Goal: Task Accomplishment & Management: Use online tool/utility

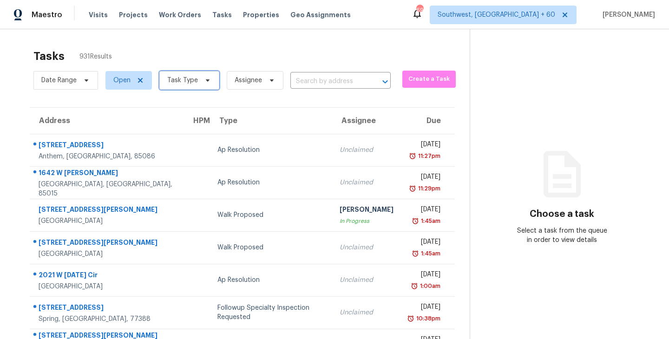
click at [187, 84] on span "Task Type" at bounding box center [182, 80] width 31 height 9
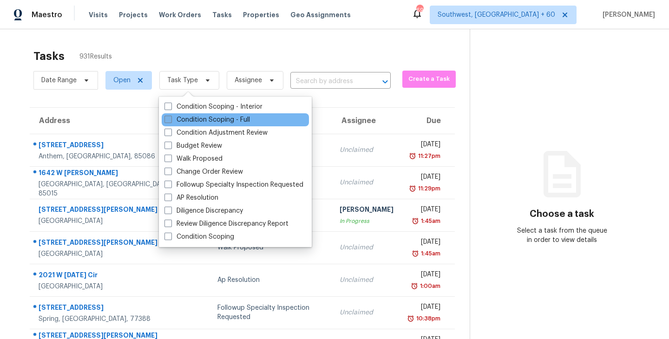
click at [197, 118] on label "Condition Scoping - Full" at bounding box center [208, 119] width 86 height 9
click at [171, 118] on input "Condition Scoping - Full" at bounding box center [168, 118] width 6 height 6
checkbox input "true"
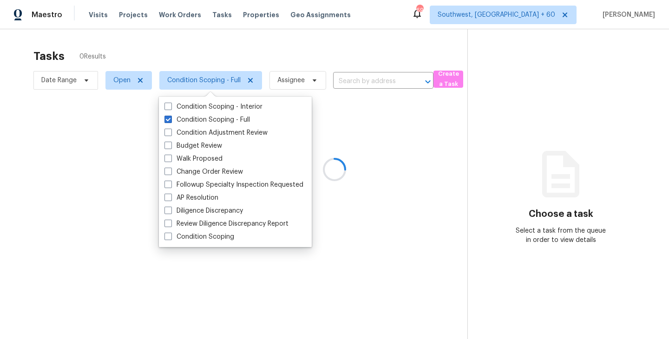
click at [283, 48] on div at bounding box center [334, 169] width 669 height 339
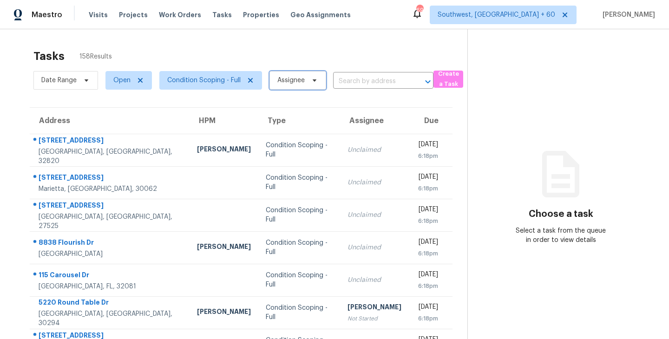
click at [283, 81] on span "Assignee" at bounding box center [291, 80] width 27 height 9
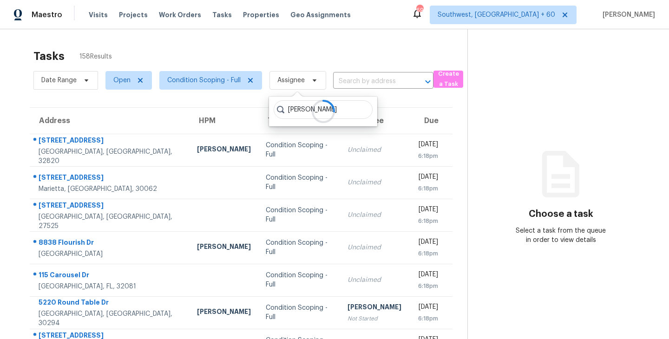
type input "sakthivel"
click at [291, 35] on div "Tasks 158 Results Date Range Open Condition Scoping - Full Assignee ​ Create a …" at bounding box center [334, 256] width 669 height 455
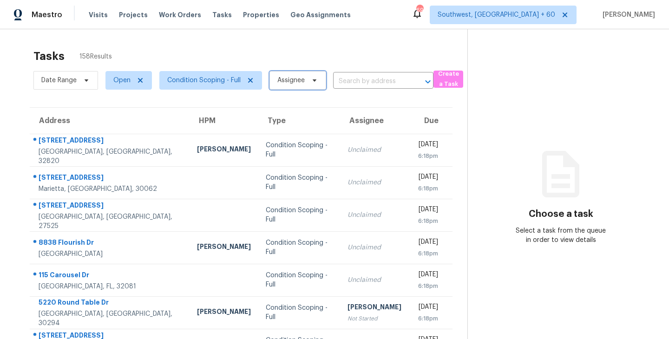
click at [301, 85] on span "Assignee" at bounding box center [298, 80] width 57 height 19
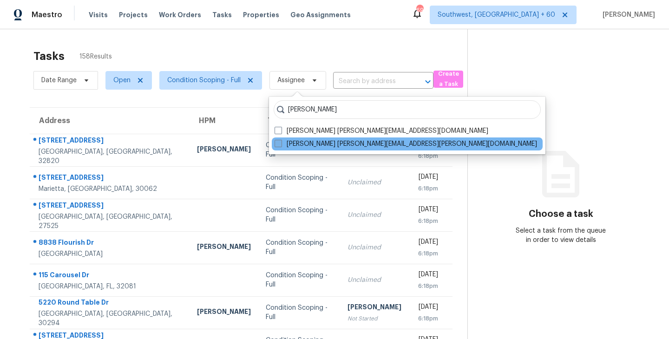
type input "[PERSON_NAME]"
click at [294, 143] on label "[PERSON_NAME] [PERSON_NAME][EMAIL_ADDRESS][PERSON_NAME][DOMAIN_NAME]" at bounding box center [406, 143] width 263 height 9
click at [281, 143] on input "[PERSON_NAME] [PERSON_NAME][EMAIL_ADDRESS][PERSON_NAME][DOMAIN_NAME]" at bounding box center [278, 142] width 6 height 6
checkbox input "true"
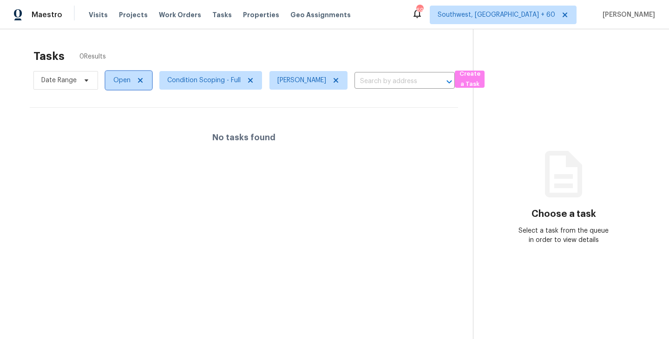
click at [128, 86] on span "Open" at bounding box center [129, 80] width 46 height 19
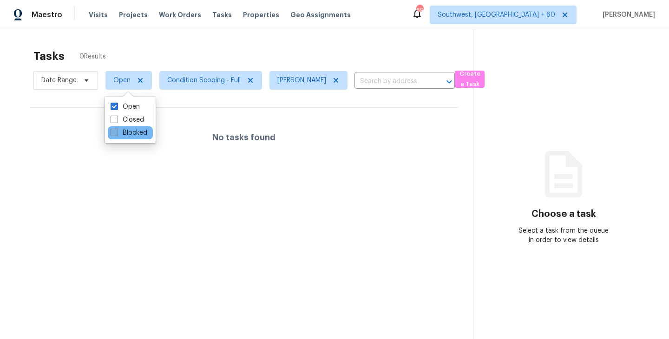
click at [132, 131] on label "Blocked" at bounding box center [129, 132] width 37 height 9
click at [117, 131] on input "Blocked" at bounding box center [114, 131] width 6 height 6
checkbox input "true"
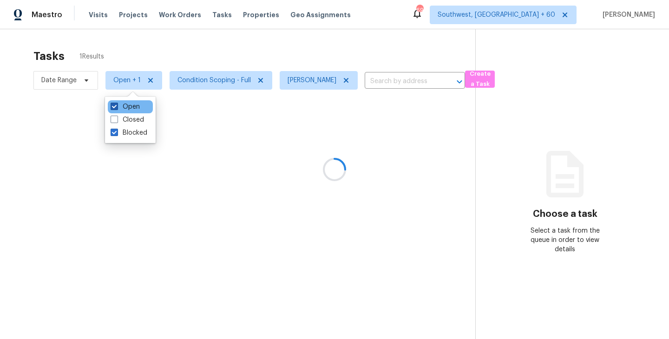
click at [129, 105] on label "Open" at bounding box center [125, 106] width 29 height 9
click at [117, 105] on input "Open" at bounding box center [114, 105] width 6 height 6
checkbox input "false"
click at [269, 137] on div at bounding box center [334, 169] width 669 height 339
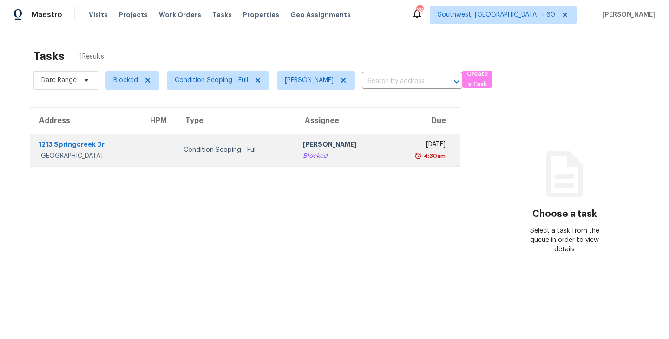
click at [268, 146] on td "Condition Scoping - Full" at bounding box center [235, 150] width 119 height 33
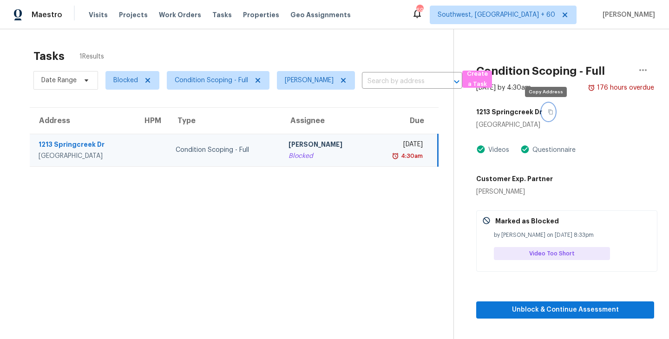
click at [548, 110] on icon "button" at bounding box center [551, 112] width 6 height 6
click at [338, 155] on div "Blocked" at bounding box center [325, 156] width 73 height 9
click at [549, 112] on icon "button" at bounding box center [551, 112] width 5 height 5
click at [549, 111] on icon "button" at bounding box center [551, 112] width 5 height 5
click at [548, 112] on icon "button" at bounding box center [551, 112] width 6 height 6
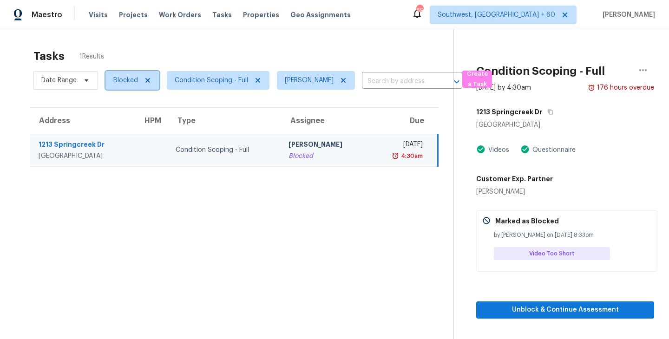
click at [127, 85] on span "Blocked" at bounding box center [133, 80] width 54 height 19
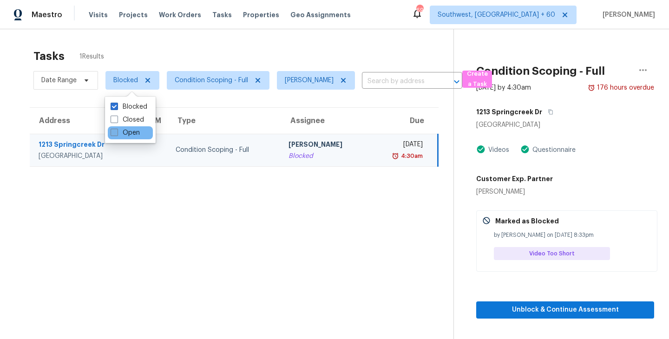
click at [133, 135] on label "Open" at bounding box center [125, 132] width 29 height 9
click at [117, 134] on input "Open" at bounding box center [114, 131] width 6 height 6
checkbox input "true"
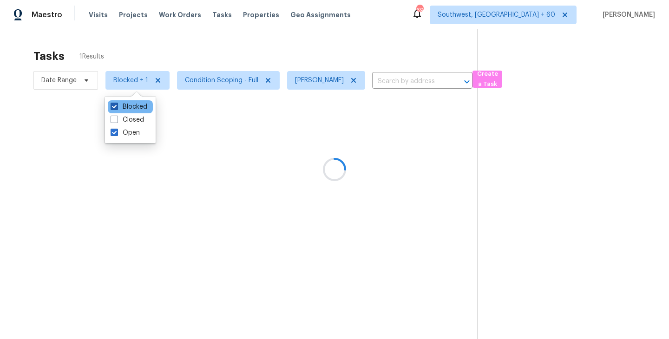
click at [134, 104] on label "Blocked" at bounding box center [129, 106] width 37 height 9
click at [117, 104] on input "Blocked" at bounding box center [114, 105] width 6 height 6
checkbox input "false"
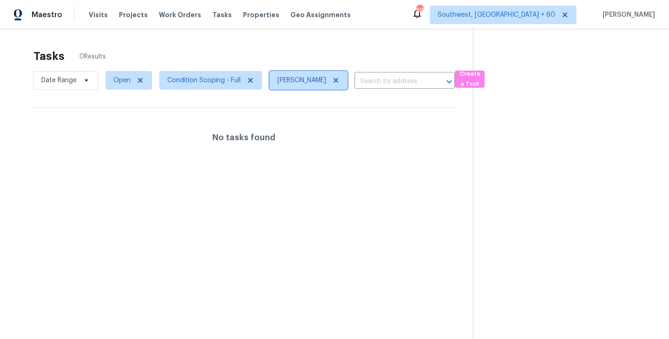
click at [340, 80] on icon at bounding box center [335, 80] width 7 height 7
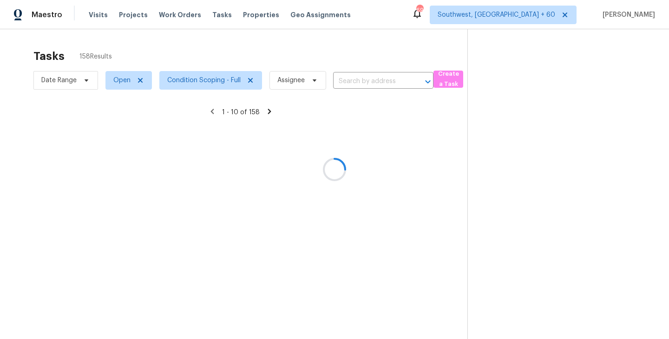
click at [397, 79] on div at bounding box center [334, 169] width 669 height 339
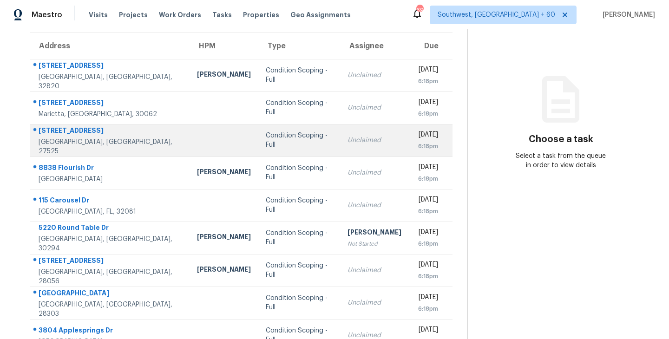
scroll to position [79, 0]
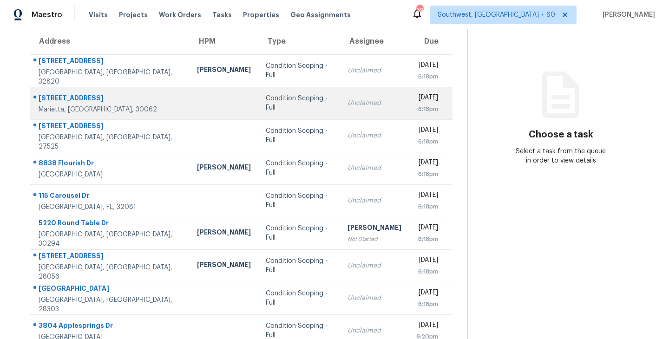
click at [340, 110] on td "Unclaimed" at bounding box center [374, 103] width 69 height 33
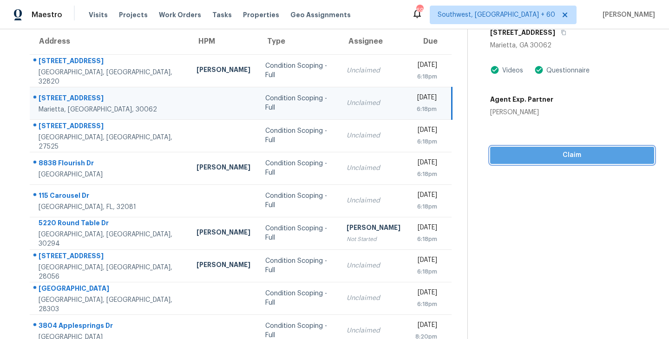
click at [574, 150] on span "Claim" at bounding box center [572, 156] width 149 height 12
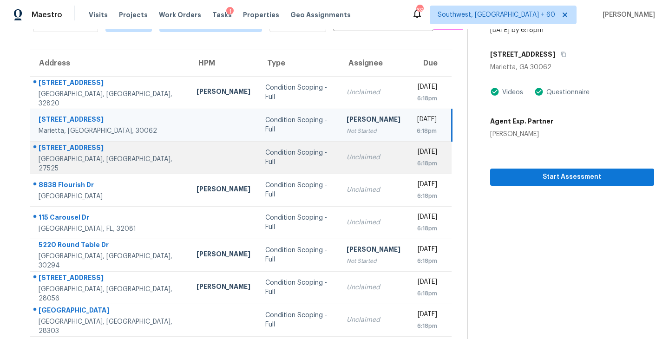
scroll to position [23, 0]
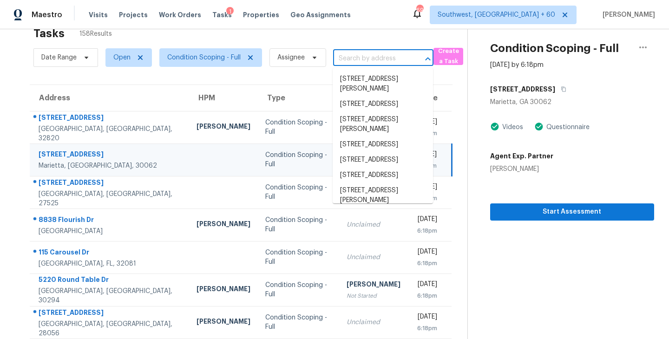
click at [383, 60] on input "text" at bounding box center [370, 59] width 74 height 14
paste input "4946 Wewatta St SW, Atlanta, GA, 30331"
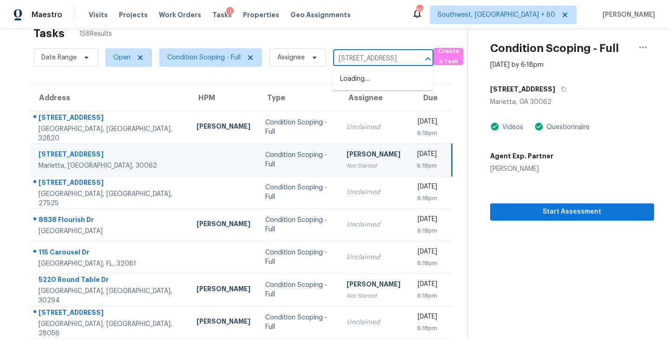
scroll to position [0, 56]
type input "4946 Wewatta St SW, Atlanta, GA, 30331"
click at [376, 38] on div "Tasks 158 Results" at bounding box center [250, 33] width 434 height 24
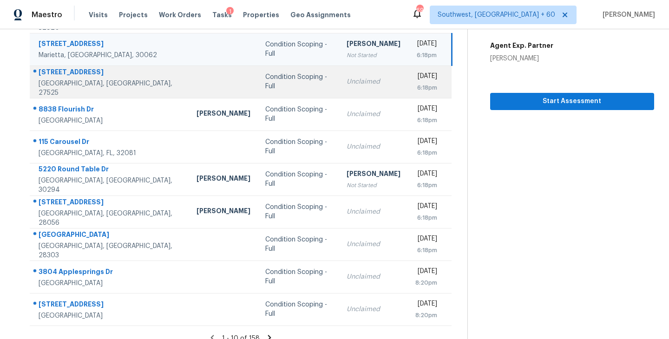
scroll to position [145, 0]
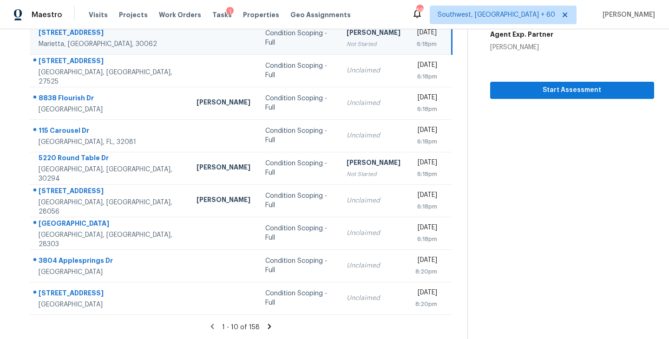
click at [267, 326] on icon at bounding box center [269, 327] width 8 height 8
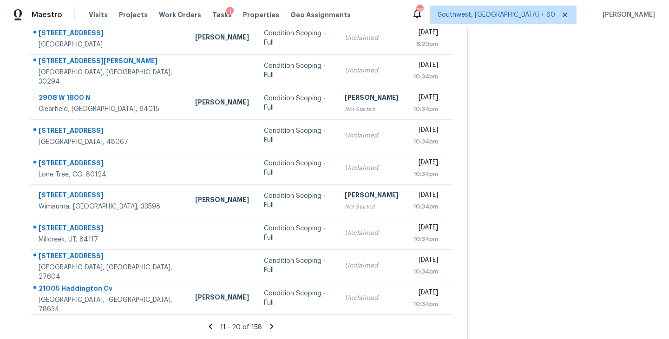
click at [270, 323] on icon at bounding box center [272, 327] width 8 height 8
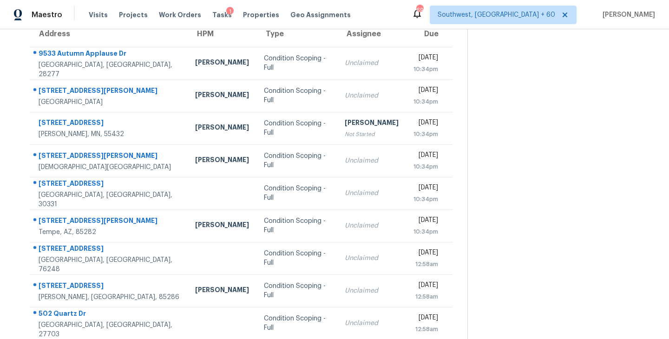
scroll to position [87, 0]
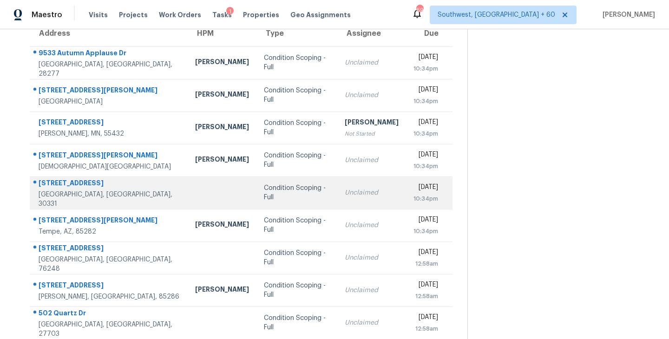
click at [269, 194] on div "Condition Scoping - Full" at bounding box center [297, 193] width 66 height 19
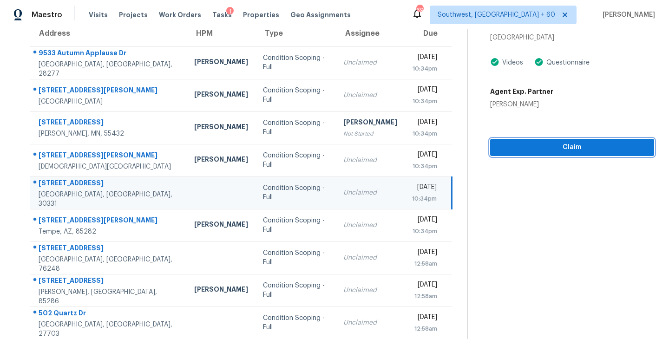
click at [592, 149] on span "Claim" at bounding box center [572, 148] width 149 height 12
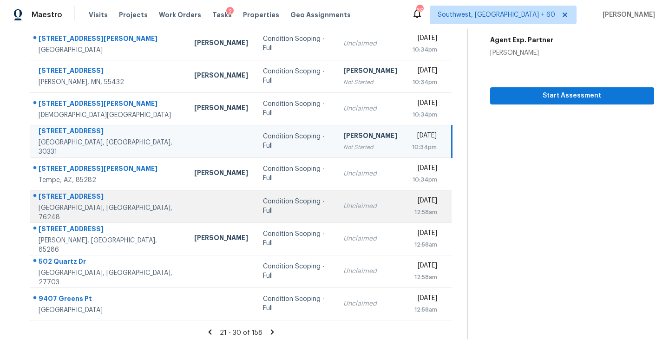
scroll to position [145, 0]
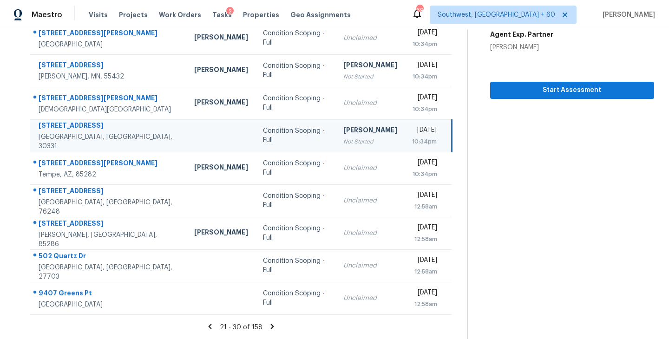
click at [270, 325] on icon at bounding box center [272, 327] width 8 height 8
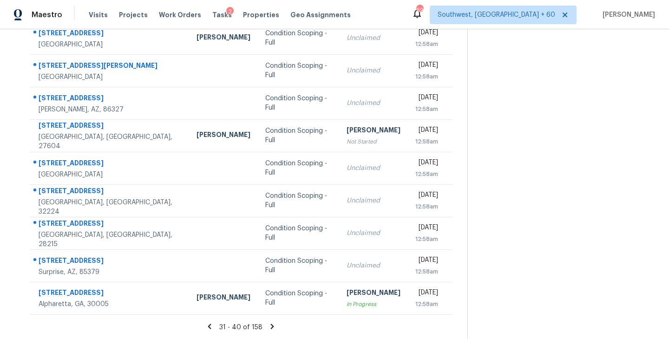
click at [269, 327] on icon at bounding box center [272, 327] width 8 height 8
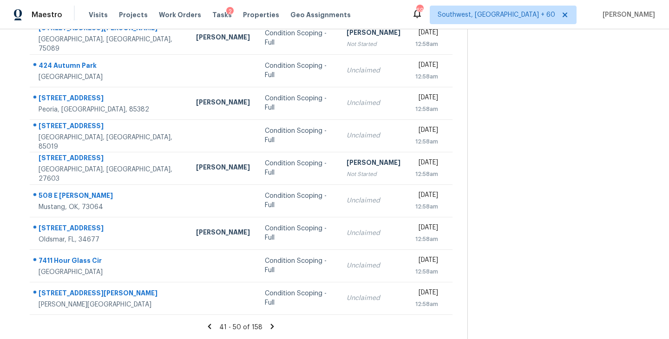
click at [272, 325] on icon at bounding box center [272, 326] width 3 height 5
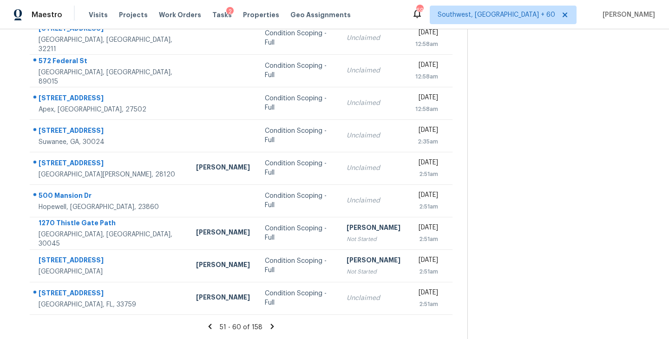
click at [271, 323] on icon at bounding box center [272, 327] width 8 height 8
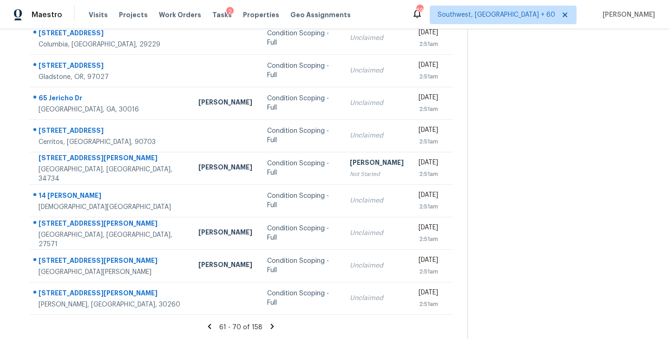
click at [271, 325] on icon at bounding box center [272, 326] width 3 height 5
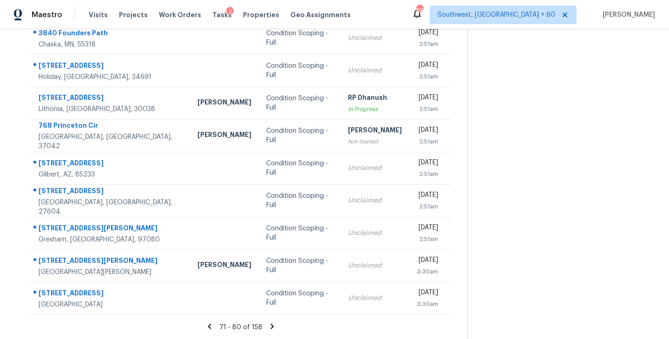
click at [272, 331] on div "71 - 80 of 158" at bounding box center [241, 328] width 453 height 10
click at [272, 328] on icon at bounding box center [272, 327] width 8 height 8
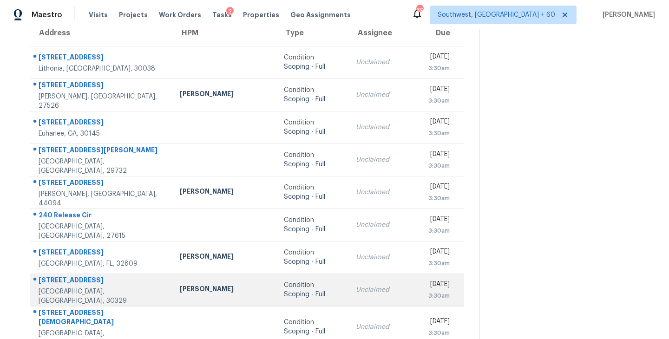
scroll to position [40, 0]
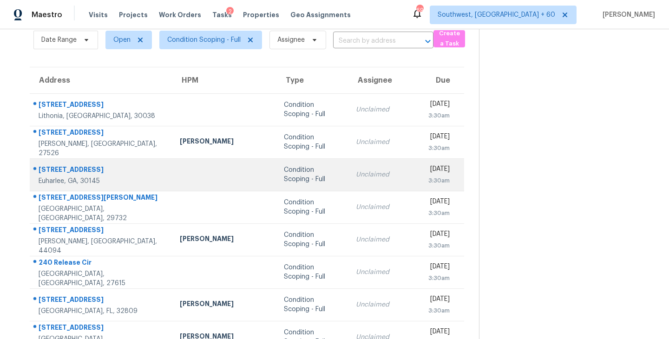
click at [284, 180] on div "Condition Scoping - Full" at bounding box center [313, 175] width 58 height 19
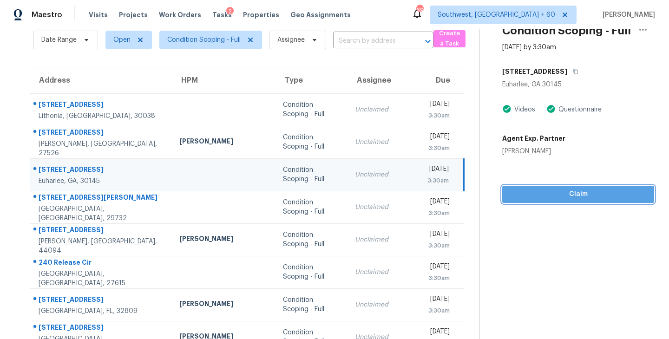
click at [534, 192] on span "Claim" at bounding box center [578, 195] width 137 height 12
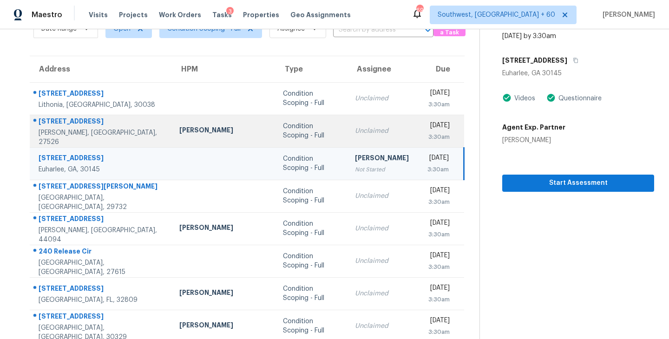
scroll to position [0, 0]
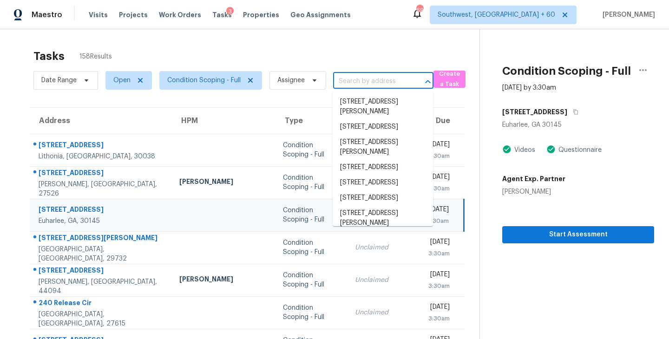
click at [359, 81] on input "text" at bounding box center [370, 81] width 74 height 14
paste input "16668 Corner Lake Dr, Orlando, FL, 32820"
type input "16668 Corner Lake Dr, Orlando, FL, 32820"
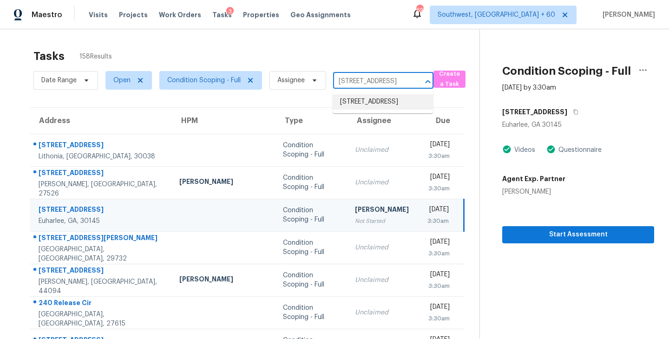
click at [368, 104] on li "16668 Corner Lake Dr, Orlando, FL 32820" at bounding box center [383, 101] width 100 height 15
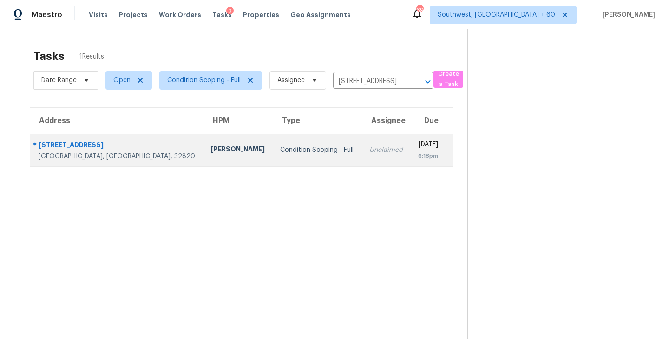
click at [362, 159] on td "Unclaimed" at bounding box center [386, 150] width 49 height 33
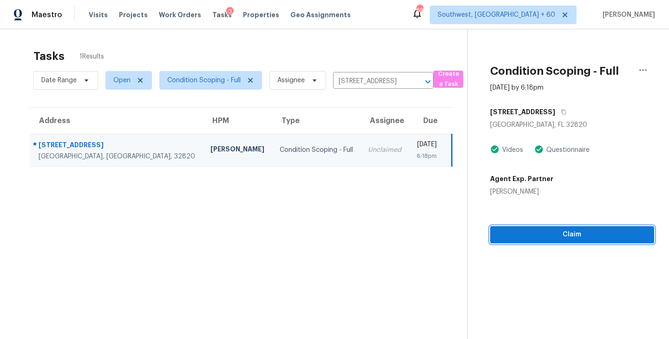
click at [581, 242] on button "Claim" at bounding box center [572, 234] width 164 height 17
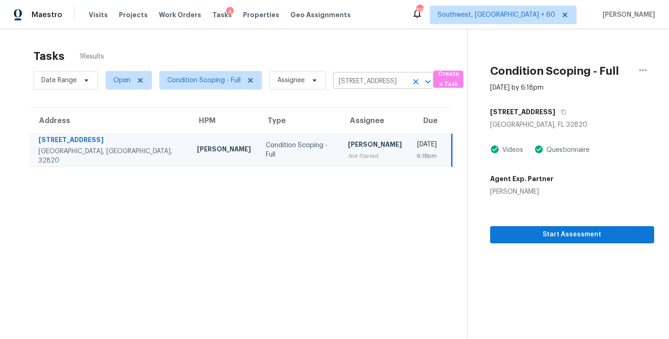
click at [417, 82] on icon "Clear" at bounding box center [416, 82] width 6 height 6
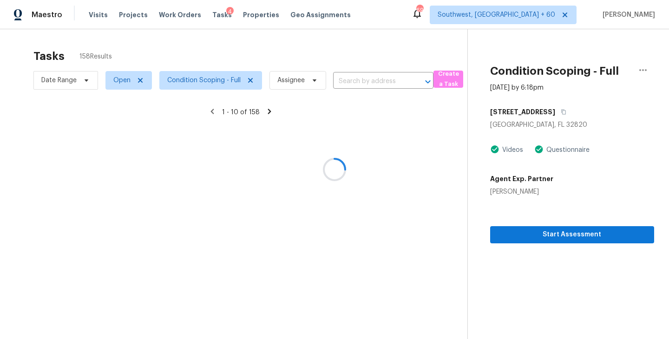
click at [392, 81] on div at bounding box center [334, 169] width 669 height 339
click at [391, 81] on div at bounding box center [334, 169] width 669 height 339
click at [382, 80] on div at bounding box center [334, 169] width 669 height 339
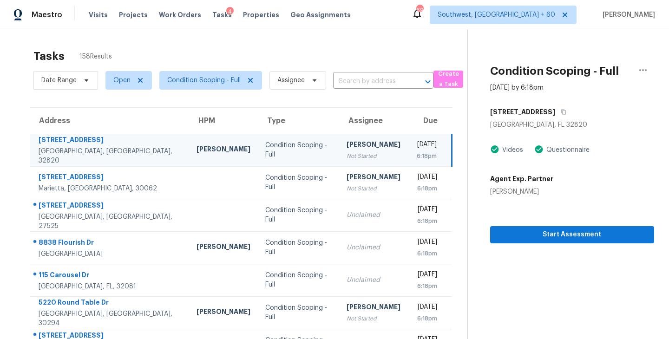
click at [382, 80] on input "text" at bounding box center [370, 81] width 74 height 14
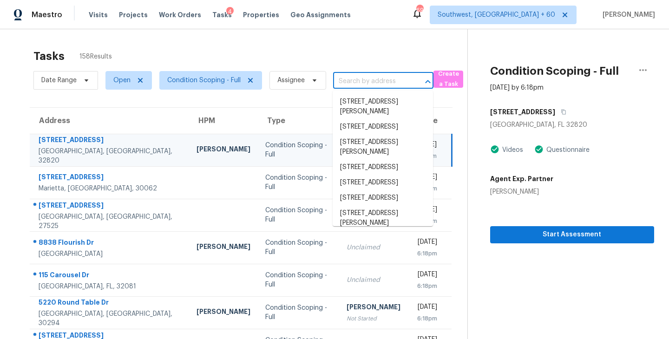
paste input "2440 Gaillardia Rd, Jacksonville, FL, 32211"
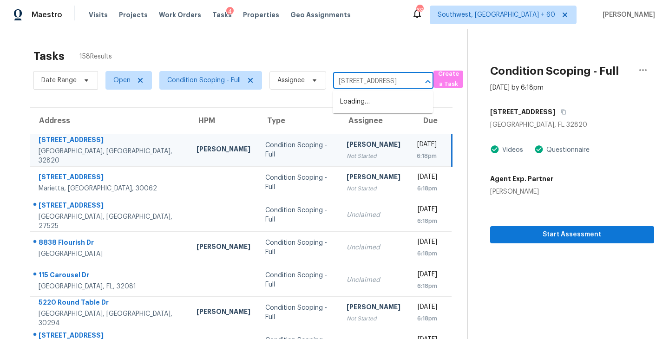
scroll to position [0, 59]
type input "2440 Gaillardia Rd, Jacksonville, FL, 32211"
click at [378, 58] on div "Tasks 158 Results" at bounding box center [250, 56] width 434 height 24
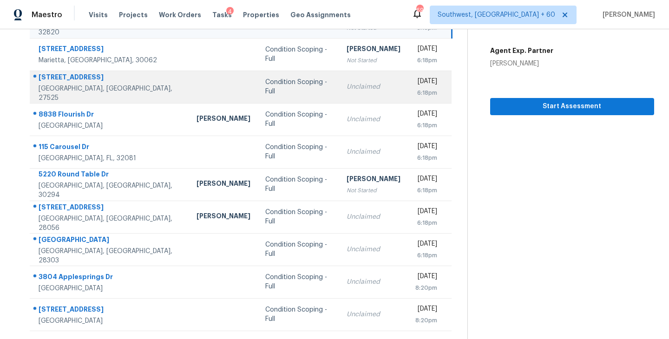
scroll to position [145, 0]
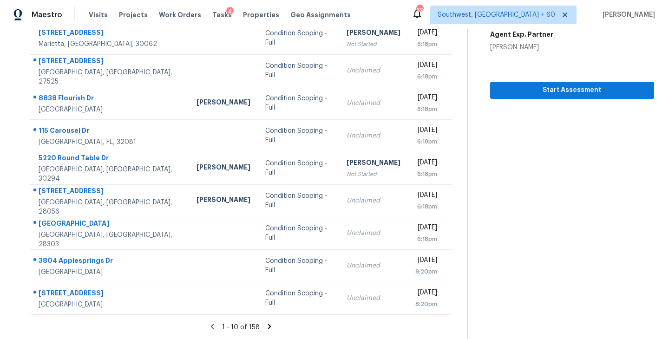
click at [270, 328] on icon at bounding box center [269, 327] width 8 height 8
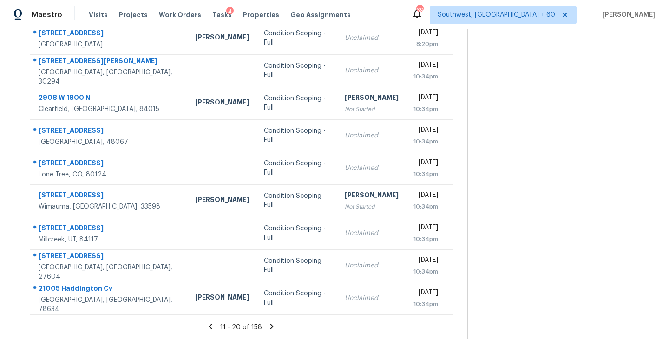
click at [271, 327] on icon at bounding box center [272, 326] width 3 height 5
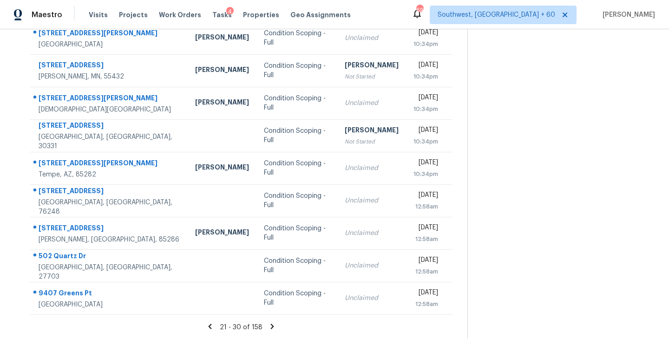
click at [271, 325] on icon at bounding box center [272, 326] width 3 height 5
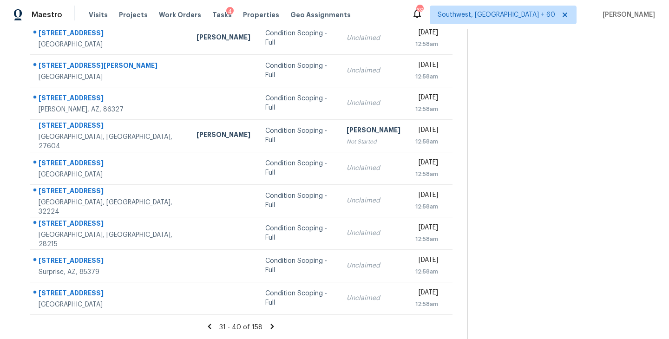
click at [272, 325] on icon at bounding box center [272, 327] width 8 height 8
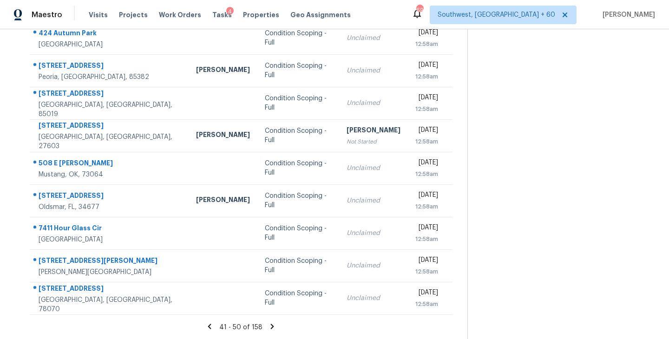
click at [272, 330] on icon at bounding box center [272, 327] width 8 height 8
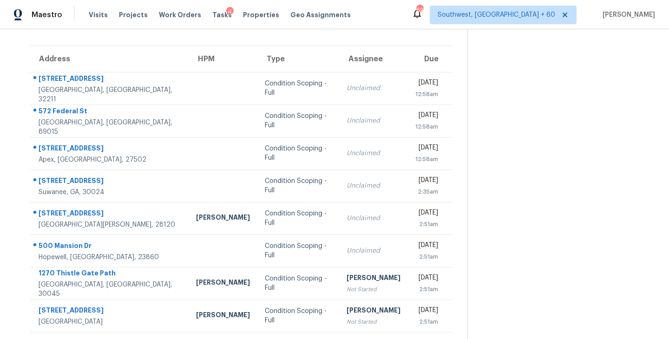
scroll to position [60, 0]
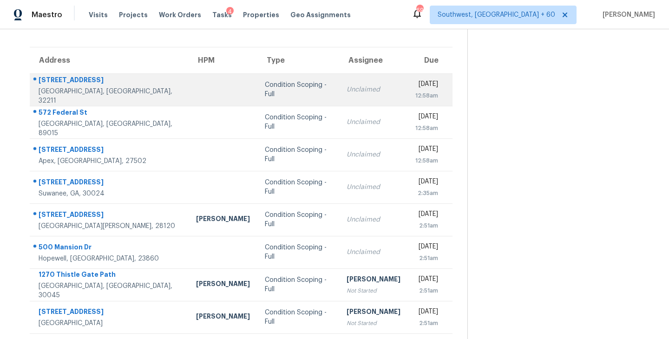
click at [279, 99] on td "Condition Scoping - Full" at bounding box center [298, 89] width 81 height 33
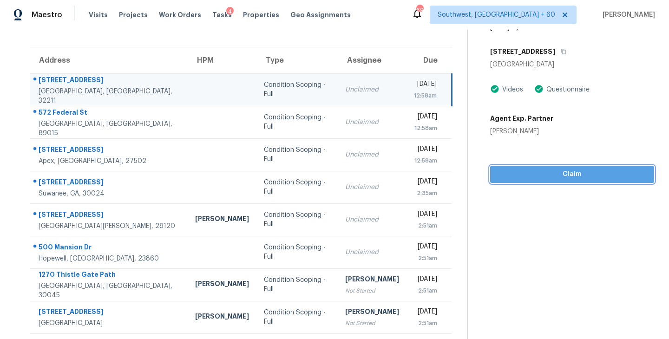
click at [584, 169] on span "Claim" at bounding box center [572, 175] width 149 height 12
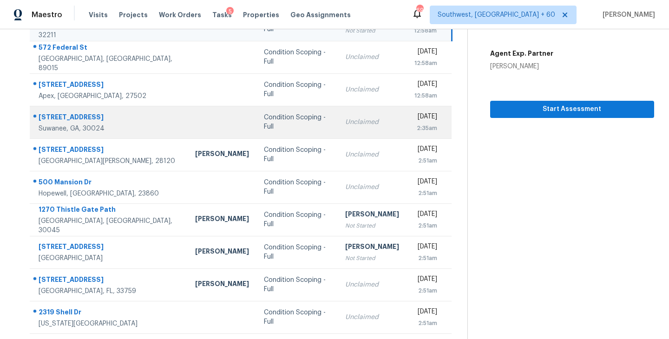
scroll to position [145, 0]
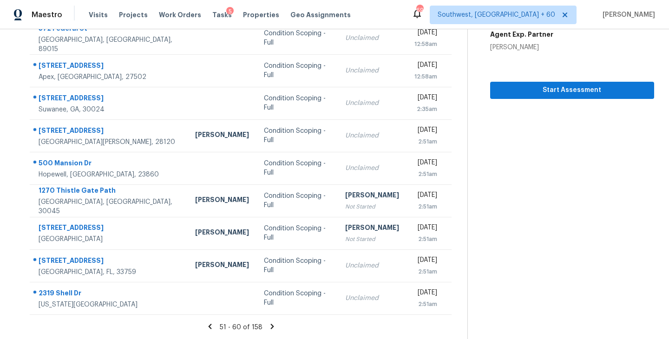
click at [271, 327] on icon at bounding box center [272, 326] width 3 height 5
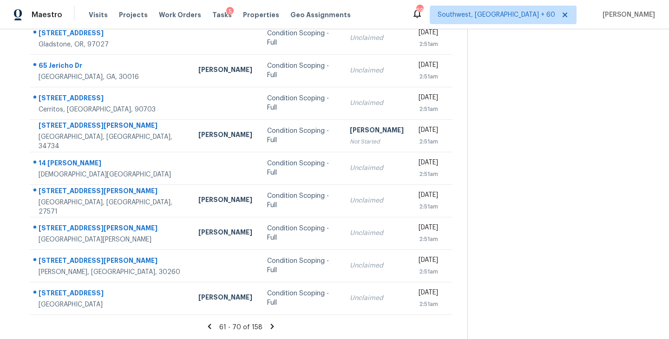
click at [271, 326] on icon at bounding box center [272, 326] width 3 height 5
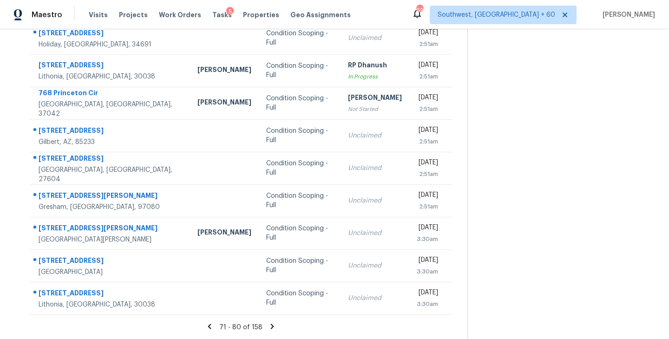
click at [272, 329] on icon at bounding box center [272, 327] width 8 height 8
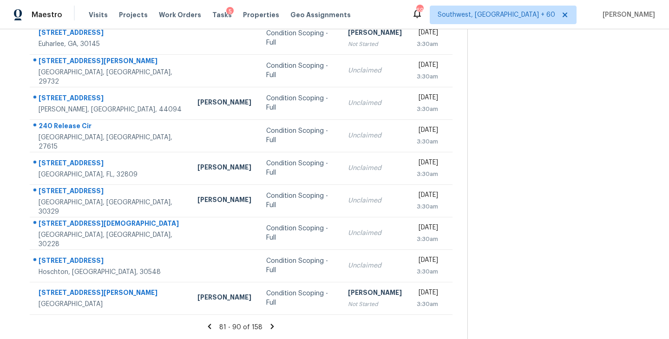
click at [271, 327] on icon at bounding box center [272, 326] width 3 height 5
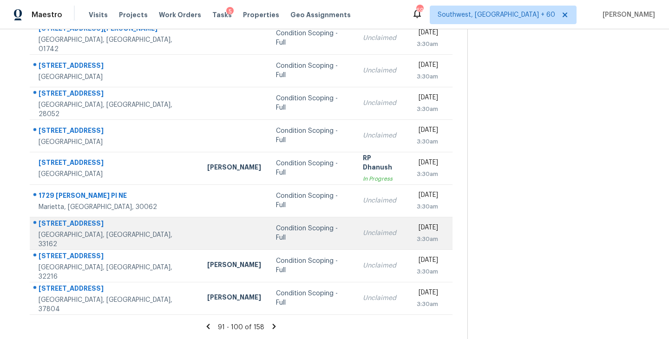
click at [276, 230] on div "Condition Scoping - Full" at bounding box center [312, 233] width 72 height 19
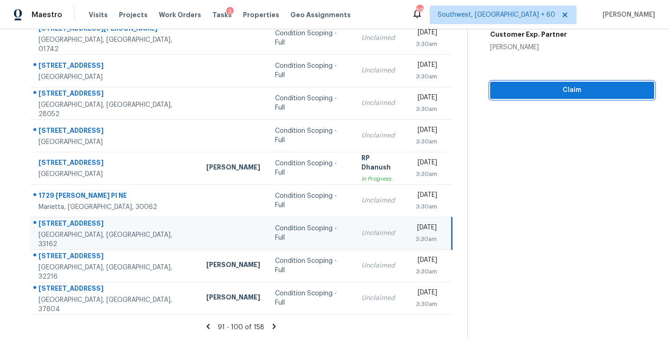
click at [573, 93] on span "Claim" at bounding box center [572, 91] width 149 height 12
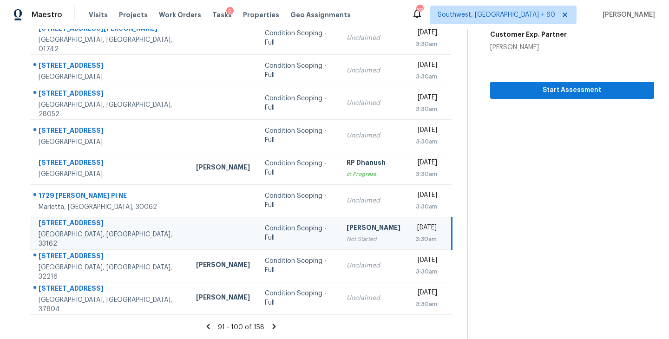
click at [273, 326] on icon at bounding box center [274, 326] width 3 height 5
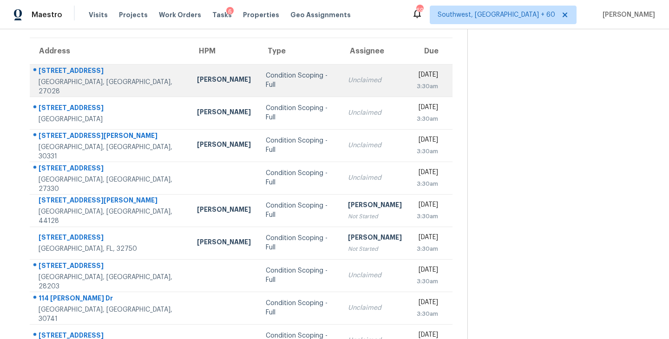
scroll to position [0, 0]
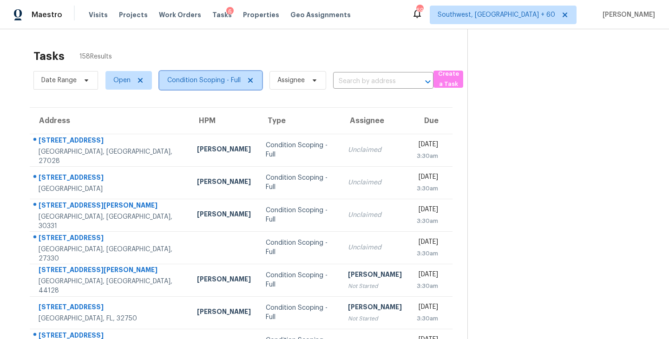
click at [217, 80] on span "Condition Scoping - Full" at bounding box center [203, 80] width 73 height 9
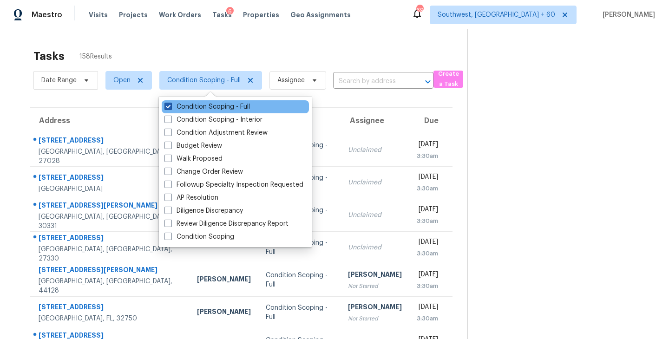
click at [214, 106] on label "Condition Scoping - Full" at bounding box center [208, 106] width 86 height 9
click at [171, 106] on input "Condition Scoping - Full" at bounding box center [168, 105] width 6 height 6
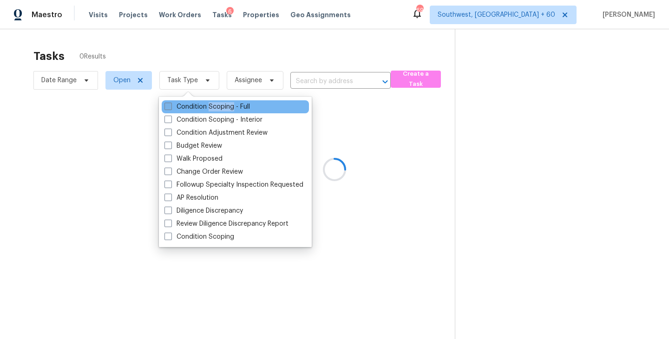
click at [214, 106] on label "Condition Scoping - Full" at bounding box center [208, 106] width 86 height 9
click at [171, 106] on input "Condition Scoping - Full" at bounding box center [168, 105] width 6 height 6
checkbox input "true"
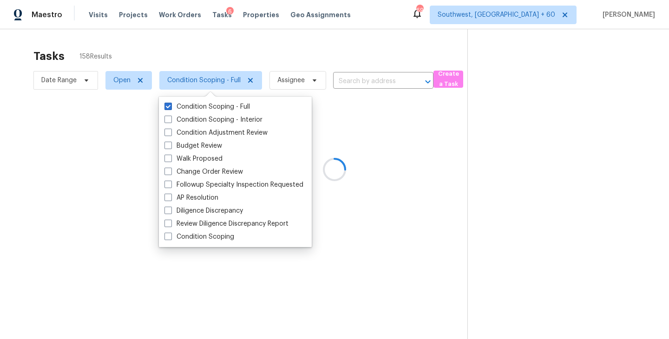
click at [455, 174] on div at bounding box center [334, 169] width 669 height 339
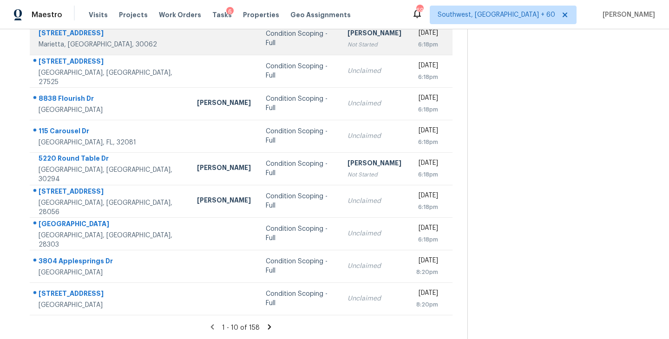
scroll to position [145, 0]
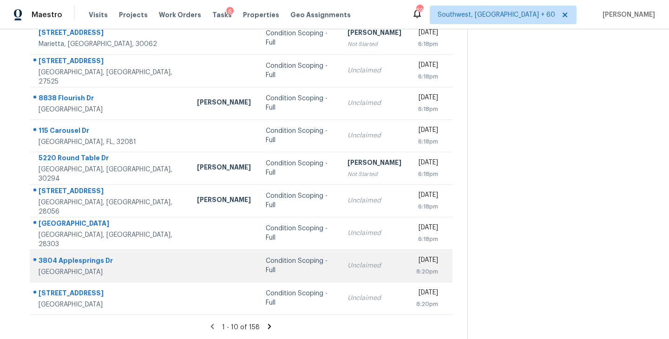
click at [276, 277] on td "Condition Scoping - Full" at bounding box center [299, 266] width 82 height 33
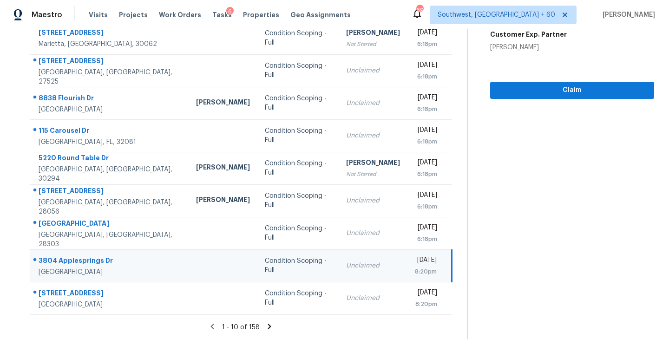
click at [286, 267] on td "Condition Scoping - Full" at bounding box center [298, 266] width 81 height 33
click at [563, 104] on section "Condition Scoping - Full Sep 16th 2025 by 8:20pm 3804 Applesprings Dr Fort Wort…" at bounding box center [561, 112] width 187 height 455
click at [568, 95] on span "Claim" at bounding box center [572, 91] width 149 height 12
click at [269, 326] on icon at bounding box center [269, 326] width 3 height 5
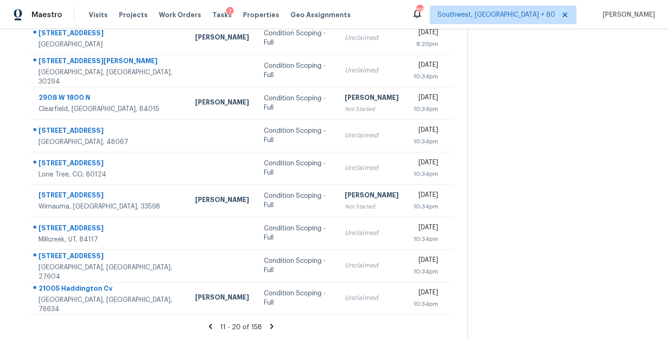
click at [271, 326] on icon at bounding box center [272, 326] width 3 height 5
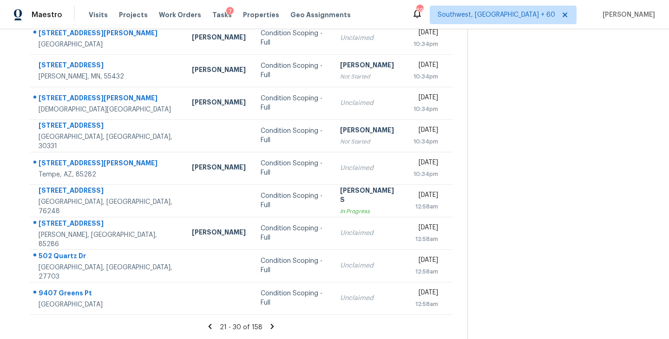
click at [271, 325] on icon at bounding box center [272, 326] width 3 height 5
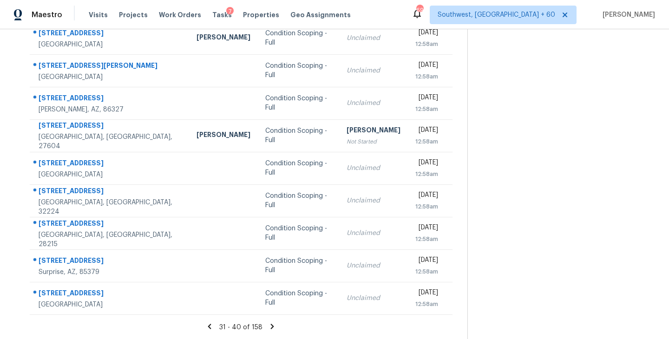
click at [270, 326] on icon at bounding box center [272, 327] width 8 height 8
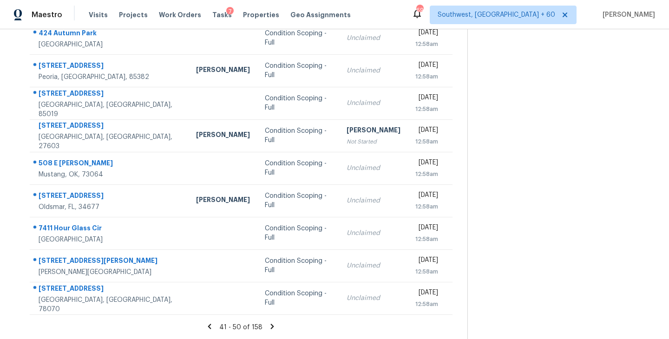
click at [271, 325] on icon at bounding box center [272, 326] width 3 height 5
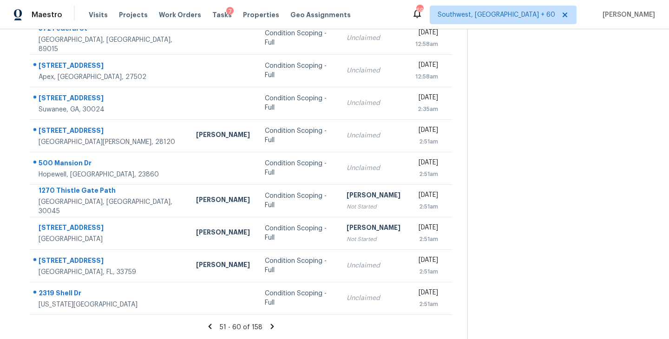
click at [272, 325] on icon at bounding box center [272, 326] width 3 height 5
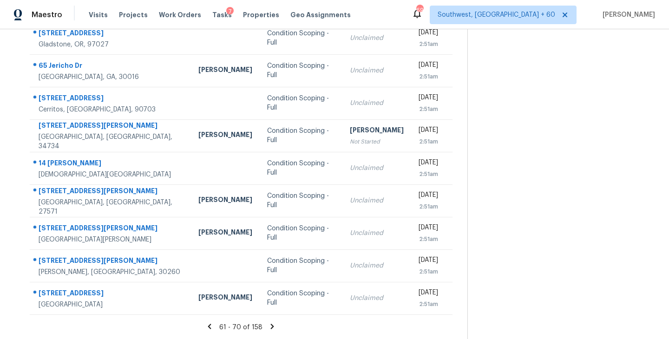
click at [272, 325] on icon at bounding box center [272, 326] width 3 height 5
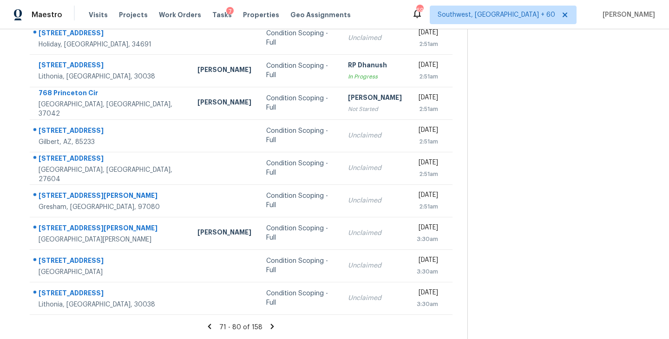
click at [273, 326] on icon at bounding box center [272, 327] width 8 height 8
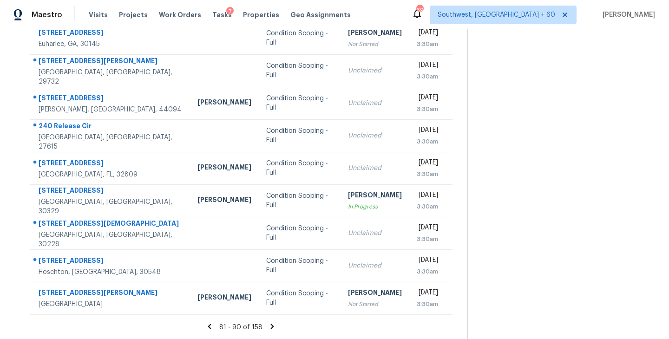
click at [271, 327] on icon at bounding box center [272, 326] width 3 height 5
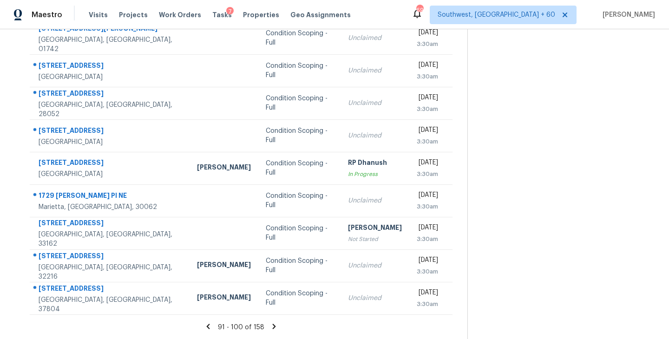
click at [268, 328] on div "91 - 100 of 158" at bounding box center [241, 328] width 453 height 10
click at [273, 328] on icon at bounding box center [274, 326] width 3 height 5
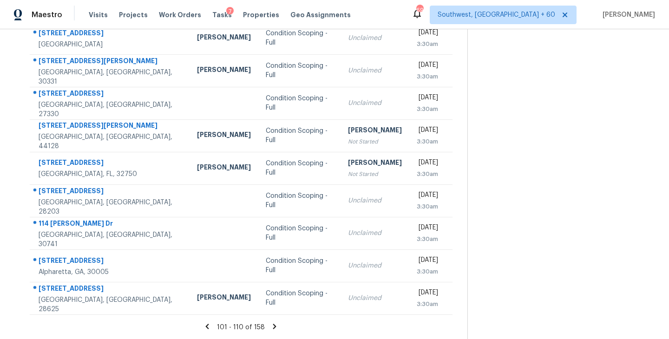
click at [275, 326] on icon at bounding box center [274, 326] width 3 height 5
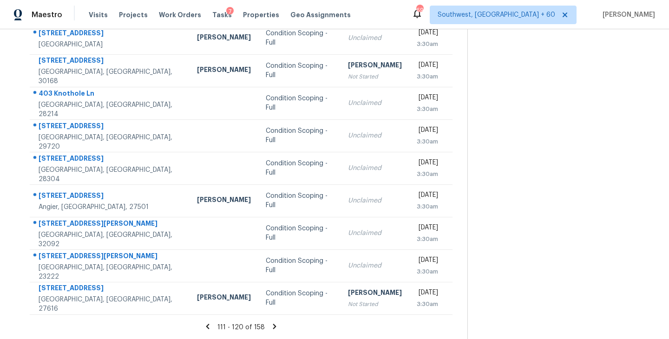
click at [272, 323] on icon at bounding box center [275, 327] width 8 height 8
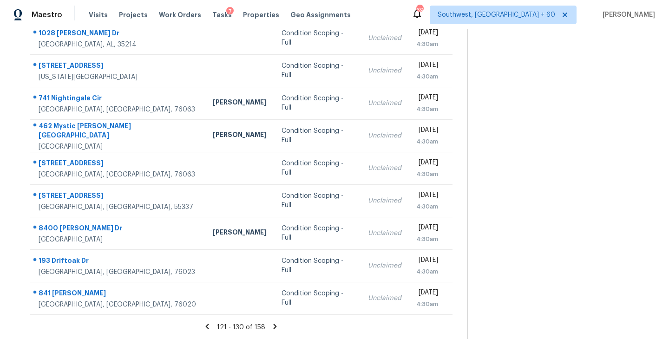
click at [274, 327] on icon at bounding box center [275, 326] width 3 height 5
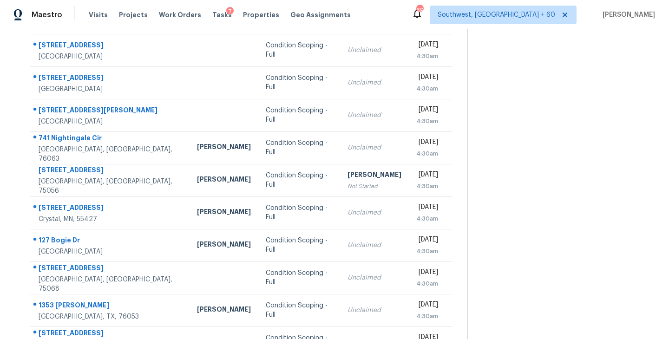
scroll to position [99, 0]
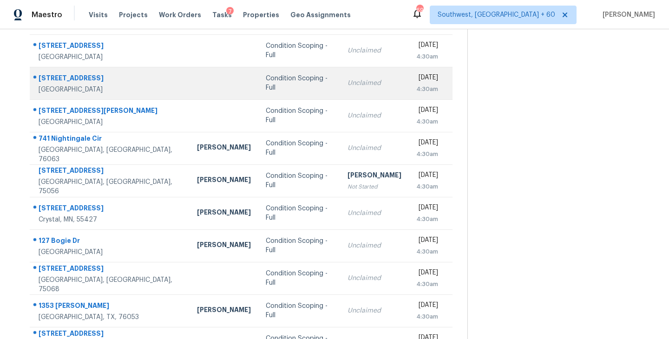
click at [281, 89] on td "Condition Scoping - Full" at bounding box center [299, 83] width 82 height 33
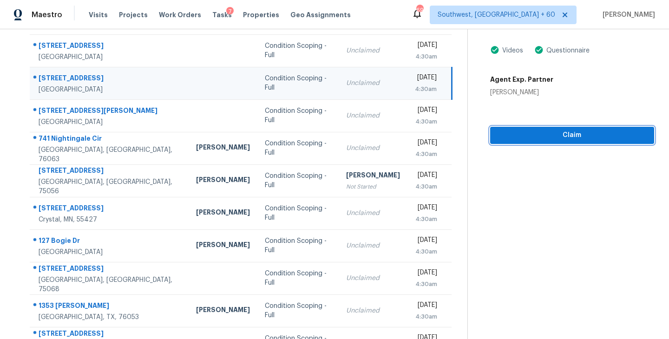
click at [560, 139] on span "Claim" at bounding box center [572, 136] width 149 height 12
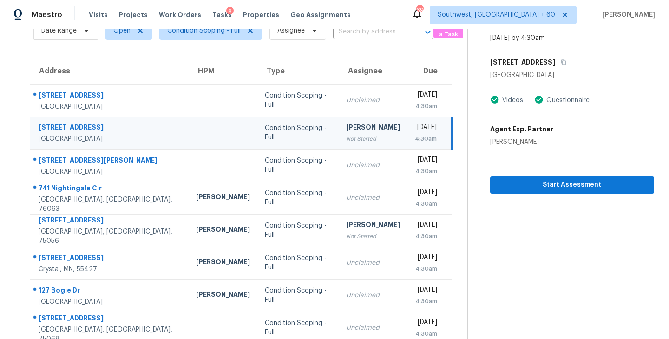
scroll to position [0, 0]
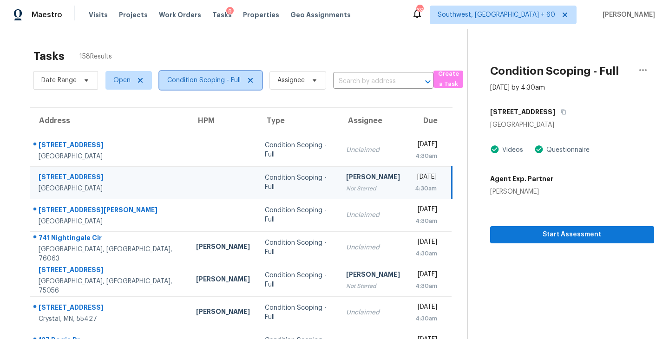
click at [229, 75] on span "Condition Scoping - Full" at bounding box center [210, 80] width 103 height 19
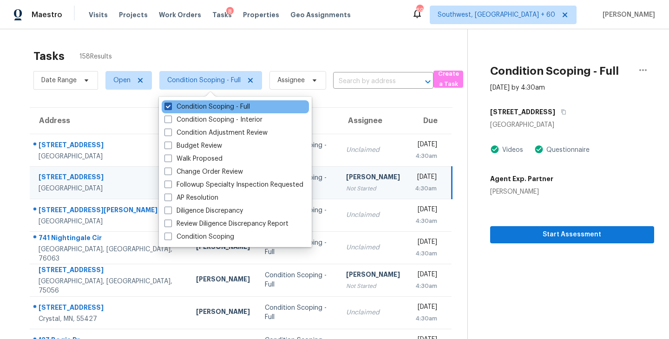
click at [229, 105] on label "Condition Scoping - Full" at bounding box center [208, 106] width 86 height 9
click at [171, 105] on input "Condition Scoping - Full" at bounding box center [168, 105] width 6 height 6
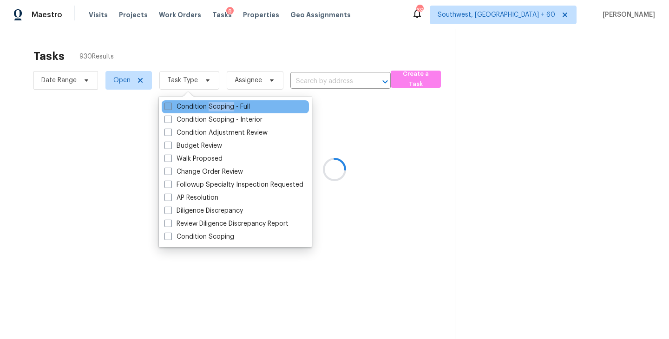
click at [229, 105] on label "Condition Scoping - Full" at bounding box center [208, 106] width 86 height 9
click at [171, 105] on input "Condition Scoping - Full" at bounding box center [168, 105] width 6 height 6
checkbox input "true"
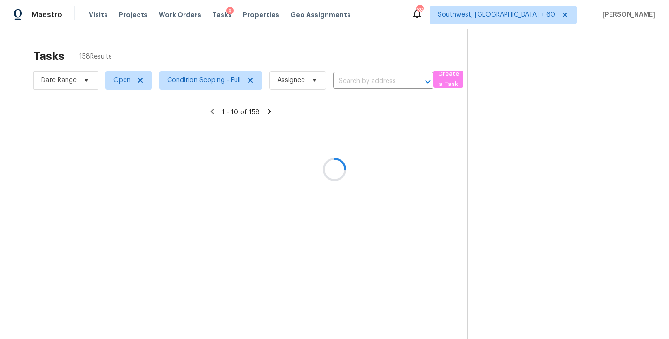
click at [389, 122] on div at bounding box center [334, 169] width 669 height 339
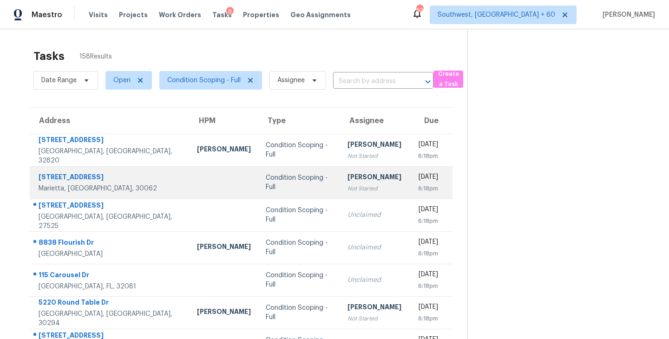
scroll to position [10, 0]
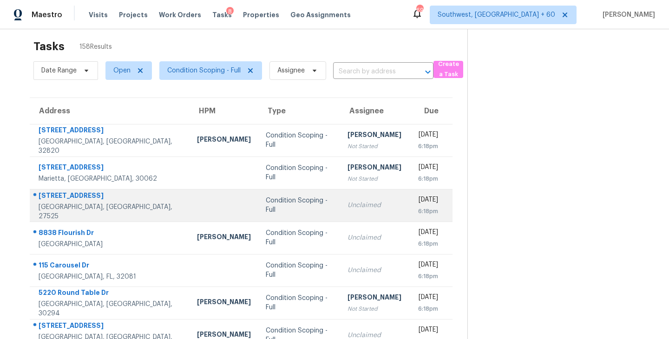
click at [348, 206] on div "Unclaimed" at bounding box center [375, 205] width 54 height 9
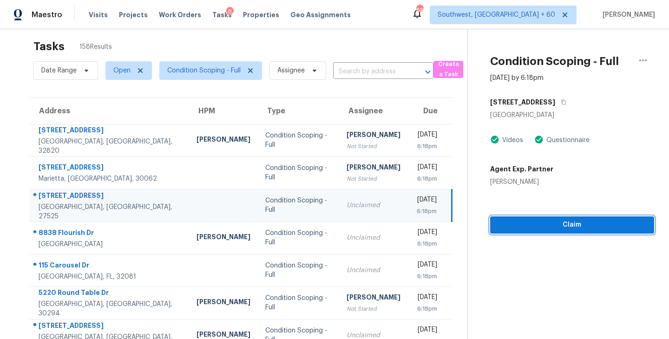
click at [571, 223] on span "Claim" at bounding box center [572, 225] width 149 height 12
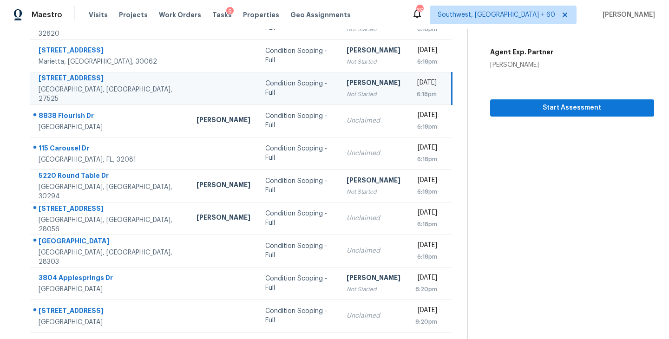
scroll to position [145, 0]
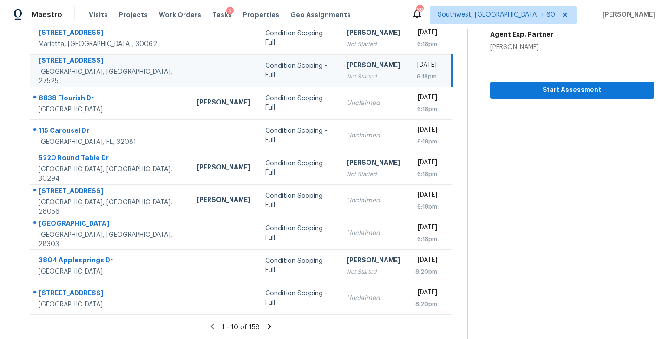
click at [267, 326] on icon at bounding box center [269, 327] width 8 height 8
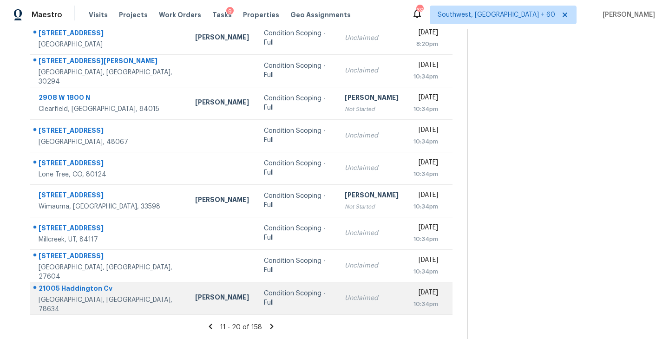
click at [260, 305] on td "Condition Scoping - Full" at bounding box center [297, 298] width 81 height 33
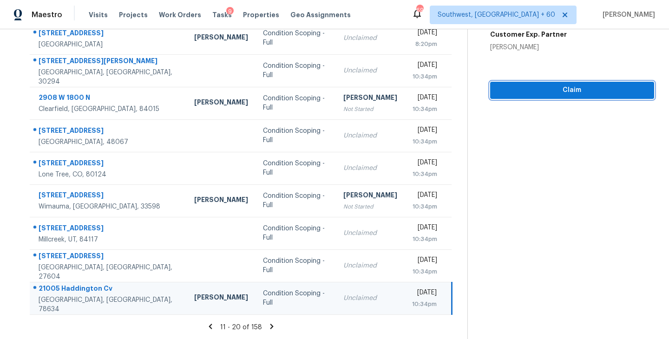
click at [570, 93] on span "Claim" at bounding box center [572, 91] width 149 height 12
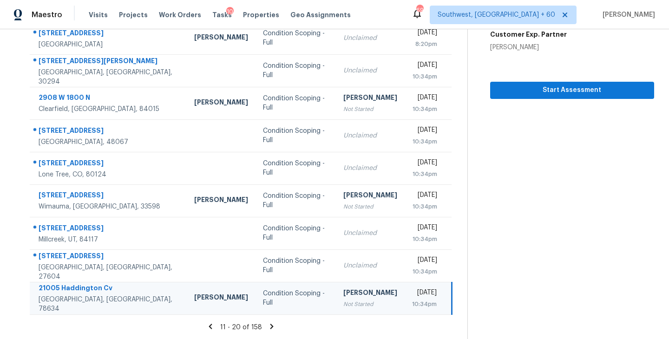
click at [272, 325] on icon at bounding box center [272, 327] width 8 height 8
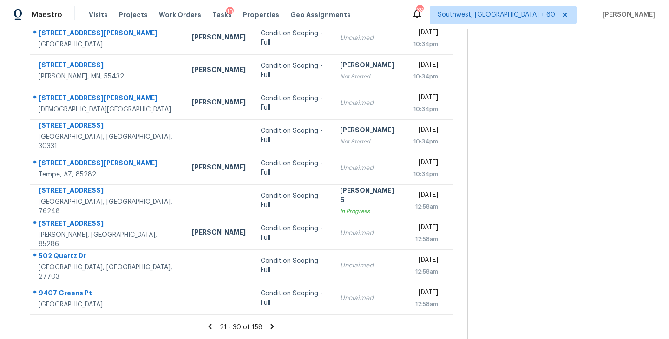
click at [271, 329] on icon at bounding box center [272, 326] width 3 height 5
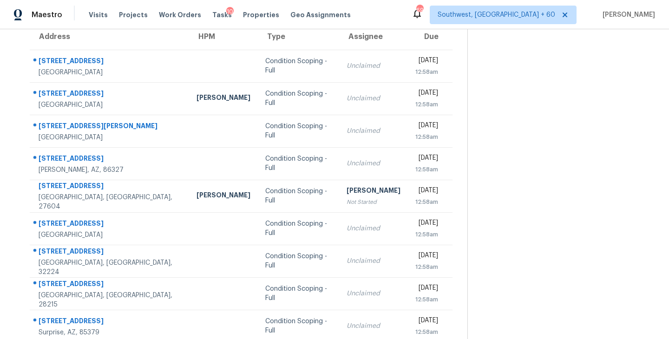
scroll to position [84, 0]
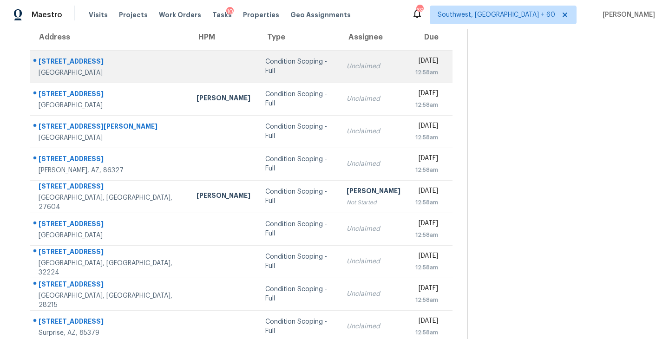
click at [265, 70] on div "Condition Scoping - Full" at bounding box center [298, 66] width 66 height 19
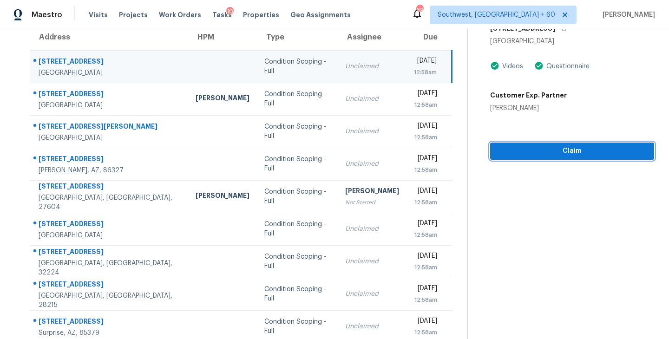
click at [574, 155] on span "Claim" at bounding box center [572, 152] width 149 height 12
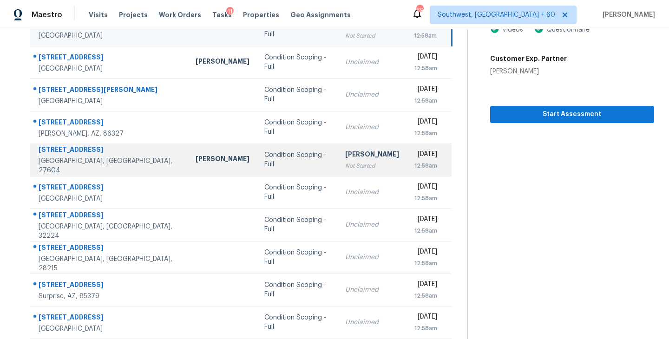
scroll to position [145, 0]
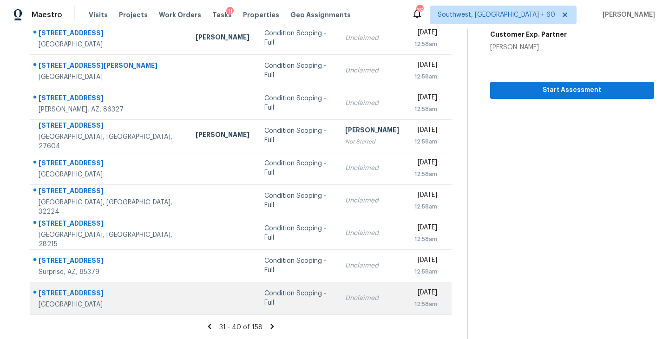
click at [338, 299] on td "Unclaimed" at bounding box center [372, 298] width 69 height 33
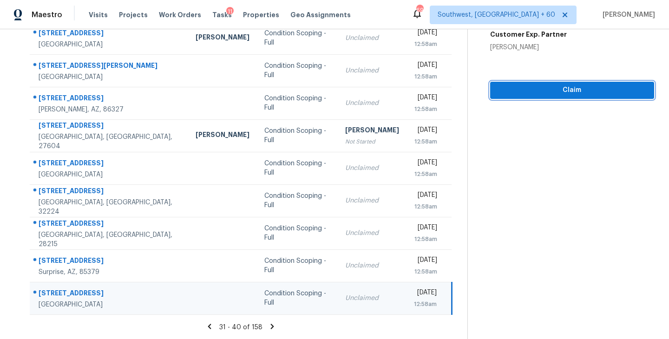
click at [569, 98] on button "Claim" at bounding box center [572, 90] width 164 height 17
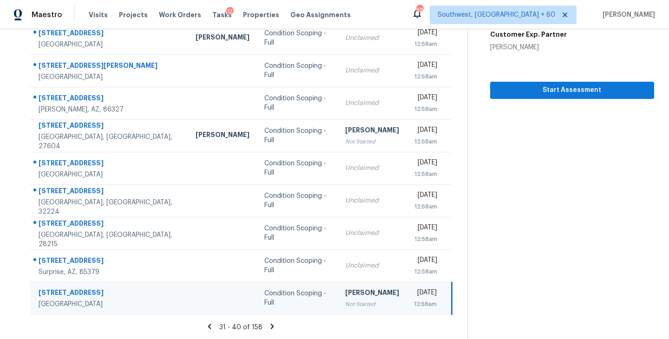
click at [272, 326] on icon at bounding box center [272, 326] width 3 height 5
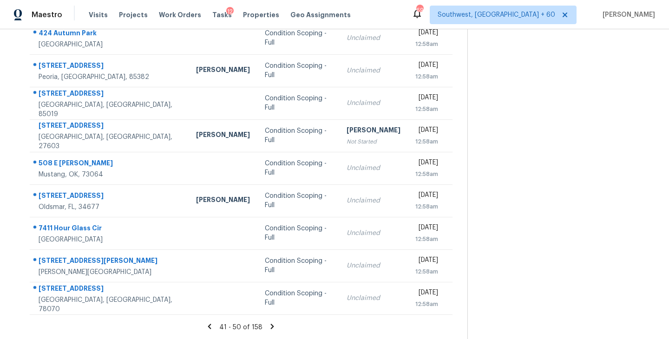
click at [272, 328] on icon at bounding box center [272, 327] width 8 height 8
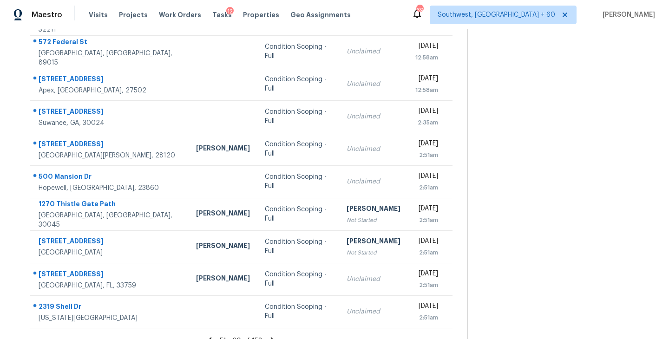
scroll to position [109, 0]
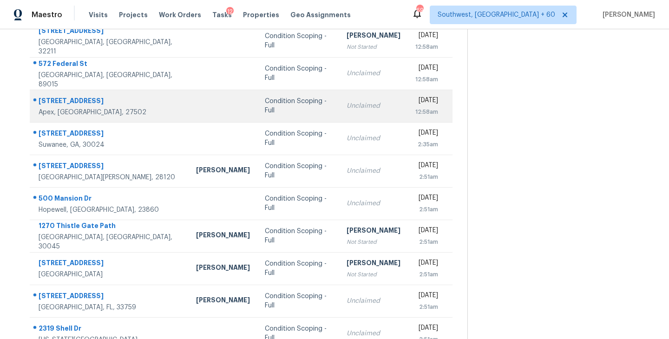
click at [265, 107] on div "Condition Scoping - Full" at bounding box center [298, 106] width 66 height 19
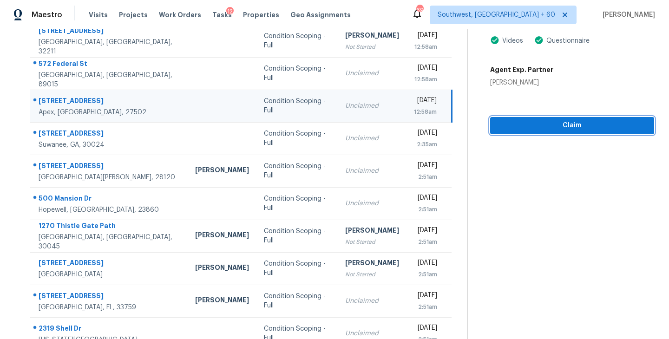
click at [577, 122] on span "Claim" at bounding box center [572, 126] width 149 height 12
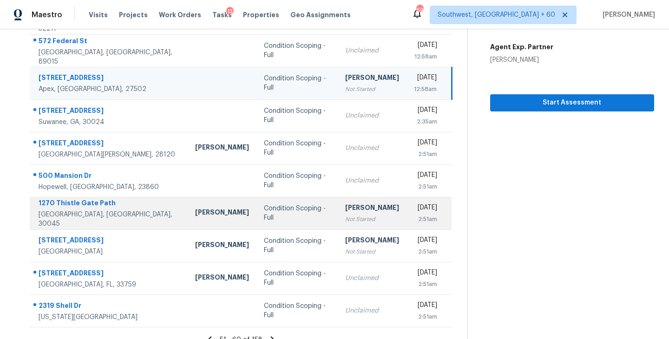
scroll to position [145, 0]
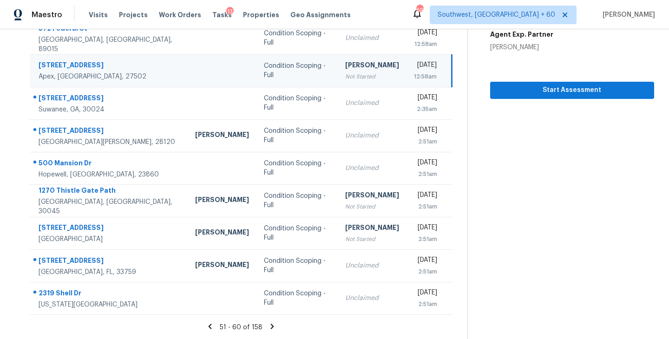
click at [268, 326] on icon at bounding box center [272, 327] width 8 height 8
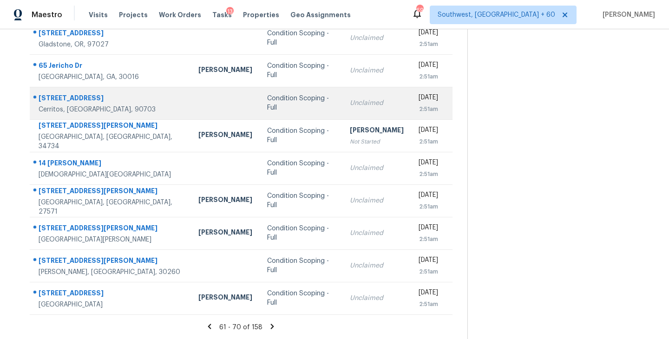
click at [260, 108] on td "Condition Scoping - Full" at bounding box center [301, 103] width 83 height 33
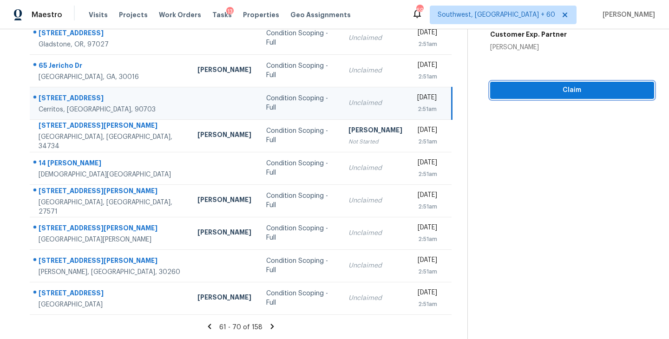
click at [576, 89] on span "Claim" at bounding box center [572, 91] width 149 height 12
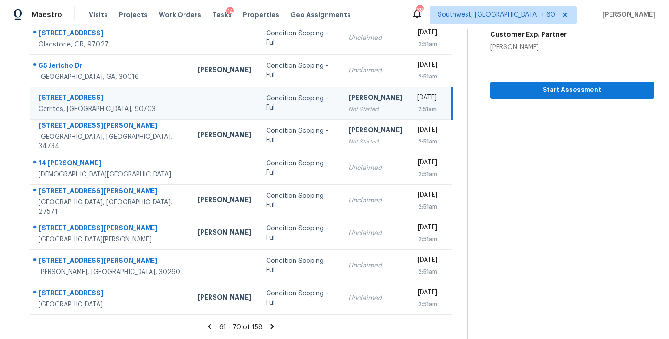
click at [271, 326] on icon at bounding box center [272, 326] width 3 height 5
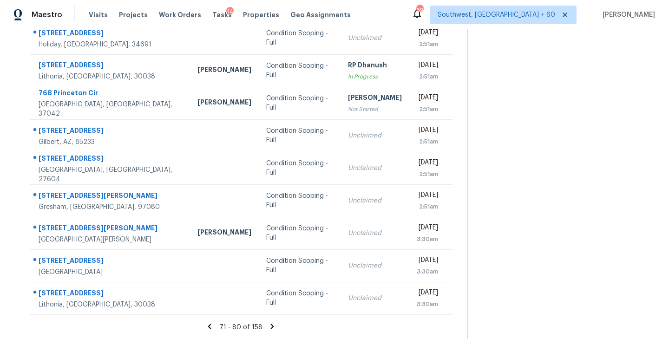
click at [272, 328] on icon at bounding box center [272, 327] width 8 height 8
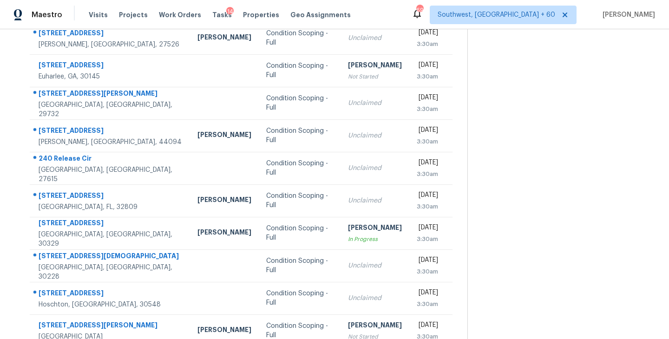
scroll to position [108, 0]
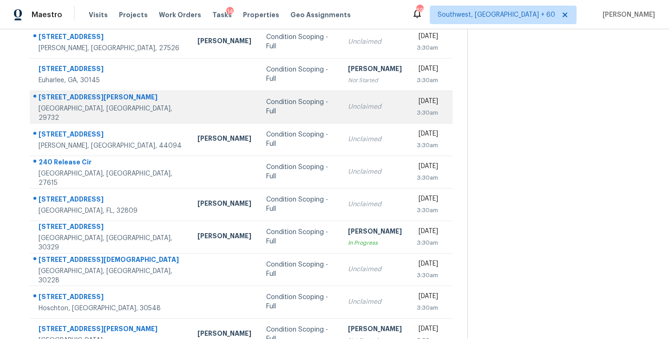
click at [259, 112] on td "Condition Scoping - Full" at bounding box center [300, 107] width 82 height 33
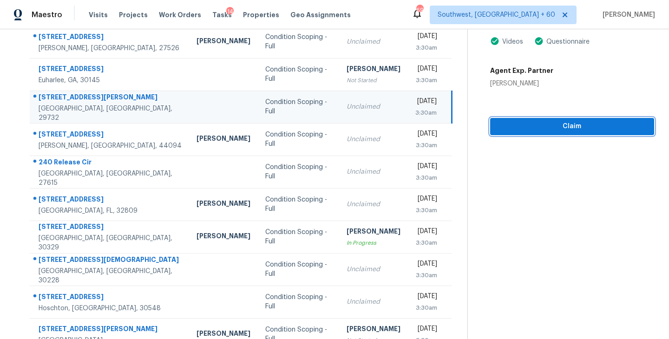
click at [577, 126] on span "Claim" at bounding box center [572, 127] width 149 height 12
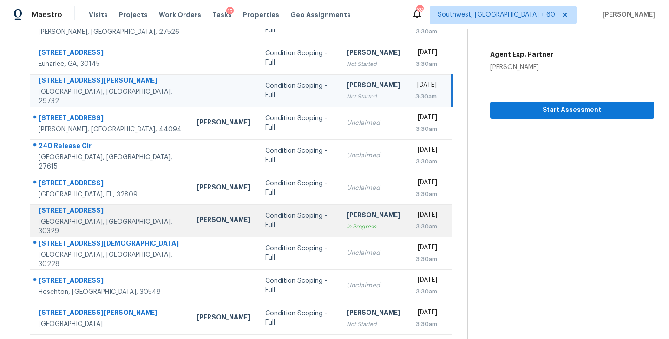
scroll to position [145, 0]
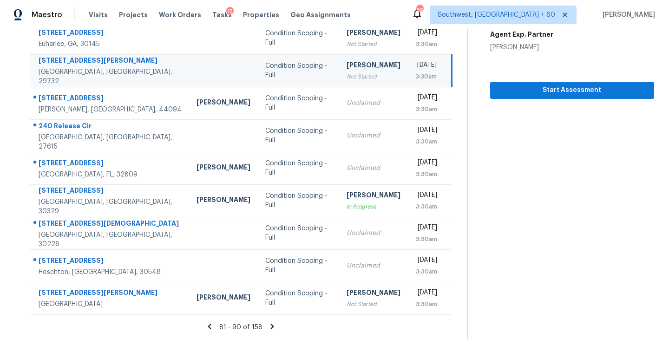
click at [271, 326] on icon at bounding box center [272, 326] width 3 height 5
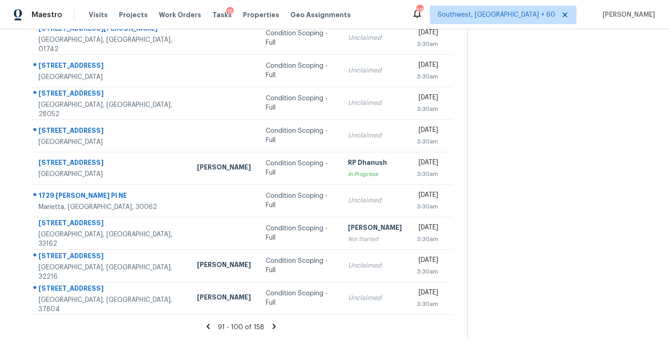
click at [210, 327] on icon at bounding box center [208, 326] width 3 height 5
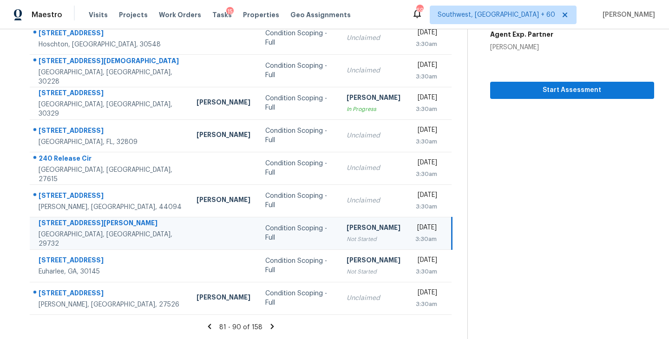
click at [269, 327] on icon at bounding box center [272, 327] width 8 height 8
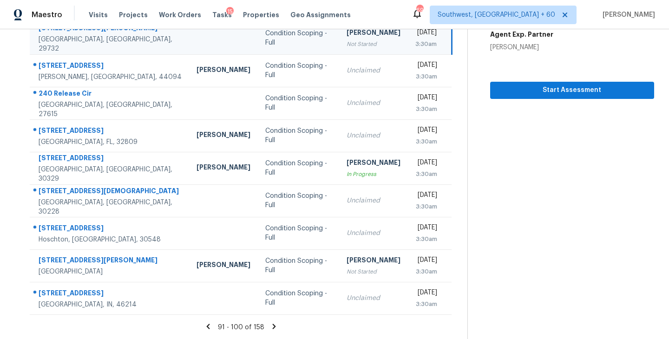
click at [272, 327] on icon at bounding box center [274, 327] width 8 height 8
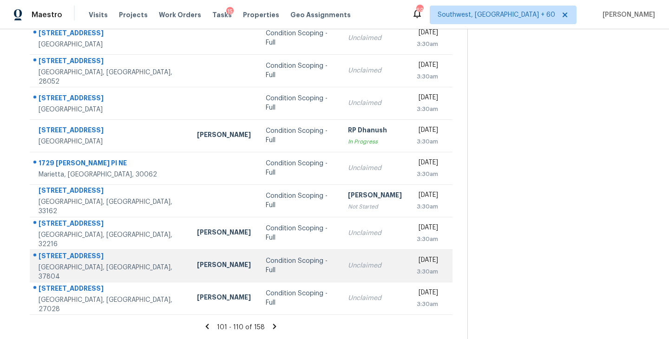
click at [275, 271] on td "Condition Scoping - Full" at bounding box center [299, 266] width 82 height 33
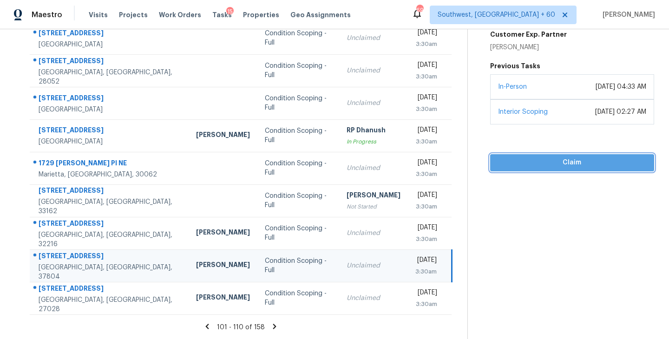
click at [561, 160] on span "Claim" at bounding box center [572, 163] width 149 height 12
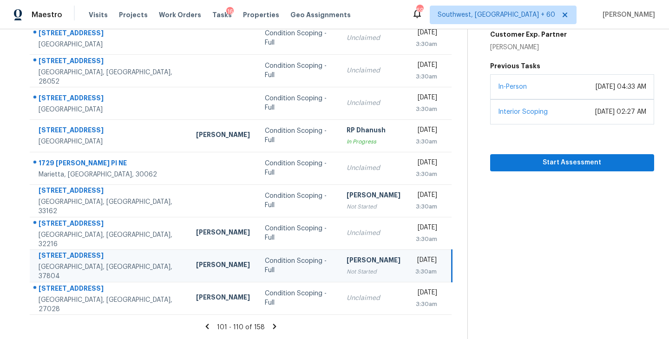
click at [270, 331] on div "101 - 110 of 158" at bounding box center [241, 328] width 453 height 10
click at [273, 328] on icon at bounding box center [274, 326] width 3 height 5
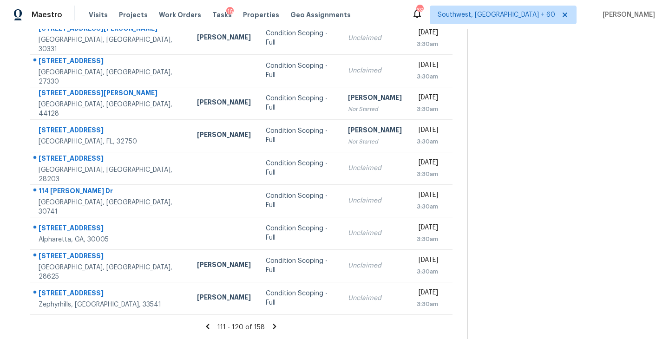
click at [273, 326] on icon at bounding box center [274, 326] width 3 height 5
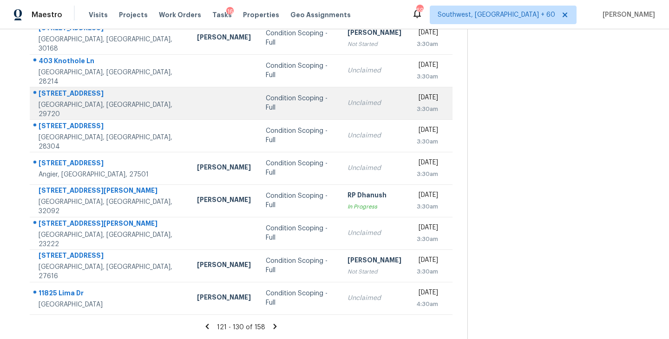
click at [266, 106] on div "Condition Scoping - Full" at bounding box center [299, 103] width 67 height 19
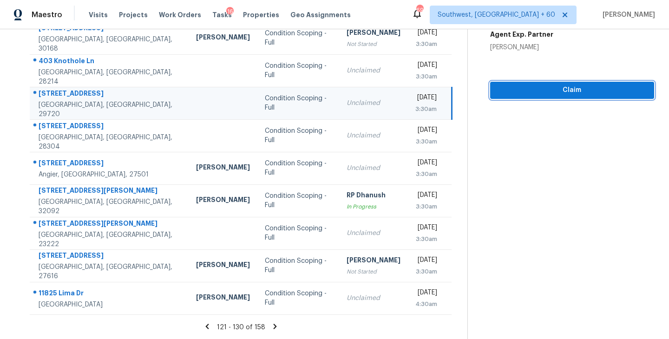
click at [556, 92] on span "Claim" at bounding box center [572, 91] width 149 height 12
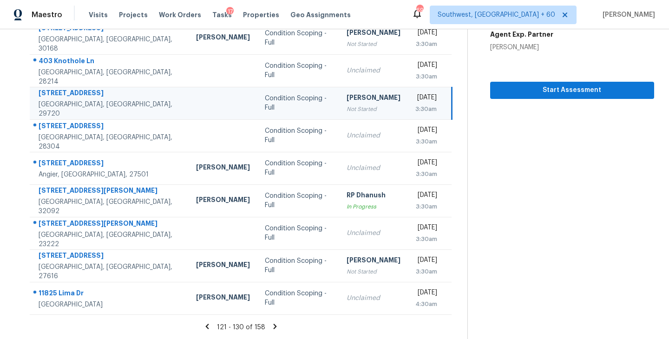
click at [274, 324] on icon at bounding box center [275, 327] width 8 height 8
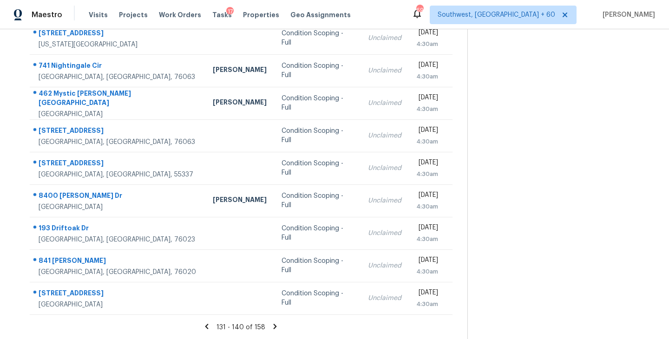
click at [275, 324] on icon at bounding box center [275, 327] width 8 height 8
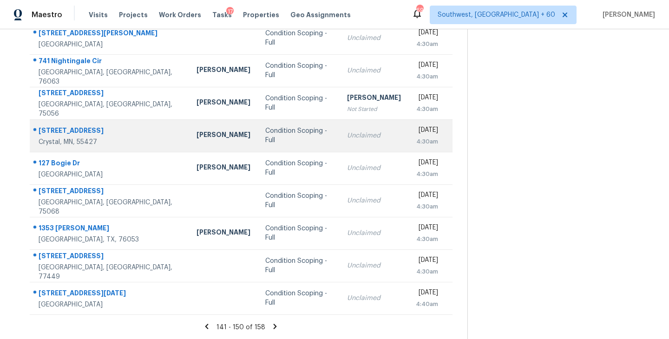
click at [277, 134] on div "Condition Scoping - Full" at bounding box center [298, 135] width 67 height 19
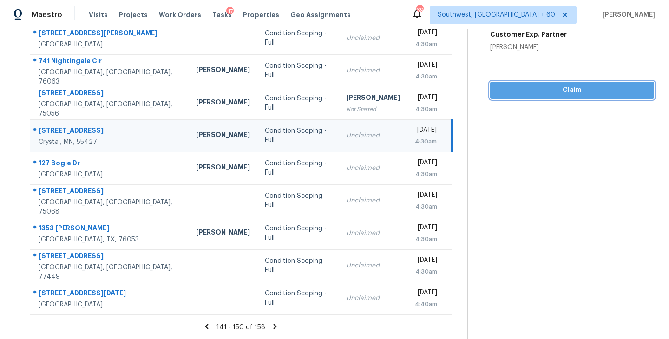
click at [585, 94] on span "Claim" at bounding box center [572, 91] width 149 height 12
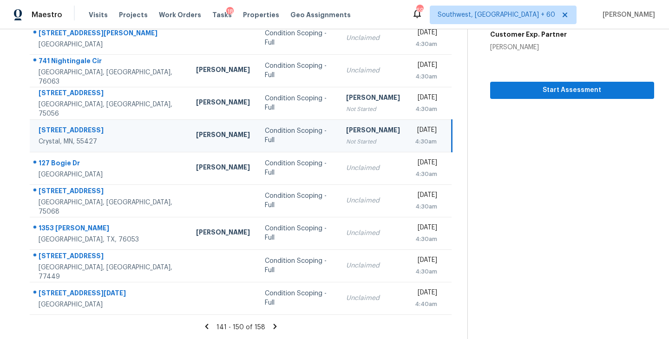
click at [274, 326] on icon at bounding box center [275, 326] width 3 height 5
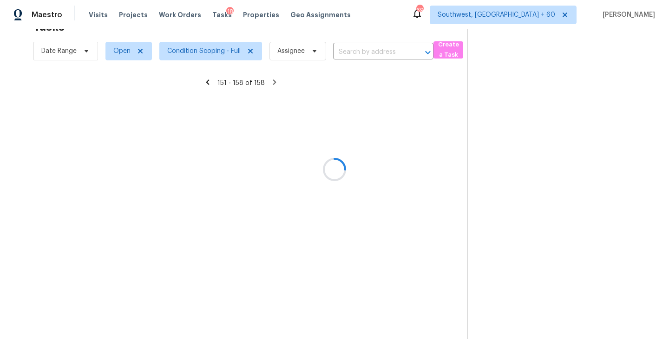
scroll to position [79, 0]
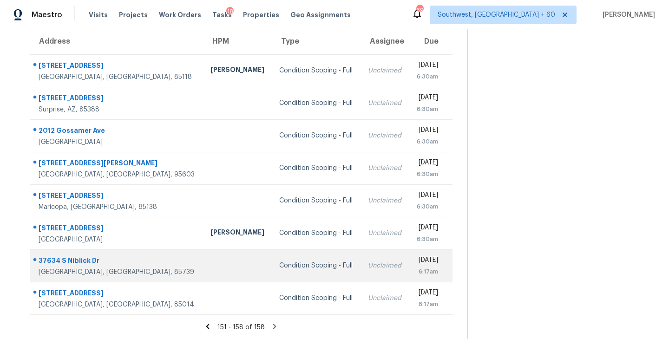
click at [279, 264] on div "Condition Scoping - Full" at bounding box center [316, 265] width 74 height 9
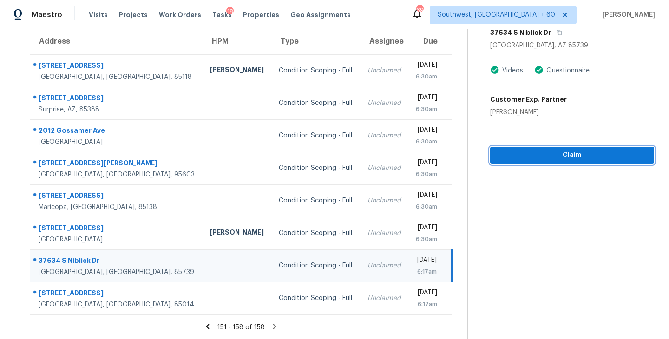
click at [558, 154] on span "Claim" at bounding box center [572, 156] width 149 height 12
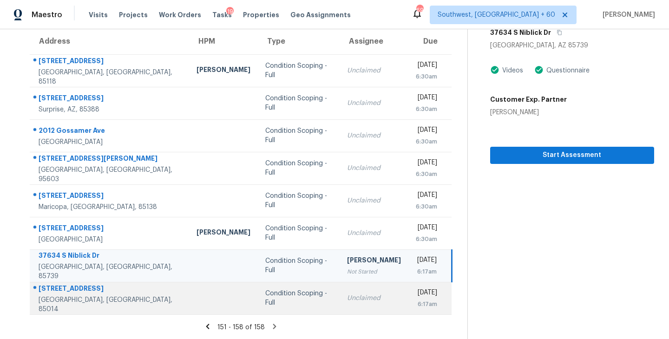
click at [347, 300] on div "Unclaimed" at bounding box center [374, 298] width 54 height 9
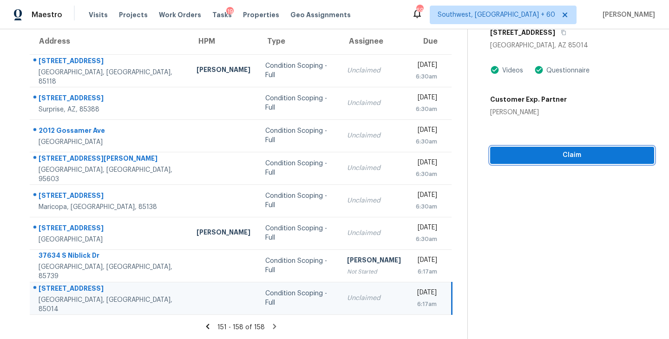
click at [556, 148] on button "Claim" at bounding box center [572, 155] width 164 height 17
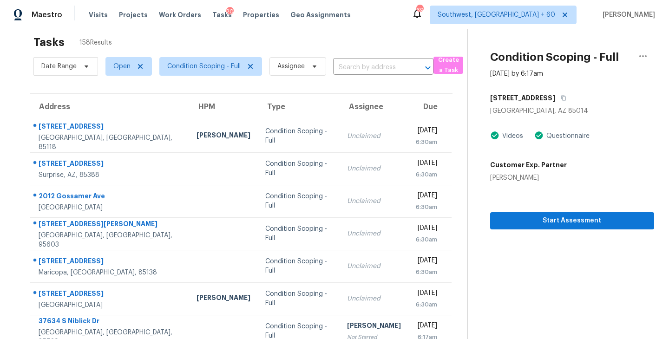
scroll to position [7, 0]
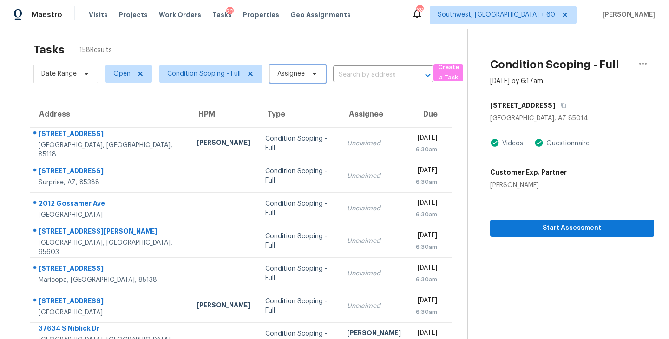
click at [300, 73] on span "Assignee" at bounding box center [291, 73] width 27 height 9
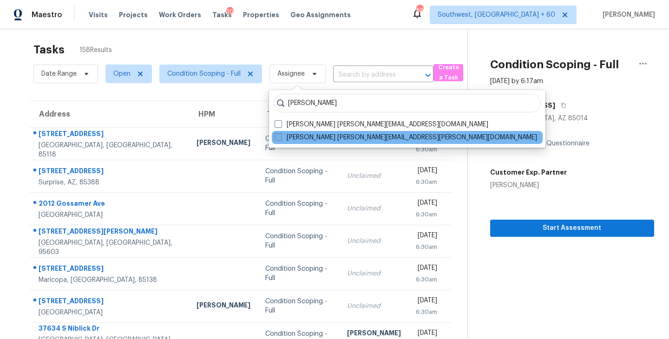
type input "sakthivel"
click at [298, 134] on label "Sakthivel Chandran sakthivel.chandran@opendoor.com" at bounding box center [406, 137] width 263 height 9
click at [281, 134] on input "Sakthivel Chandran sakthivel.chandran@opendoor.com" at bounding box center [278, 136] width 6 height 6
checkbox input "true"
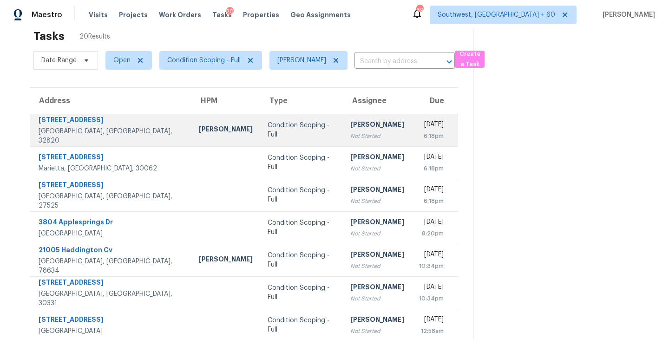
scroll to position [29, 0]
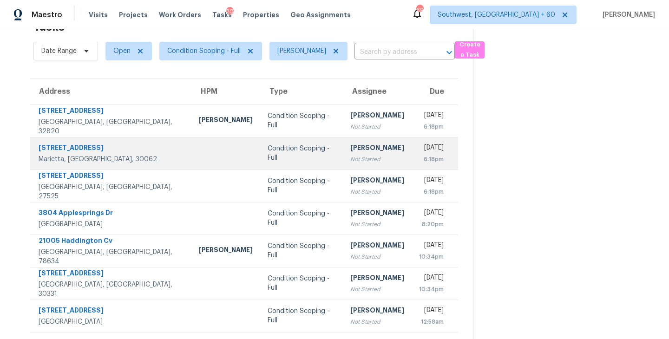
click at [271, 150] on div "Condition Scoping - Full" at bounding box center [302, 153] width 68 height 19
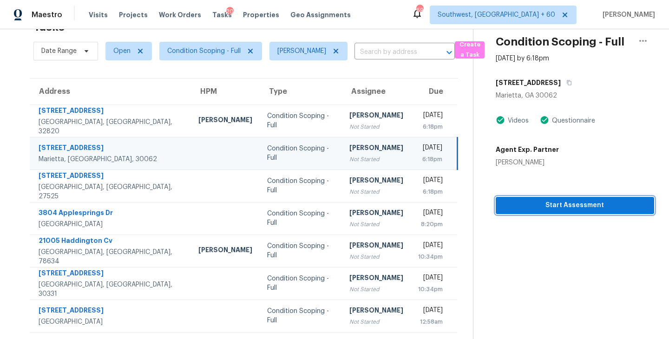
click at [546, 204] on span "Start Assessment" at bounding box center [575, 206] width 144 height 12
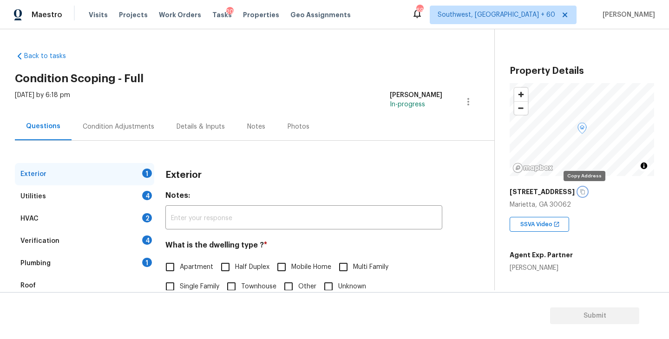
click at [584, 192] on icon "button" at bounding box center [583, 192] width 6 height 6
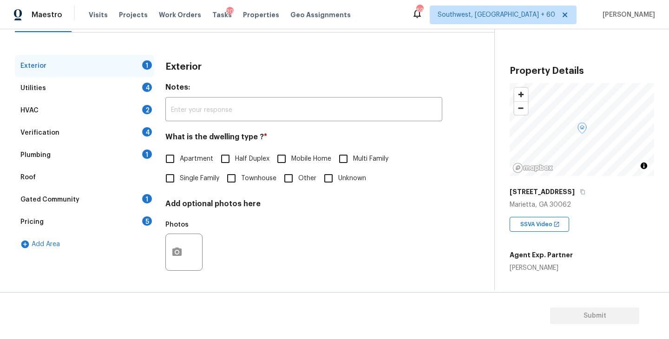
click at [204, 182] on span "Single Family" at bounding box center [200, 179] width 40 height 10
click at [180, 182] on input "Single Family" at bounding box center [170, 179] width 20 height 20
checkbox input "true"
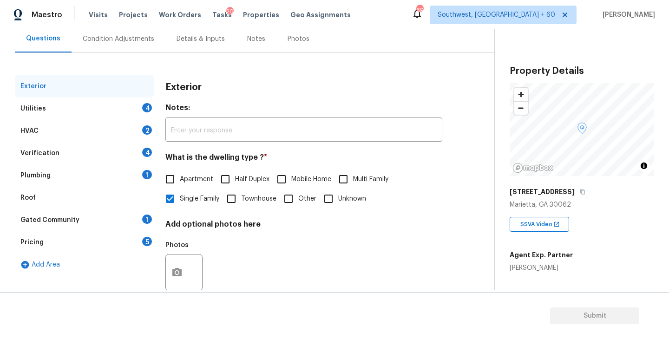
scroll to position [73, 0]
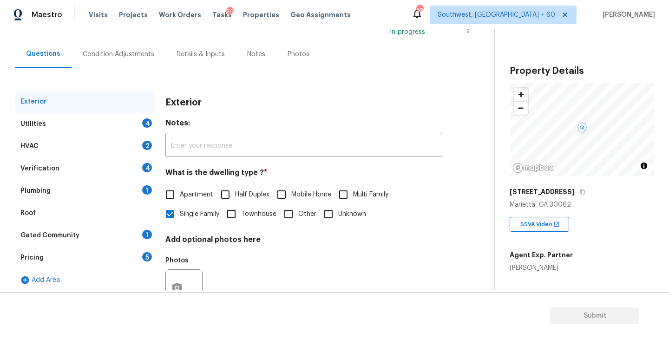
click at [129, 130] on div "Utilities 4" at bounding box center [84, 124] width 139 height 22
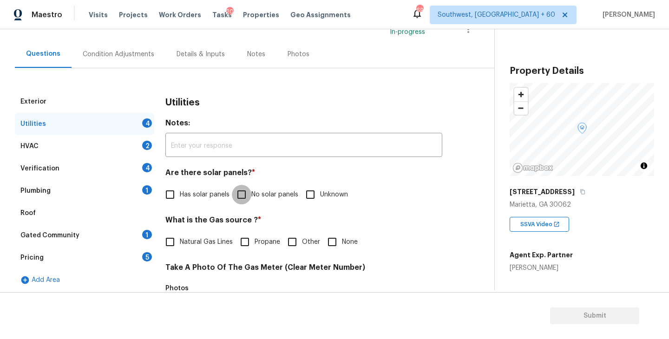
click at [249, 188] on input "No solar panels" at bounding box center [242, 195] width 20 height 20
checkbox input "true"
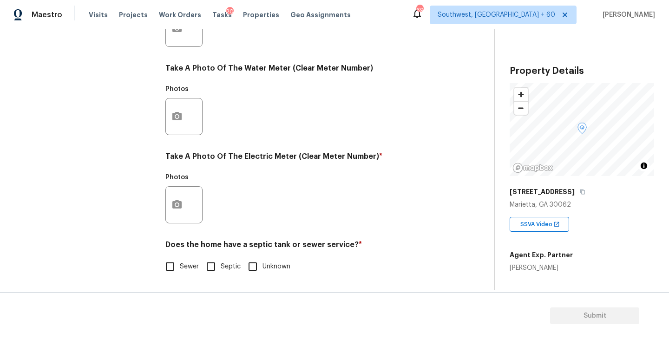
click at [179, 273] on input "Sewer" at bounding box center [170, 267] width 20 height 20
checkbox input "true"
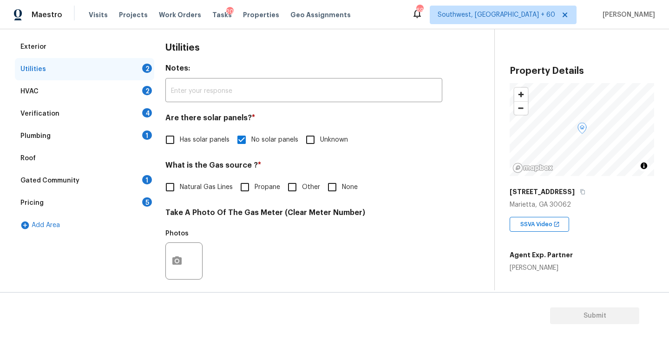
click at [57, 137] on div "Plumbing 1" at bounding box center [84, 136] width 139 height 22
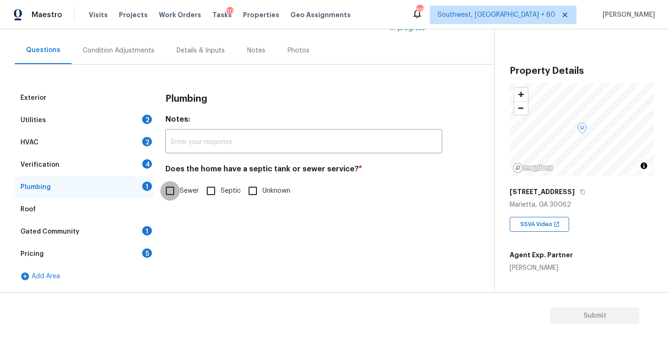
click at [173, 198] on input "Sewer" at bounding box center [170, 191] width 20 height 20
checkbox input "true"
click at [71, 231] on div "Gated Community" at bounding box center [49, 231] width 59 height 9
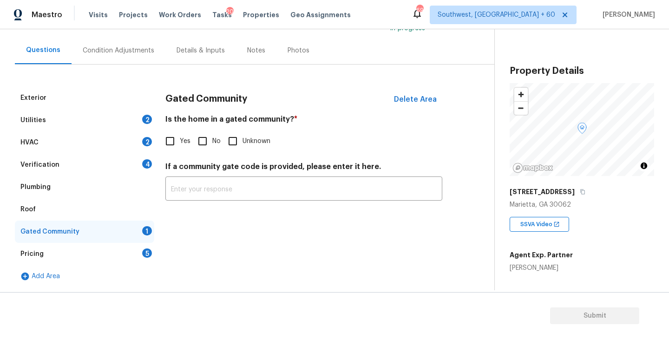
click at [203, 133] on input "No" at bounding box center [203, 142] width 20 height 20
checkbox input "true"
click at [107, 48] on div "Condition Adjustments" at bounding box center [119, 50] width 72 height 9
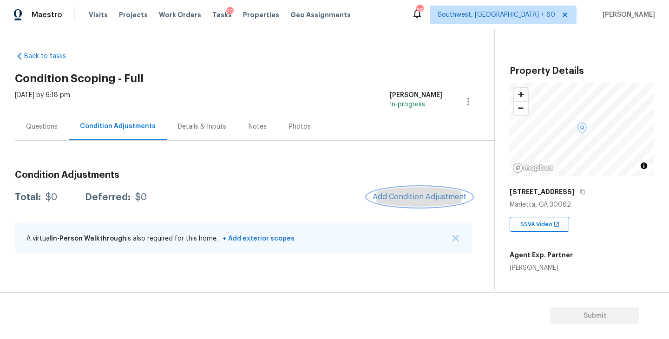
click at [397, 191] on button "Add Condition Adjustment" at bounding box center [419, 197] width 105 height 20
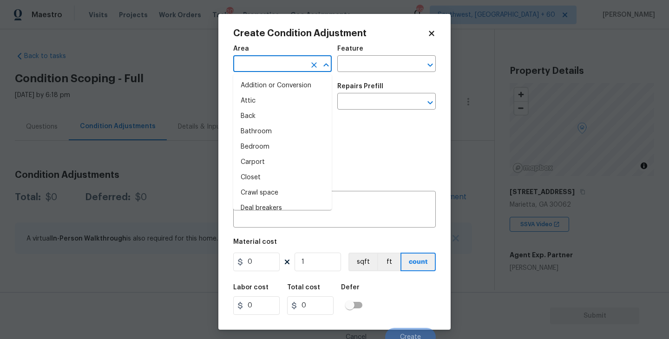
click at [281, 67] on input "text" at bounding box center [269, 65] width 73 height 14
type input "i"
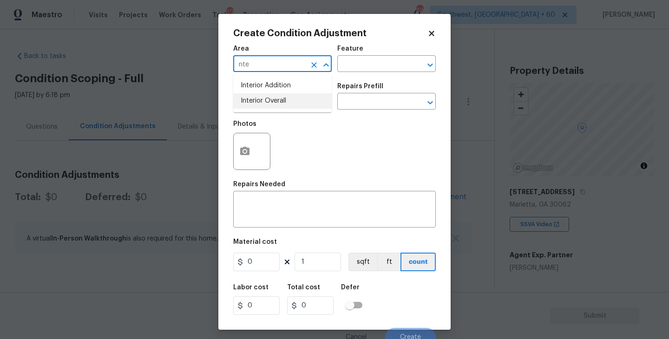
click at [279, 98] on li "Interior Overall" at bounding box center [282, 100] width 99 height 15
type input "Interior Overall"
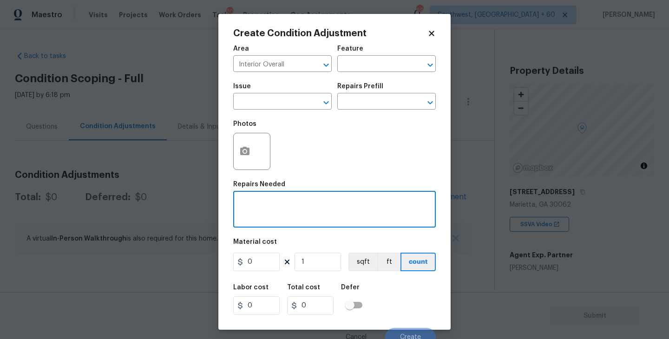
click at [283, 207] on textarea at bounding box center [335, 211] width 192 height 20
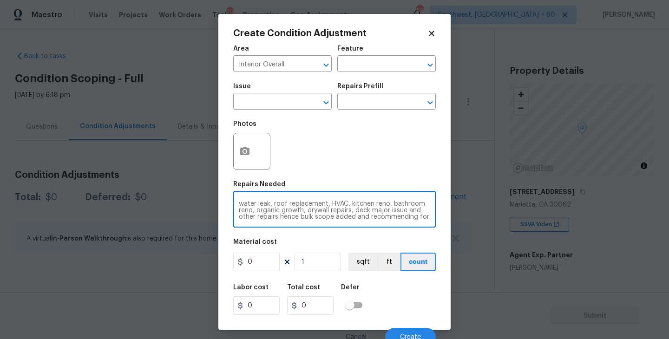
scroll to position [13, 0]
type textarea "The property has major renovation lot of repairs like multiple water leak, roof…"
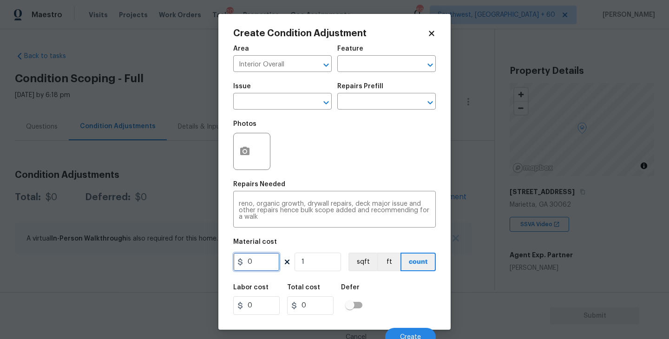
drag, startPoint x: 270, startPoint y: 262, endPoint x: 191, endPoint y: 262, distance: 79.5
click at [191, 262] on div "Create Condition Adjustment Area Interior Overall ​ Feature ​ Issue ​ Repairs P…" at bounding box center [334, 169] width 669 height 339
type input "100000"
click at [322, 143] on div "Photos" at bounding box center [334, 145] width 203 height 60
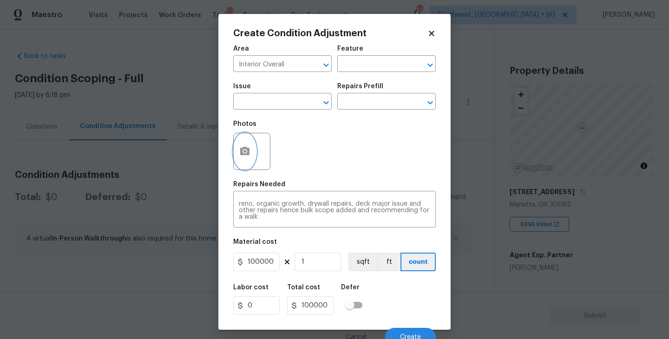
click at [252, 156] on button "button" at bounding box center [245, 151] width 22 height 36
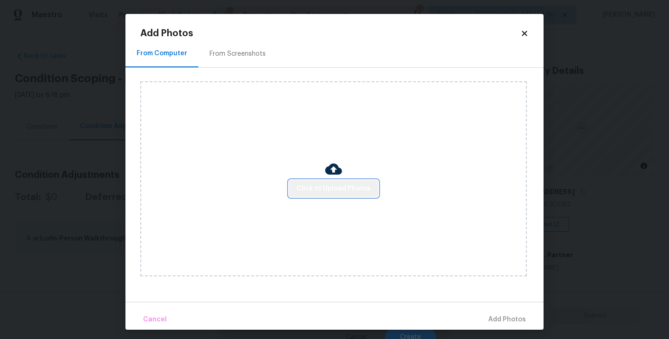
click at [340, 188] on span "Click to Upload Photos" at bounding box center [334, 189] width 74 height 12
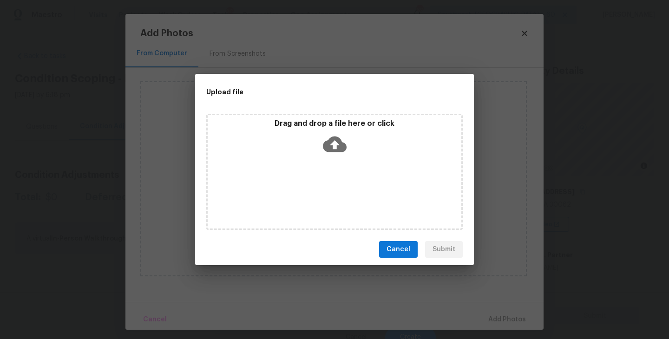
click at [340, 143] on icon at bounding box center [335, 145] width 24 height 16
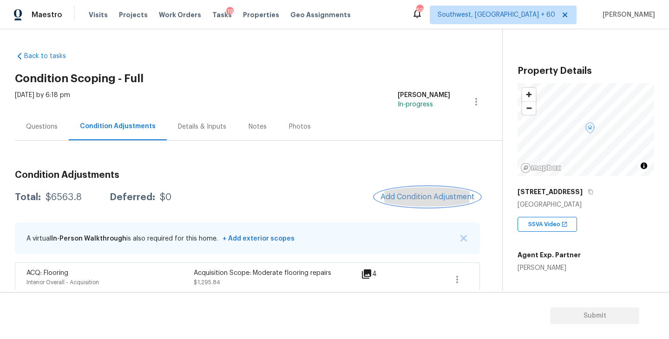
click at [419, 199] on span "Add Condition Adjustment" at bounding box center [428, 197] width 94 height 8
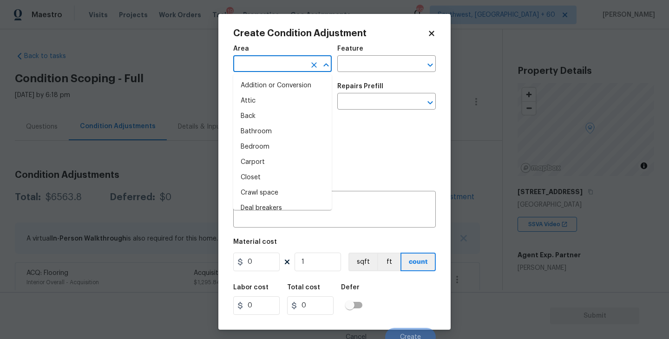
click at [278, 62] on input "text" at bounding box center [269, 65] width 73 height 14
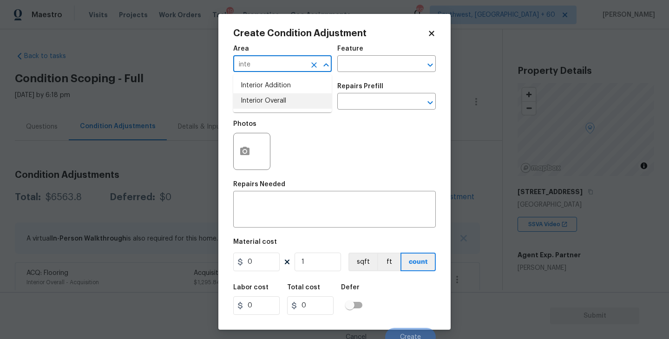
click at [281, 106] on li "Interior Overall" at bounding box center [282, 100] width 99 height 15
type input "Interior Overall"
click at [389, 69] on input "text" at bounding box center [374, 65] width 73 height 14
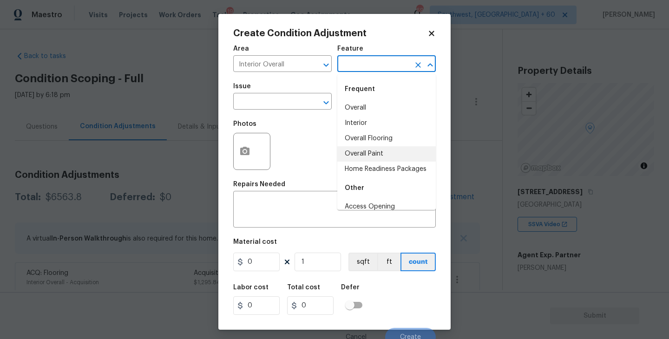
click at [389, 154] on li "Overall Paint" at bounding box center [387, 153] width 99 height 15
type input "Overall Paint"
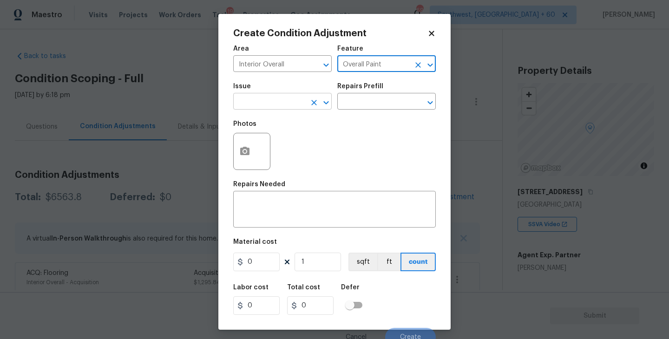
click at [280, 105] on input "text" at bounding box center [269, 102] width 73 height 14
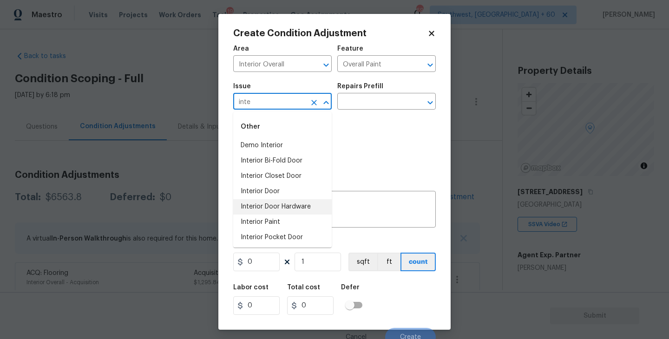
click at [278, 223] on li "Interior Paint" at bounding box center [282, 222] width 99 height 15
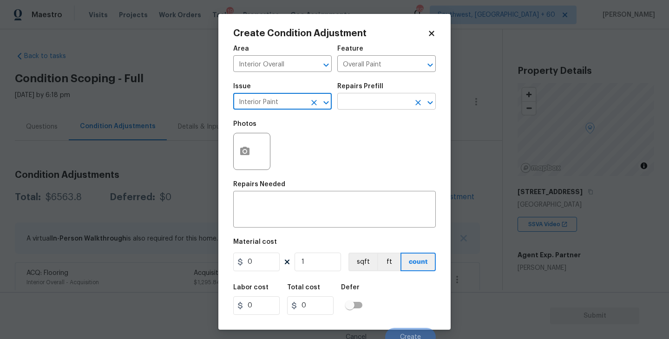
type input "Interior Paint"
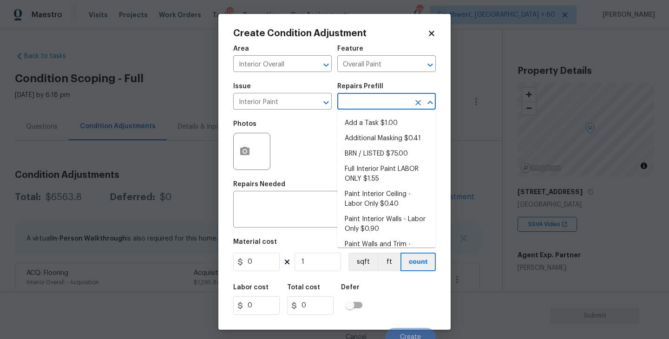
click at [367, 100] on input "text" at bounding box center [374, 102] width 73 height 14
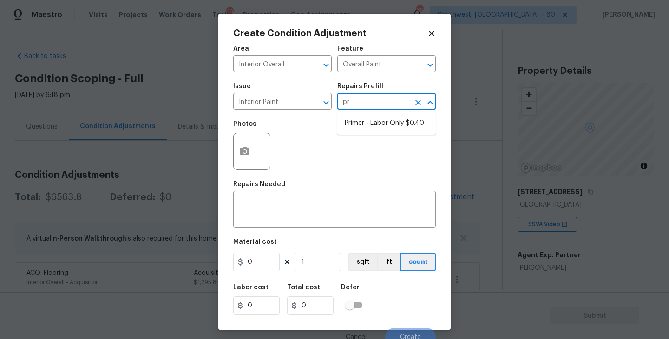
type input "pri"
click at [364, 126] on li "Primer - Labor Only $0.40" at bounding box center [387, 123] width 99 height 15
type textarea "Interior primer - PRIMER PROVIDED BY OPENDOOR - All nails, screws, drywall anch…"
type input "0.4"
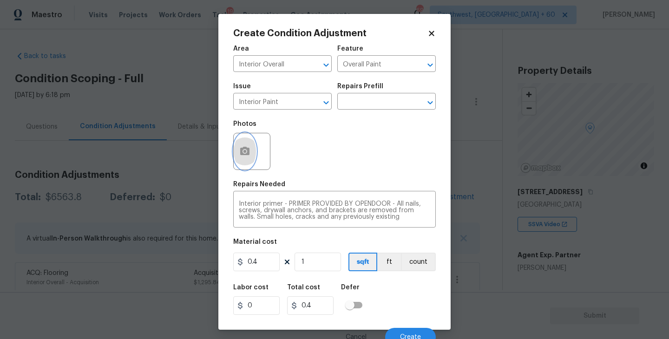
click at [240, 154] on icon "button" at bounding box center [244, 151] width 9 height 8
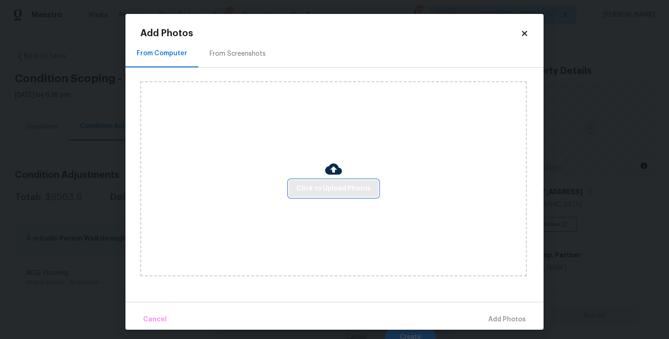
click at [331, 180] on button "Click to Upload Photos" at bounding box center [333, 188] width 89 height 17
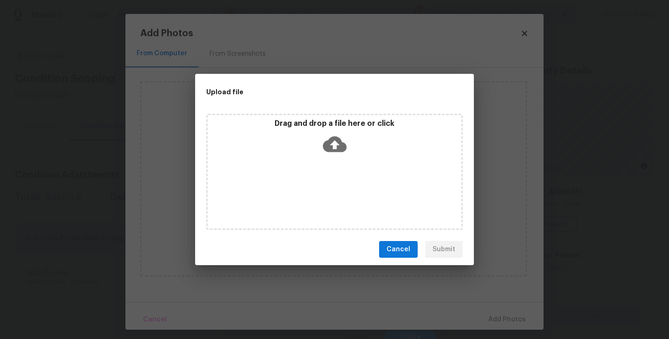
click at [338, 158] on div "Drag and drop a file here or click" at bounding box center [334, 172] width 257 height 116
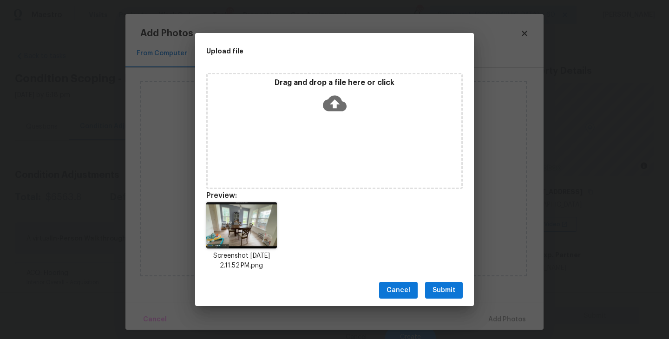
click at [334, 110] on icon at bounding box center [335, 104] width 24 height 16
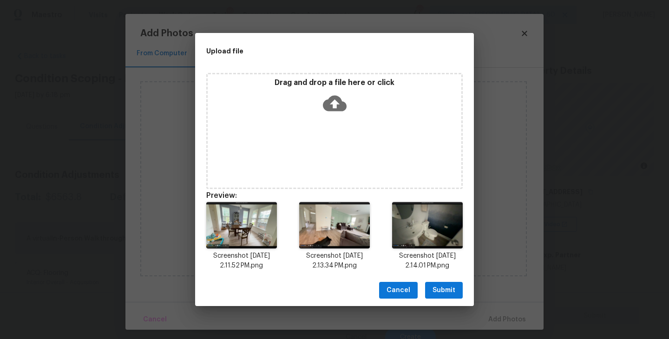
click at [447, 294] on span "Submit" at bounding box center [444, 291] width 23 height 12
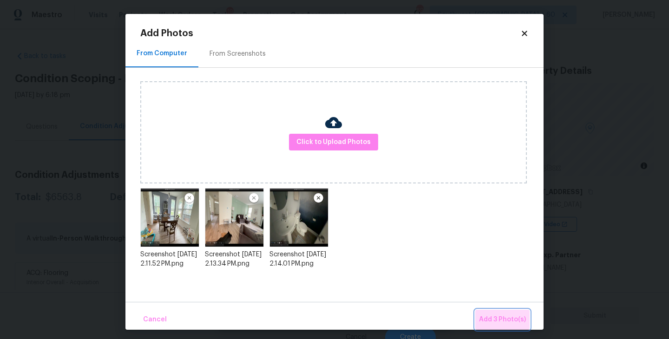
click at [489, 314] on span "Add 3 Photo(s)" at bounding box center [502, 320] width 47 height 12
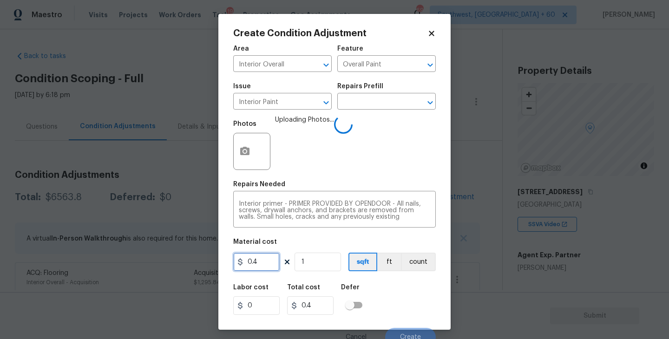
drag, startPoint x: 260, startPoint y: 264, endPoint x: 210, endPoint y: 264, distance: 50.2
click at [210, 264] on div "Create Condition Adjustment Area Interior Overall ​ Feature Overall Paint ​ Iss…" at bounding box center [334, 169] width 669 height 339
type input "400"
drag, startPoint x: 425, startPoint y: 263, endPoint x: 422, endPoint y: 269, distance: 6.9
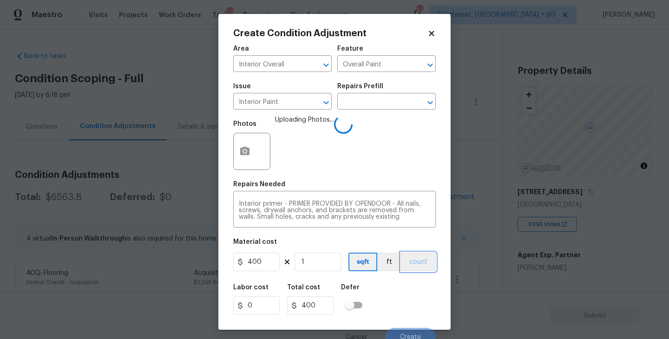
click at [425, 263] on button "count" at bounding box center [418, 262] width 35 height 19
click at [408, 296] on div "Labor cost 0 Total cost 400 Defer" at bounding box center [334, 300] width 203 height 42
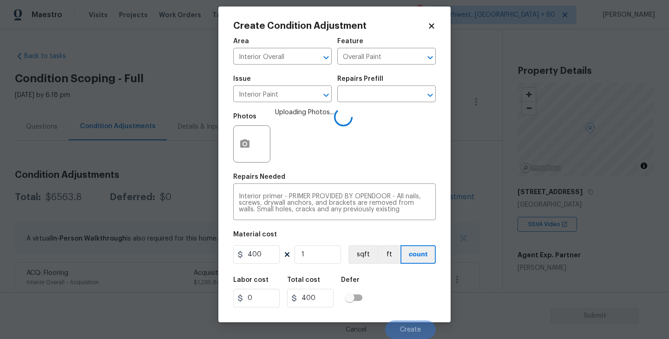
click at [411, 294] on div "Labor cost 0 Total cost 400 Defer" at bounding box center [334, 293] width 203 height 42
click at [411, 324] on button "Create" at bounding box center [410, 330] width 51 height 19
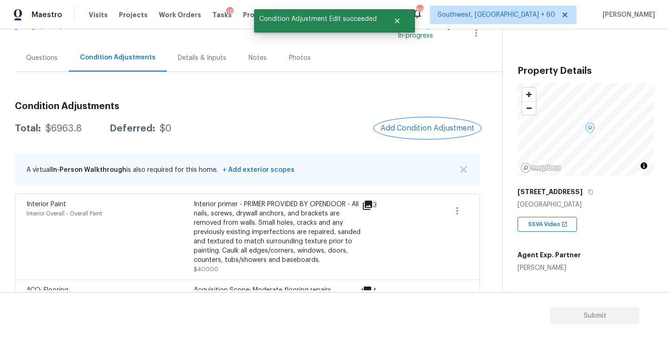
scroll to position [42, 0]
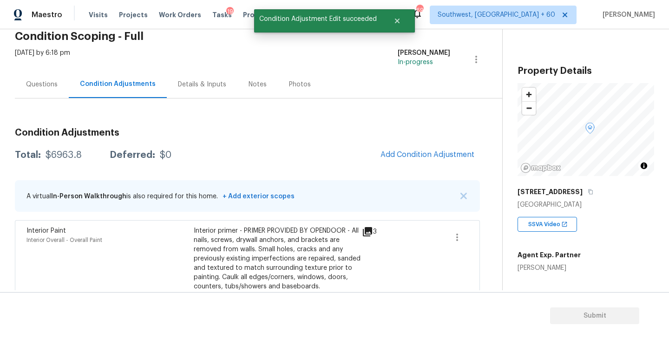
click at [43, 82] on div "Questions" at bounding box center [42, 84] width 32 height 9
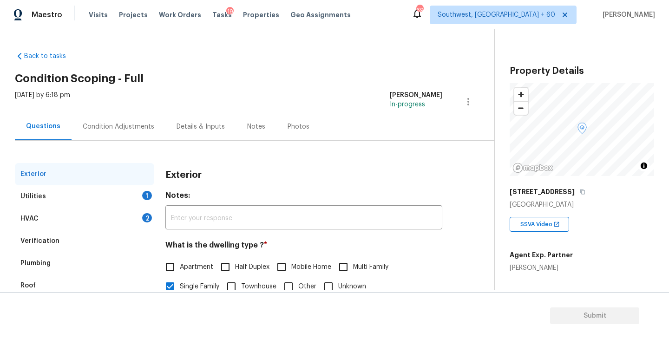
click at [114, 130] on div "Condition Adjustments" at bounding box center [119, 126] width 72 height 9
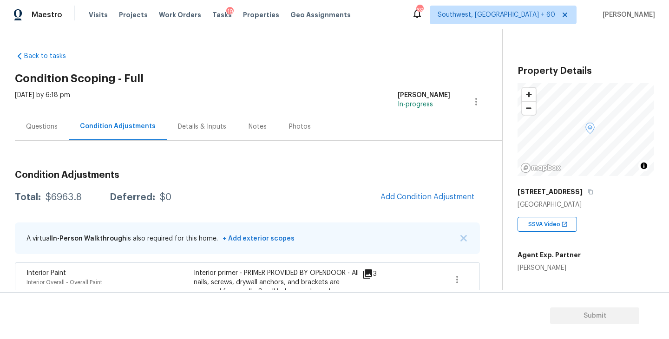
click at [53, 133] on div "Questions" at bounding box center [42, 126] width 54 height 27
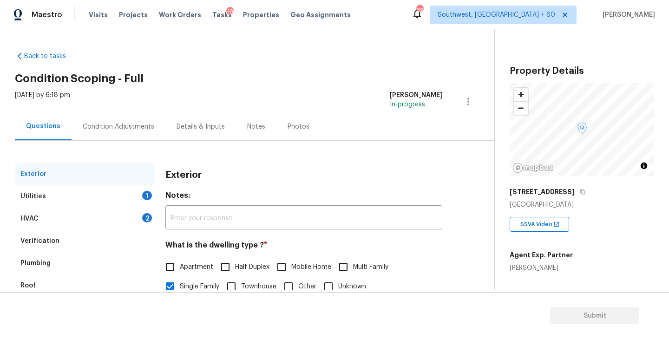
click at [115, 199] on div "Utilities 1" at bounding box center [84, 196] width 139 height 22
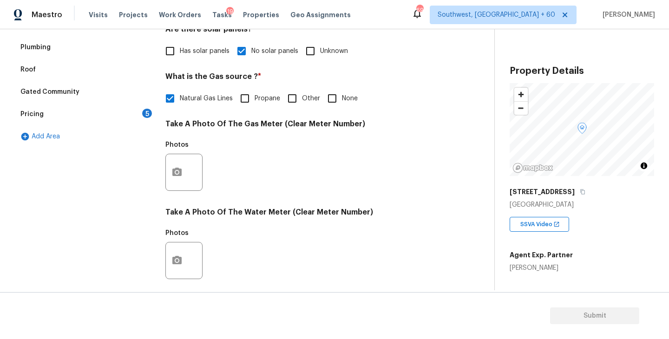
scroll to position [360, 0]
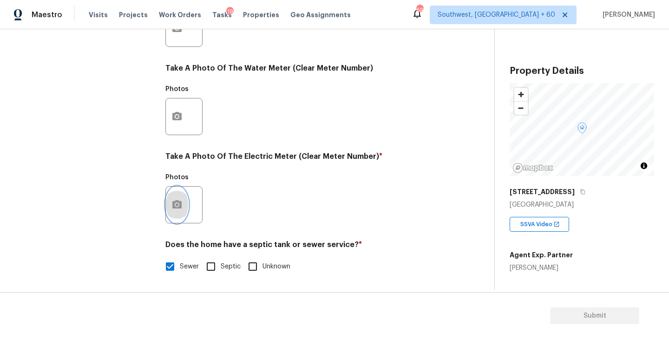
click at [181, 212] on button "button" at bounding box center [177, 205] width 22 height 36
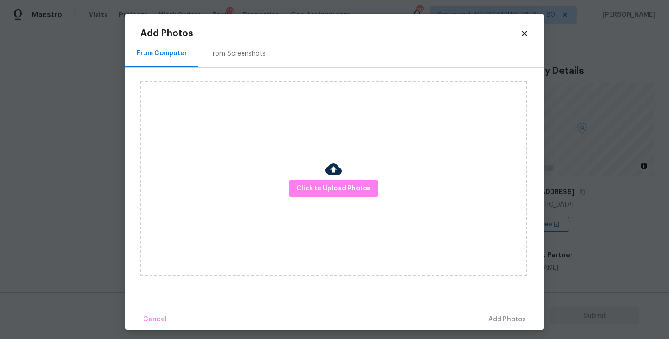
click at [319, 199] on div "Click to Upload Photos" at bounding box center [333, 178] width 387 height 195
click at [325, 188] on span "Click to Upload Photos" at bounding box center [334, 189] width 74 height 12
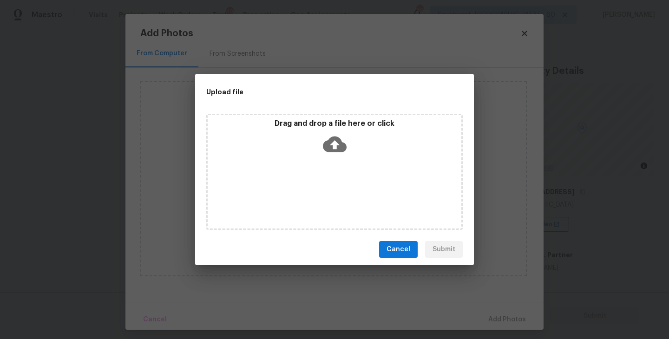
click at [334, 127] on p "Drag and drop a file here or click" at bounding box center [335, 124] width 254 height 10
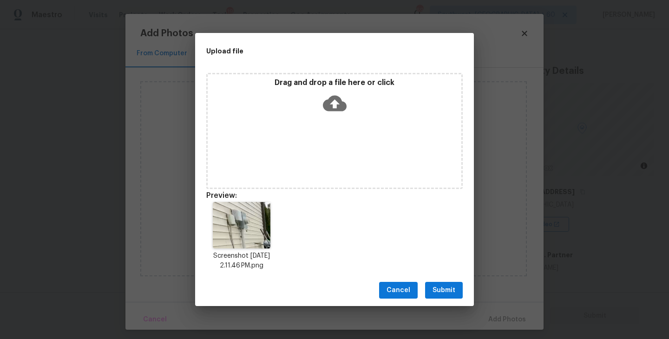
click at [446, 292] on span "Submit" at bounding box center [444, 291] width 23 height 12
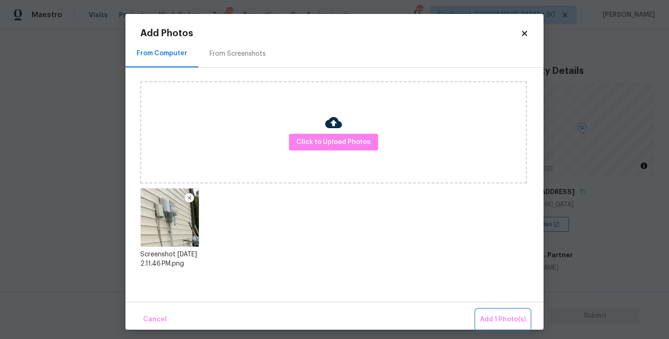
click at [497, 318] on span "Add 1 Photo(s)" at bounding box center [503, 320] width 46 height 12
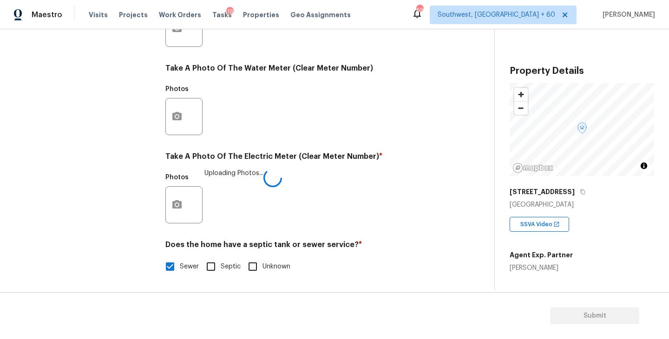
click at [389, 223] on div "Photos Uploading Photos..." at bounding box center [304, 199] width 277 height 60
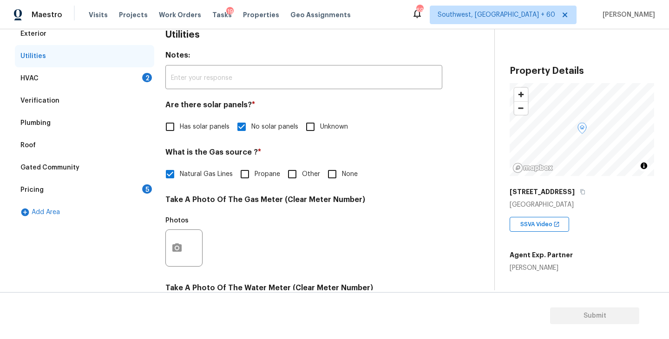
scroll to position [129, 0]
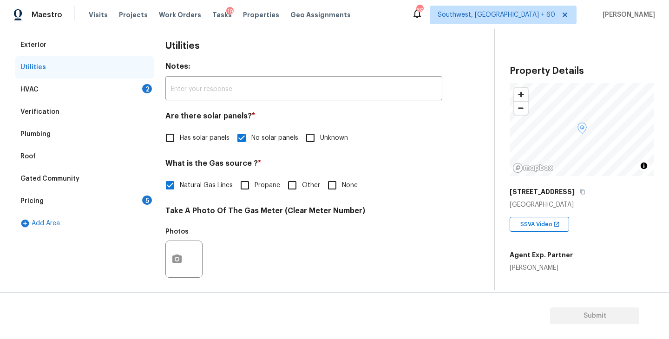
click at [124, 87] on div "HVAC 2" at bounding box center [84, 90] width 139 height 22
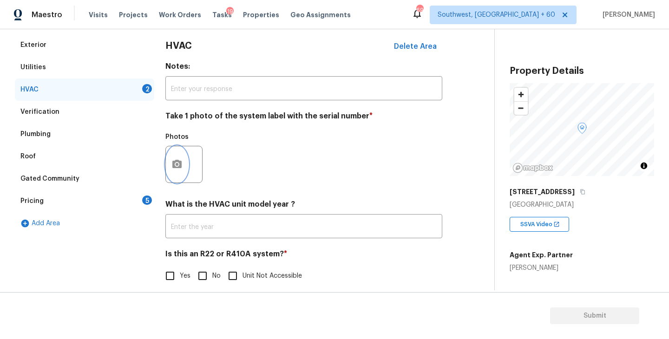
click at [183, 168] on button "button" at bounding box center [177, 164] width 22 height 36
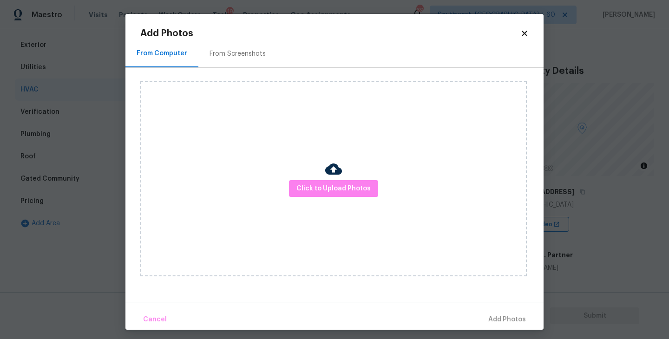
click at [339, 175] on img at bounding box center [333, 169] width 17 height 17
click at [335, 181] on button "Click to Upload Photos" at bounding box center [333, 188] width 89 height 17
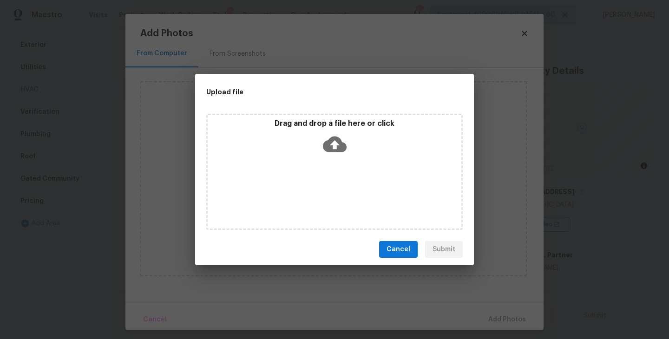
click at [335, 159] on div "Drag and drop a file here or click" at bounding box center [334, 172] width 257 height 116
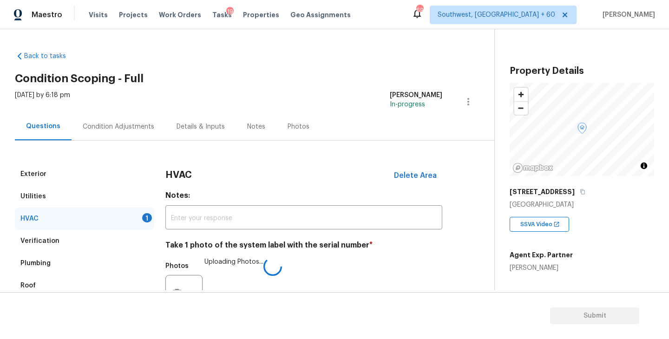
scroll to position [142, 0]
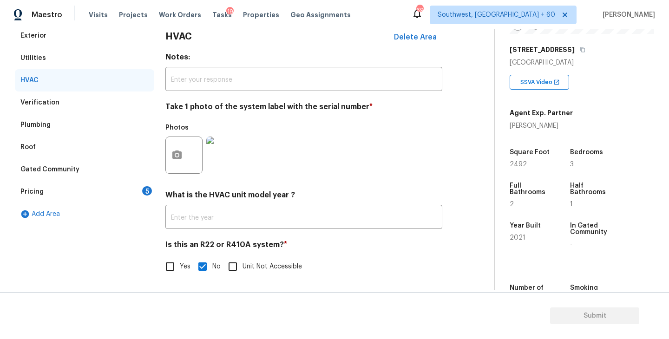
click at [112, 196] on div "Pricing 5" at bounding box center [84, 192] width 139 height 22
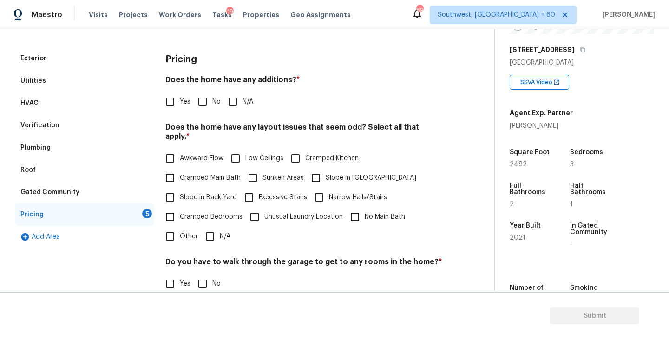
scroll to position [104, 0]
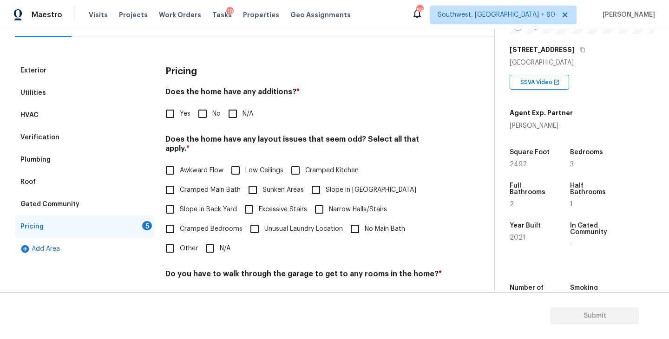
click at [234, 119] on input "N/A" at bounding box center [233, 114] width 20 height 20
checkbox input "true"
click at [337, 185] on span "Slope in [GEOGRAPHIC_DATA]" at bounding box center [371, 190] width 91 height 10
click at [326, 181] on input "Slope in [GEOGRAPHIC_DATA]" at bounding box center [316, 190] width 20 height 20
checkbox input "true"
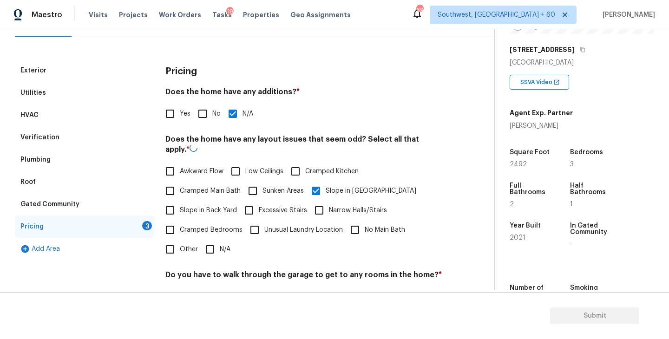
scroll to position [219, 0]
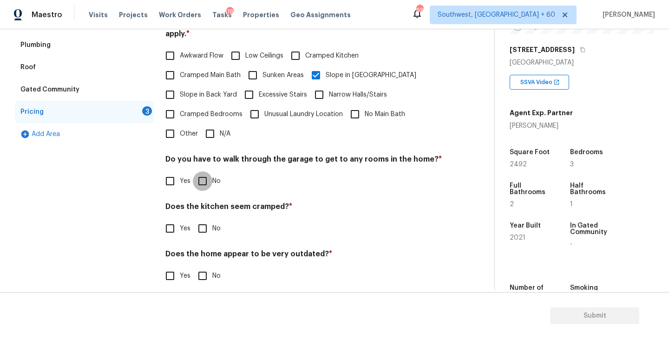
click at [207, 175] on input "No" at bounding box center [203, 182] width 20 height 20
checkbox input "true"
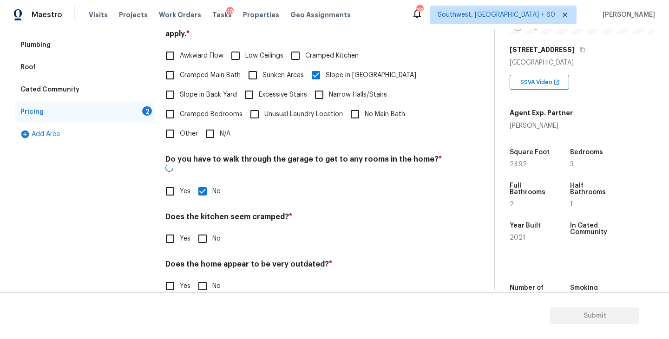
click at [203, 229] on input "No" at bounding box center [203, 239] width 20 height 20
checkbox input "true"
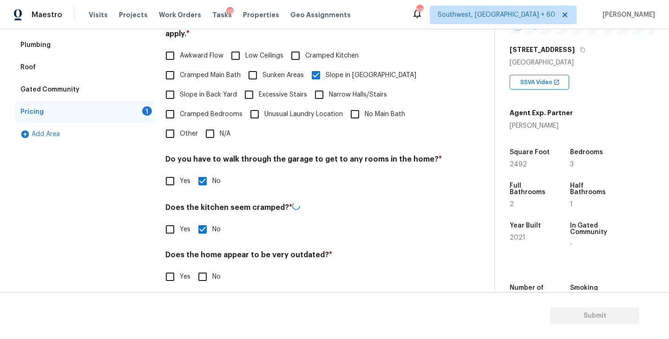
click at [203, 256] on div "Does the home appear to be very outdated? * Yes No" at bounding box center [304, 269] width 277 height 36
click at [202, 267] on input "No" at bounding box center [203, 276] width 20 height 20
checkbox input "true"
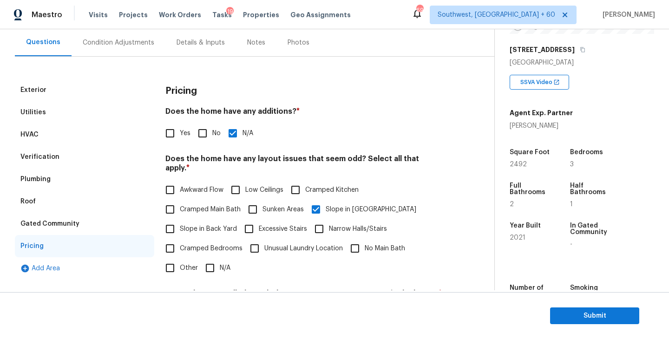
click at [133, 49] on div "Condition Adjustments" at bounding box center [119, 42] width 94 height 27
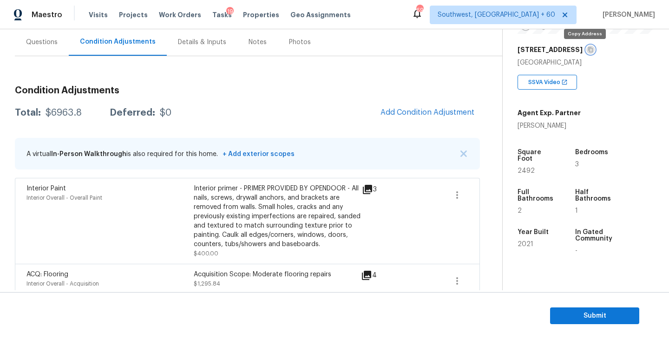
click at [588, 47] on icon "button" at bounding box center [591, 50] width 6 height 6
click at [236, 99] on div "Condition Adjustments Total: $6963.8 Deferred: $0 Add Condition Adjustment A vi…" at bounding box center [247, 336] width 465 height 514
click at [65, 115] on div "$6963.8" at bounding box center [64, 112] width 36 height 9
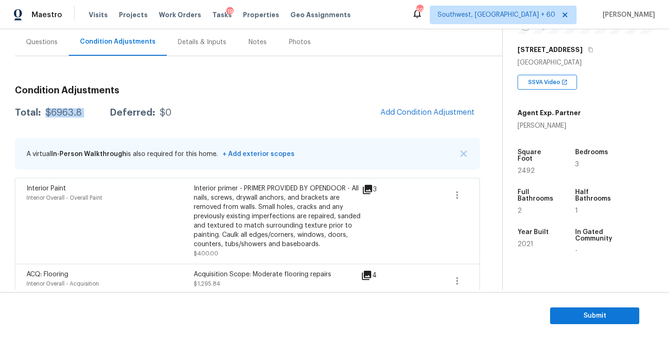
copy div "$6963.8"
click at [564, 321] on span "Submit" at bounding box center [595, 317] width 74 height 12
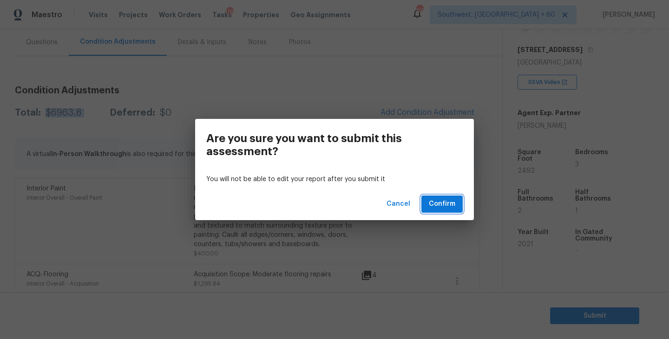
click at [443, 209] on span "Confirm" at bounding box center [442, 205] width 26 height 12
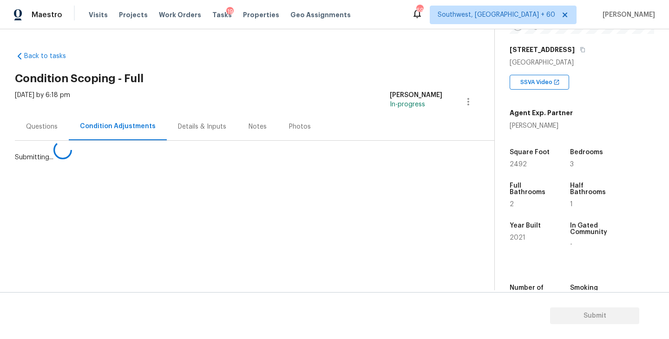
scroll to position [0, 0]
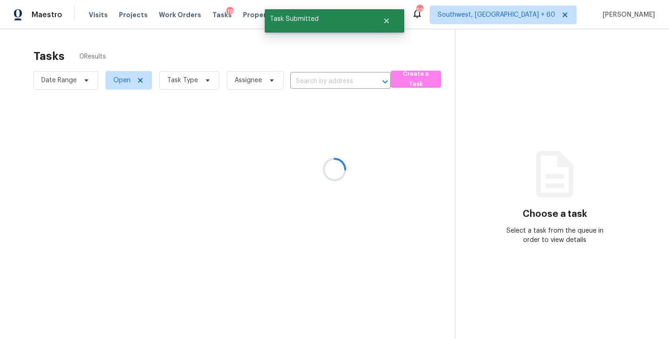
click at [194, 85] on div at bounding box center [334, 169] width 669 height 339
click at [195, 84] on div at bounding box center [334, 169] width 669 height 339
click at [194, 83] on div at bounding box center [334, 169] width 669 height 339
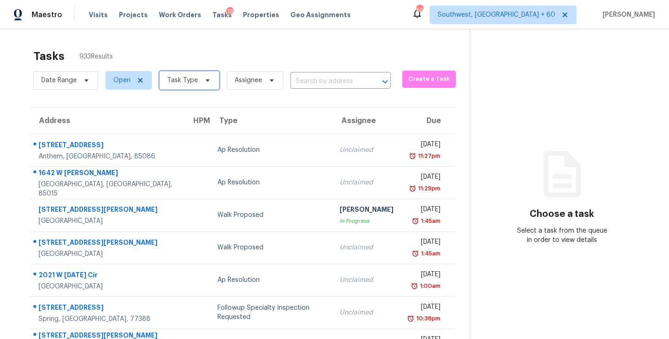
click at [194, 83] on span "Task Type" at bounding box center [182, 80] width 31 height 9
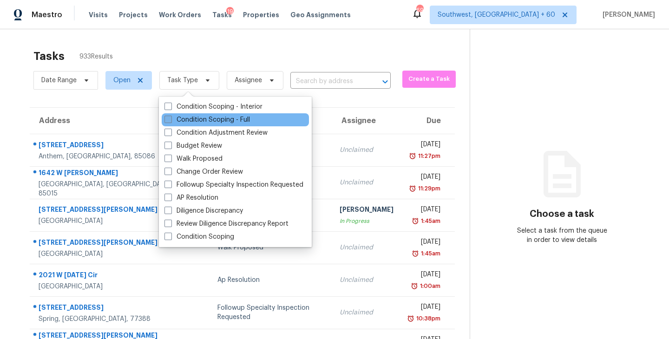
click at [213, 120] on label "Condition Scoping - Full" at bounding box center [208, 119] width 86 height 9
click at [171, 120] on input "Condition Scoping - Full" at bounding box center [168, 118] width 6 height 6
checkbox input "true"
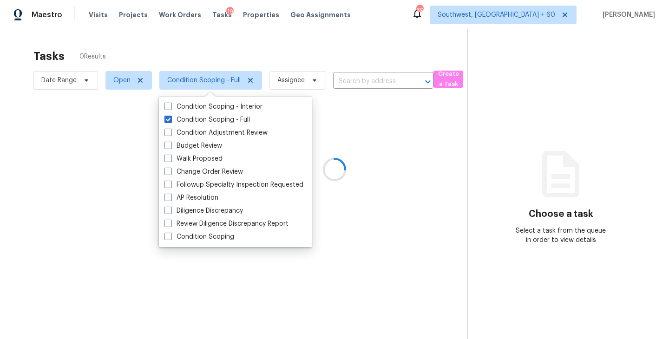
click at [298, 43] on div at bounding box center [334, 169] width 669 height 339
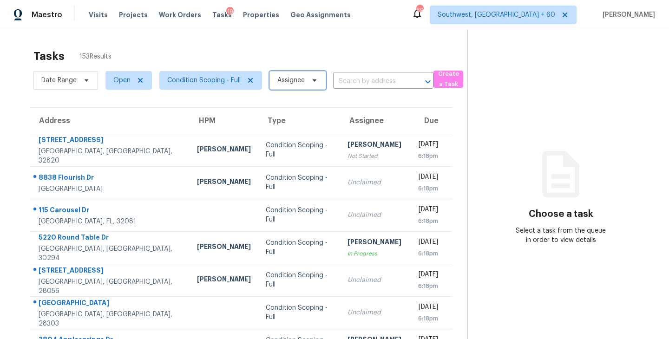
click at [302, 83] on span "Assignee" at bounding box center [291, 80] width 27 height 9
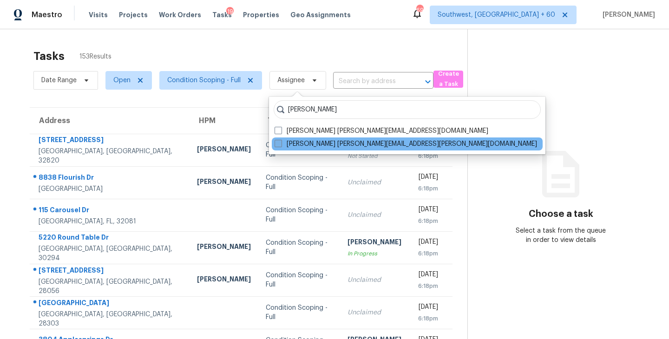
type input "sakthivel"
click at [306, 143] on label "Sakthivel Chandran sakthivel.chandran@opendoor.com" at bounding box center [406, 143] width 263 height 9
click at [281, 143] on input "Sakthivel Chandran sakthivel.chandran@opendoor.com" at bounding box center [278, 142] width 6 height 6
checkbox input "true"
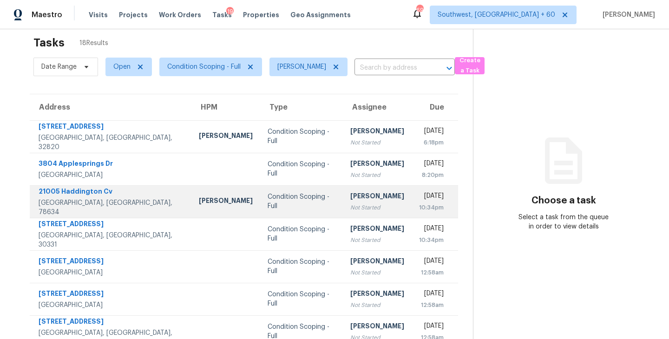
scroll to position [30, 0]
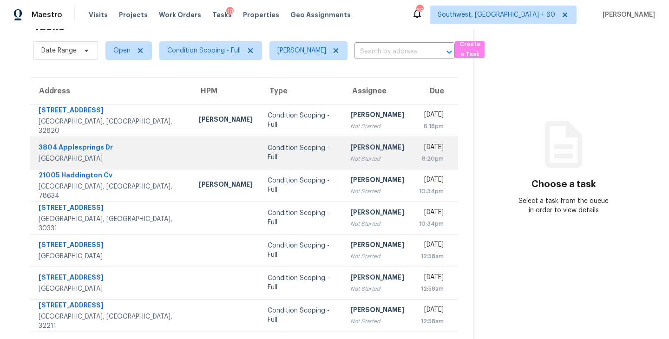
click at [351, 152] on div "[PERSON_NAME]" at bounding box center [378, 149] width 54 height 12
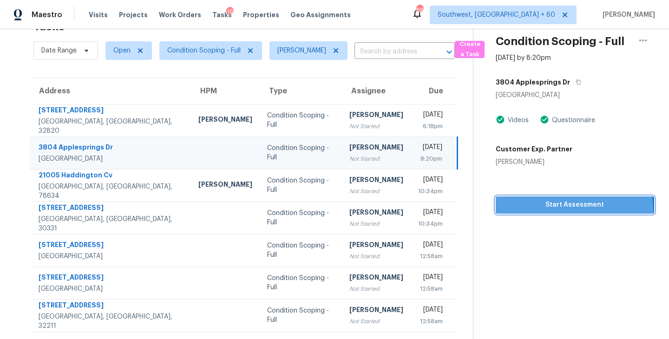
click at [566, 210] on span "Start Assessment" at bounding box center [575, 205] width 144 height 12
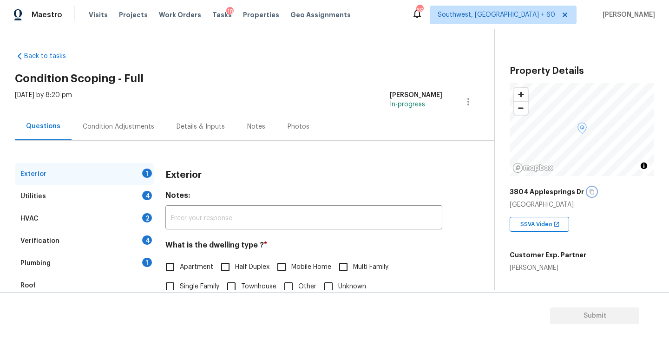
click at [590, 191] on icon "button" at bounding box center [593, 192] width 6 height 6
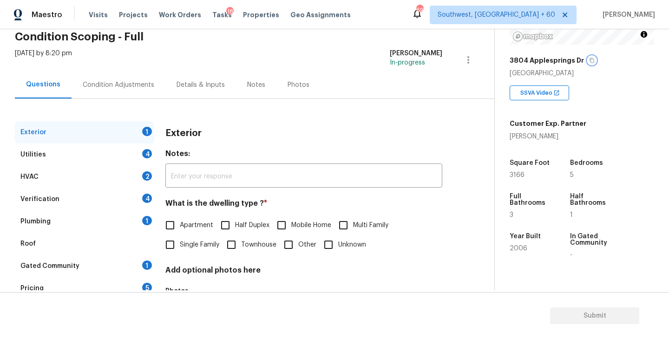
scroll to position [72, 0]
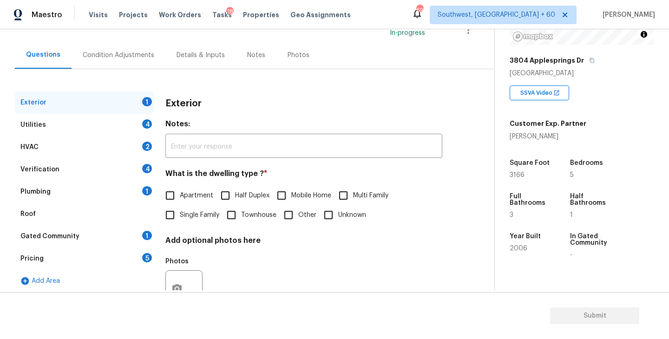
click at [202, 210] on label "Single Family" at bounding box center [189, 215] width 59 height 20
click at [180, 210] on input "Single Family" at bounding box center [170, 215] width 20 height 20
checkbox input "true"
click at [126, 127] on div "Utilities 4" at bounding box center [84, 125] width 139 height 22
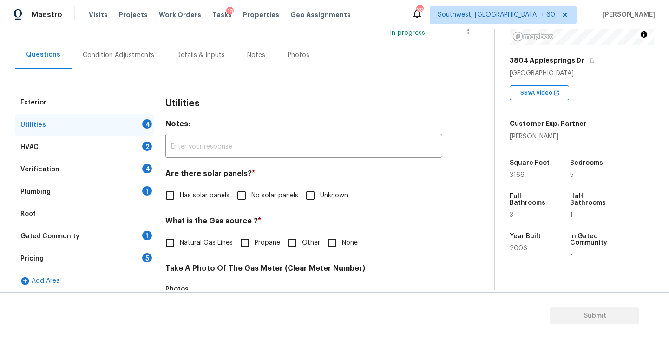
click at [251, 207] on div "Utilities Notes: ​ Are there solar panels? * Has solar panels No solar panels U…" at bounding box center [304, 334] width 277 height 485
click at [261, 199] on span "No solar panels" at bounding box center [275, 196] width 47 height 10
click at [252, 199] on input "No solar panels" at bounding box center [242, 196] width 20 height 20
checkbox input "true"
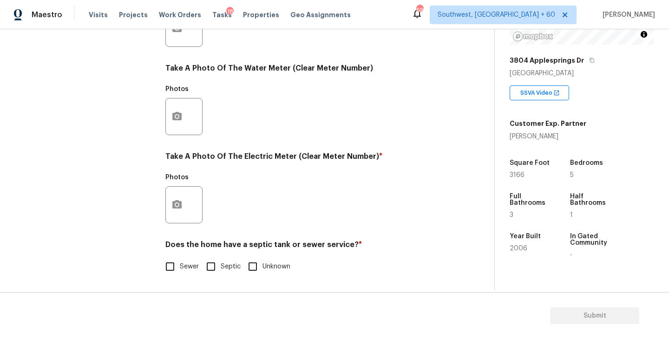
scroll to position [360, 0]
click at [167, 276] on input "Sewer" at bounding box center [170, 267] width 20 height 20
checkbox input "true"
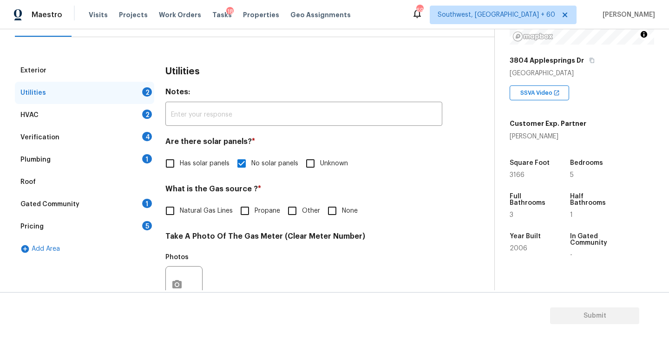
click at [96, 161] on div "Plumbing 1" at bounding box center [84, 160] width 139 height 22
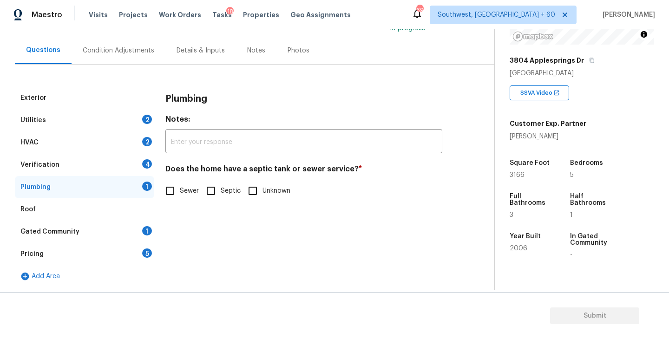
click at [183, 192] on span "Sewer" at bounding box center [189, 191] width 19 height 10
click at [180, 192] on input "Sewer" at bounding box center [170, 191] width 20 height 20
checkbox input "true"
click at [97, 230] on div "Gated Community 1" at bounding box center [84, 232] width 139 height 22
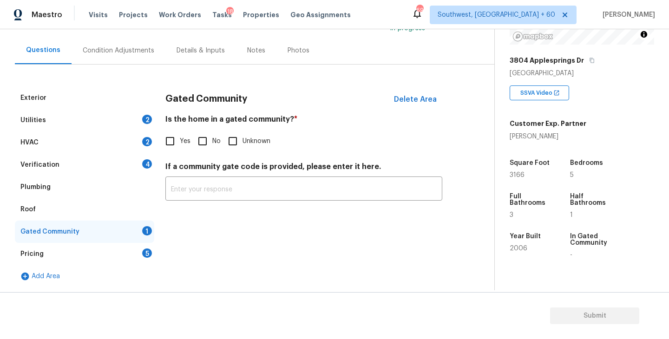
click at [202, 142] on input "No" at bounding box center [203, 142] width 20 height 20
checkbox input "true"
click at [125, 51] on div "Condition Adjustments" at bounding box center [119, 50] width 72 height 9
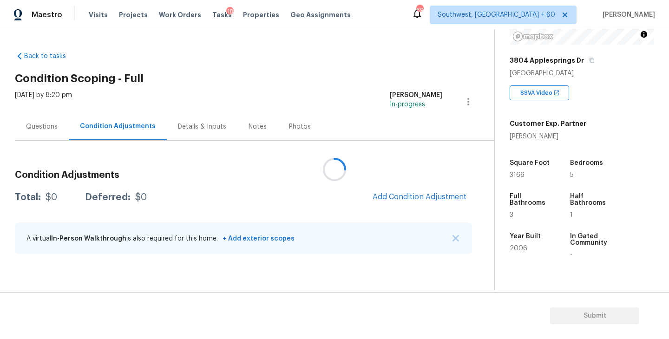
click at [340, 73] on div at bounding box center [334, 169] width 669 height 339
click at [317, 76] on h2 "Condition Scoping - Full" at bounding box center [255, 78] width 480 height 9
click at [263, 110] on div "Tue, Sep 16 2025 by 8:20 pm Sakthivel Chandran In-progress" at bounding box center [255, 102] width 480 height 22
click at [415, 200] on span "Add Condition Adjustment" at bounding box center [420, 197] width 94 height 8
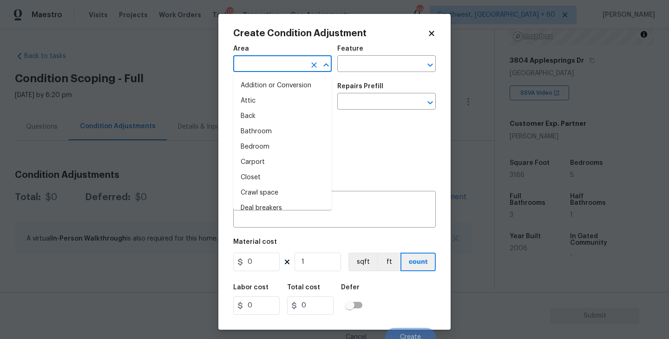
click at [246, 59] on input "text" at bounding box center [269, 65] width 73 height 14
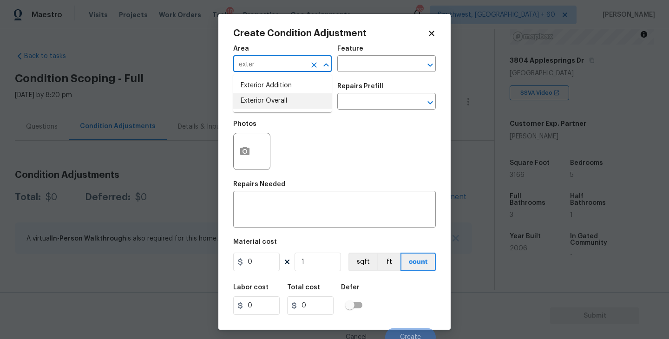
click at [261, 107] on li "Exterior Overall" at bounding box center [282, 100] width 99 height 15
type input "Exterior Overall"
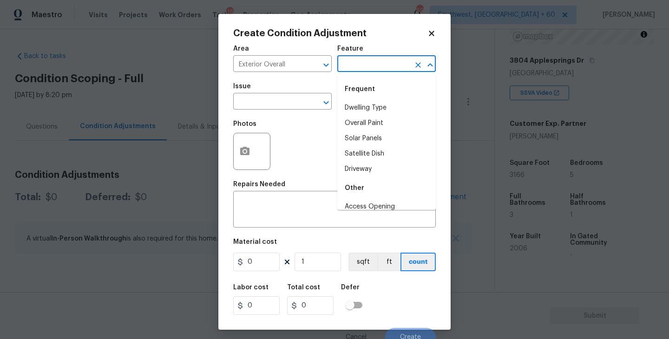
click at [379, 68] on input "text" at bounding box center [374, 65] width 73 height 14
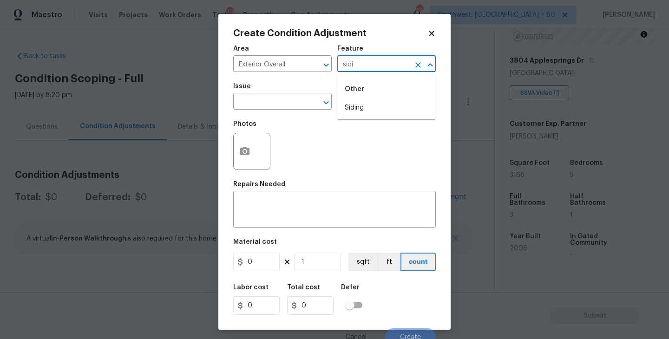
click at [376, 101] on li "Siding" at bounding box center [387, 107] width 99 height 15
type input "Siding"
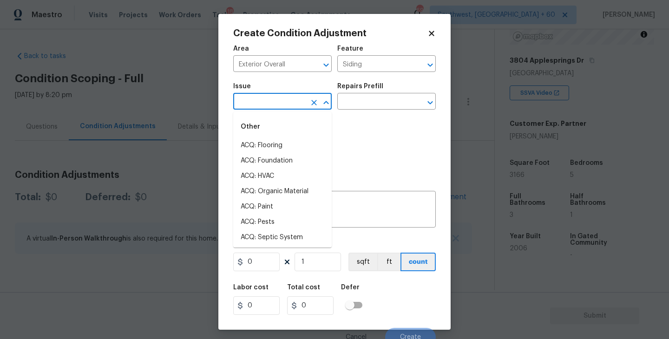
click at [275, 99] on input "text" at bounding box center [269, 102] width 73 height 14
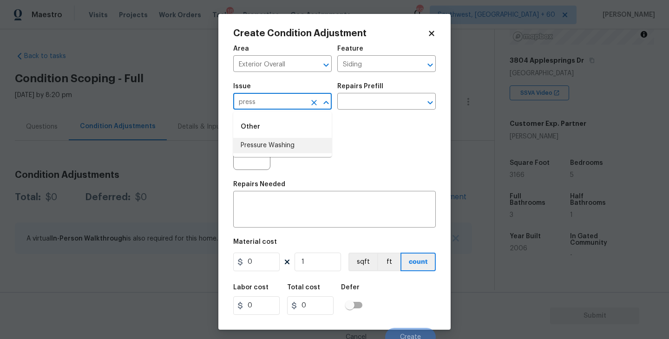
click at [282, 142] on li "Pressure Washing" at bounding box center [282, 145] width 99 height 15
type input "Pressure Washing"
click at [376, 94] on div "Repairs Prefill" at bounding box center [387, 89] width 99 height 12
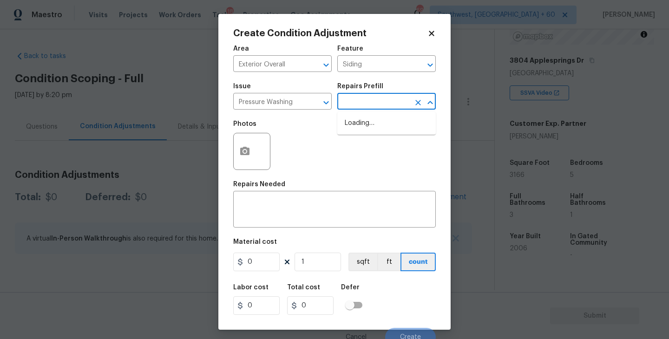
click at [375, 104] on input "text" at bounding box center [374, 102] width 73 height 14
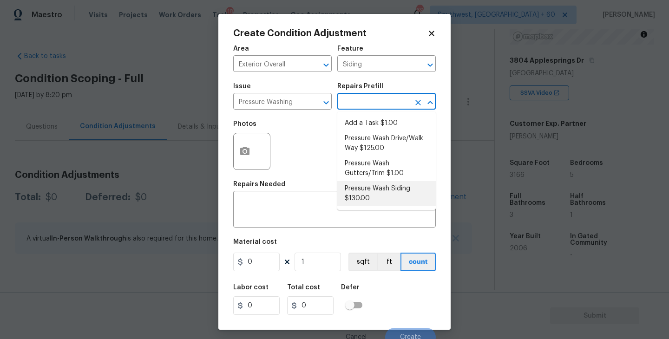
drag, startPoint x: 370, startPoint y: 193, endPoint x: 376, endPoint y: 192, distance: 6.2
click at [370, 193] on li "Pressure Wash Siding $130.00" at bounding box center [387, 193] width 99 height 25
type textarea "Protect areas as needed for pressure washing. Pressure wash the siding on the h…"
type input "130"
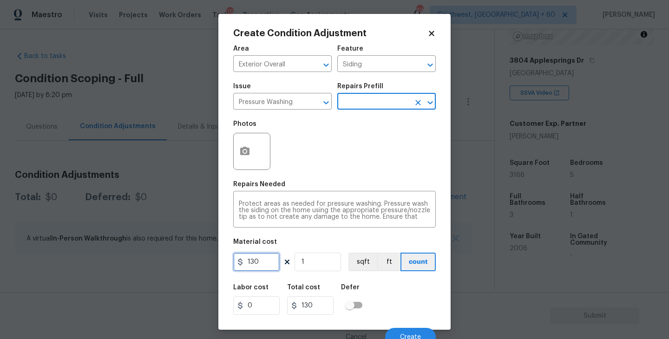
drag, startPoint x: 260, startPoint y: 263, endPoint x: 190, endPoint y: 263, distance: 70.2
click at [190, 263] on div "Create Condition Adjustment Area Exterior Overall ​ Feature Siding ​ Issue Pres…" at bounding box center [334, 169] width 669 height 339
type input "200"
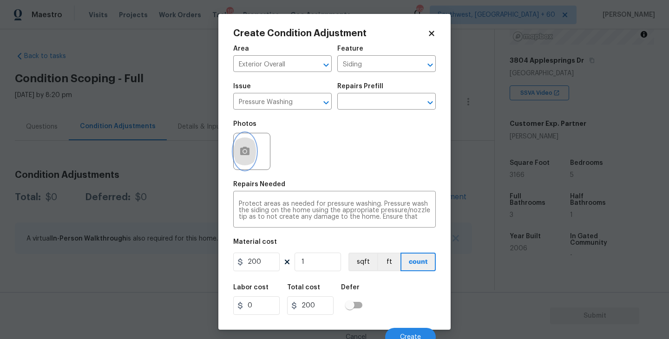
click at [240, 157] on icon "button" at bounding box center [244, 151] width 11 height 11
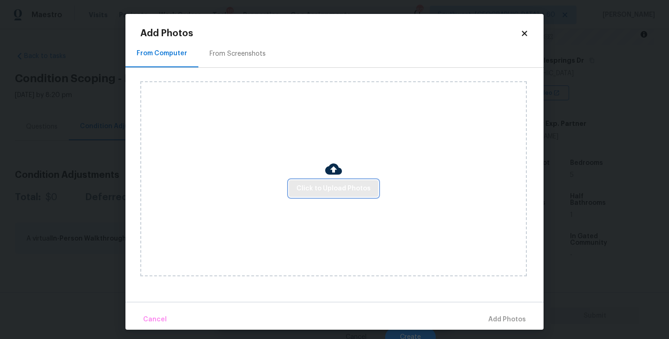
click at [341, 192] on span "Click to Upload Photos" at bounding box center [334, 189] width 74 height 12
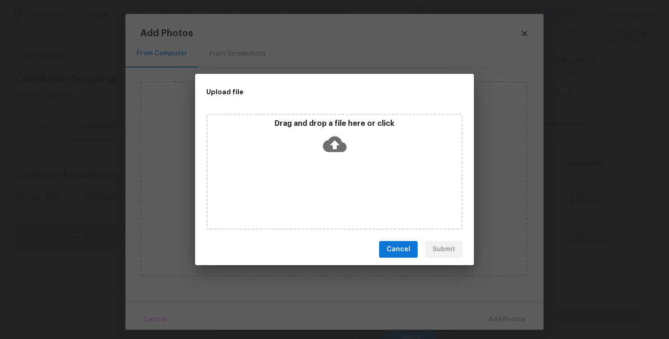
click at [343, 170] on div "Drag and drop a file here or click" at bounding box center [334, 172] width 257 height 116
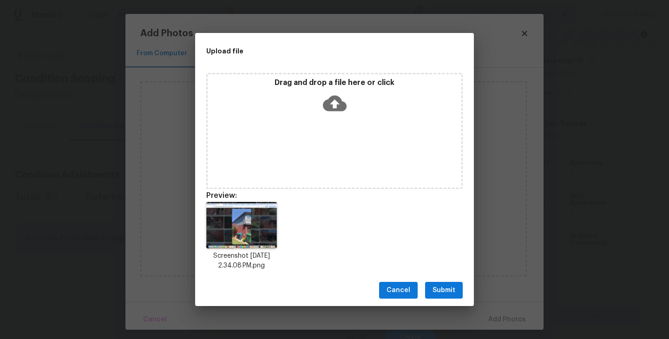
click at [444, 297] on button "Submit" at bounding box center [444, 290] width 38 height 17
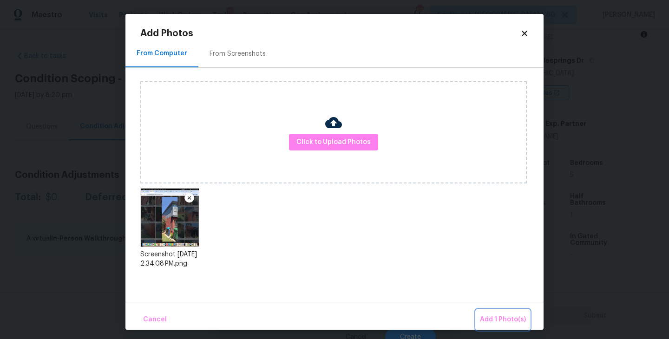
click at [494, 316] on span "Add 1 Photo(s)" at bounding box center [503, 320] width 46 height 12
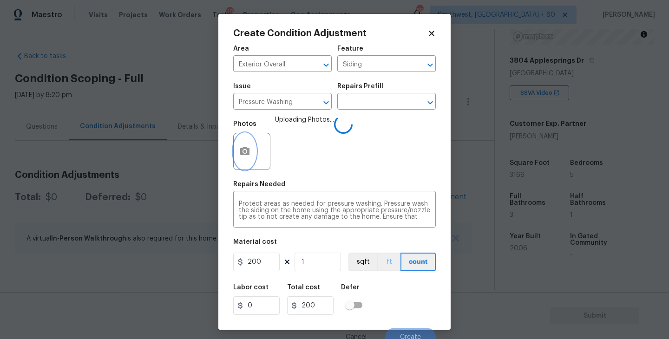
scroll to position [8, 0]
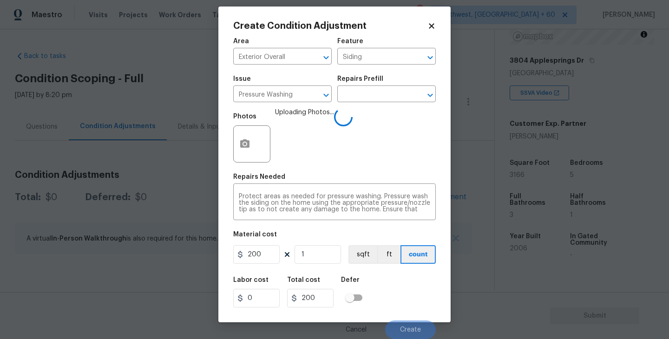
click at [420, 285] on div "Labor cost 0 Total cost 200 Defer" at bounding box center [334, 293] width 203 height 42
click at [418, 285] on div "Labor cost 0 Total cost 200 Defer" at bounding box center [334, 293] width 203 height 42
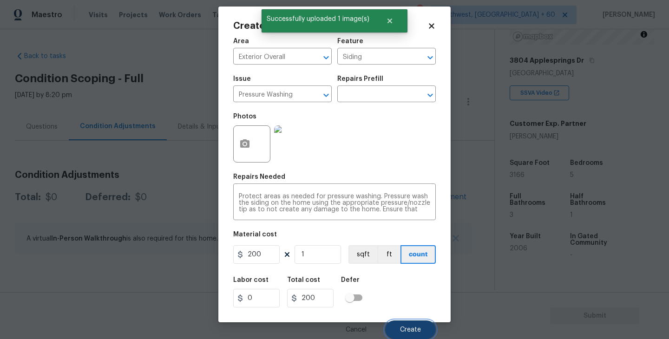
click at [405, 332] on span "Create" at bounding box center [410, 330] width 21 height 7
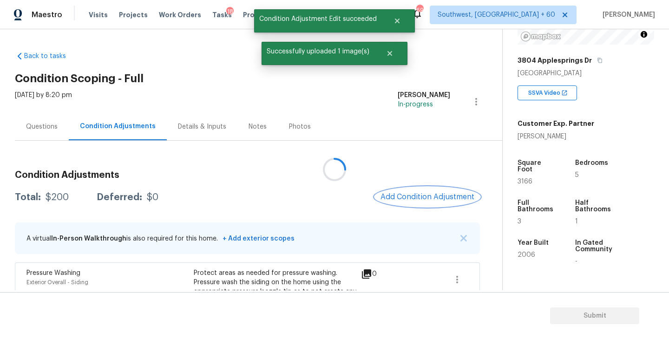
scroll to position [0, 0]
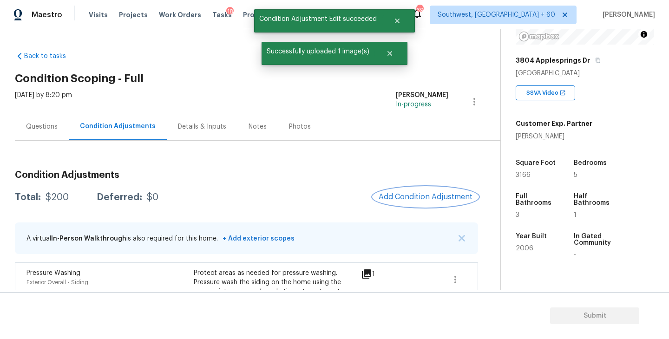
click at [431, 198] on span "Add Condition Adjustment" at bounding box center [426, 197] width 94 height 8
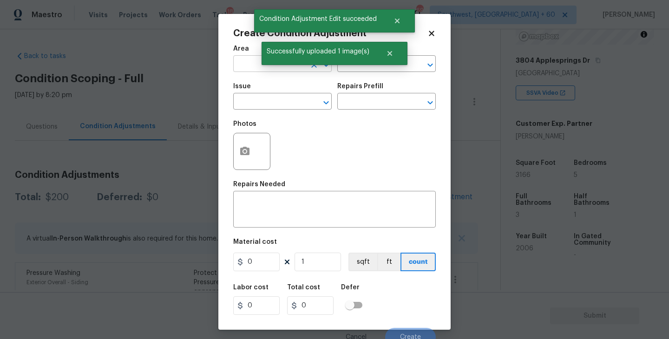
click at [254, 67] on input "text" at bounding box center [269, 65] width 73 height 14
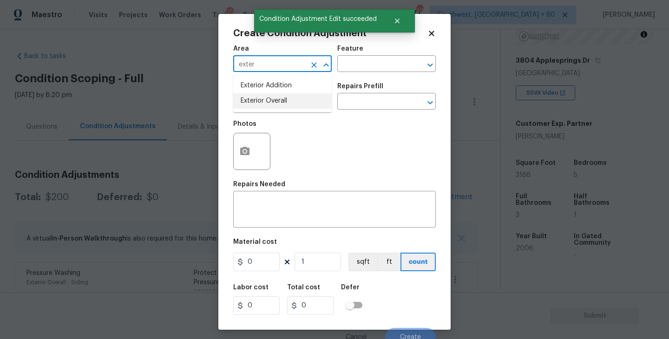
click at [264, 108] on li "Exterior Overall" at bounding box center [282, 100] width 99 height 15
type input "Exterior Overall"
click at [368, 80] on div "Issue ​ Repairs Prefill ​" at bounding box center [334, 97] width 203 height 38
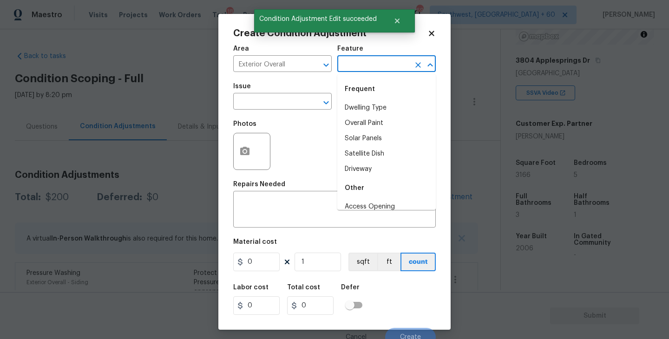
click at [384, 64] on input "text" at bounding box center [374, 65] width 73 height 14
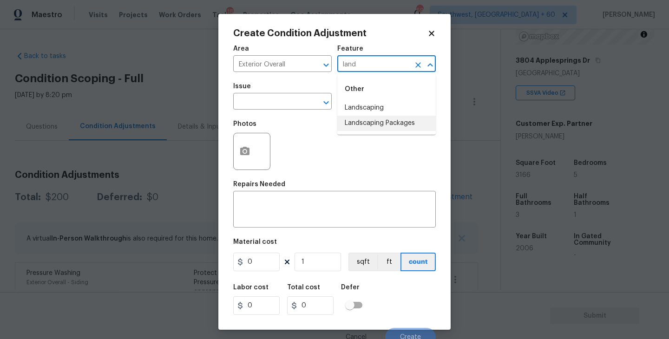
click at [378, 122] on li "Landscaping Packages" at bounding box center [387, 123] width 99 height 15
type input "Landscaping Packages"
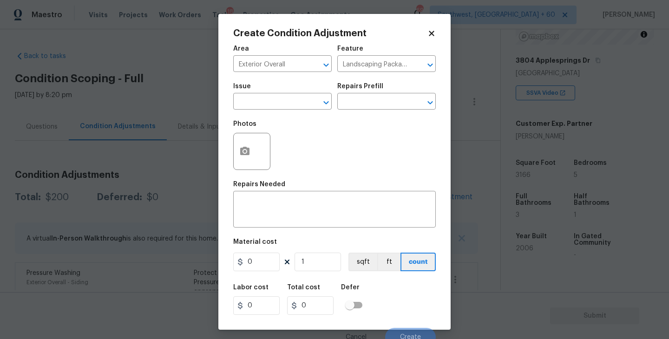
click at [298, 112] on span "Issue ​" at bounding box center [282, 97] width 99 height 38
click at [285, 110] on span "Issue ​" at bounding box center [282, 97] width 99 height 38
click at [263, 103] on input "text" at bounding box center [269, 102] width 73 height 14
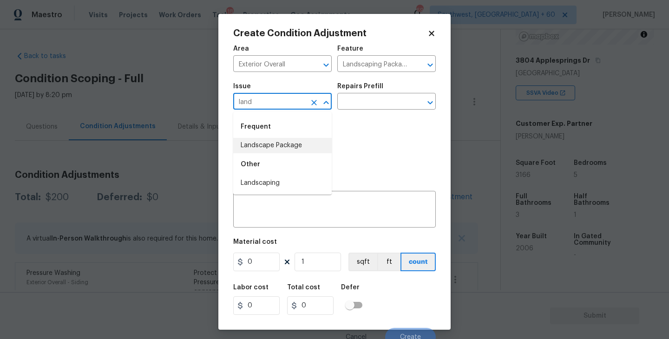
click at [272, 139] on li "Landscape Package" at bounding box center [282, 145] width 99 height 15
type input "Landscape Package"
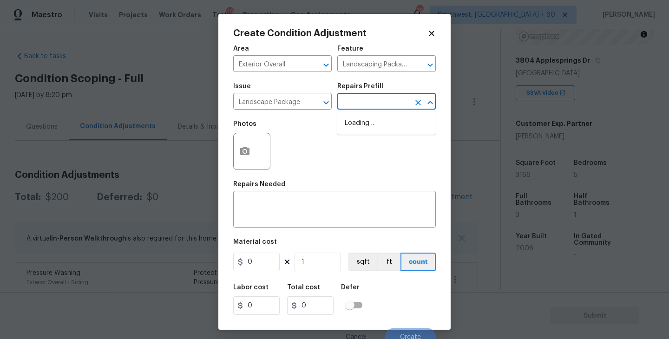
click at [351, 96] on input "text" at bounding box center [374, 102] width 73 height 14
click at [362, 135] on li "Initial landscaping package $60.00" at bounding box center [387, 128] width 99 height 25
type input "Home Readiness Packages"
type textarea "Mowing of grass up to 6" in height. Mow, edge along driveways & sidewalks, trim…"
type input "60"
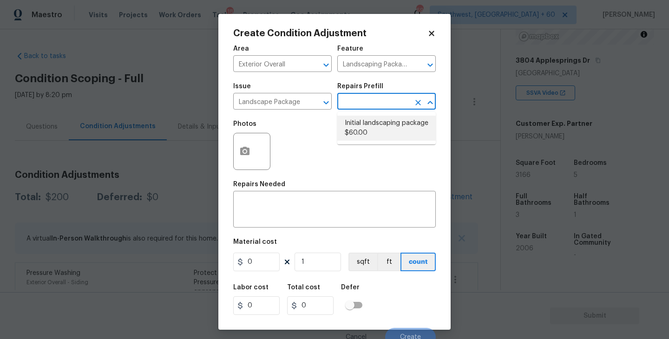
type input "60"
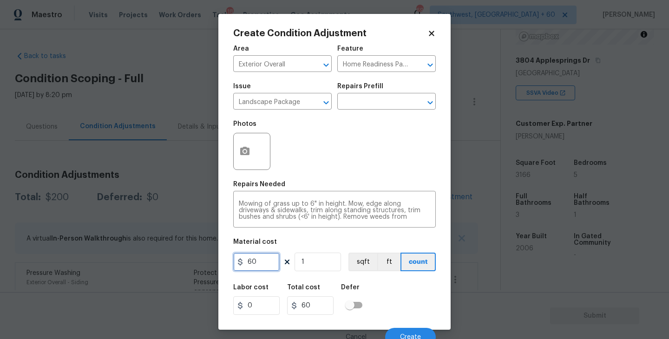
drag, startPoint x: 260, startPoint y: 257, endPoint x: 196, endPoint y: 265, distance: 65.2
click at [196, 265] on div "Create Condition Adjustment Area Exterior Overall ​ Feature Home Readiness Pack…" at bounding box center [334, 169] width 669 height 339
type input "300"
click at [244, 163] on button "button" at bounding box center [245, 151] width 22 height 36
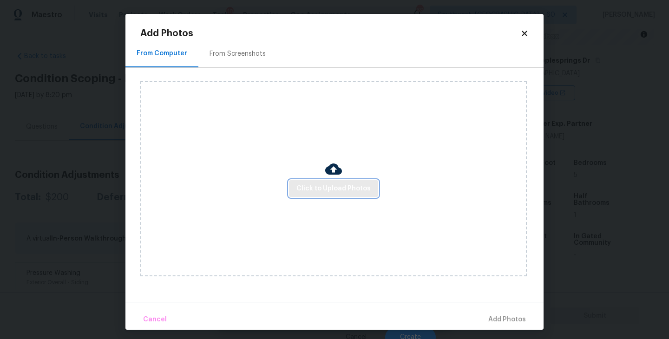
click at [311, 185] on span "Click to Upload Photos" at bounding box center [334, 189] width 74 height 12
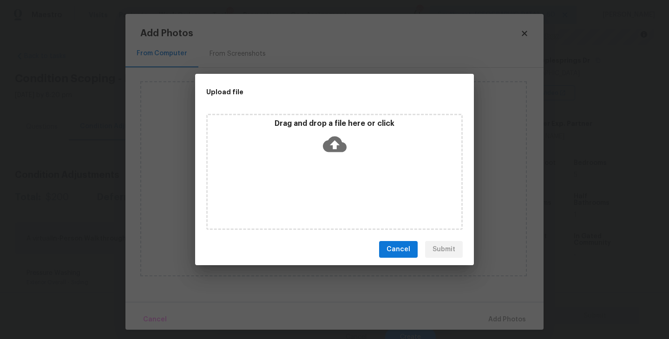
click at [327, 162] on div "Drag and drop a file here or click" at bounding box center [334, 172] width 257 height 116
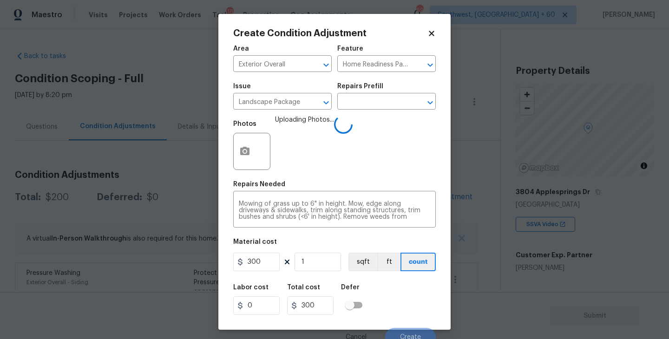
scroll to position [8, 0]
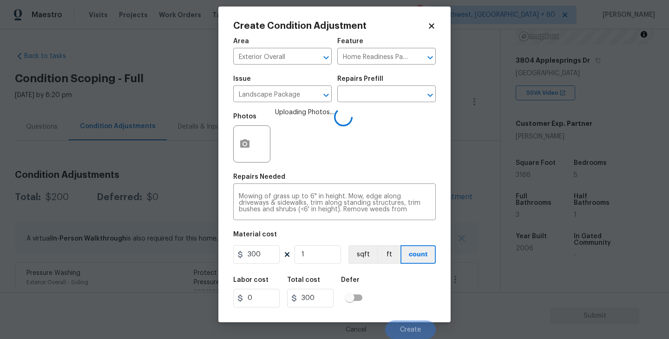
click at [399, 285] on div "Labor cost 0 Total cost 300 Defer" at bounding box center [334, 293] width 203 height 42
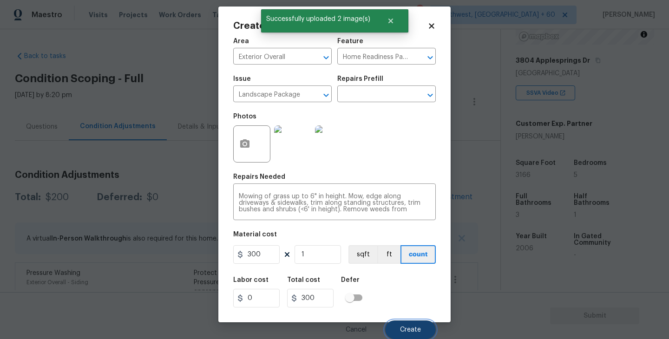
click at [403, 324] on button "Create" at bounding box center [410, 330] width 51 height 19
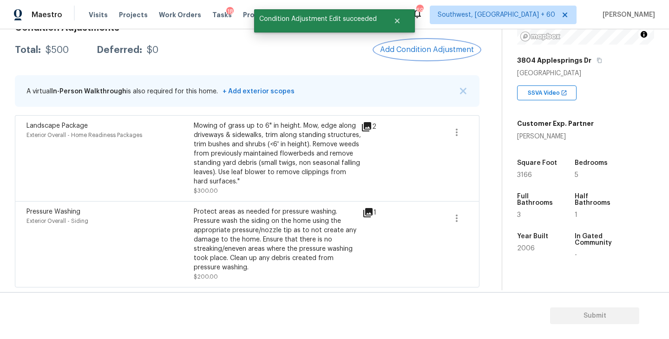
scroll to position [89, 0]
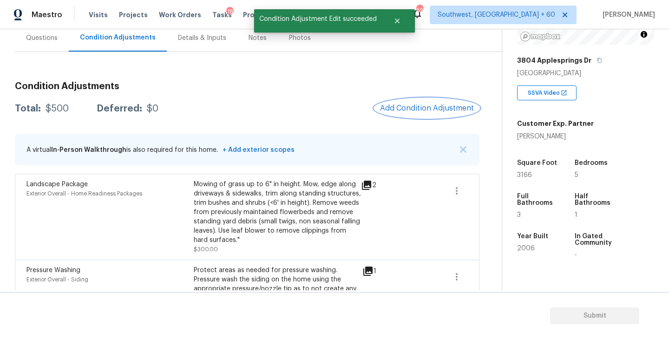
click at [397, 110] on span "Add Condition Adjustment" at bounding box center [427, 108] width 94 height 8
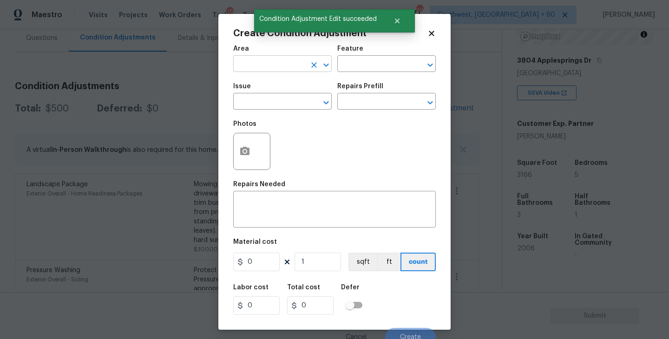
click at [273, 62] on input "text" at bounding box center [269, 65] width 73 height 14
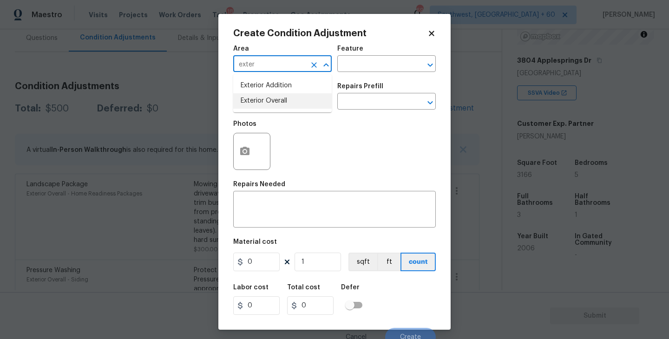
click at [278, 104] on li "Exterior Overall" at bounding box center [282, 100] width 99 height 15
type input "Exterior Overall"
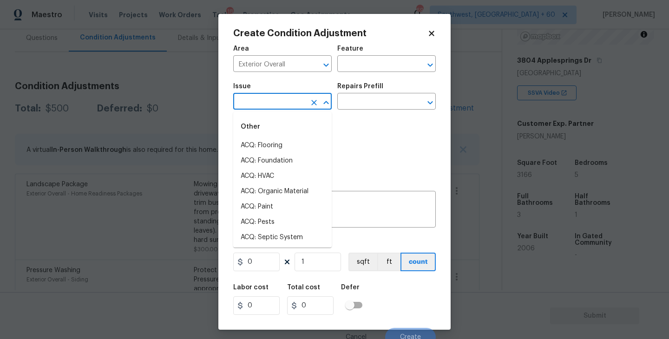
click at [278, 104] on input "text" at bounding box center [269, 102] width 73 height 14
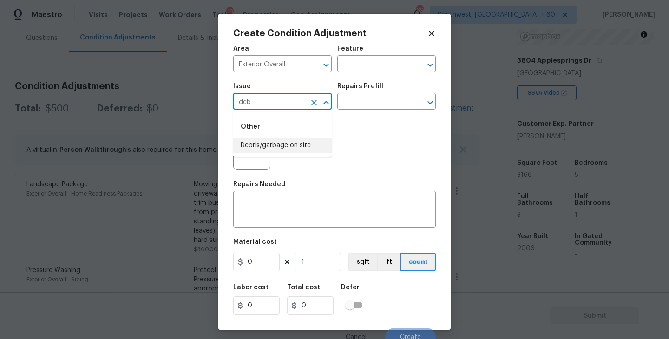
click at [280, 149] on li "Debris/garbage on site" at bounding box center [282, 145] width 99 height 15
type input "Debris/garbage on site"
click at [371, 107] on input "text" at bounding box center [374, 102] width 73 height 14
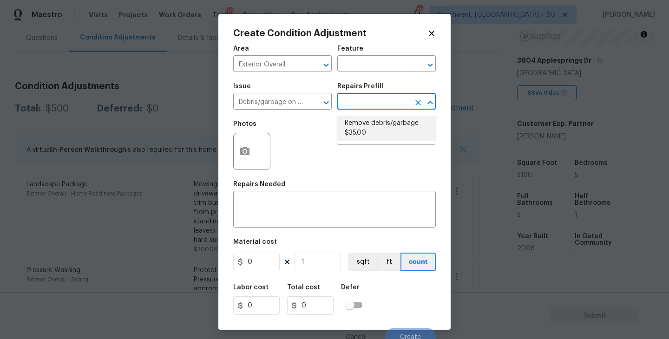
click at [375, 120] on li "Remove debris/garbage $35.00" at bounding box center [387, 128] width 99 height 25
type textarea "Remove, haul off, and properly dispose of any debris left by seller to offsite …"
type input "35"
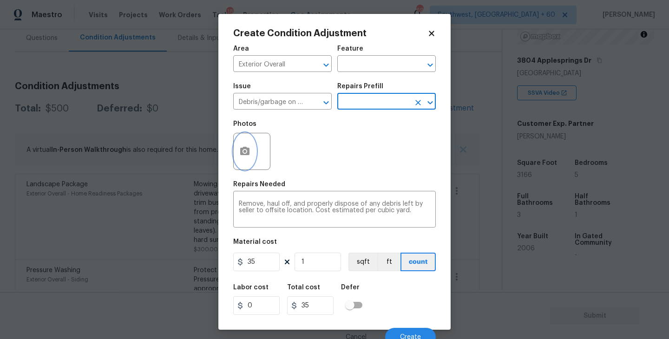
click at [247, 153] on icon "button" at bounding box center [244, 151] width 9 height 8
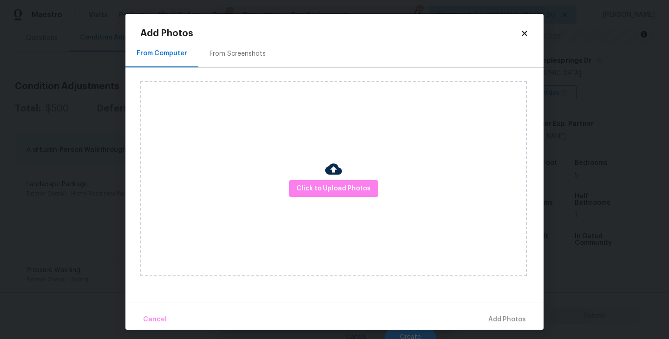
click at [315, 178] on div "Click to Upload Photos" at bounding box center [333, 178] width 387 height 195
click at [325, 188] on span "Click to Upload Photos" at bounding box center [334, 189] width 74 height 12
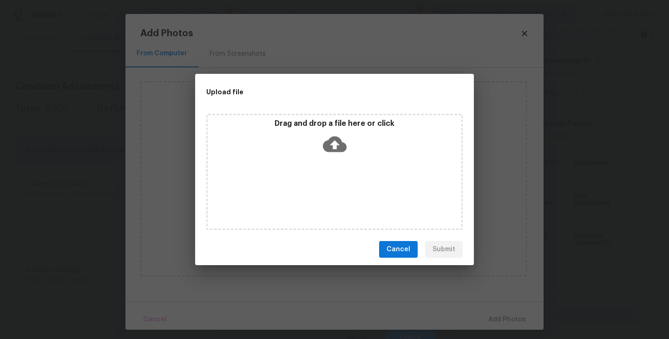
click at [333, 169] on div "Drag and drop a file here or click" at bounding box center [334, 172] width 257 height 116
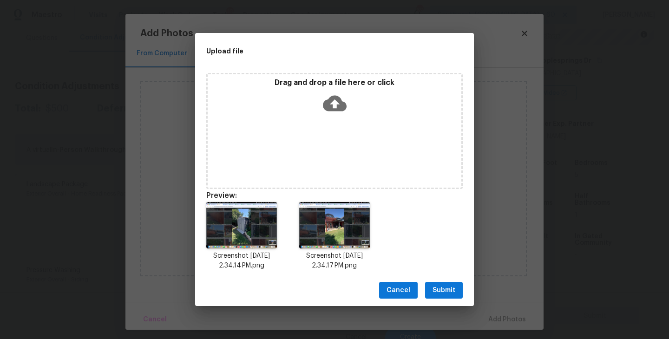
click at [437, 292] on span "Submit" at bounding box center [444, 291] width 23 height 12
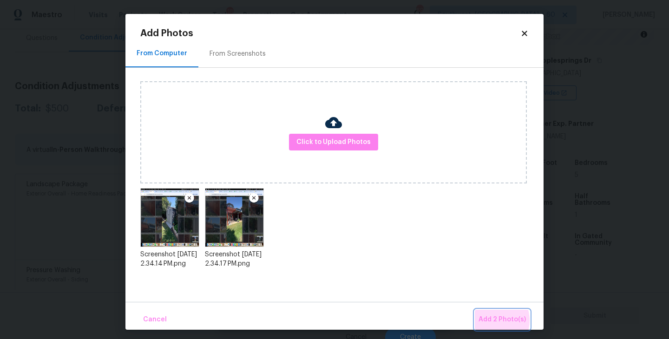
click at [492, 321] on span "Add 2 Photo(s)" at bounding box center [502, 320] width 47 height 12
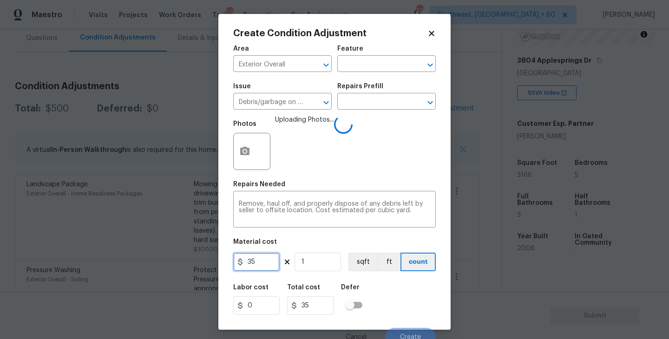
drag, startPoint x: 261, startPoint y: 259, endPoint x: 190, endPoint y: 258, distance: 70.7
click at [190, 258] on div "Create Condition Adjustment Area Exterior Overall ​ Feature ​ Issue Debris/garb…" at bounding box center [334, 169] width 669 height 339
type input "1000"
click at [383, 291] on div "Labor cost 0 Total cost 1000 Defer" at bounding box center [334, 300] width 203 height 42
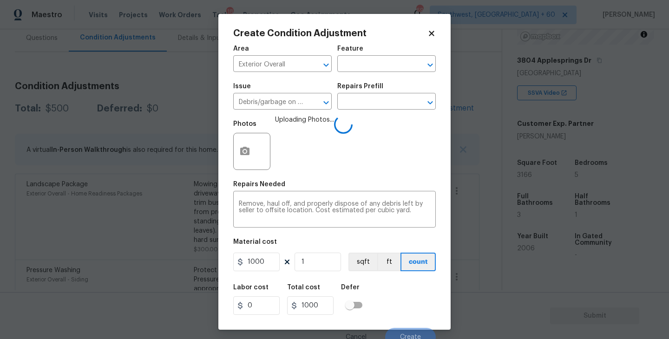
scroll to position [8, 0]
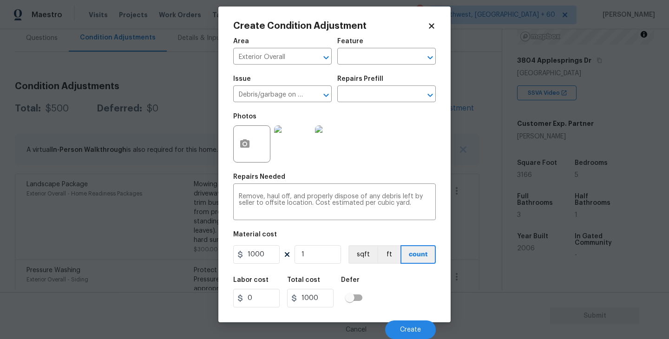
click at [397, 299] on div "Labor cost 0 Total cost 1000 Defer" at bounding box center [334, 293] width 203 height 42
click at [406, 330] on span "Create" at bounding box center [410, 330] width 21 height 7
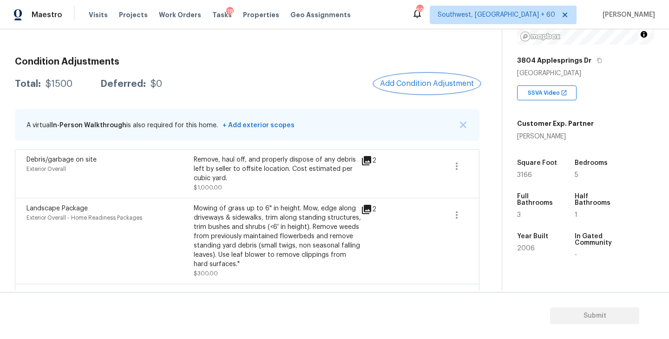
scroll to position [58, 0]
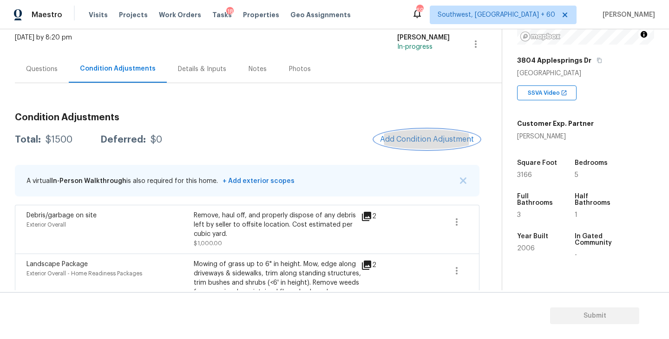
click at [414, 139] on span "Add Condition Adjustment" at bounding box center [427, 139] width 94 height 8
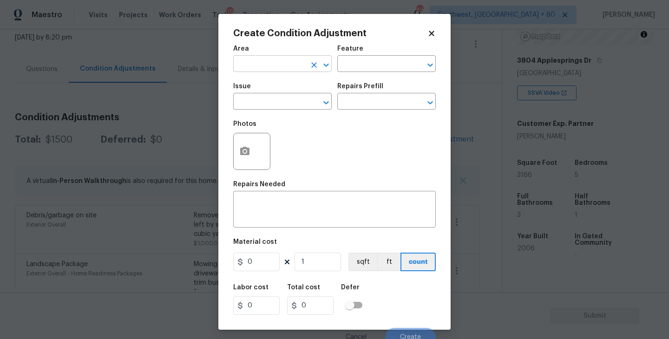
click at [253, 67] on input "text" at bounding box center [269, 65] width 73 height 14
click at [263, 104] on li "Interior Overall" at bounding box center [282, 100] width 99 height 15
type input "Interior Overall"
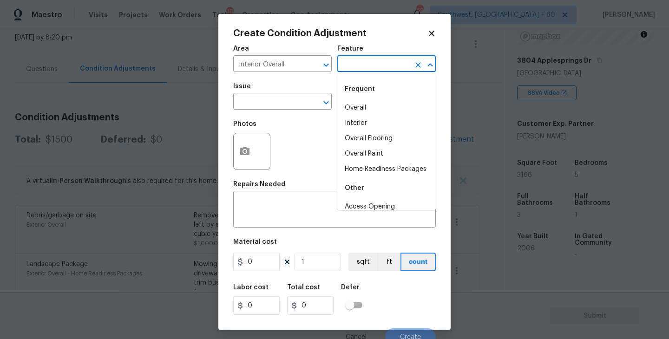
click at [349, 65] on input "text" at bounding box center [374, 65] width 73 height 14
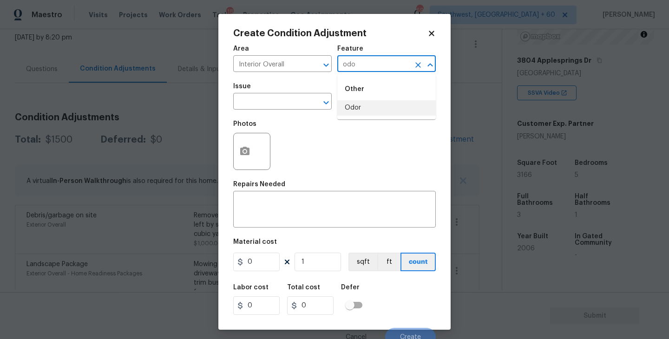
click at [354, 107] on li "Odor" at bounding box center [387, 107] width 99 height 15
type input "Odor"
drag, startPoint x: 298, startPoint y: 109, endPoint x: 293, endPoint y: 110, distance: 5.1
click at [293, 110] on input "text" at bounding box center [269, 102] width 73 height 14
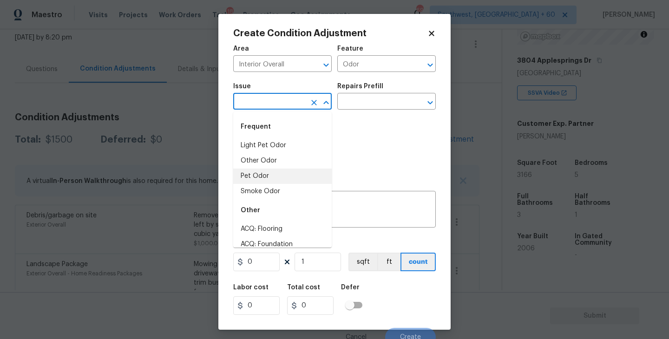
click at [272, 174] on li "Pet Odor" at bounding box center [282, 176] width 99 height 15
type input "Pet Odor"
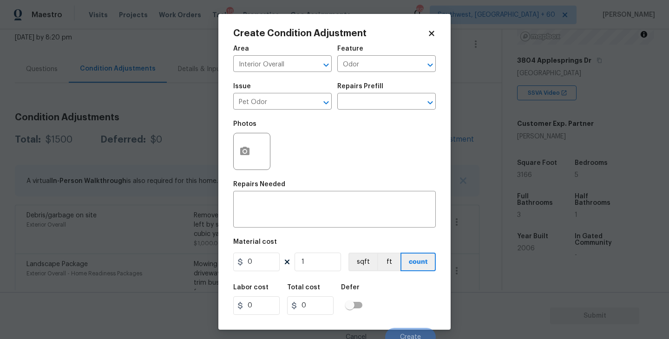
click at [344, 122] on div "Photos" at bounding box center [334, 145] width 203 height 60
click at [367, 106] on input "text" at bounding box center [374, 102] width 73 height 14
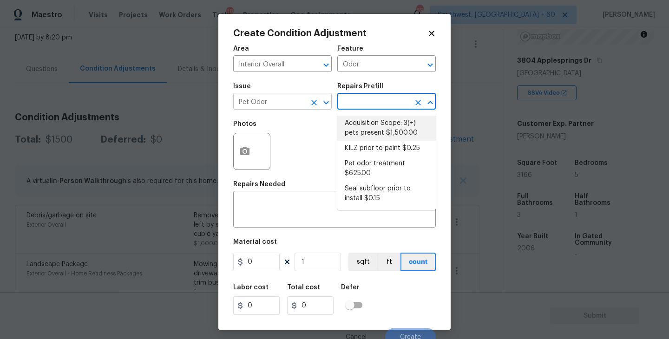
click at [312, 104] on icon "Clear" at bounding box center [314, 103] width 6 height 6
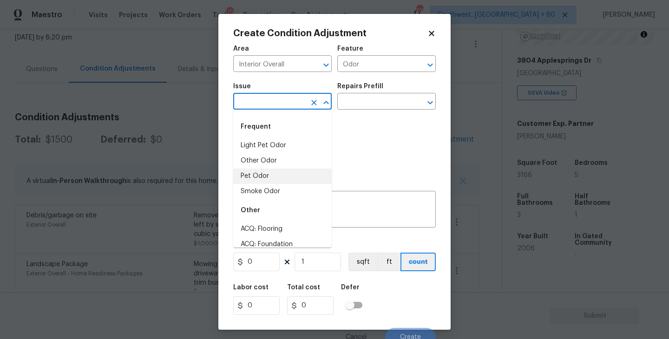
click at [285, 104] on input "text" at bounding box center [269, 102] width 73 height 14
click at [280, 145] on li "Light Pet Odor" at bounding box center [282, 145] width 99 height 15
type input "Light Pet Odor"
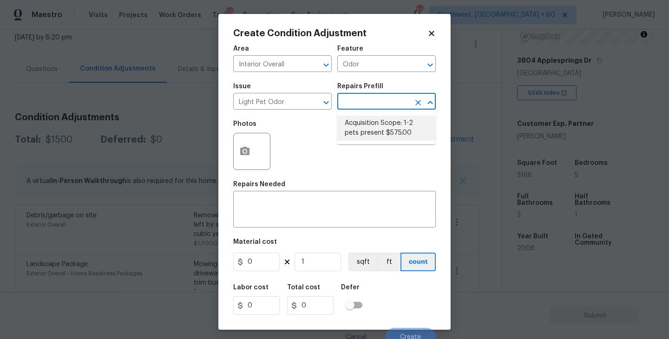
click at [357, 104] on input "text" at bounding box center [374, 102] width 73 height 14
click at [363, 137] on li "Acquisition Scope: 1-2 pets present $575.00" at bounding box center [387, 128] width 99 height 25
type textarea "Acquisition Scope: 1-2 pets present"
type input "575"
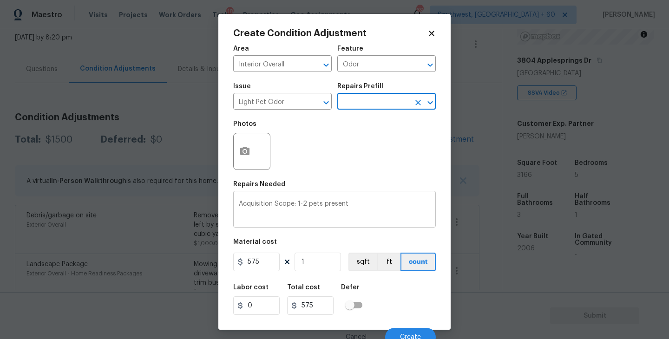
scroll to position [8, 0]
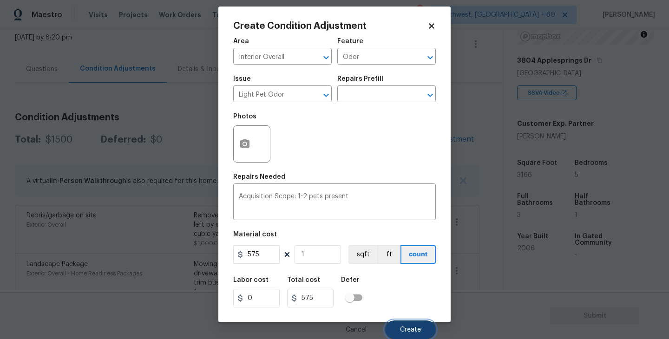
click at [413, 334] on button "Create" at bounding box center [410, 330] width 51 height 19
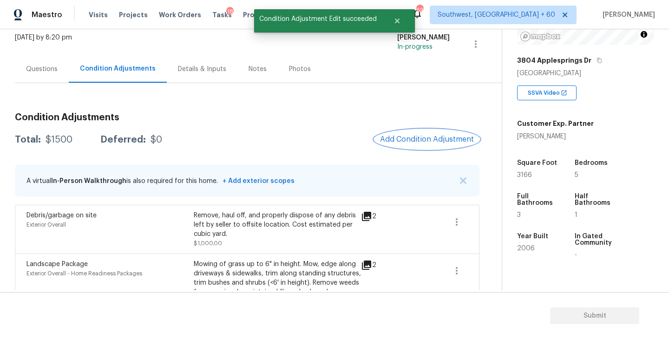
scroll to position [0, 0]
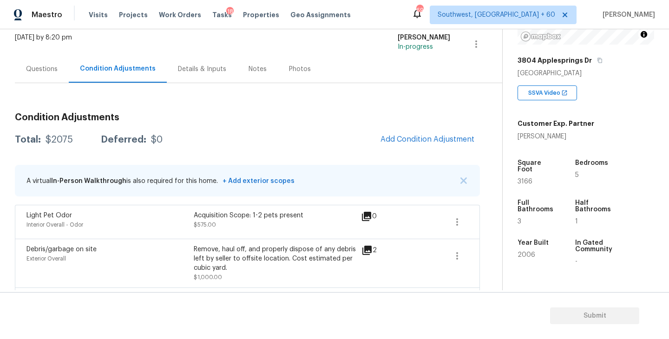
click at [339, 92] on div "Condition Adjustments Total: $2075 Deferred: $0 Add Condition Adjustment A virt…" at bounding box center [247, 271] width 465 height 377
click at [37, 73] on div "Questions" at bounding box center [42, 69] width 32 height 9
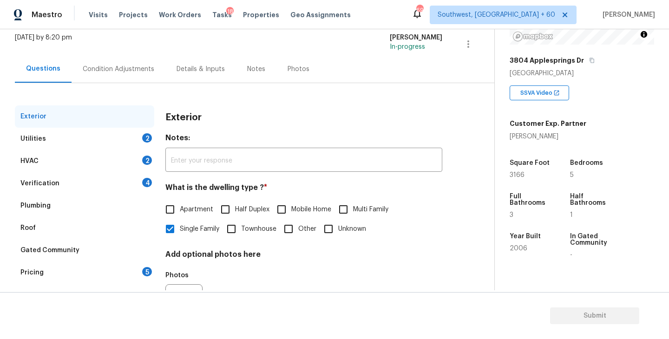
scroll to position [108, 0]
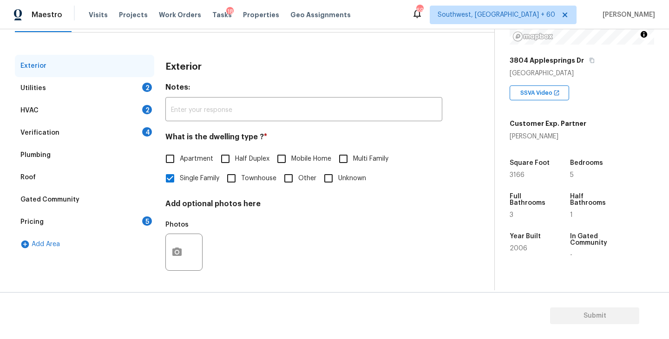
click at [96, 74] on div "Exterior" at bounding box center [84, 66] width 139 height 22
click at [93, 86] on div "Utilities 2" at bounding box center [84, 88] width 139 height 22
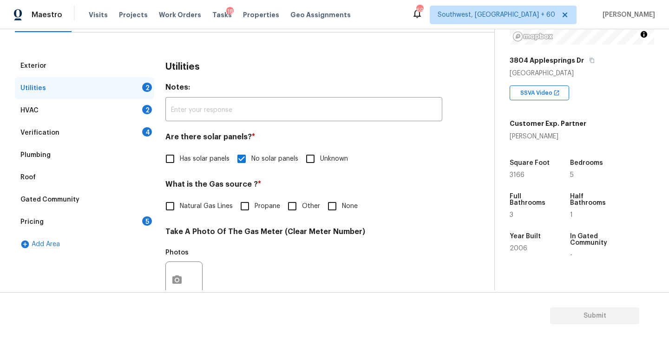
scroll to position [149, 0]
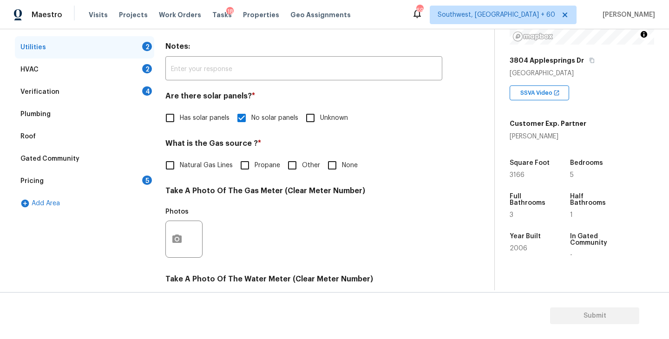
click at [196, 166] on span "Natural Gas Lines" at bounding box center [206, 166] width 53 height 10
click at [180, 166] on input "Natural Gas Lines" at bounding box center [170, 166] width 20 height 20
checkbox input "true"
click at [176, 244] on icon "button" at bounding box center [177, 239] width 11 height 11
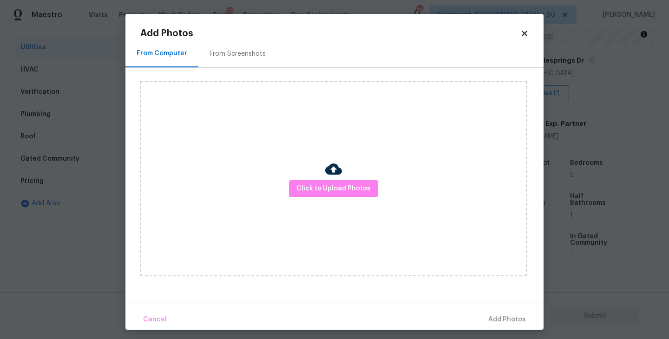
click at [236, 216] on div "Click to Upload Photos" at bounding box center [333, 178] width 387 height 195
click at [312, 196] on button "Click to Upload Photos" at bounding box center [333, 188] width 89 height 17
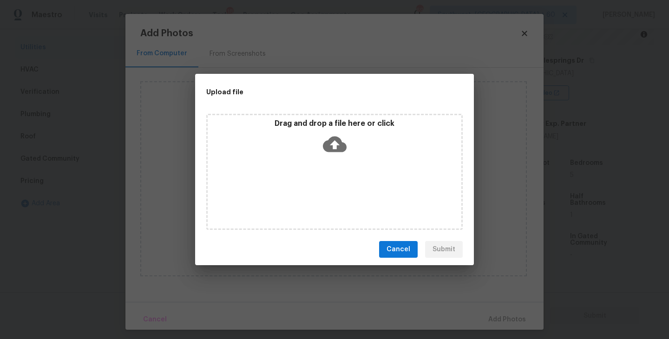
click at [331, 166] on div "Drag and drop a file here or click" at bounding box center [334, 172] width 257 height 116
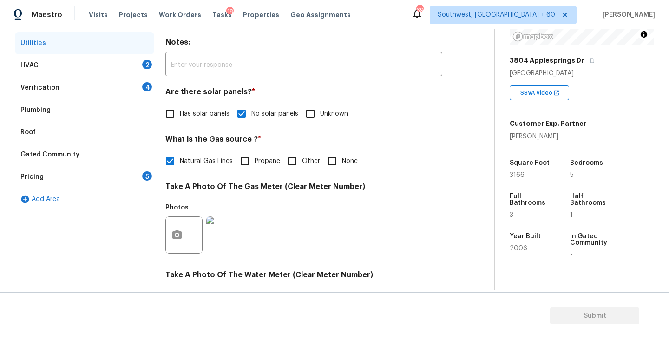
scroll to position [75, 0]
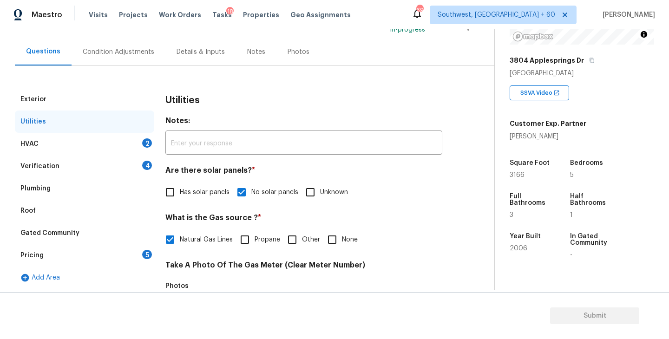
click at [95, 137] on div "HVAC 2" at bounding box center [84, 144] width 139 height 22
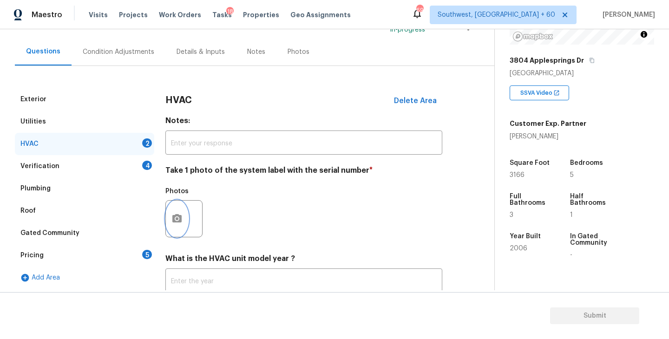
click at [176, 224] on icon "button" at bounding box center [177, 218] width 11 height 11
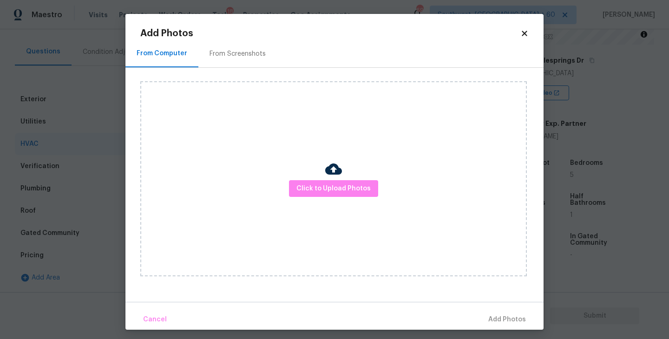
click at [298, 208] on div "Click to Upload Photos" at bounding box center [333, 178] width 387 height 195
click at [327, 181] on button "Click to Upload Photos" at bounding box center [333, 188] width 89 height 17
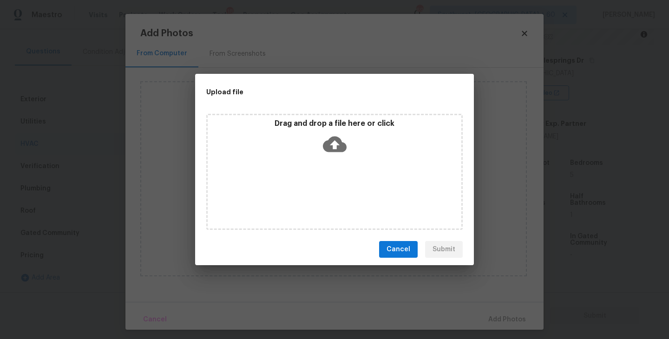
click at [340, 153] on icon at bounding box center [335, 144] width 24 height 24
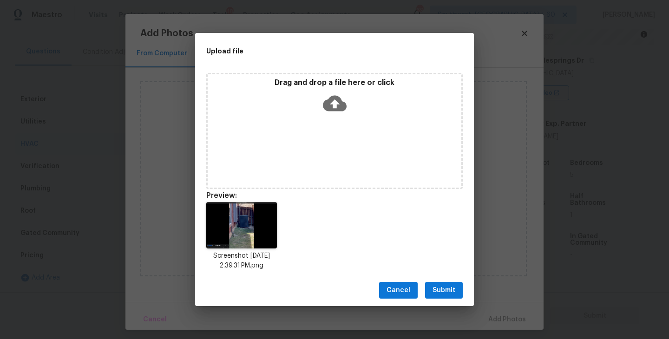
click at [437, 294] on span "Submit" at bounding box center [444, 291] width 23 height 12
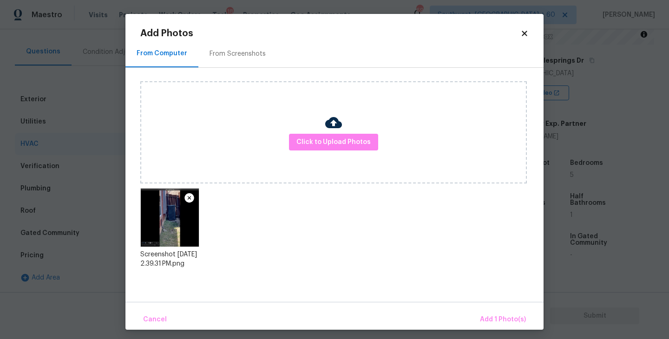
click at [490, 309] on div "Cancel Add 1 Photo(s)" at bounding box center [335, 316] width 418 height 28
click at [491, 317] on span "Add 1 Photo(s)" at bounding box center [503, 320] width 46 height 12
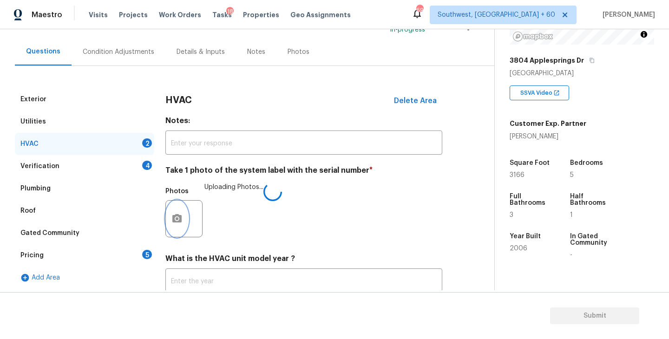
scroll to position [139, 0]
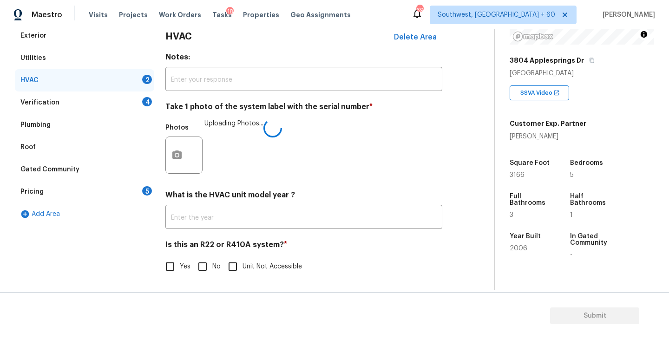
click at [205, 264] on input "No" at bounding box center [203, 267] width 20 height 20
checkbox input "true"
click at [107, 102] on div "Verification 4" at bounding box center [84, 103] width 139 height 22
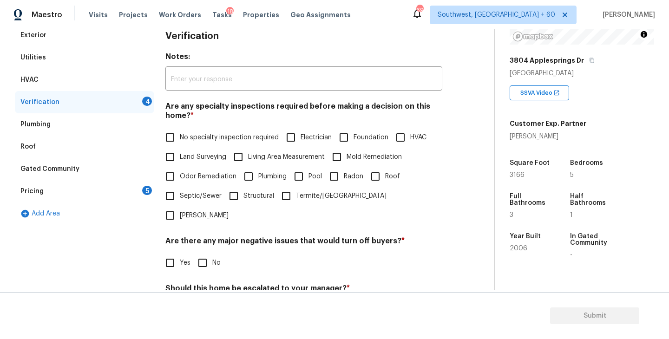
click at [183, 132] on label "No specialty inspection required" at bounding box center [219, 138] width 119 height 20
click at [180, 132] on input "No specialty inspection required" at bounding box center [170, 138] width 20 height 20
checkbox input "true"
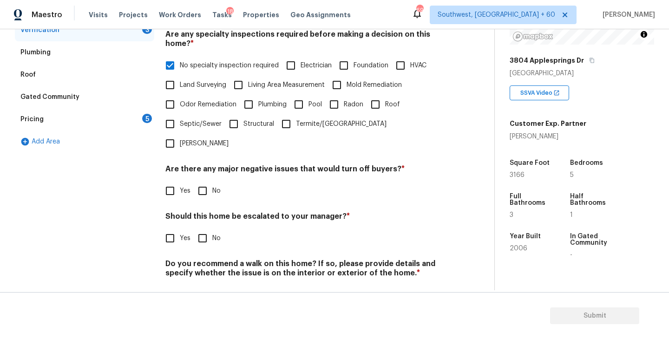
scroll to position [220, 0]
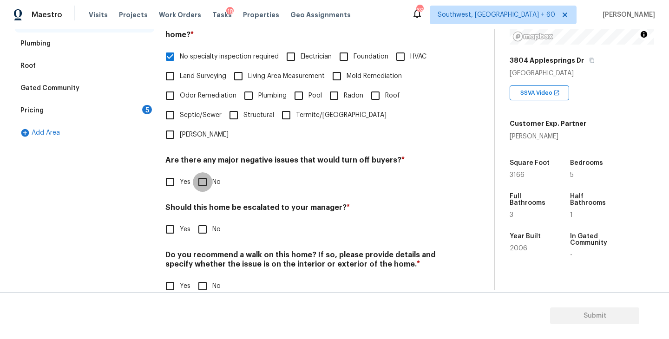
click at [209, 172] on input "No" at bounding box center [203, 182] width 20 height 20
checkbox input "true"
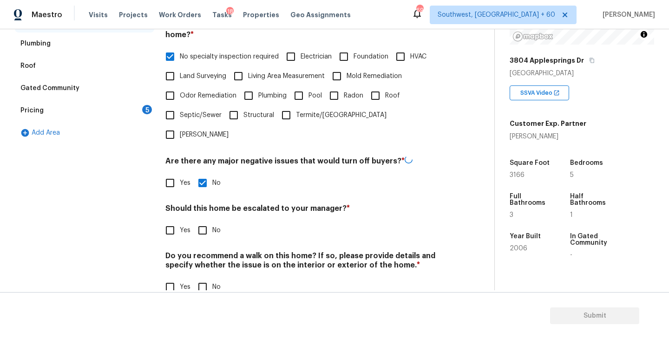
click at [203, 204] on div "Should this home be escalated to your manager? * Yes No" at bounding box center [304, 222] width 277 height 36
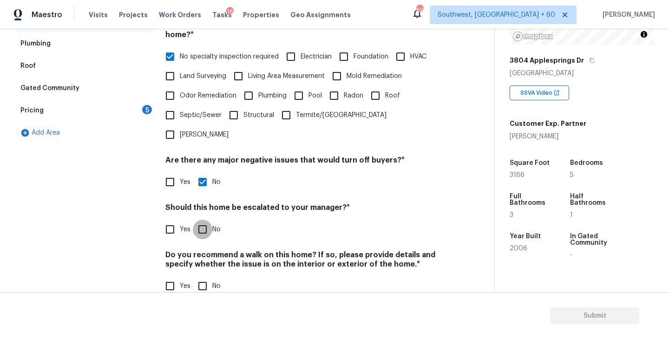
click at [202, 220] on input "No" at bounding box center [203, 230] width 20 height 20
checkbox input "true"
click at [202, 278] on input "No" at bounding box center [203, 288] width 20 height 20
checkbox input "true"
click at [94, 106] on div "Pricing 5" at bounding box center [84, 110] width 139 height 22
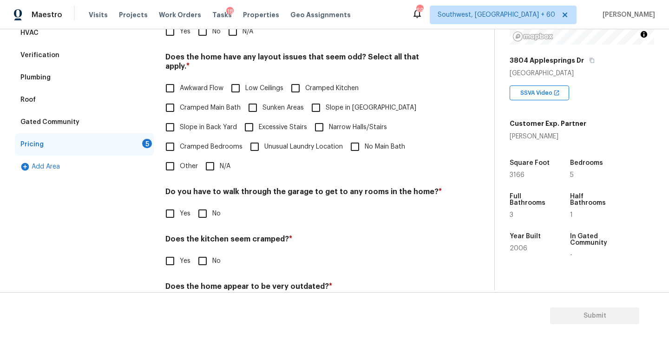
scroll to position [149, 0]
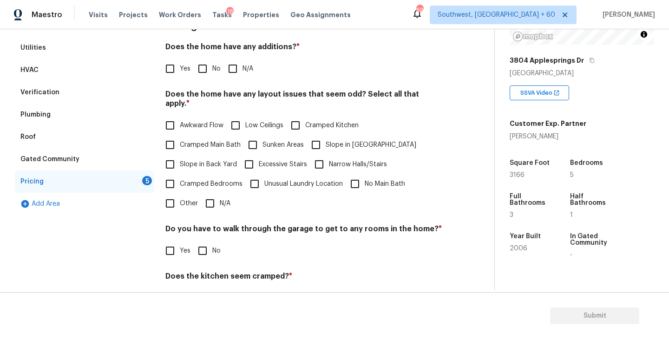
click at [237, 68] on input "N/A" at bounding box center [233, 69] width 20 height 20
checkbox input "true"
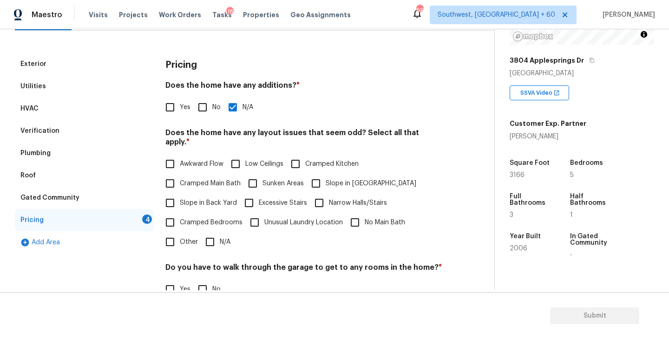
scroll to position [112, 0]
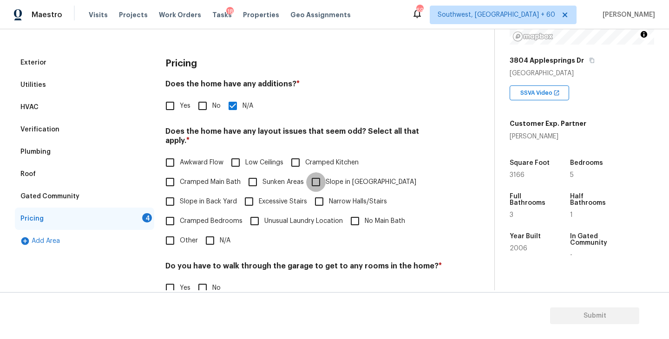
click at [325, 172] on input "Slope in [GEOGRAPHIC_DATA]" at bounding box center [316, 182] width 20 height 20
checkbox input "true"
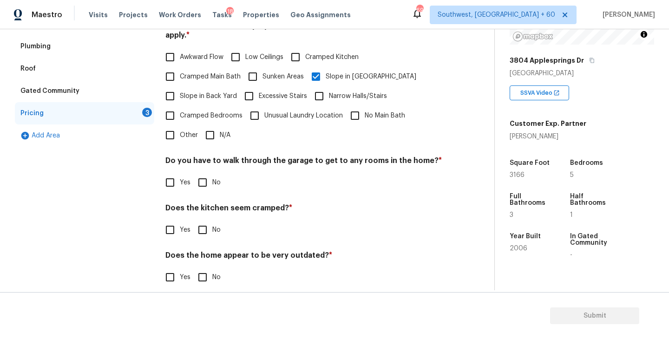
scroll to position [219, 0]
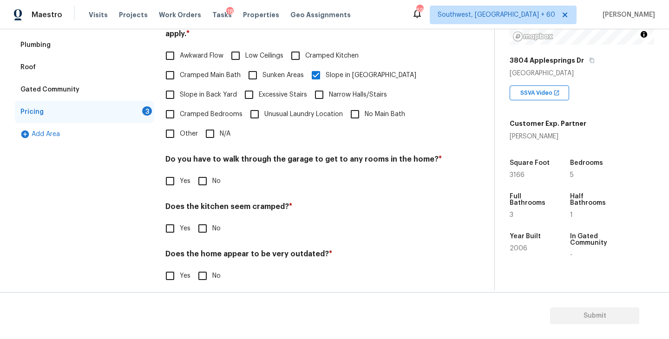
click at [210, 173] on input "No" at bounding box center [203, 182] width 20 height 20
checkbox input "true"
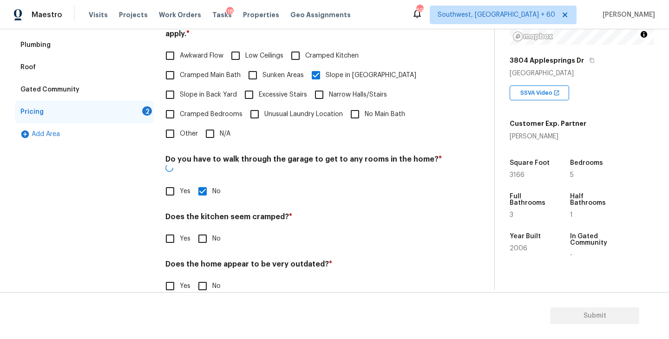
click at [211, 229] on input "No" at bounding box center [203, 239] width 20 height 20
checkbox input "true"
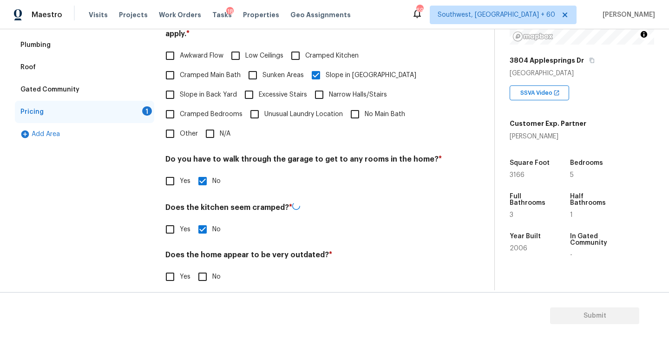
click at [211, 291] on div "Back to tasks Condition Scoping - Full [DATE] by 8:20 pm [PERSON_NAME] In-progr…" at bounding box center [334, 184] width 669 height 310
click at [209, 272] on input "No" at bounding box center [203, 276] width 20 height 20
checkbox input "true"
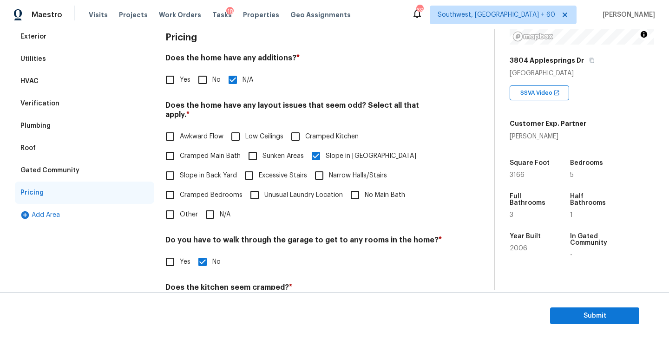
scroll to position [0, 0]
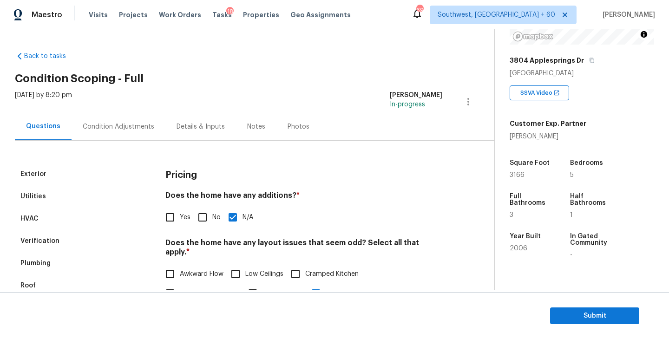
click at [119, 123] on div "Condition Adjustments" at bounding box center [119, 126] width 72 height 9
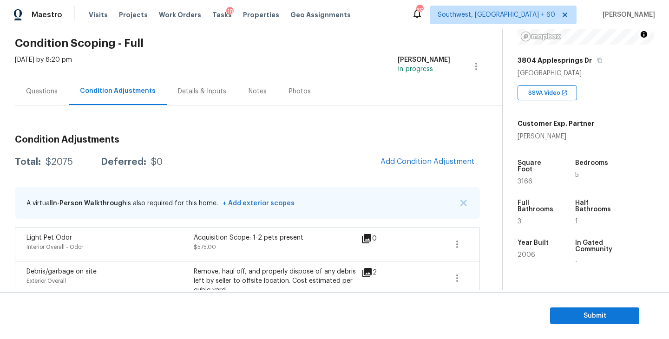
scroll to position [35, 0]
click at [49, 98] on div "Questions" at bounding box center [42, 91] width 54 height 27
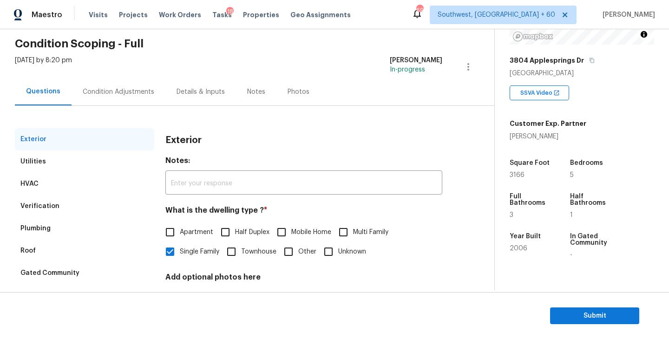
click at [146, 98] on div "Condition Adjustments" at bounding box center [119, 91] width 94 height 27
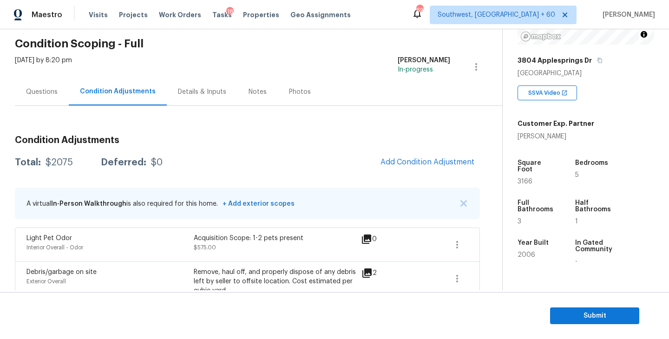
click at [271, 144] on h3 "Condition Adjustments" at bounding box center [247, 140] width 465 height 9
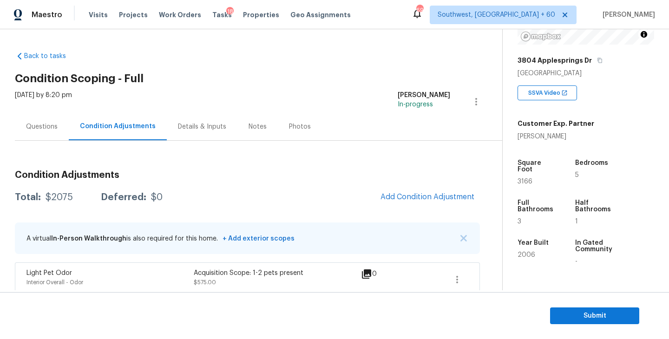
click at [273, 84] on div "Back to tasks Condition Scoping - Full [DATE] by 8:20 pm [PERSON_NAME] In-progr…" at bounding box center [259, 282] width 488 height 477
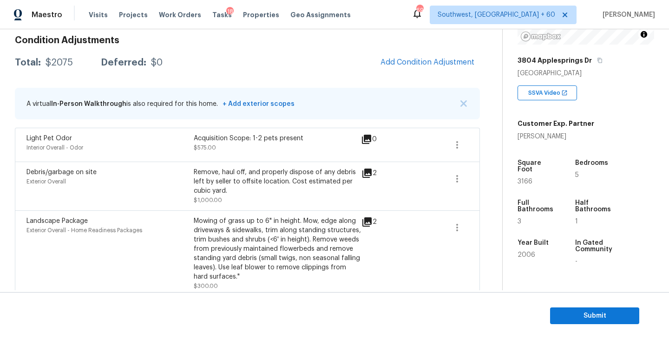
scroll to position [140, 0]
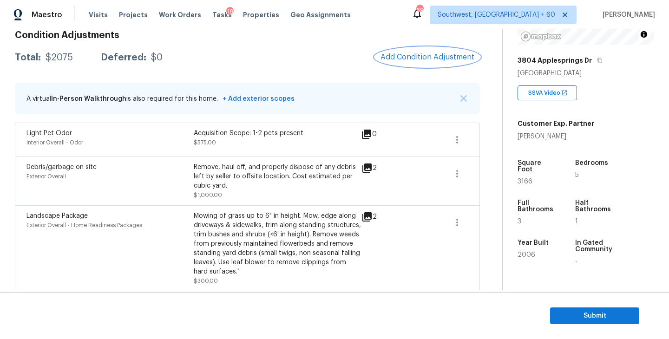
click at [408, 60] on span "Add Condition Adjustment" at bounding box center [428, 57] width 94 height 8
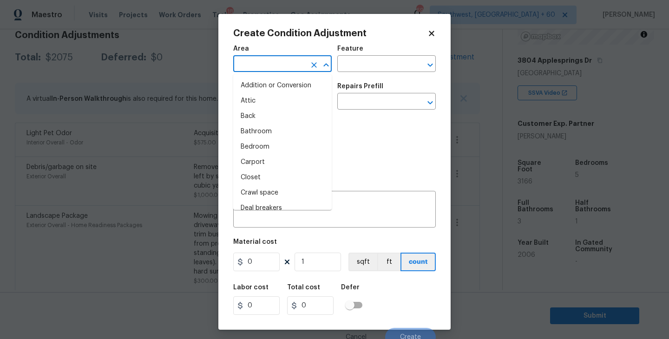
click at [272, 66] on input "text" at bounding box center [269, 65] width 73 height 14
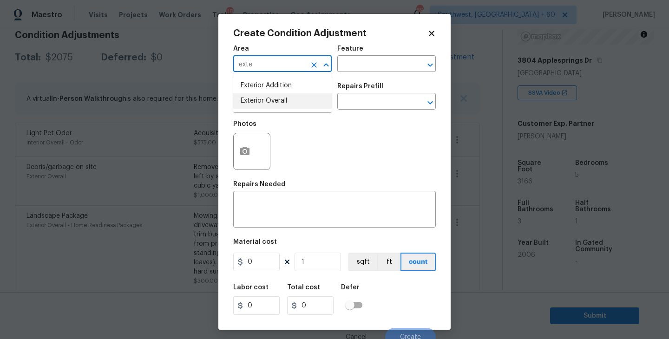
click at [279, 98] on li "Exterior Overall" at bounding box center [282, 100] width 99 height 15
click at [328, 72] on div "Exterior Overall ​" at bounding box center [282, 65] width 99 height 14
type input "Exterior Overall"
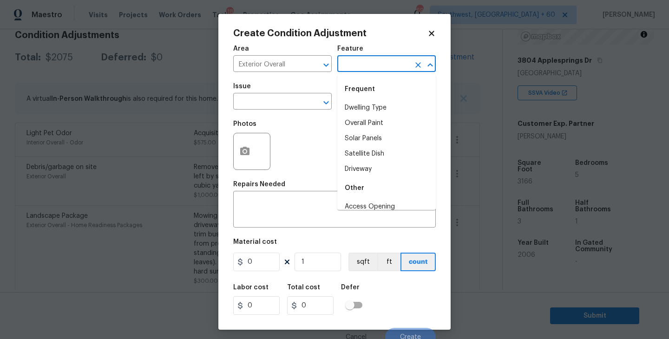
click at [357, 68] on input "text" at bounding box center [374, 65] width 73 height 14
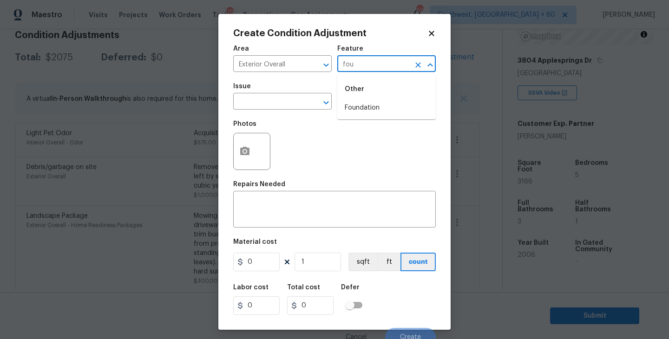
click at [357, 104] on li "Foundation" at bounding box center [387, 107] width 99 height 15
click at [306, 102] on div "​" at bounding box center [282, 102] width 99 height 14
type input "Foundation"
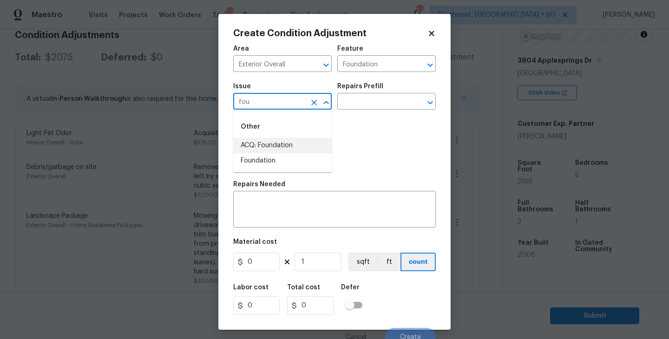
click at [311, 141] on li "ACQ: Foundation" at bounding box center [282, 145] width 99 height 15
type input "ACQ: Foundation"
click at [353, 113] on div "Issue ACQ: Foundation ​ Repairs Prefill ​" at bounding box center [334, 97] width 203 height 38
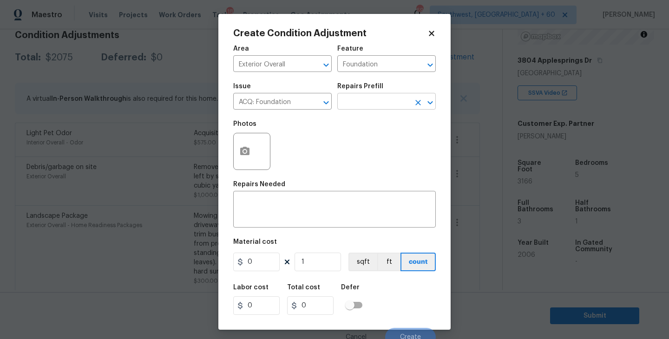
click at [374, 105] on input "text" at bounding box center [374, 102] width 73 height 14
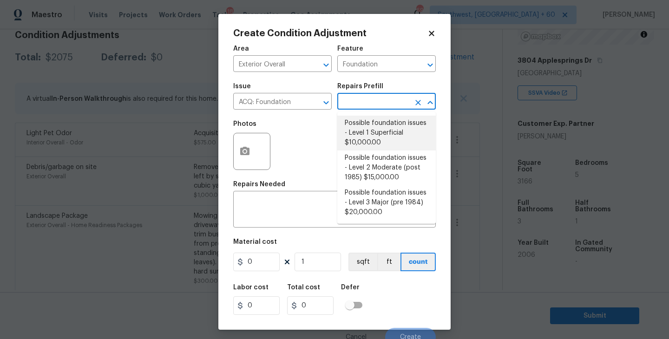
click at [374, 123] on li "Possible foundation issues - Level 1 Superficial $10,000.00" at bounding box center [387, 133] width 99 height 35
type input "Acquisition"
type textarea "Possible foundation issues - Level 1 - Superficial. Disclaimer: This is NOT a t…"
type input "10000"
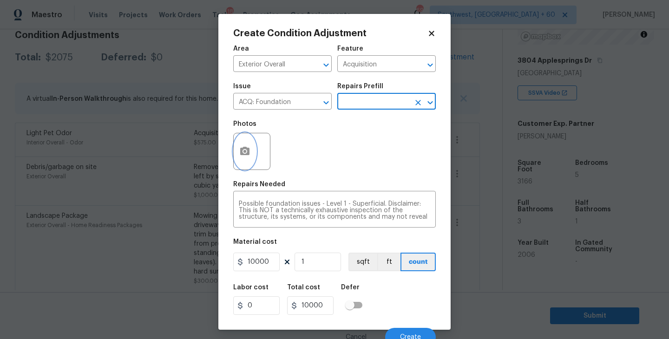
click at [252, 151] on button "button" at bounding box center [245, 151] width 22 height 36
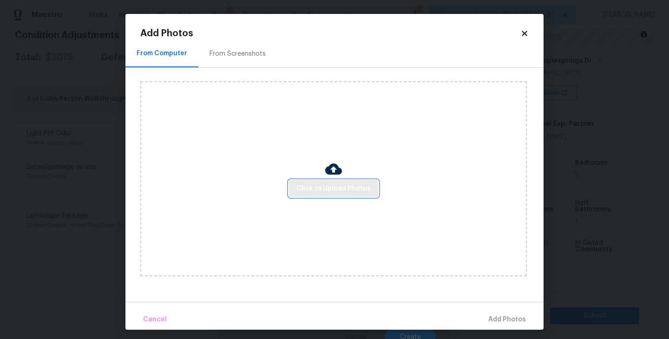
click at [335, 184] on span "Click to Upload Photos" at bounding box center [334, 189] width 74 height 12
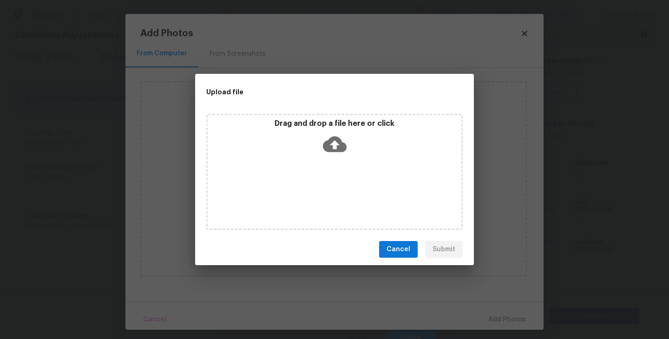
click at [345, 153] on icon at bounding box center [335, 144] width 24 height 24
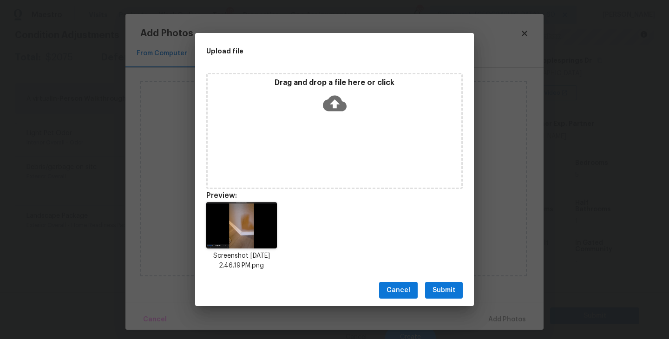
click at [444, 294] on span "Submit" at bounding box center [444, 291] width 23 height 12
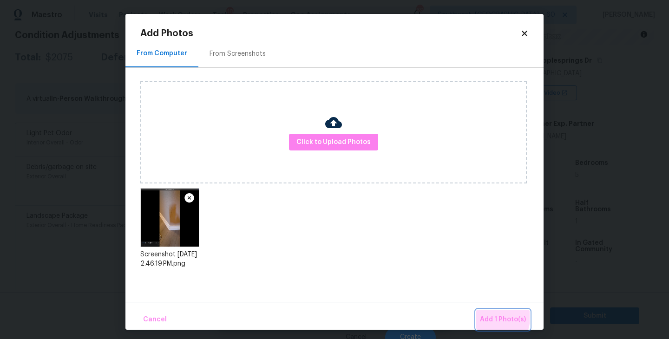
click at [488, 318] on span "Add 1 Photo(s)" at bounding box center [503, 320] width 46 height 12
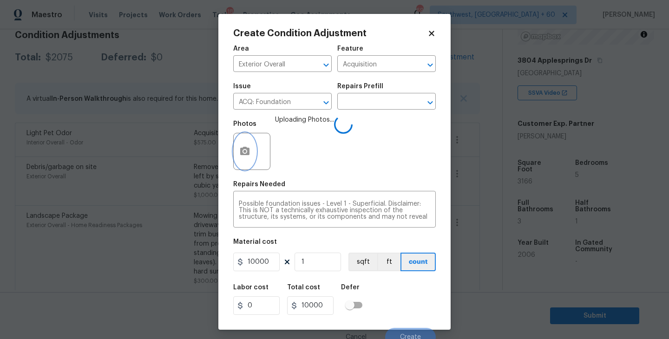
scroll to position [8, 0]
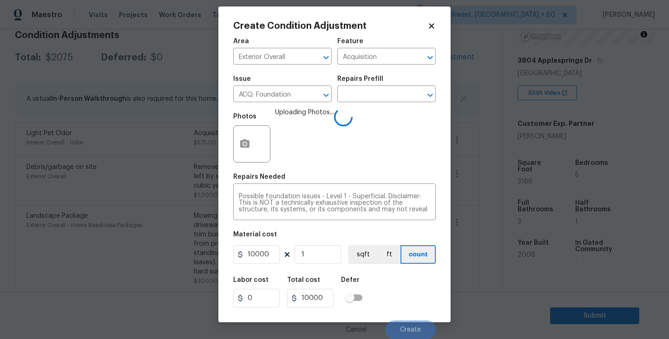
click at [404, 284] on div "Labor cost 0 Total cost 10000 Defer" at bounding box center [334, 293] width 203 height 42
click at [410, 298] on div "Labor cost 0 Total cost 10000 Defer" at bounding box center [334, 293] width 203 height 42
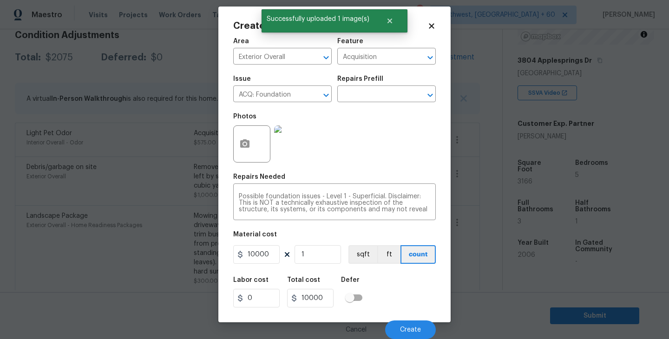
click at [410, 298] on div "Labor cost 0 Total cost 10000 Defer" at bounding box center [334, 293] width 203 height 42
click at [411, 325] on button "Create" at bounding box center [410, 330] width 51 height 19
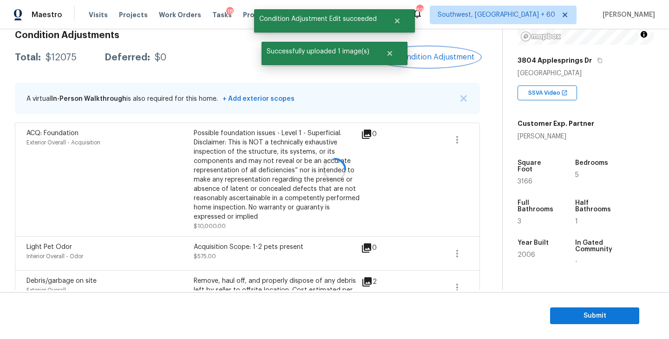
scroll to position [0, 0]
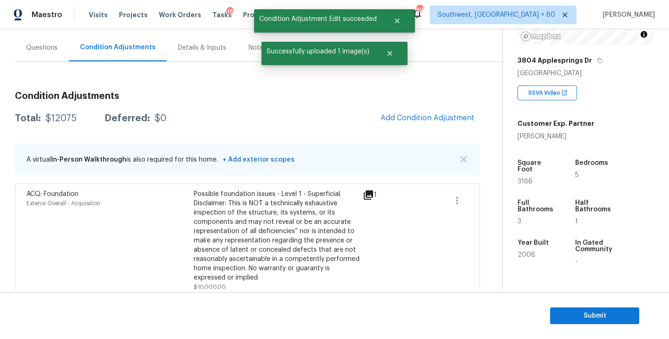
click at [41, 59] on div "Questions" at bounding box center [42, 47] width 54 height 27
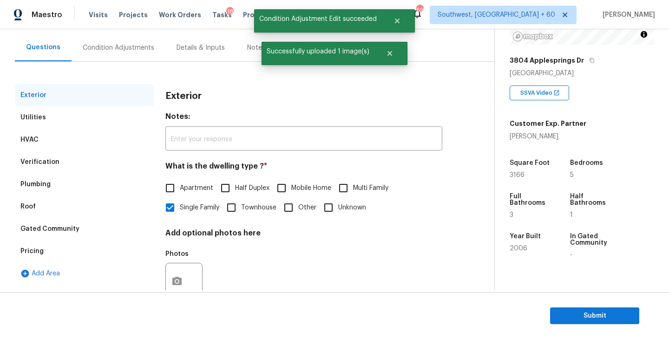
scroll to position [79, 0]
click at [58, 162] on div "Verification" at bounding box center [84, 162] width 139 height 22
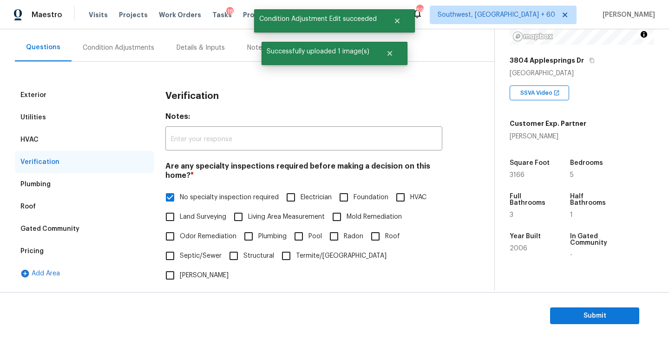
scroll to position [183, 0]
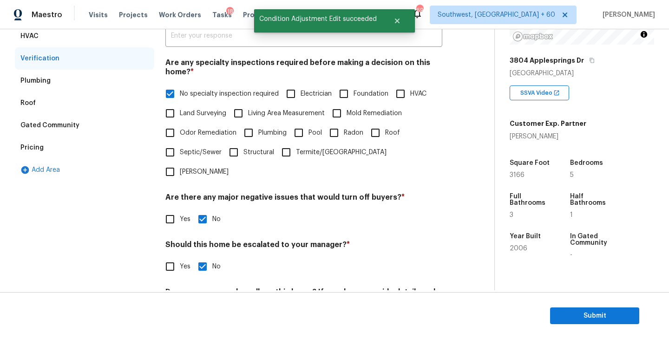
click at [360, 98] on span "Foundation" at bounding box center [371, 94] width 35 height 10
click at [354, 98] on input "Foundation" at bounding box center [344, 94] width 20 height 20
checkbox input "true"
click at [212, 98] on span "No specialty inspection required" at bounding box center [229, 94] width 99 height 10
click at [180, 98] on input "No specialty inspection required" at bounding box center [170, 94] width 20 height 20
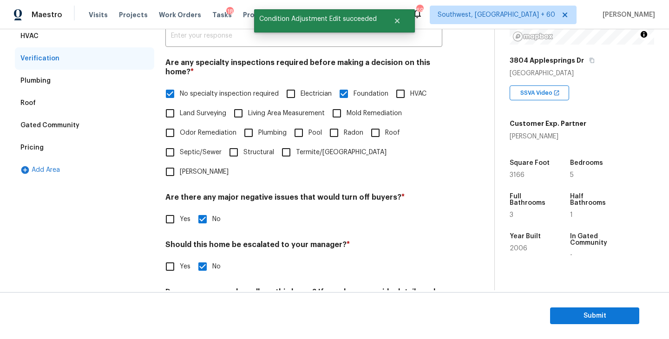
checkbox input "false"
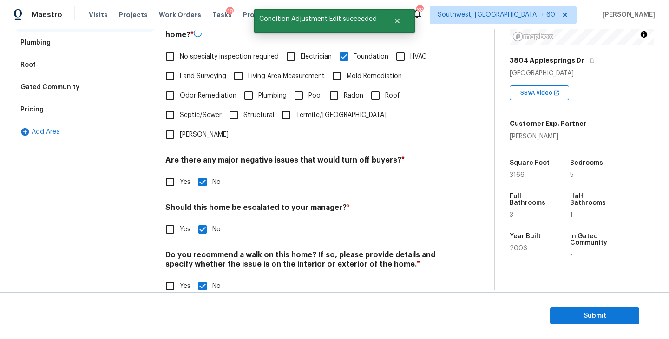
scroll to position [220, 0]
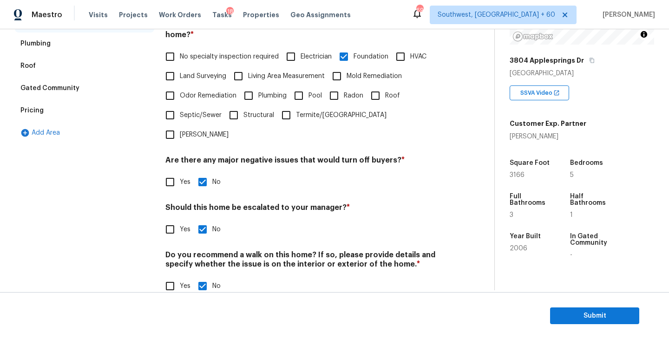
click at [182, 225] on span "Yes" at bounding box center [185, 230] width 11 height 10
click at [180, 220] on input "Yes" at bounding box center [170, 230] width 20 height 20
checkbox input "true"
checkbox input "false"
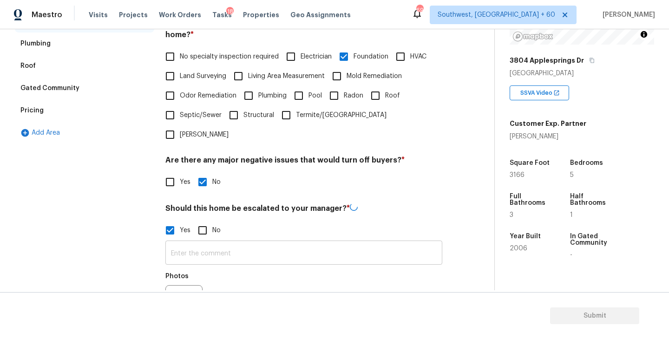
click at [186, 243] on input "text" at bounding box center [304, 254] width 277 height 22
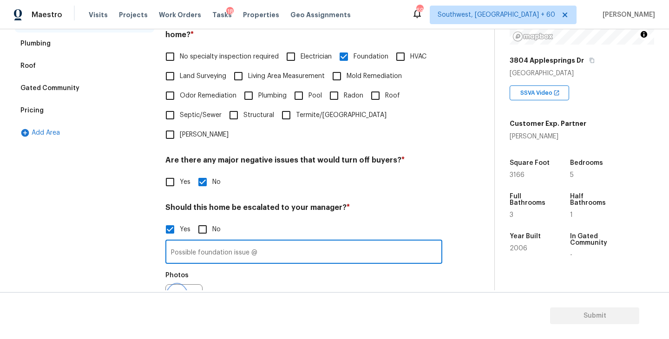
click at [175, 285] on button "button" at bounding box center [177, 303] width 22 height 36
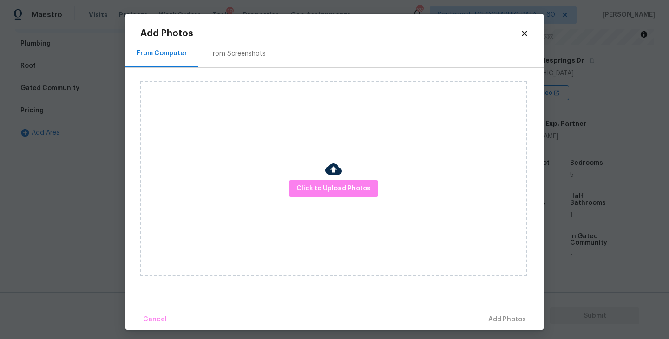
click at [331, 217] on div "Click to Upload Photos" at bounding box center [333, 178] width 387 height 195
click at [342, 198] on div "Click to Upload Photos" at bounding box center [333, 178] width 387 height 195
click at [344, 188] on span "Click to Upload Photos" at bounding box center [334, 189] width 74 height 12
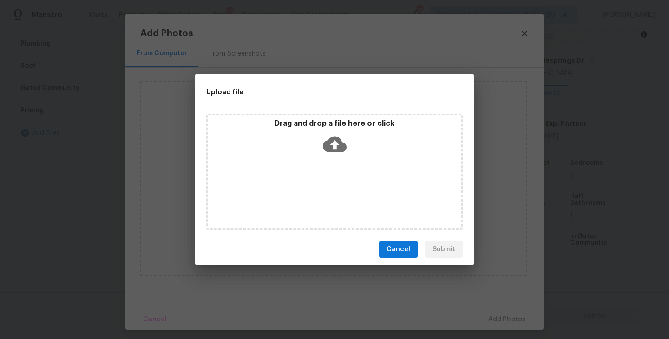
click at [339, 160] on div "Drag and drop a file here or click" at bounding box center [334, 172] width 257 height 116
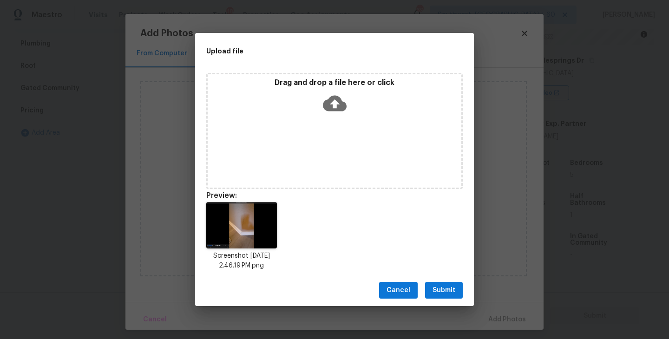
click at [450, 292] on span "Submit" at bounding box center [444, 291] width 23 height 12
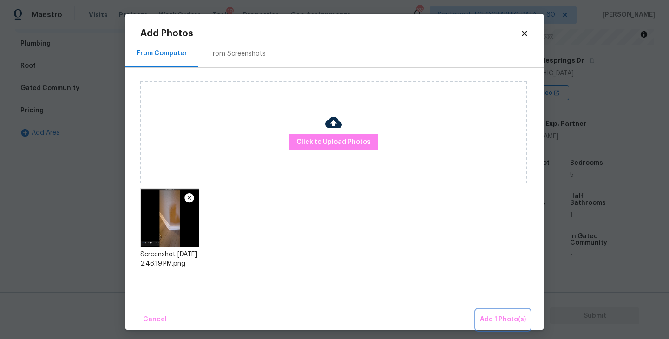
click at [482, 313] on button "Add 1 Photo(s)" at bounding box center [503, 320] width 53 height 20
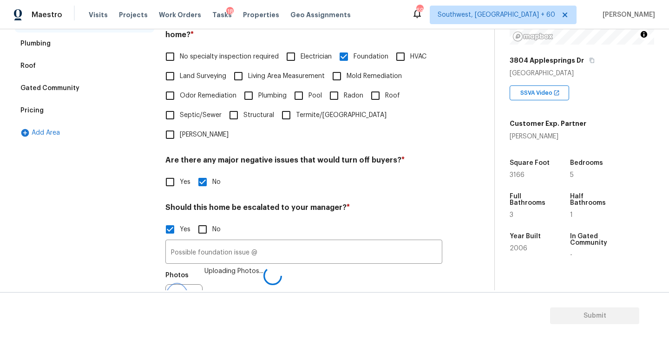
scroll to position [232, 0]
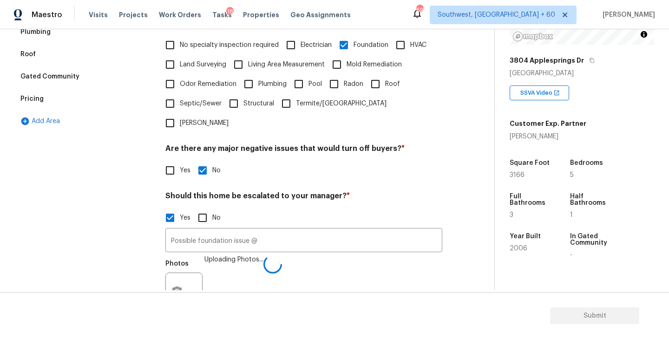
click at [326, 234] on div "Possible foundation issue @ ​ Photos Uploading Photos..." at bounding box center [304, 272] width 277 height 88
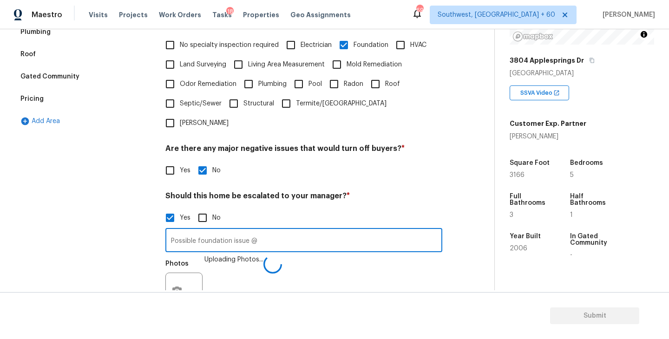
click at [308, 231] on input "Possible foundation issue @" at bounding box center [304, 242] width 277 height 22
type input "Possible foundation issue @00:18"
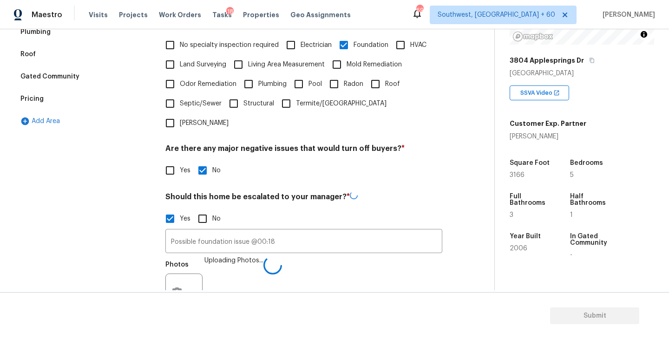
click at [331, 268] on div "Photos Uploading Photos..." at bounding box center [304, 286] width 277 height 60
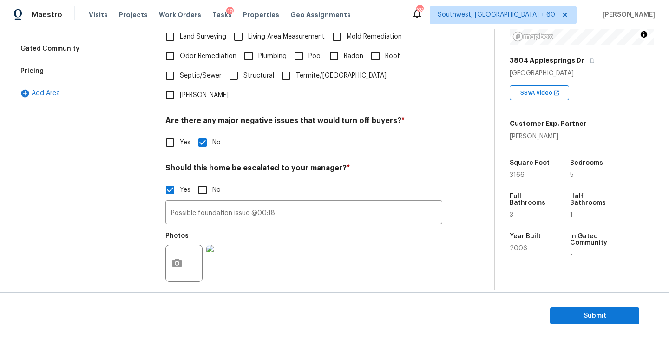
scroll to position [46, 0]
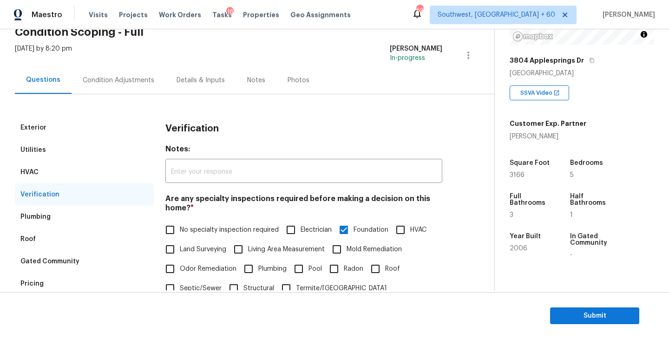
click at [134, 80] on div "Condition Adjustments" at bounding box center [119, 80] width 72 height 9
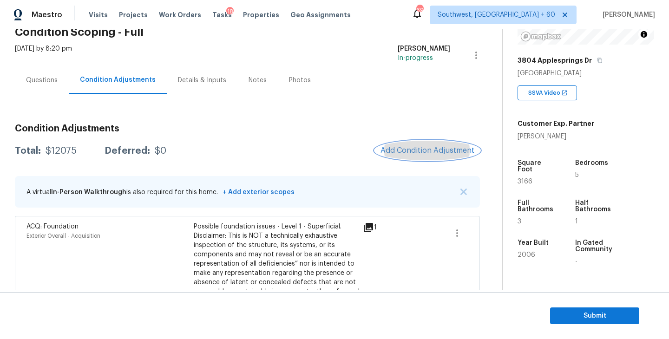
click at [434, 148] on span "Add Condition Adjustment" at bounding box center [428, 150] width 94 height 8
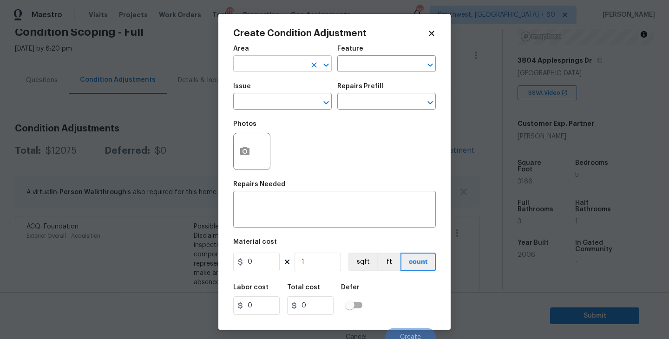
click at [275, 72] on input "text" at bounding box center [269, 65] width 73 height 14
click at [301, 99] on li "Interior Overall" at bounding box center [282, 100] width 99 height 15
type input "Interior Overall"
click at [391, 62] on input "text" at bounding box center [374, 65] width 73 height 14
click at [386, 100] on div "Other" at bounding box center [387, 89] width 99 height 22
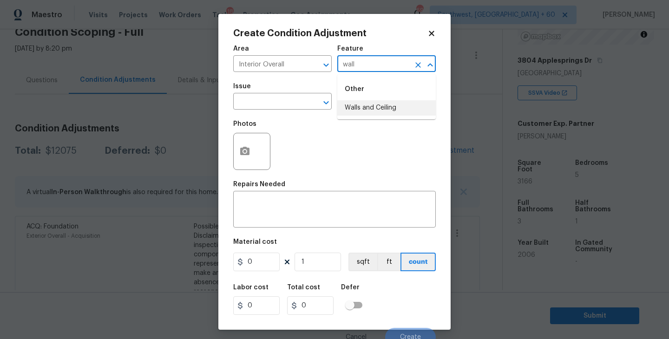
click at [376, 109] on li "Walls and Ceiling" at bounding box center [387, 107] width 99 height 15
type input "Walls and Ceiling"
click at [285, 103] on input "text" at bounding box center [269, 102] width 73 height 14
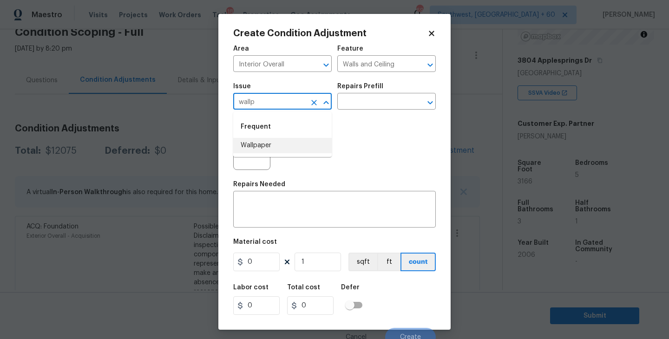
click at [290, 143] on li "Wallpaper" at bounding box center [282, 145] width 99 height 15
type input "Wallpaper"
click at [389, 101] on input "text" at bounding box center [374, 102] width 73 height 14
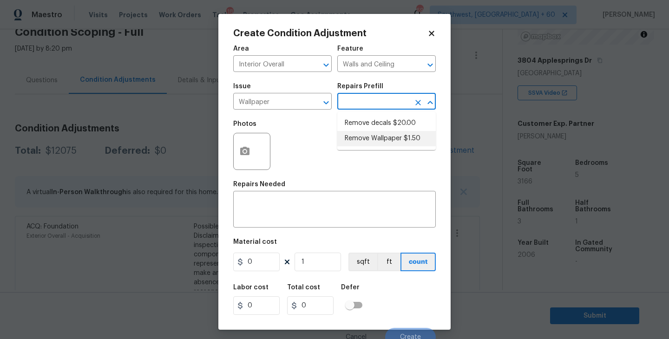
click at [394, 144] on li "Remove Wallpaper $1.50" at bounding box center [387, 138] width 99 height 15
type textarea "Remove wallpaper and texture walls to best match existing conditions"
type input "1.5"
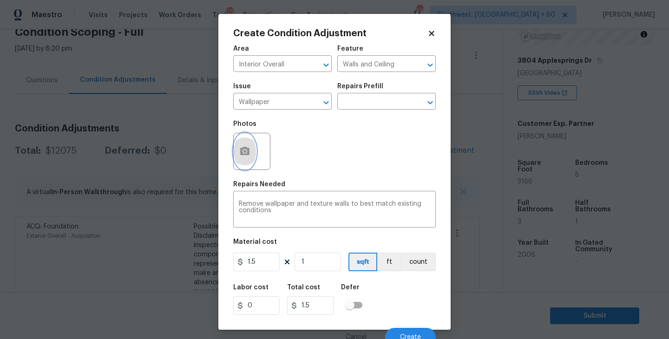
click at [241, 157] on icon "button" at bounding box center [244, 151] width 11 height 11
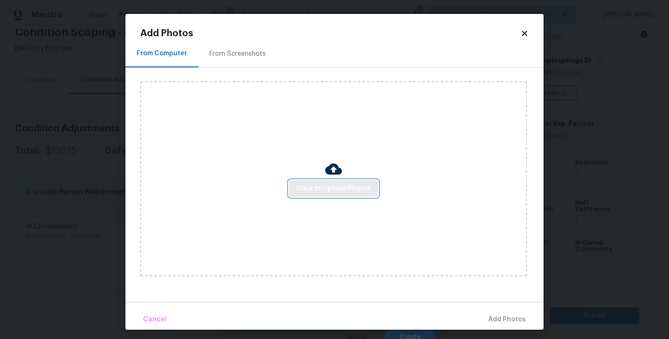
click at [338, 190] on span "Click to Upload Photos" at bounding box center [334, 189] width 74 height 12
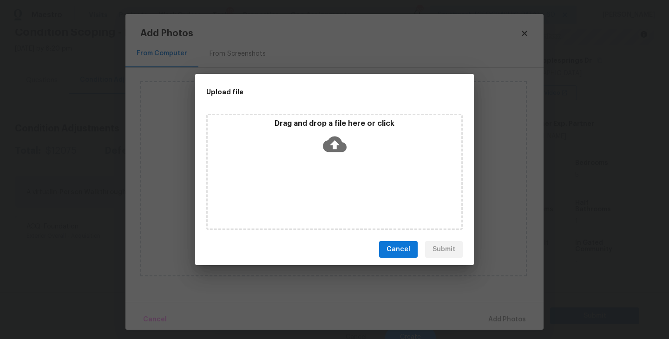
click at [339, 185] on div "Drag and drop a file here or click" at bounding box center [334, 172] width 257 height 116
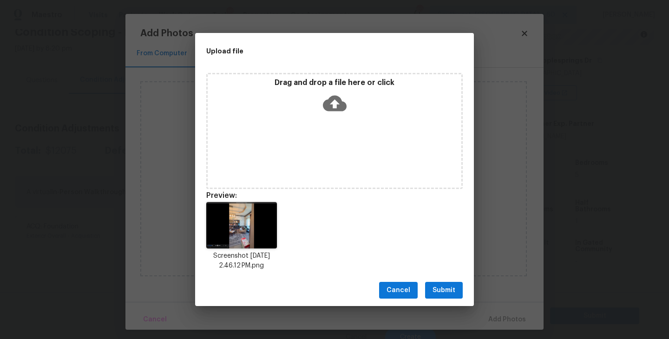
click at [442, 299] on div "Cancel Submit" at bounding box center [334, 291] width 279 height 32
click at [449, 291] on span "Submit" at bounding box center [444, 291] width 23 height 12
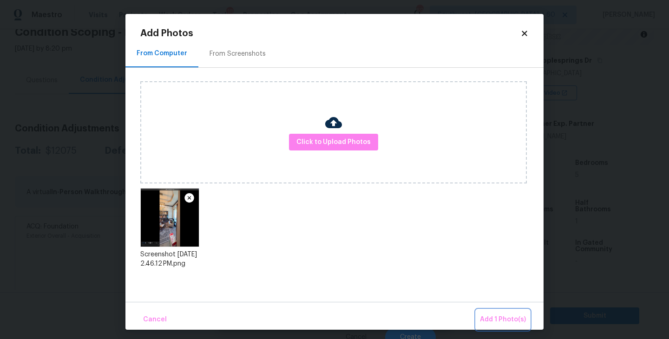
click at [486, 311] on button "Add 1 Photo(s)" at bounding box center [503, 320] width 53 height 20
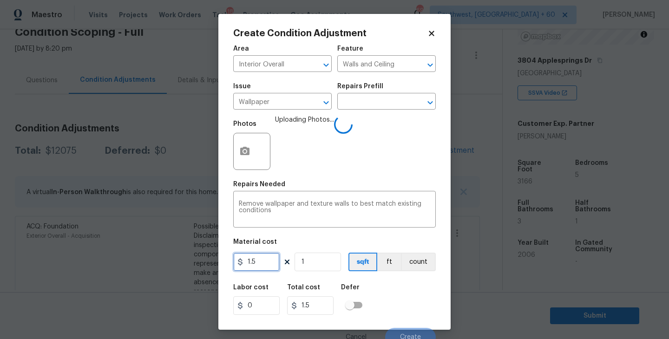
drag, startPoint x: 256, startPoint y: 264, endPoint x: 218, endPoint y: 264, distance: 38.6
click at [218, 264] on div "Create Condition Adjustment Area Interior Overall ​ Feature Walls and Ceiling ​…" at bounding box center [334, 169] width 669 height 339
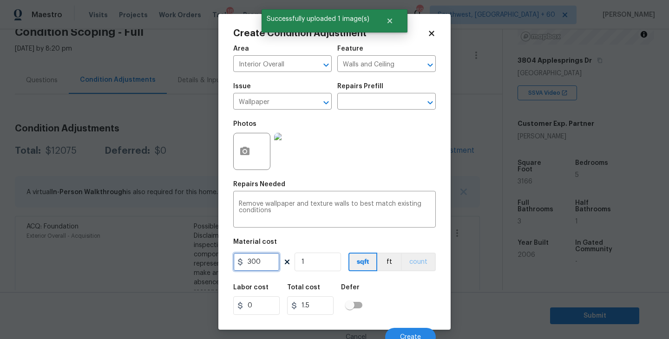
type input "300"
click at [417, 263] on button "count" at bounding box center [418, 262] width 35 height 19
click at [415, 278] on div "Area Interior Overall ​ Feature Walls and Ceiling ​ Issue Wallpaper ​ Repairs P…" at bounding box center [334, 193] width 203 height 307
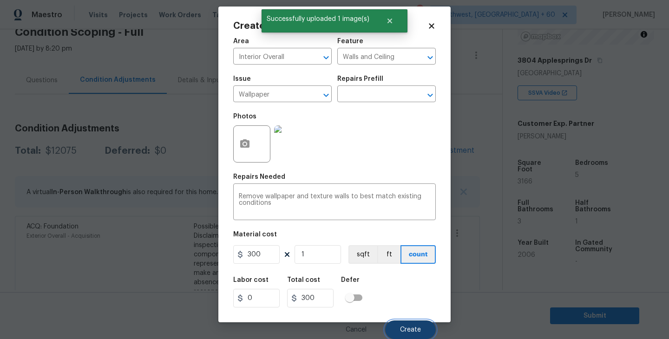
click at [407, 327] on span "Create" at bounding box center [410, 330] width 21 height 7
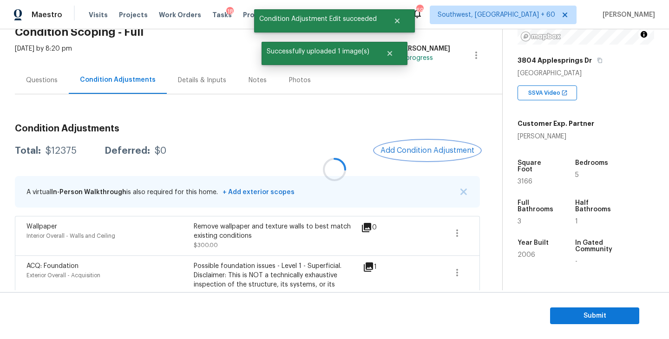
scroll to position [0, 0]
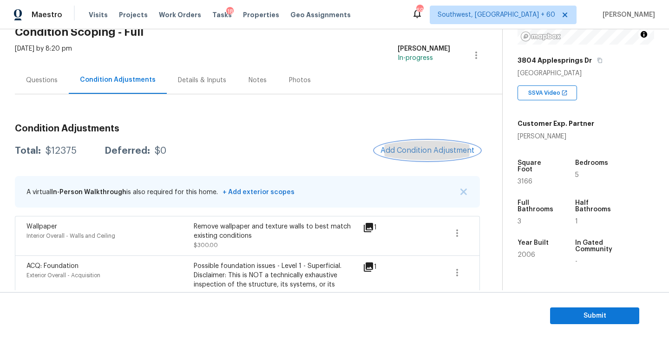
click at [402, 153] on span "Add Condition Adjustment" at bounding box center [428, 150] width 94 height 8
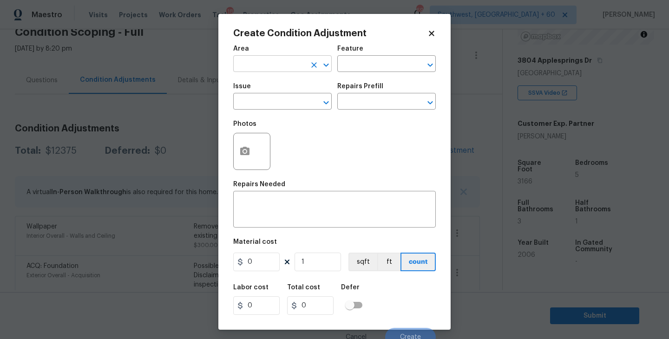
click at [265, 66] on input "text" at bounding box center [269, 65] width 73 height 14
click at [265, 99] on li "Interior Overall" at bounding box center [282, 100] width 99 height 15
type input "Interior Overall"
click at [347, 73] on div "Area Interior Overall ​ Feature ​" at bounding box center [334, 59] width 203 height 38
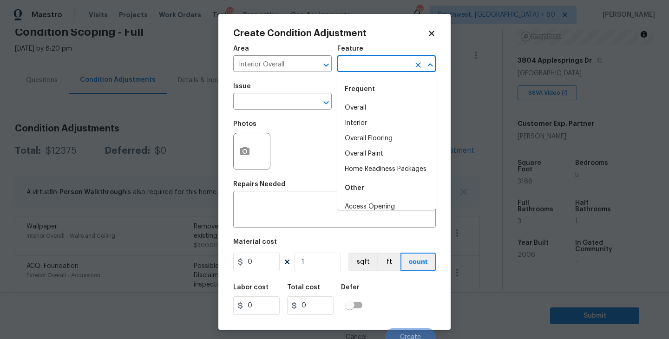
click at [353, 70] on input "text" at bounding box center [374, 65] width 73 height 14
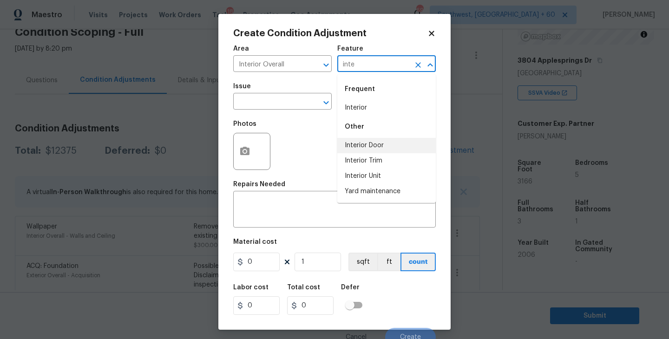
click at [355, 148] on li "Interior Door" at bounding box center [387, 145] width 99 height 15
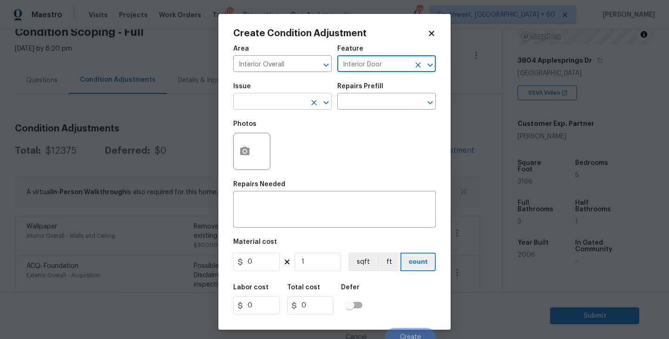
type input "Interior Door"
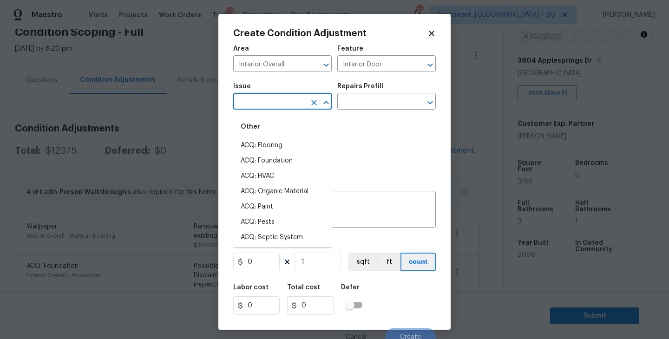
click at [294, 109] on input "text" at bounding box center [269, 102] width 73 height 14
click at [277, 193] on li "Interior Door" at bounding box center [282, 191] width 99 height 15
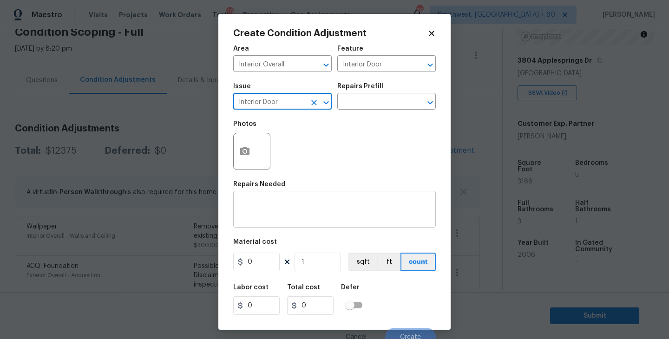
type input "Interior Door"
click at [284, 205] on textarea at bounding box center [335, 211] width 192 height 20
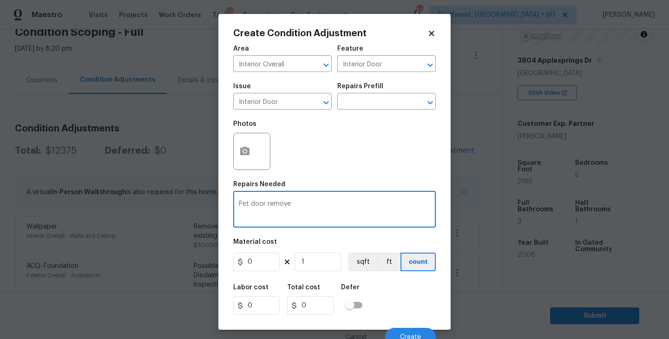
type textarea "Pet door remove"
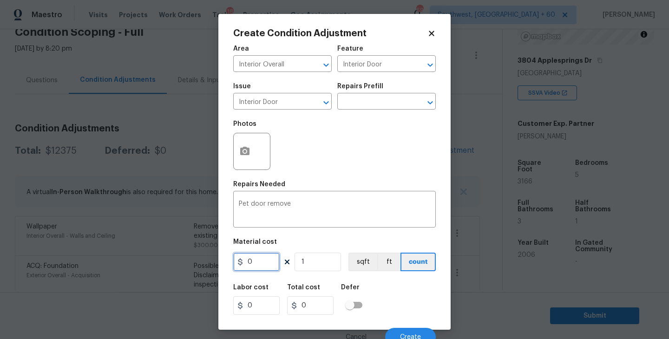
drag, startPoint x: 250, startPoint y: 257, endPoint x: 178, endPoint y: 258, distance: 72.1
click at [178, 258] on div "Create Condition Adjustment Area Interior Overall ​ Feature Interior Door ​ Iss…" at bounding box center [334, 169] width 669 height 339
type input "250"
click at [242, 158] on button "button" at bounding box center [245, 151] width 22 height 36
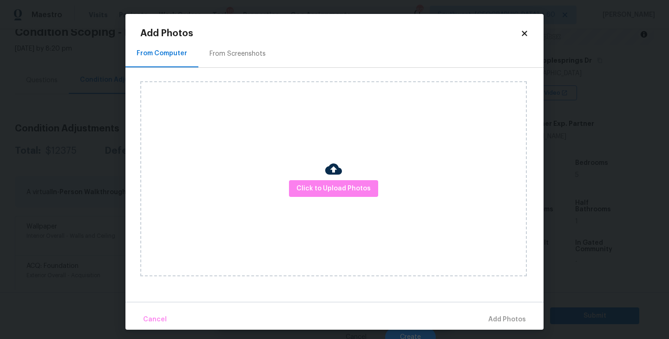
click at [286, 178] on div "Click to Upload Photos" at bounding box center [333, 178] width 387 height 195
click at [339, 192] on span "Click to Upload Photos" at bounding box center [334, 189] width 74 height 12
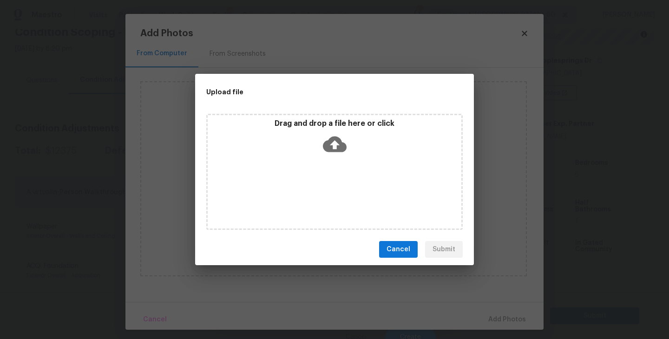
click at [338, 166] on div "Drag and drop a file here or click" at bounding box center [334, 172] width 257 height 116
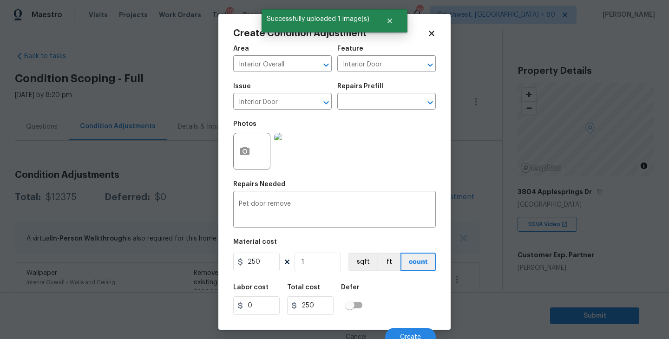
scroll to position [8, 0]
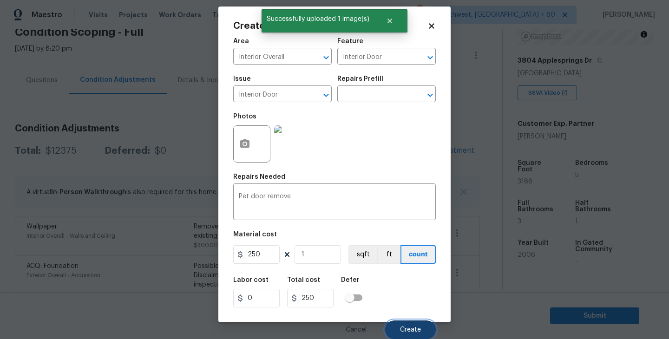
click at [408, 329] on span "Create" at bounding box center [410, 330] width 21 height 7
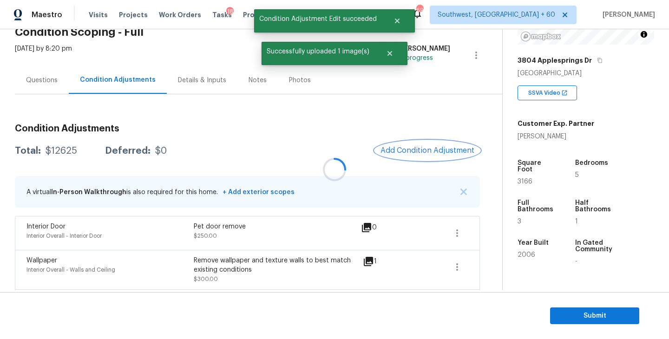
scroll to position [0, 0]
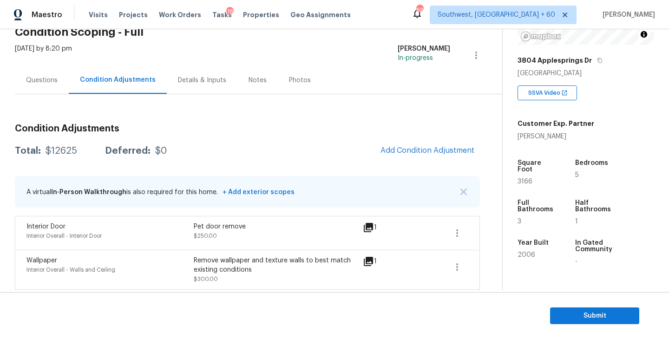
click at [43, 90] on div "Questions" at bounding box center [42, 79] width 54 height 27
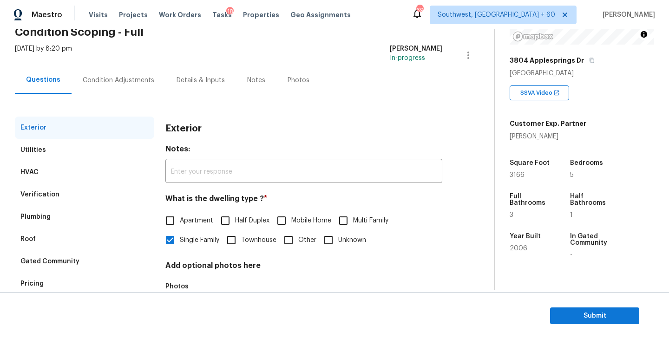
click at [134, 90] on div "Condition Adjustments" at bounding box center [119, 79] width 94 height 27
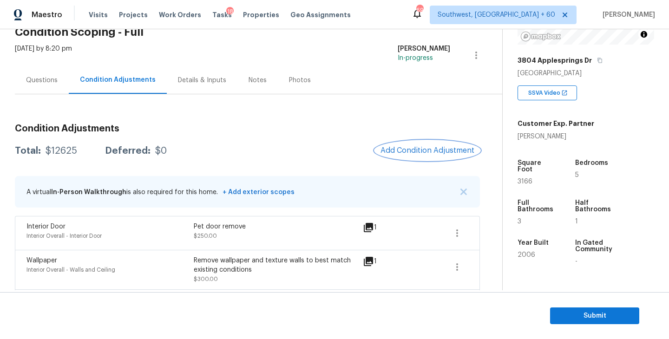
click at [395, 147] on span "Add Condition Adjustment" at bounding box center [428, 150] width 94 height 8
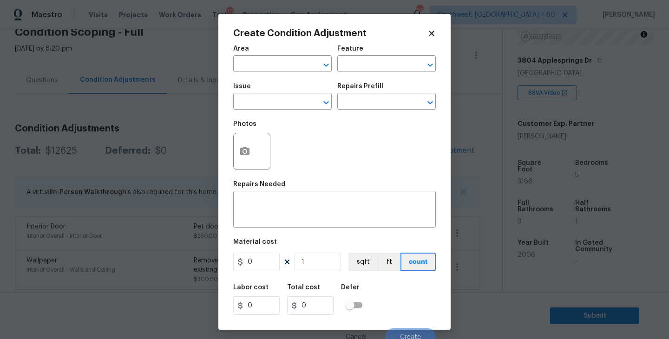
click at [251, 73] on span "Area ​" at bounding box center [282, 59] width 99 height 38
click at [236, 71] on input "text" at bounding box center [269, 65] width 73 height 14
click at [268, 96] on ul "Kitchen" at bounding box center [282, 85] width 99 height 23
click at [303, 85] on li "Kitchen" at bounding box center [282, 85] width 99 height 15
type input "Kitchen"
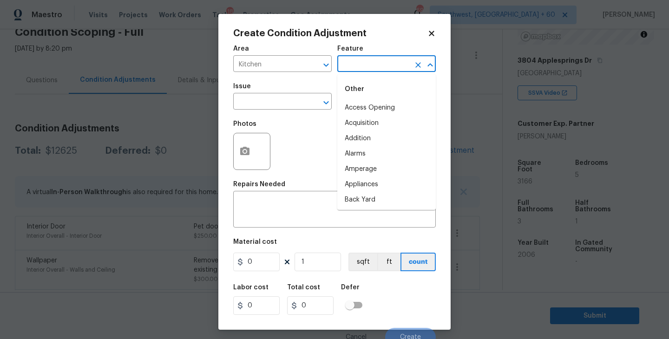
click at [354, 68] on input "text" at bounding box center [374, 65] width 73 height 14
click at [355, 110] on li "Cabinets" at bounding box center [387, 107] width 99 height 15
type input "Cabinets"
click at [267, 107] on input "text" at bounding box center [269, 102] width 73 height 14
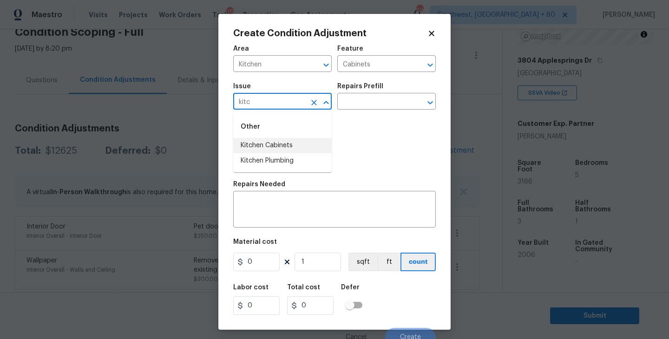
click at [280, 143] on li "Kitchen Cabinets" at bounding box center [282, 145] width 99 height 15
type input "Kitchen Cabinets"
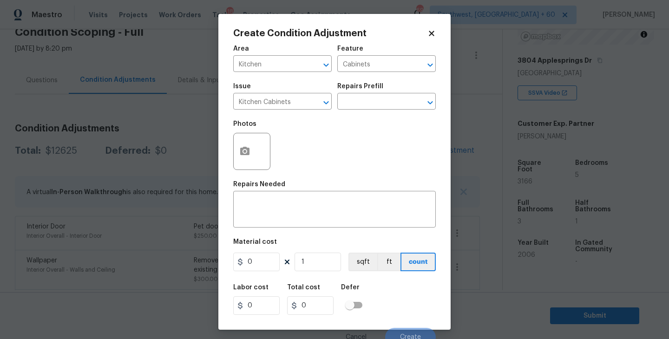
click at [345, 114] on div "Issue Kitchen Cabinets ​ Repairs Prefill ​" at bounding box center [334, 97] width 203 height 38
click at [369, 98] on input "text" at bounding box center [374, 102] width 73 height 14
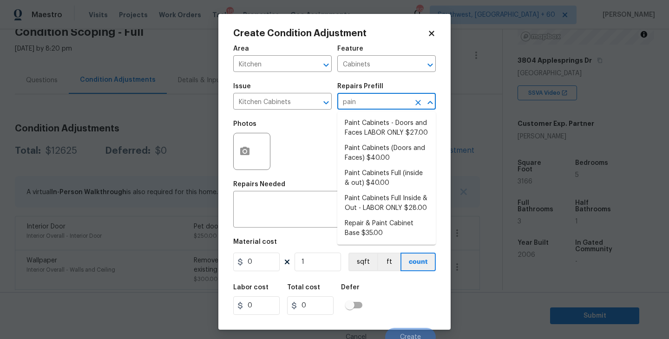
type input "paint"
click at [386, 179] on li "Paint Cabinets Full (inside & out) $40.00" at bounding box center [387, 178] width 99 height 25
type textarea "Prep, sand, mask and apply 2 coats of paint to the kitchen cabinet doors, inter…"
type input "40"
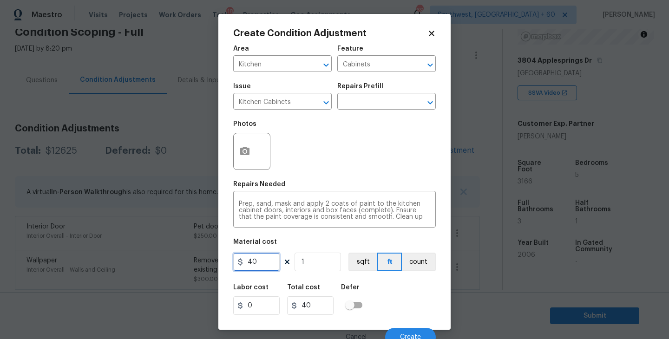
drag, startPoint x: 255, startPoint y: 265, endPoint x: 168, endPoint y: 264, distance: 86.5
click at [168, 264] on div "Create Condition Adjustment Area Kitchen ​ Feature Cabinets ​ Issue Kitchen Cab…" at bounding box center [334, 169] width 669 height 339
type input "1200"
click at [422, 265] on button "count" at bounding box center [419, 262] width 34 height 19
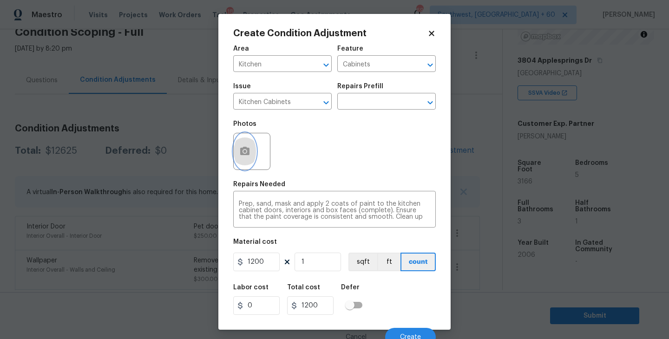
click at [248, 146] on button "button" at bounding box center [245, 151] width 22 height 36
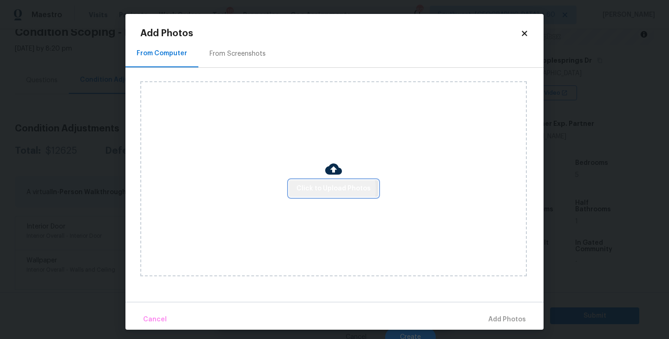
click at [334, 189] on span "Click to Upload Photos" at bounding box center [334, 189] width 74 height 12
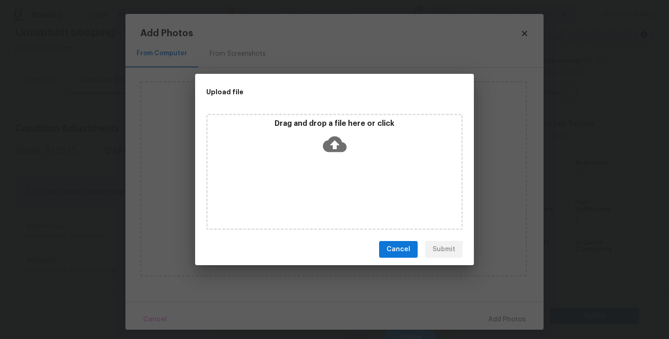
click at [334, 169] on div "Drag and drop a file here or click" at bounding box center [334, 172] width 257 height 116
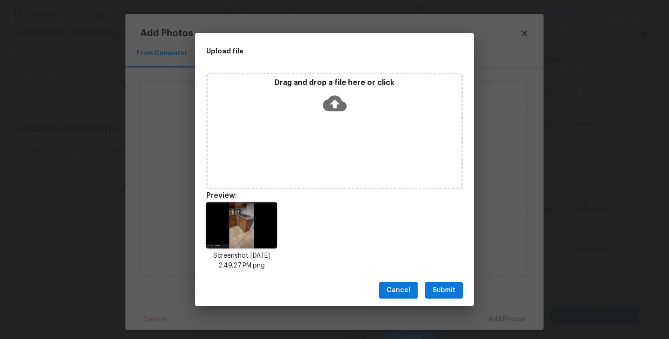
click at [446, 290] on span "Submit" at bounding box center [444, 291] width 23 height 12
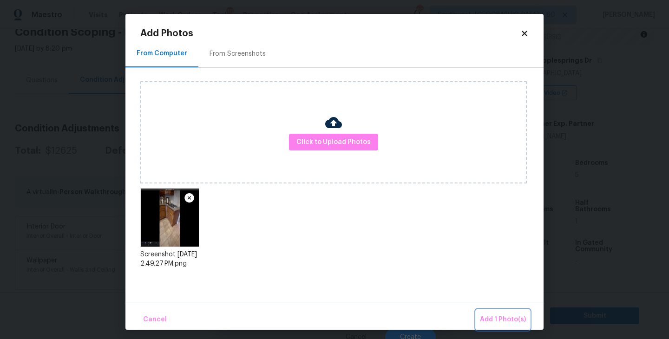
click at [497, 320] on span "Add 1 Photo(s)" at bounding box center [503, 320] width 46 height 12
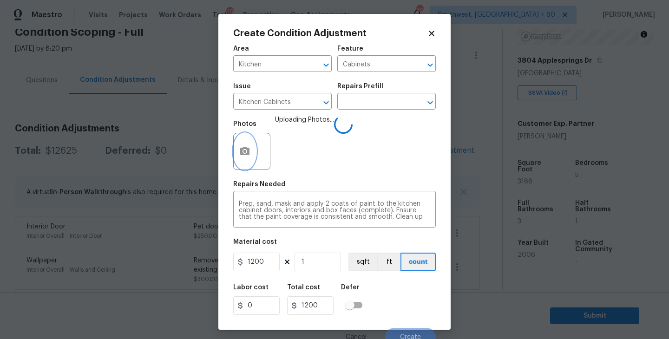
scroll to position [8, 0]
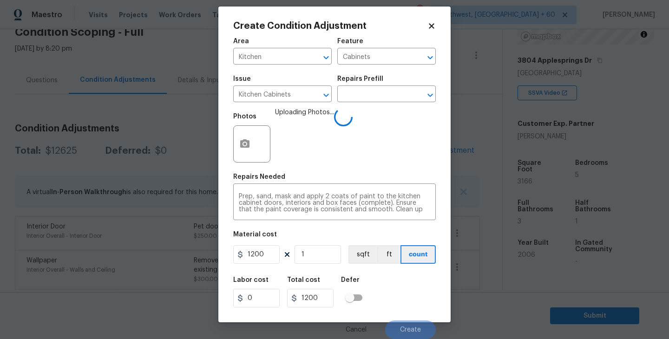
click at [411, 280] on div "Labor cost 0 Total cost 1200 Defer" at bounding box center [334, 293] width 203 height 42
click at [412, 285] on div "Labor cost 0 Total cost 1200 Defer" at bounding box center [334, 293] width 203 height 42
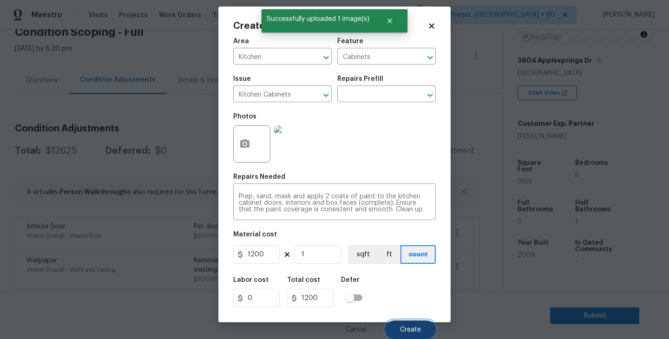
click at [405, 330] on span "Create" at bounding box center [410, 330] width 21 height 7
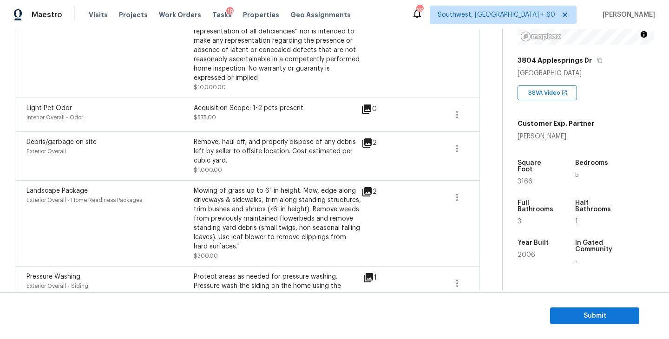
scroll to position [380, 0]
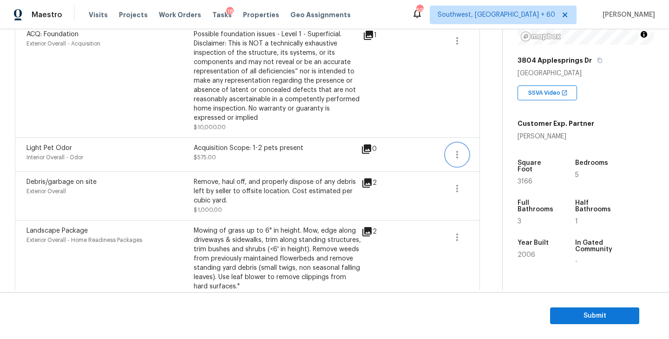
click at [459, 159] on icon "button" at bounding box center [457, 154] width 11 height 11
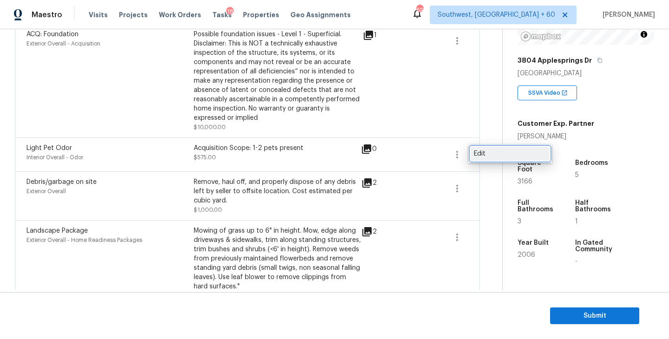
click at [490, 155] on div "Edit" at bounding box center [510, 153] width 73 height 9
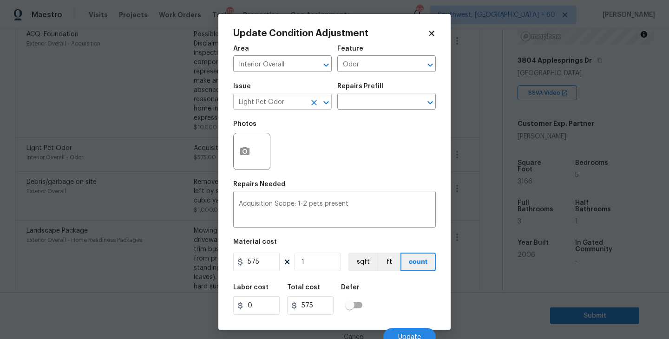
click at [317, 102] on icon "Clear" at bounding box center [314, 102] width 9 height 9
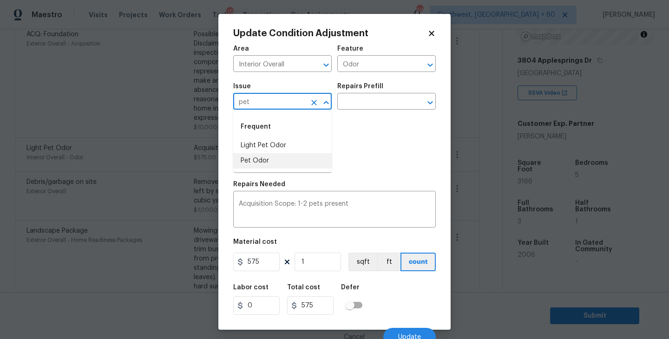
click at [279, 162] on li "Pet Odor" at bounding box center [282, 160] width 99 height 15
type input "Pet Odor"
click at [373, 107] on input "text" at bounding box center [374, 102] width 73 height 14
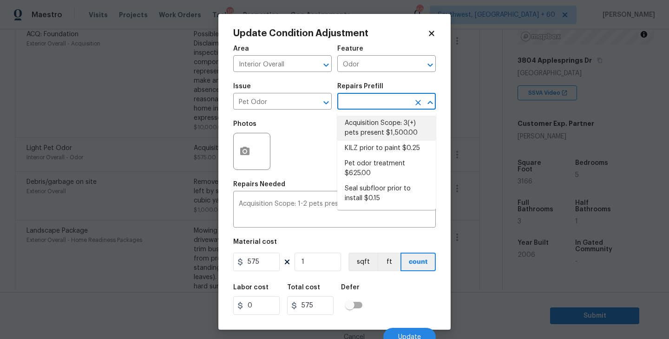
click at [373, 124] on li "Acquisition Scope: 3(+) pets present $1,500.00" at bounding box center [387, 128] width 99 height 25
type textarea "Acquisition Scope: 3(+) pets present"
type input "1500"
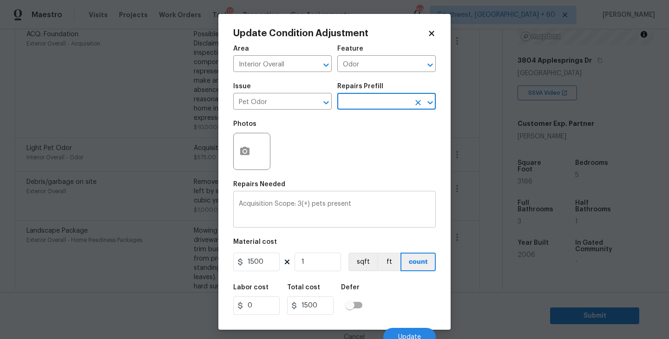
scroll to position [8, 0]
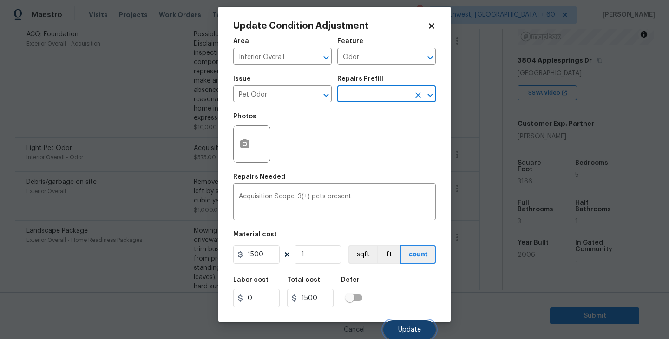
click at [410, 330] on span "Update" at bounding box center [409, 330] width 23 height 7
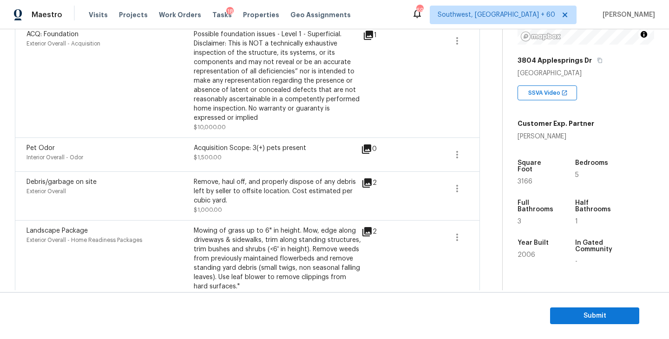
scroll to position [66, 0]
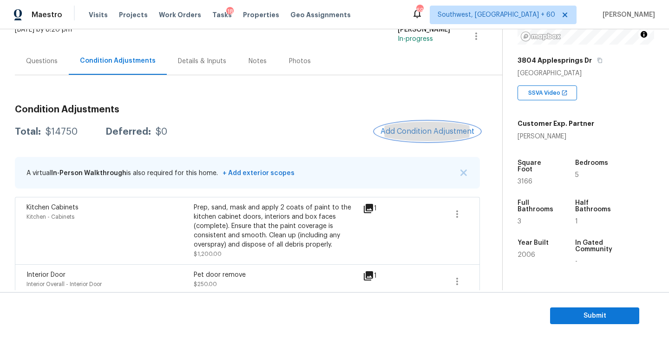
click at [420, 131] on span "Add Condition Adjustment" at bounding box center [428, 131] width 94 height 8
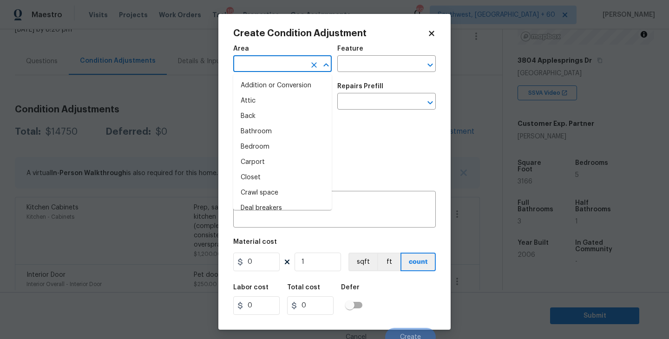
click at [284, 69] on input "text" at bounding box center [269, 65] width 73 height 14
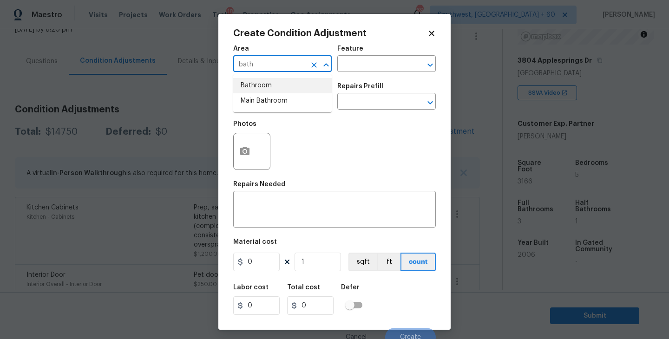
click at [299, 86] on li "Bathroom" at bounding box center [282, 85] width 99 height 15
type input "Bathroom"
click at [374, 64] on input "text" at bounding box center [374, 65] width 73 height 14
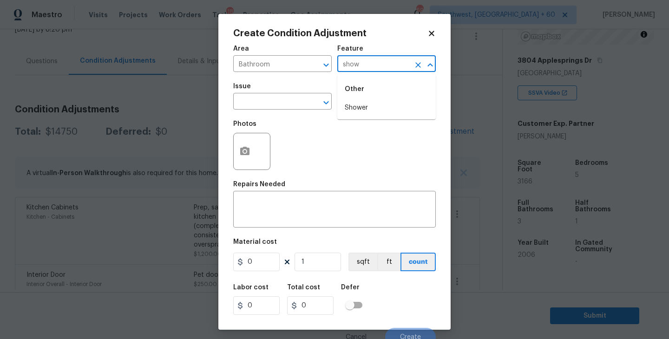
click at [376, 103] on li "Shower" at bounding box center [387, 107] width 99 height 15
type input "Shower"
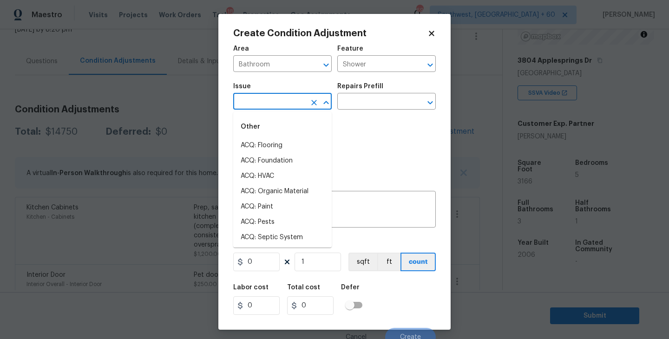
click at [275, 96] on input "text" at bounding box center [269, 102] width 73 height 14
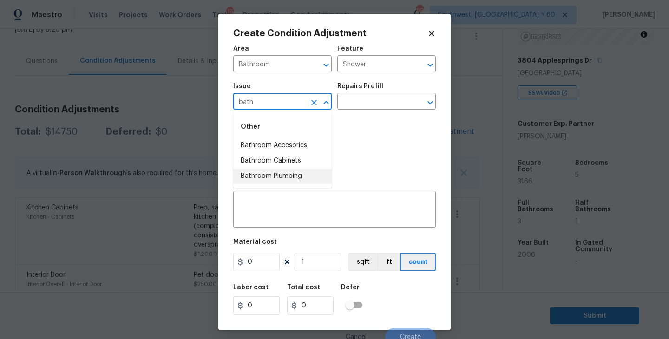
click at [287, 172] on li "Bathroom Plumbing" at bounding box center [282, 176] width 99 height 15
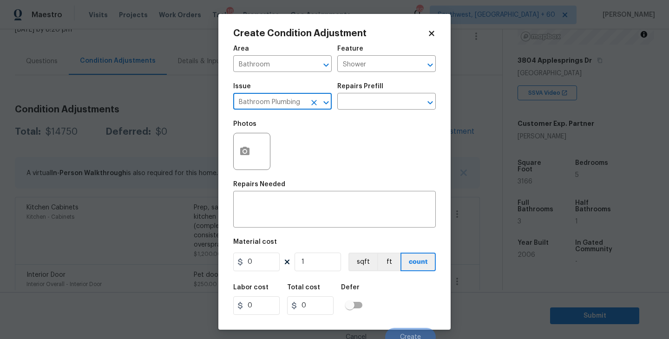
type input "Bathroom Plumbing"
click at [348, 129] on div "Photos" at bounding box center [334, 145] width 203 height 60
click at [366, 104] on input "text" at bounding box center [374, 102] width 73 height 14
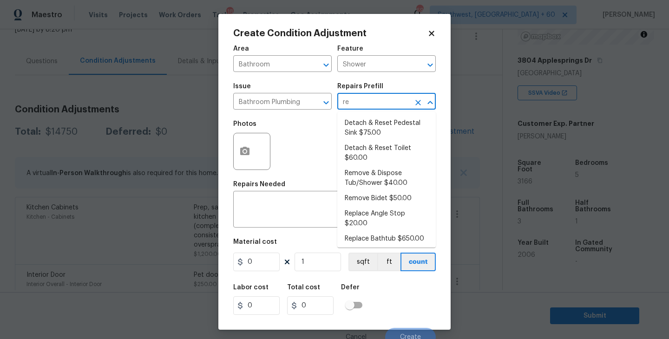
type input "ref"
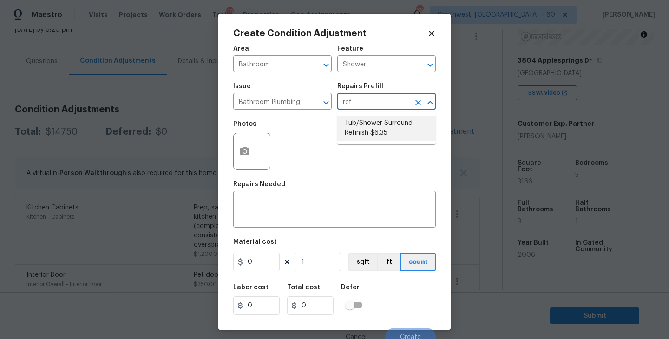
click at [366, 127] on li "Tub/Shower Surround Refinish $6.35" at bounding box center [387, 128] width 99 height 25
type input "Plumbing"
type textarea "Prep, mask, clean and refinish the tub/shower tile surround both all sides ensu…"
type input "6.35"
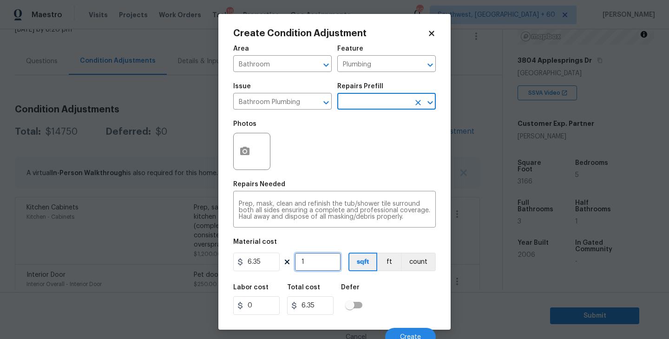
click at [328, 263] on input "1" at bounding box center [318, 262] width 46 height 19
type input "0"
type input "5"
type input "31.75"
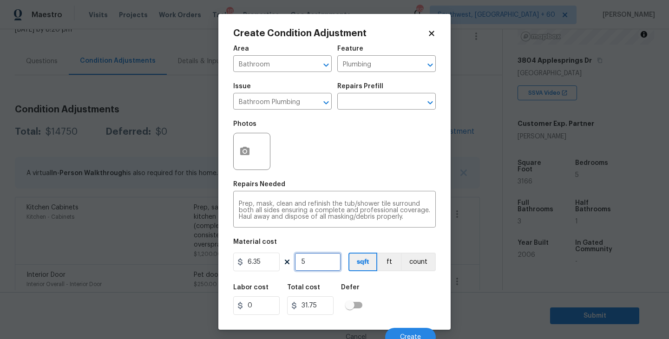
type input "56"
type input "355.6"
type input "56"
click at [245, 163] on button "button" at bounding box center [245, 151] width 22 height 36
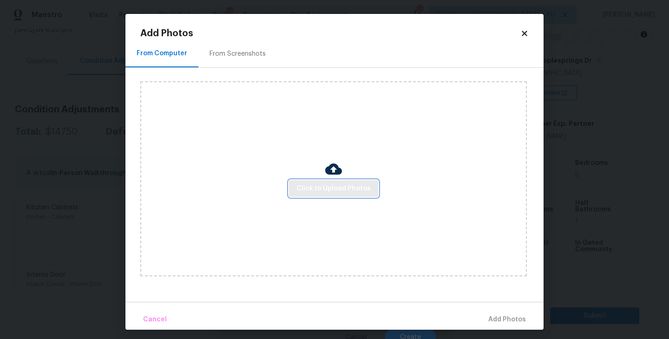
drag, startPoint x: 245, startPoint y: 163, endPoint x: 312, endPoint y: 183, distance: 70.8
click at [312, 183] on button "Click to Upload Photos" at bounding box center [333, 188] width 89 height 17
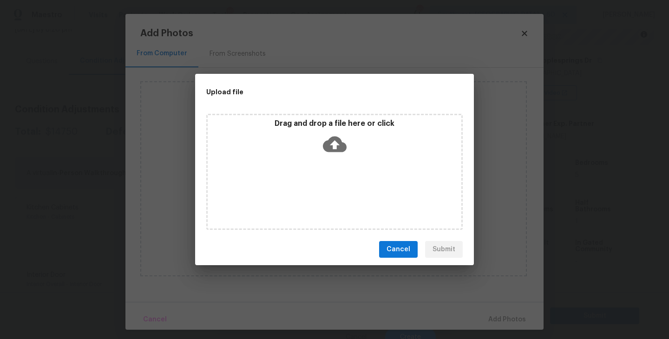
click at [330, 150] on icon at bounding box center [335, 145] width 24 height 16
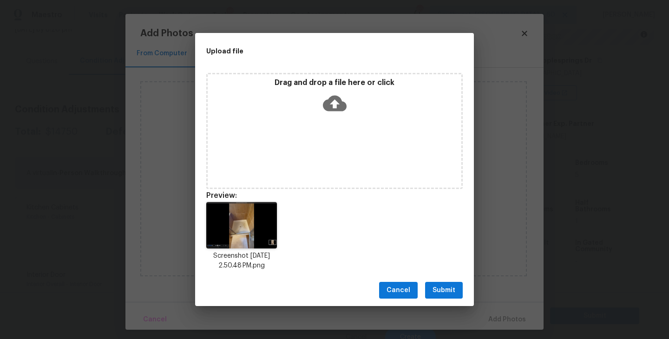
click at [447, 295] on span "Submit" at bounding box center [444, 291] width 23 height 12
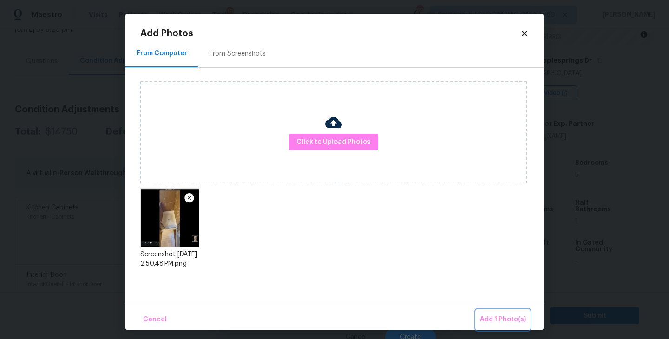
click at [485, 312] on button "Add 1 Photo(s)" at bounding box center [503, 320] width 53 height 20
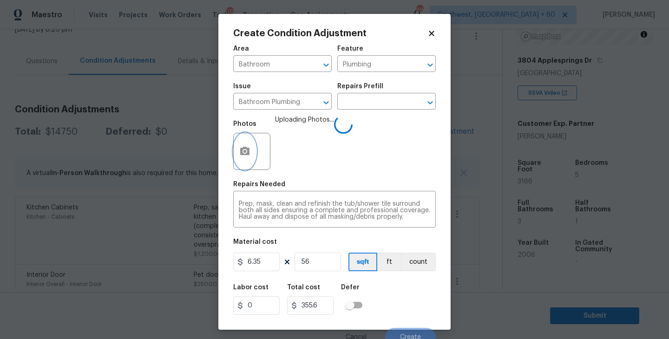
scroll to position [8, 0]
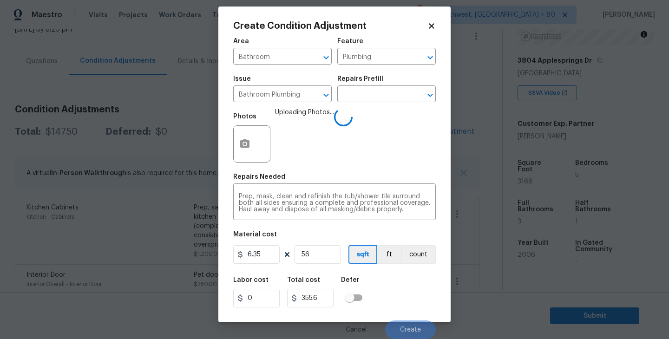
click at [407, 272] on div "Labor cost 0 Total cost 355.6 Defer" at bounding box center [334, 293] width 203 height 42
click at [409, 283] on div "Labor cost 0 Total cost 355.6 Defer" at bounding box center [334, 293] width 203 height 42
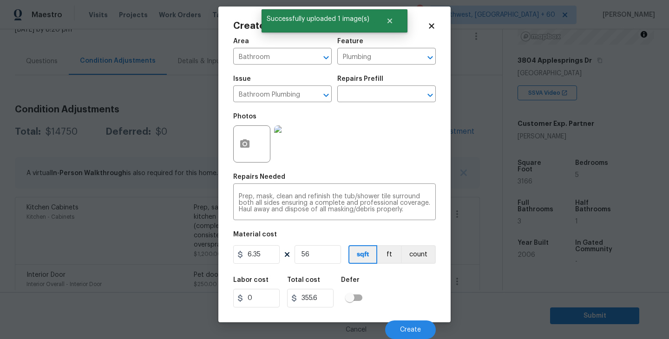
click at [409, 283] on div "Labor cost 0 Total cost 355.6 Defer" at bounding box center [334, 293] width 203 height 42
click at [419, 326] on button "Create" at bounding box center [410, 330] width 51 height 19
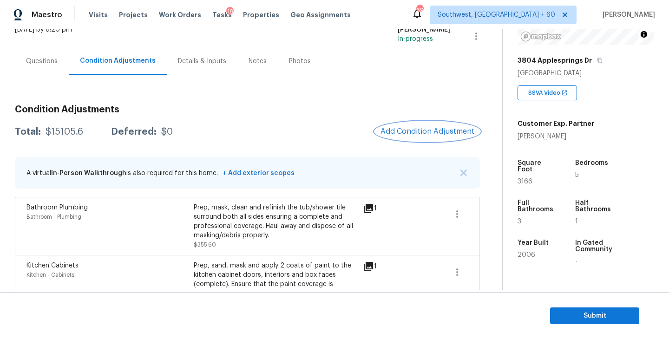
scroll to position [87, 0]
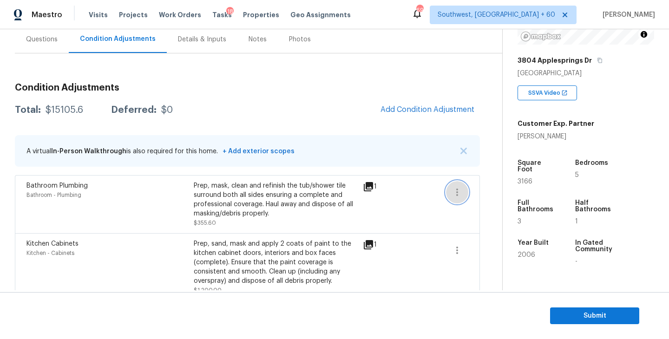
click at [462, 188] on icon "button" at bounding box center [457, 192] width 11 height 11
click at [495, 188] on div "Edit" at bounding box center [510, 190] width 73 height 9
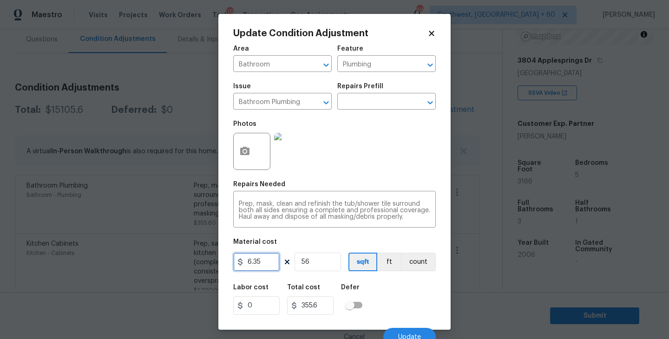
drag, startPoint x: 214, startPoint y: 268, endPoint x: 197, endPoint y: 268, distance: 17.7
click at [197, 268] on div "Update Condition Adjustment Area Bathroom ​ Feature Plumbing ​ Issue Bathroom P…" at bounding box center [334, 169] width 669 height 339
type input "355"
type input "19880"
drag, startPoint x: 317, startPoint y: 261, endPoint x: 215, endPoint y: 261, distance: 101.8
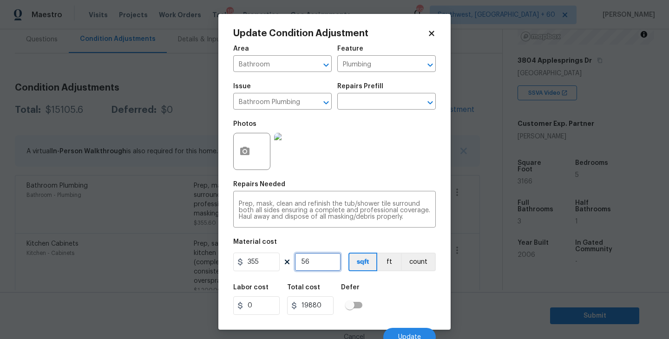
click at [215, 261] on div "Update Condition Adjustment Area Bathroom ​ Feature Plumbing ​ Issue Bathroom P…" at bounding box center [334, 169] width 669 height 339
type input "2"
type input "710"
type input "2"
click at [248, 148] on icon "button" at bounding box center [244, 151] width 9 height 8
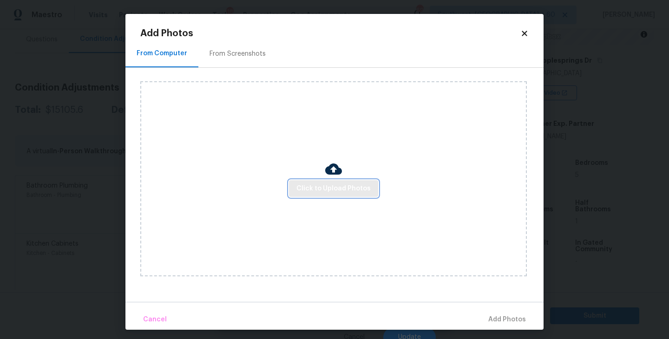
click at [347, 193] on span "Click to Upload Photos" at bounding box center [334, 189] width 74 height 12
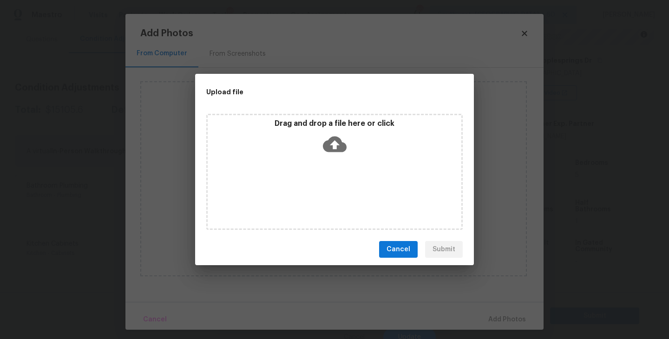
click at [347, 170] on div "Drag and drop a file here or click" at bounding box center [334, 172] width 257 height 116
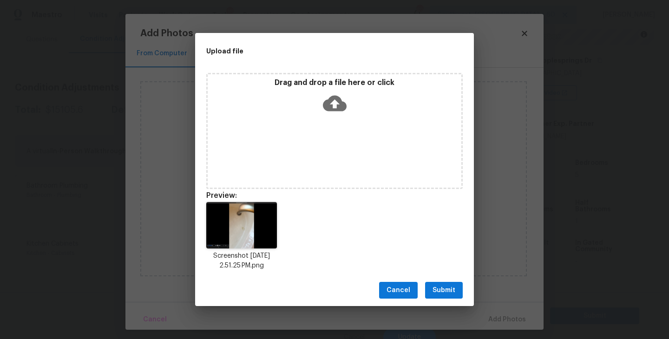
click at [448, 289] on span "Submit" at bounding box center [444, 291] width 23 height 12
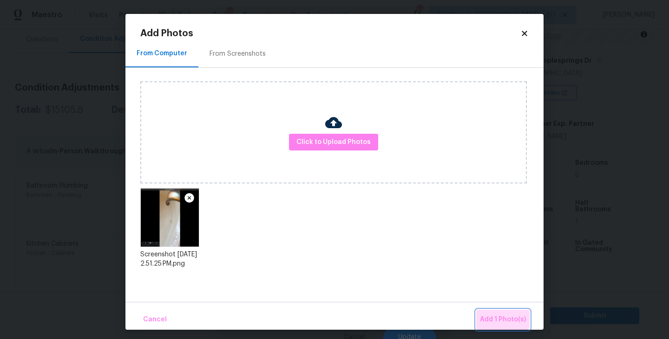
click at [491, 311] on button "Add 1 Photo(s)" at bounding box center [503, 320] width 53 height 20
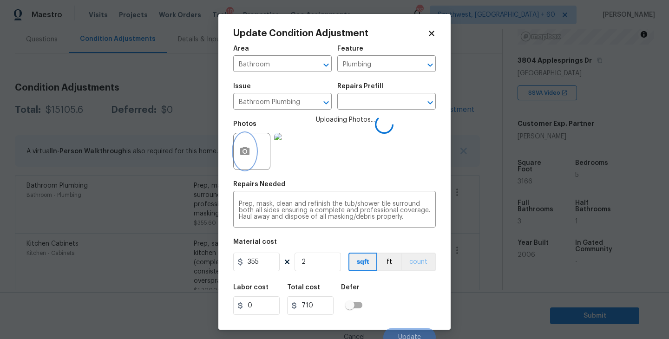
scroll to position [8, 0]
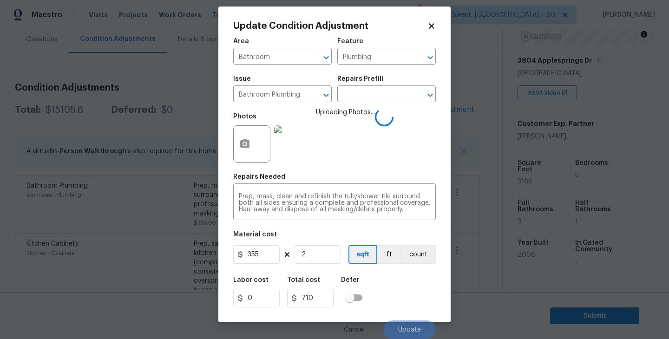
click at [416, 293] on div "Labor cost 0 Total cost 710 Defer" at bounding box center [334, 293] width 203 height 42
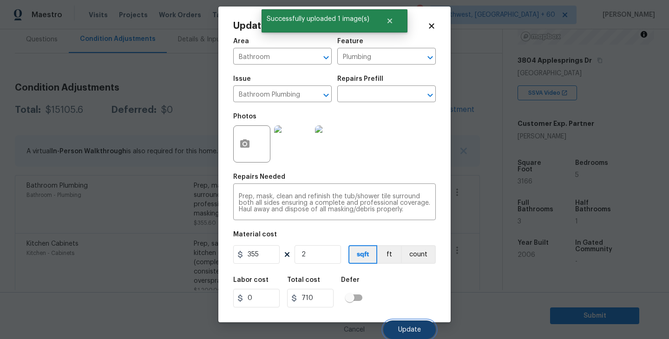
click at [411, 325] on button "Update" at bounding box center [410, 330] width 53 height 19
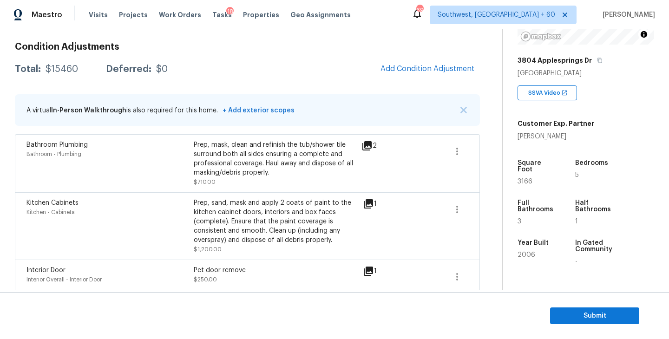
scroll to position [137, 0]
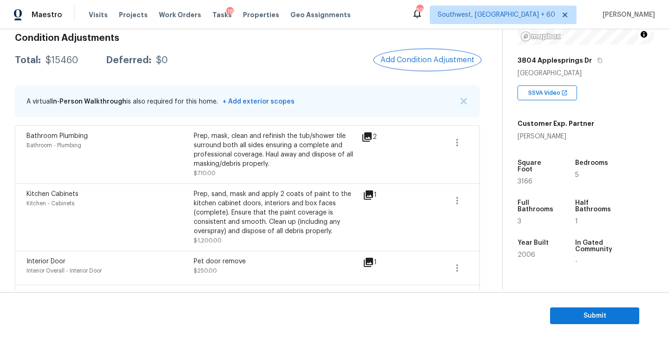
click at [409, 54] on button "Add Condition Adjustment" at bounding box center [427, 60] width 105 height 20
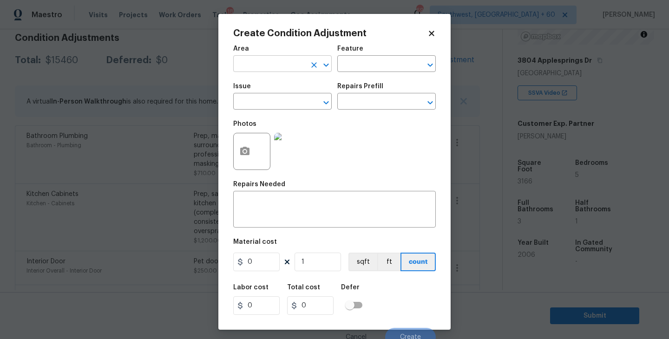
click at [284, 64] on input "text" at bounding box center [269, 65] width 73 height 14
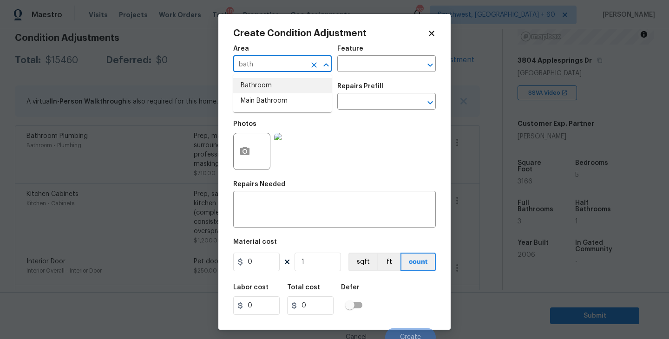
click at [284, 91] on li "Bathroom" at bounding box center [282, 85] width 99 height 15
type input "Bathroom"
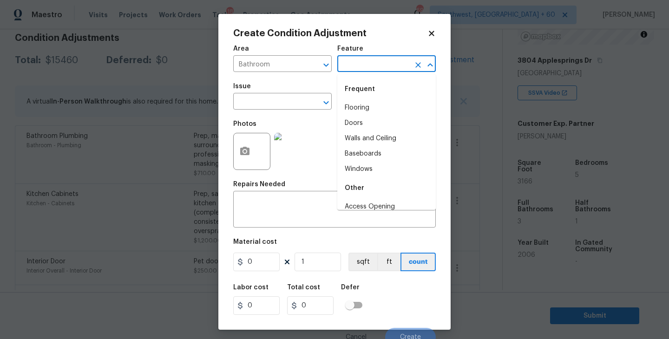
click at [372, 63] on input "text" at bounding box center [374, 65] width 73 height 14
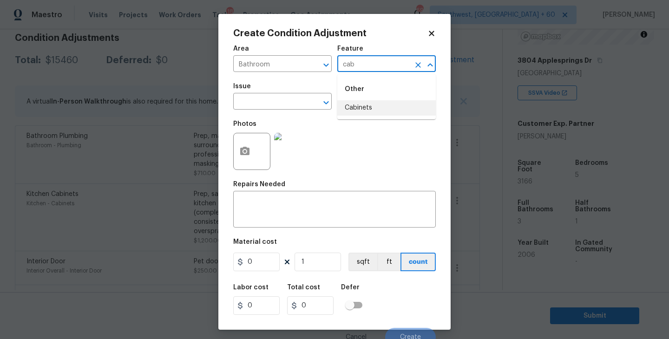
click at [371, 107] on li "Cabinets" at bounding box center [387, 107] width 99 height 15
type input "Cabinets"
click at [297, 107] on input "text" at bounding box center [269, 102] width 73 height 14
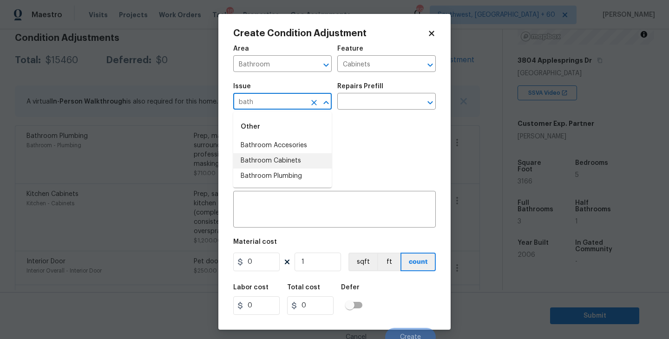
click at [291, 163] on li "Bathroom Cabinets" at bounding box center [282, 160] width 99 height 15
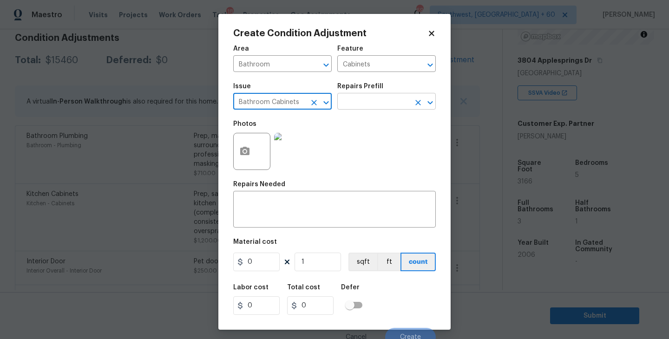
type input "Bathroom Cabinets"
click at [360, 107] on input "text" at bounding box center [374, 102] width 73 height 14
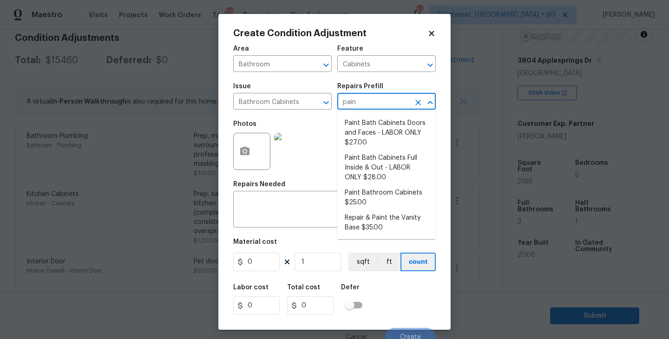
type input "paint"
click at [371, 196] on li "Paint Bathroom Cabinets $25.00" at bounding box center [387, 197] width 99 height 25
type textarea "Prep, sand, mask and apply 2 coats of paint to the bathroom cabinet doors, inte…"
type input "25"
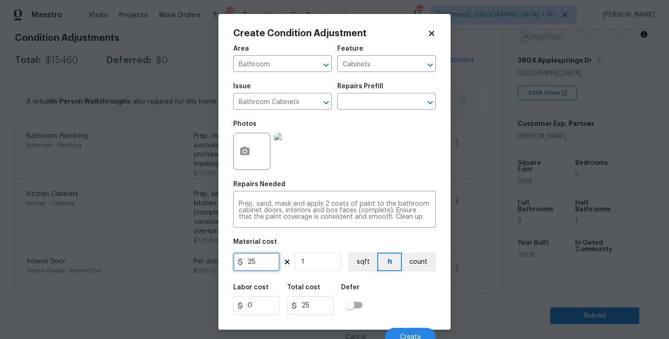
drag, startPoint x: 271, startPoint y: 263, endPoint x: 178, endPoint y: 261, distance: 93.0
click at [178, 261] on div "Create Condition Adjustment Area Bathroom ​ Feature Cabinets ​ Issue Bathroom C…" at bounding box center [334, 169] width 669 height 339
type input "1000"
click at [421, 267] on button "count" at bounding box center [419, 262] width 34 height 19
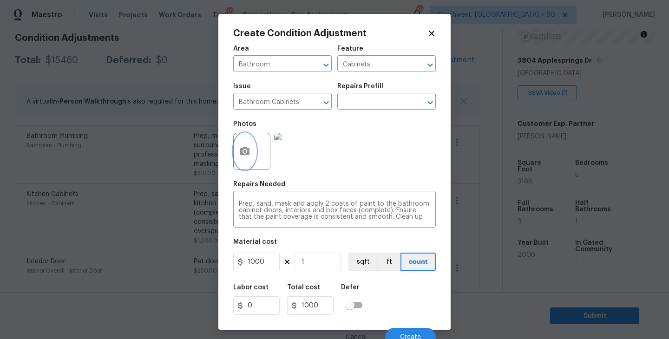
click at [245, 157] on icon "button" at bounding box center [244, 151] width 11 height 11
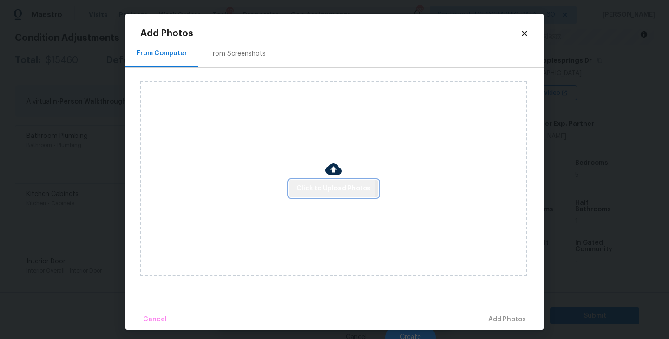
click at [316, 189] on span "Click to Upload Photos" at bounding box center [334, 189] width 74 height 12
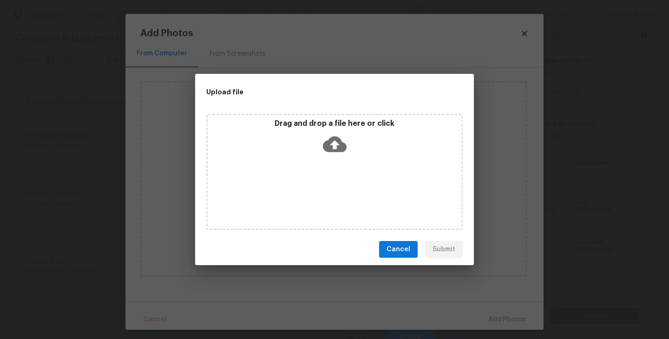
click at [322, 169] on div "Drag and drop a file here or click" at bounding box center [334, 172] width 257 height 116
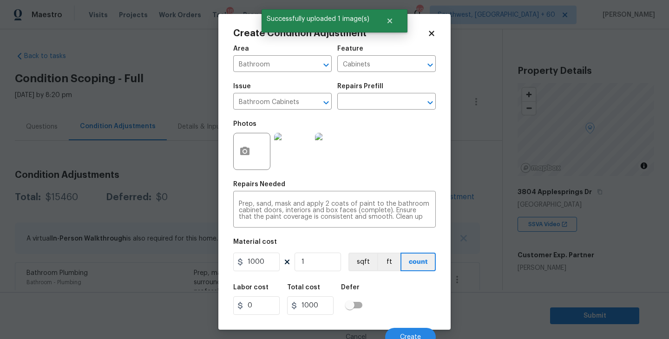
scroll to position [8, 0]
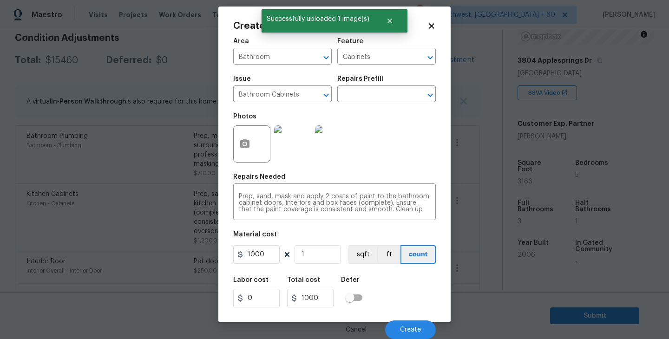
click at [411, 280] on div "Labor cost 0 Total cost 1000 Defer" at bounding box center [334, 293] width 203 height 42
click at [414, 327] on span "Create" at bounding box center [410, 330] width 21 height 7
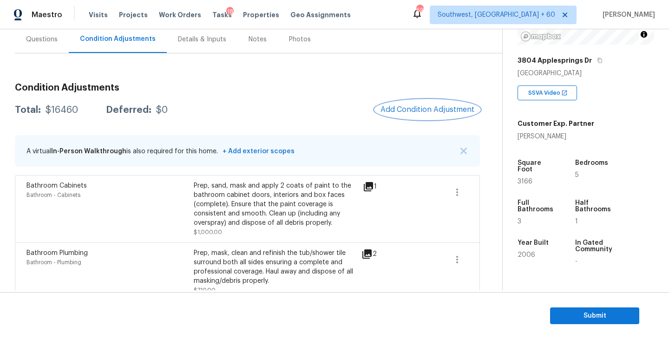
scroll to position [55, 0]
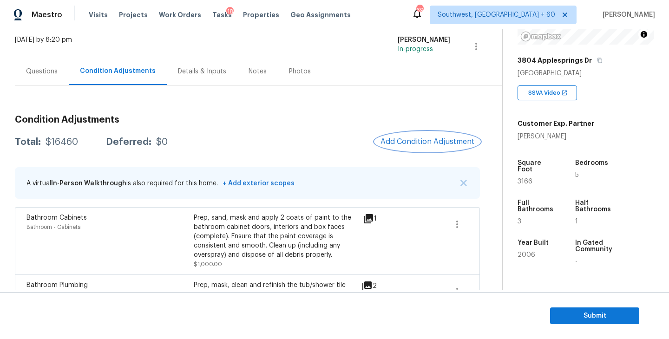
click at [401, 142] on span "Add Condition Adjustment" at bounding box center [428, 142] width 94 height 8
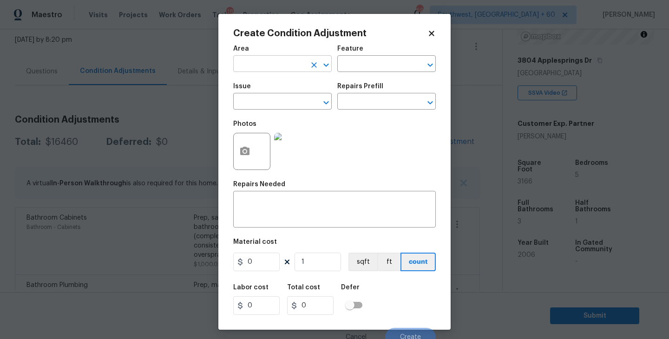
click at [294, 68] on input "text" at bounding box center [269, 65] width 73 height 14
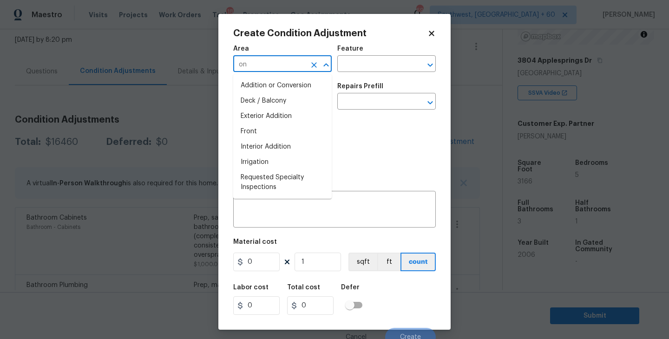
type input "o"
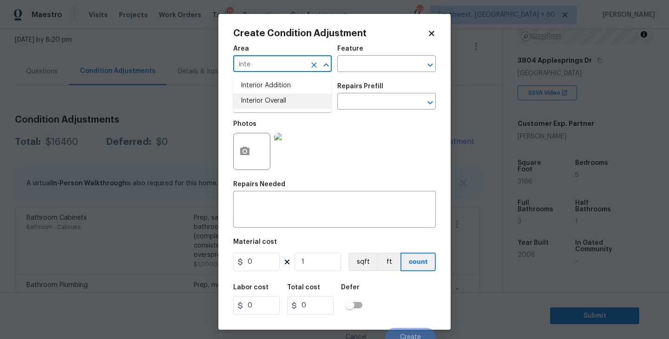
click at [295, 105] on li "Interior Overall" at bounding box center [282, 100] width 99 height 15
type input "Interior Overall"
click at [374, 66] on input "text" at bounding box center [374, 65] width 73 height 14
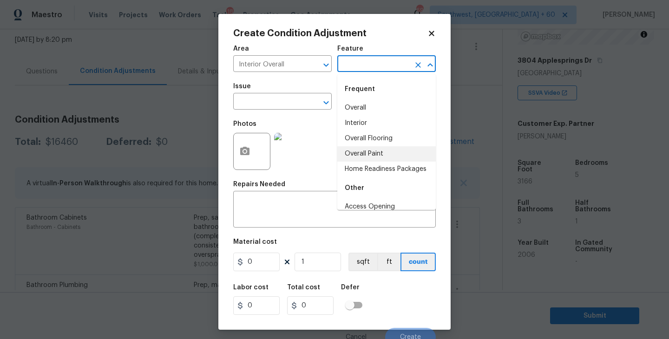
click at [381, 151] on li "Overall Paint" at bounding box center [387, 153] width 99 height 15
type input "Overall Paint"
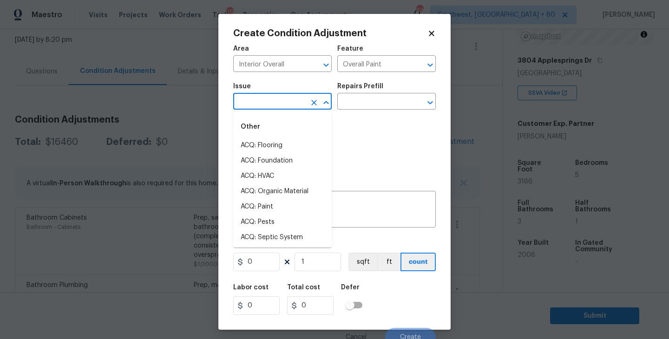
click at [290, 105] on input "text" at bounding box center [269, 102] width 73 height 14
click at [278, 146] on li "ACQ: Paint" at bounding box center [282, 145] width 99 height 15
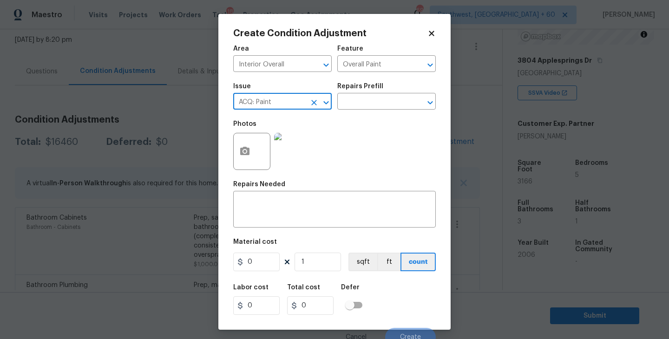
type input "ACQ: Paint"
click at [367, 119] on div "Photos" at bounding box center [334, 145] width 203 height 60
click at [397, 97] on input "text" at bounding box center [374, 102] width 73 height 14
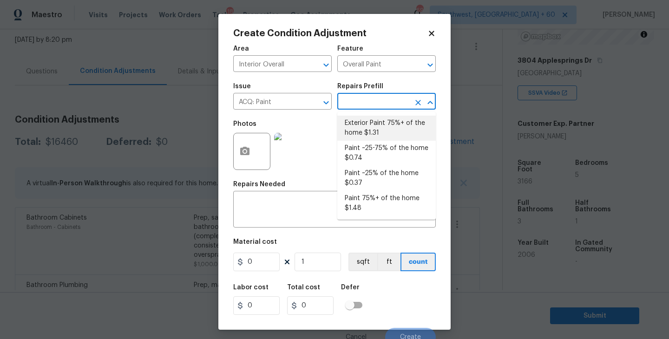
click at [389, 141] on li "Paint ~25-75% of the home $0.74" at bounding box center [387, 153] width 99 height 25
type input "Acquisition"
type textarea "Acquisition Scope: ~25 - 75% of the home needs interior paint"
type input "0.74"
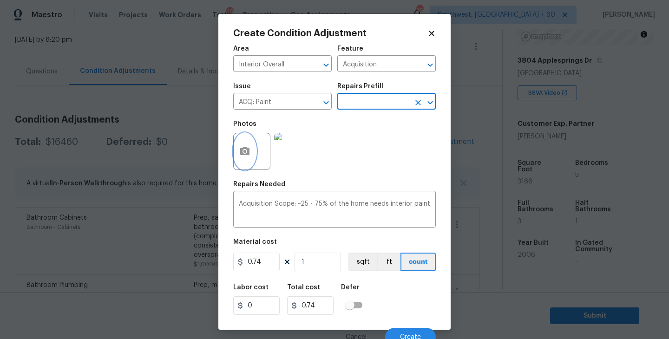
click at [241, 159] on button "button" at bounding box center [245, 151] width 22 height 36
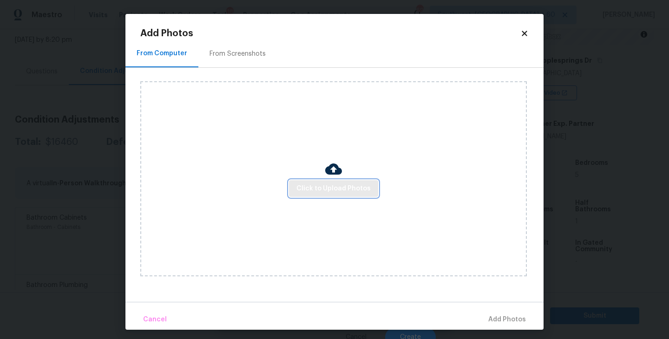
click at [318, 185] on span "Click to Upload Photos" at bounding box center [334, 189] width 74 height 12
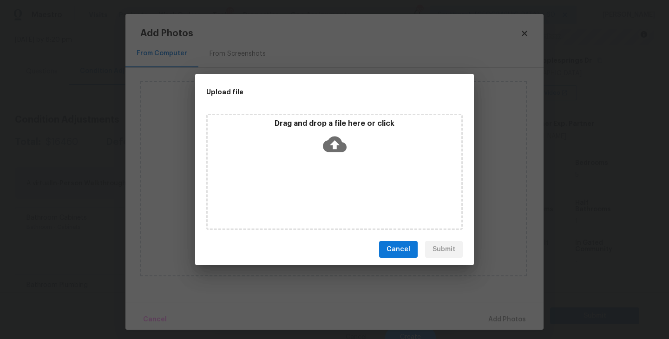
click at [322, 170] on div "Drag and drop a file here or click" at bounding box center [334, 172] width 257 height 116
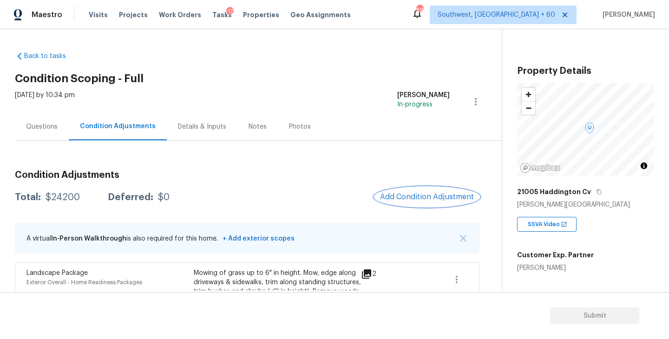
click at [405, 195] on span "Add Condition Adjustment" at bounding box center [427, 197] width 94 height 8
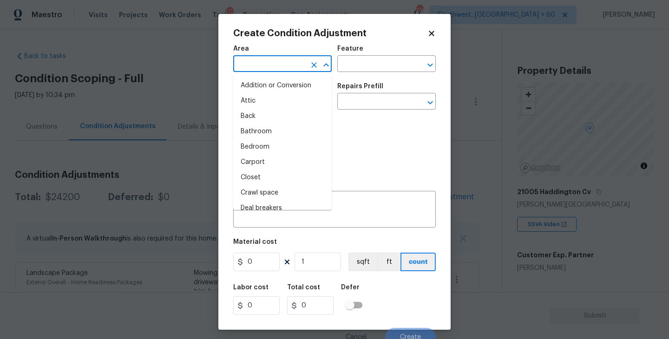
click at [272, 65] on input "text" at bounding box center [269, 65] width 73 height 14
type input "ex"
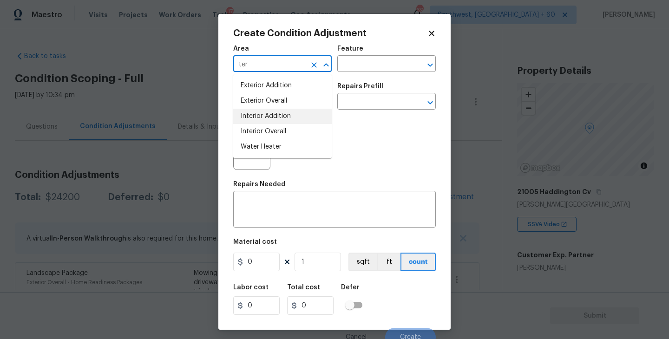
click at [288, 105] on li "Exterior Overall" at bounding box center [282, 100] width 99 height 15
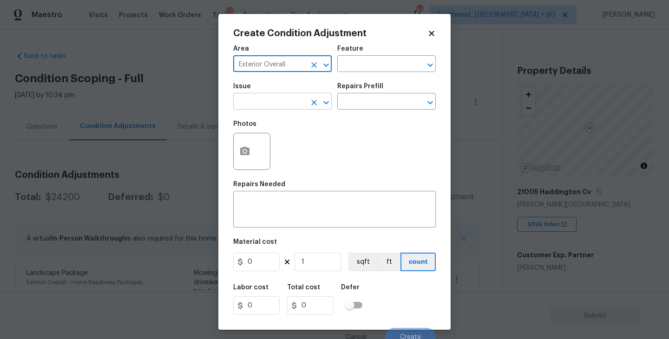
type input "Exterior Overall"
click at [281, 99] on input "text" at bounding box center [269, 102] width 73 height 14
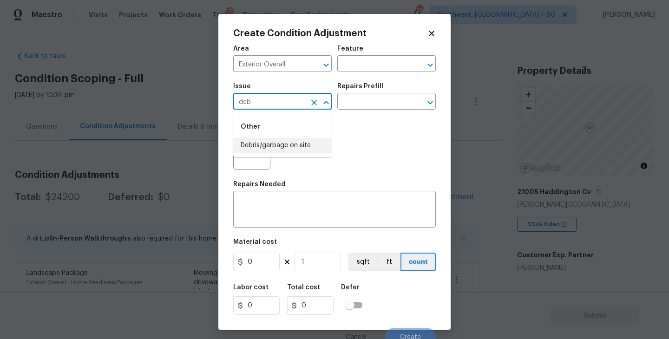
click at [278, 148] on li "Debris/garbage on site" at bounding box center [282, 145] width 99 height 15
type input "Debris/garbage on site"
click at [392, 73] on div "Area Exterior Overall ​ Feature ​" at bounding box center [334, 59] width 203 height 38
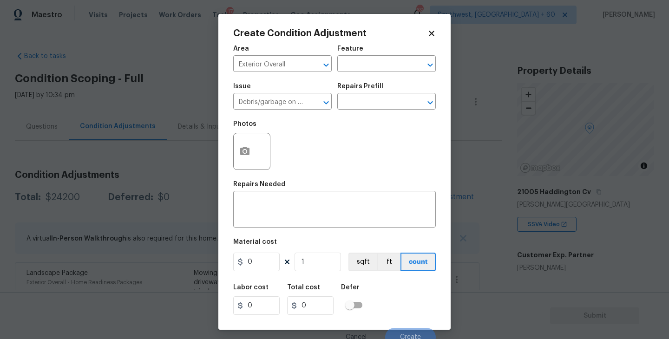
click at [383, 88] on div "Repairs Prefill" at bounding box center [387, 89] width 99 height 12
click at [380, 93] on div "Repairs Prefill" at bounding box center [387, 89] width 99 height 12
click at [380, 97] on input "text" at bounding box center [374, 102] width 73 height 14
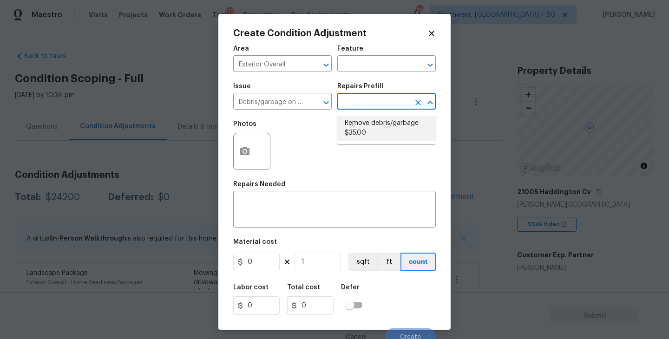
click at [380, 144] on ul "Remove debris/garbage $35.00" at bounding box center [387, 128] width 99 height 33
click at [384, 136] on li "Remove debris/garbage $35.00" at bounding box center [387, 128] width 99 height 25
type textarea "Remove, haul off, and properly dispose of any debris left by seller to offsite …"
type input "35"
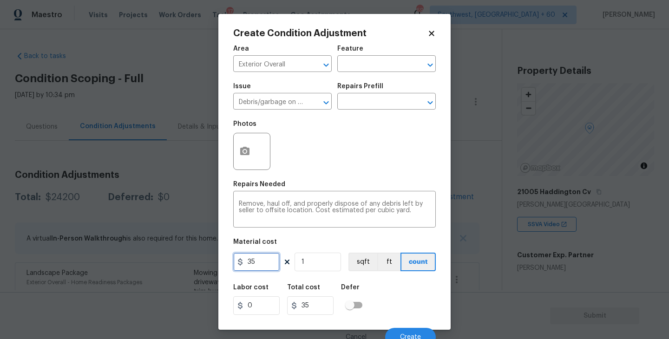
drag, startPoint x: 260, startPoint y: 266, endPoint x: 195, endPoint y: 266, distance: 65.6
click at [195, 266] on div "Create Condition Adjustment Area Exterior Overall ​ Feature ​ Issue Debris/garb…" at bounding box center [334, 169] width 669 height 339
type input "1000"
click at [248, 155] on icon "button" at bounding box center [244, 151] width 9 height 8
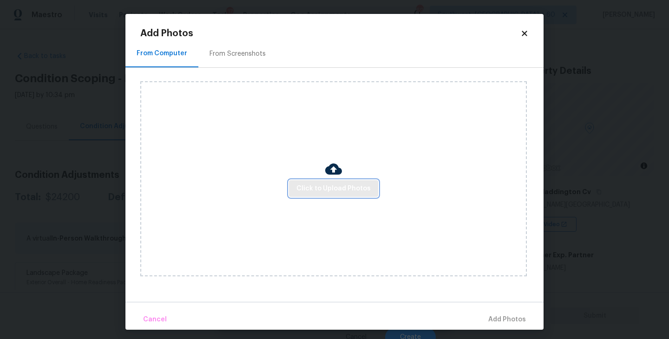
click at [316, 183] on span "Click to Upload Photos" at bounding box center [334, 189] width 74 height 12
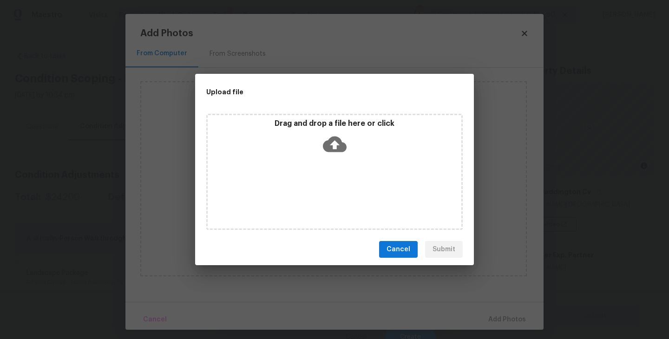
click at [325, 168] on div "Drag and drop a file here or click" at bounding box center [334, 172] width 257 height 116
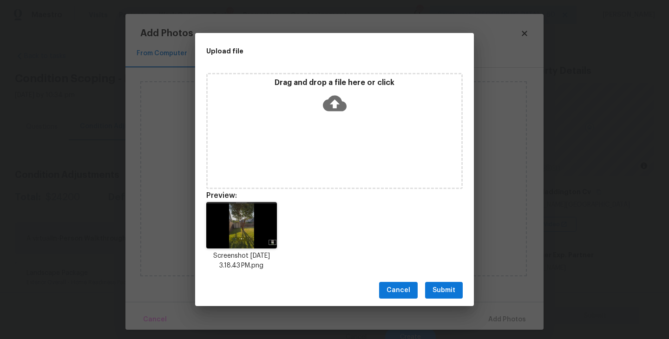
click at [452, 297] on button "Submit" at bounding box center [444, 290] width 38 height 17
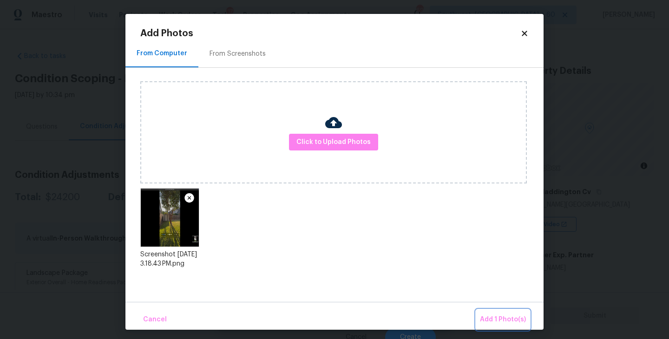
click at [490, 320] on span "Add 1 Photo(s)" at bounding box center [503, 320] width 46 height 12
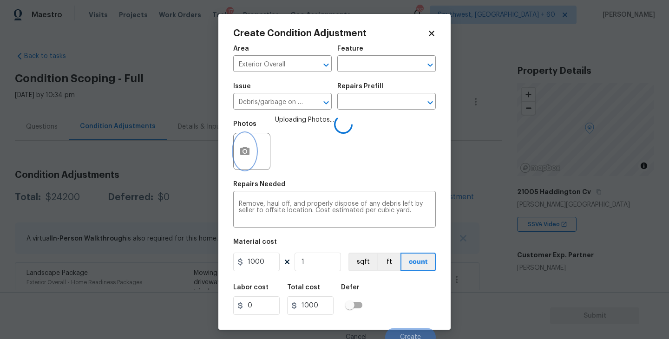
scroll to position [8, 0]
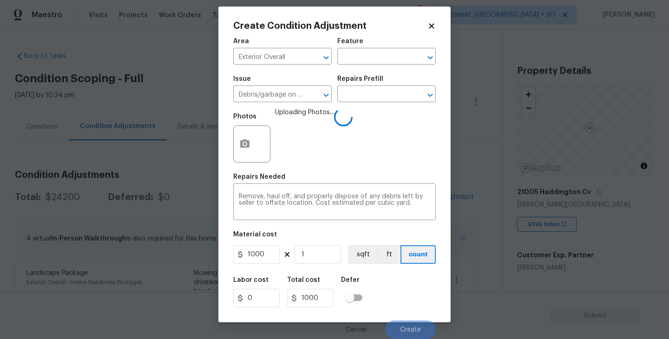
click at [421, 299] on div "Labor cost 0 Total cost 1000 Defer" at bounding box center [334, 293] width 203 height 42
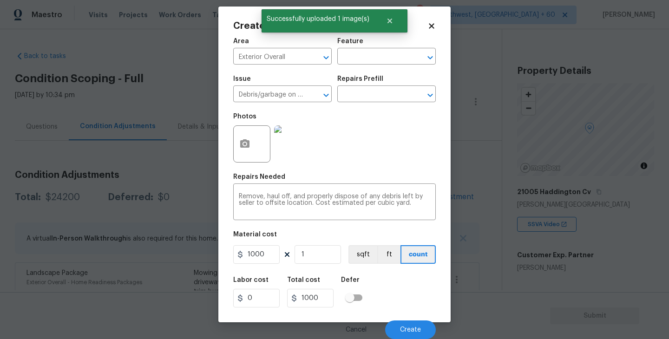
click at [421, 299] on div "Labor cost 0 Total cost 1000 Defer" at bounding box center [334, 293] width 203 height 42
click at [412, 334] on button "Create" at bounding box center [410, 330] width 51 height 19
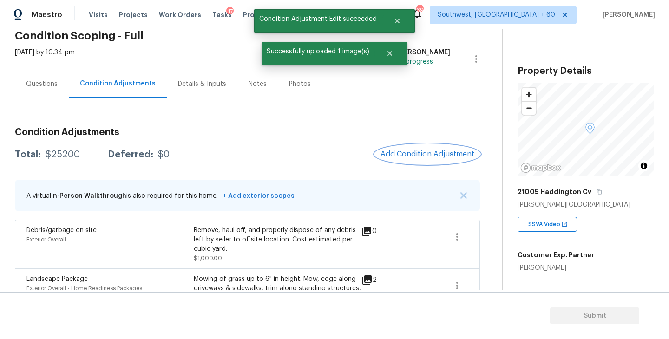
scroll to position [116, 0]
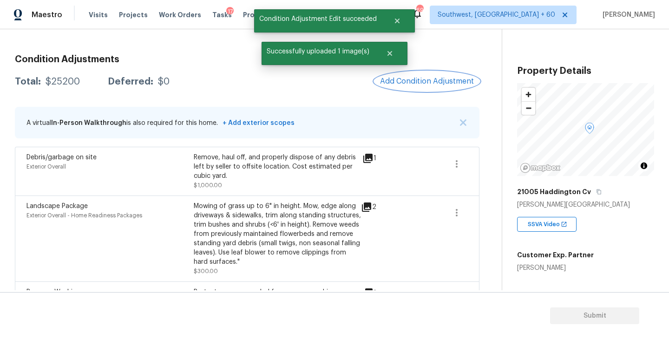
click at [416, 86] on button "Add Condition Adjustment" at bounding box center [427, 82] width 105 height 20
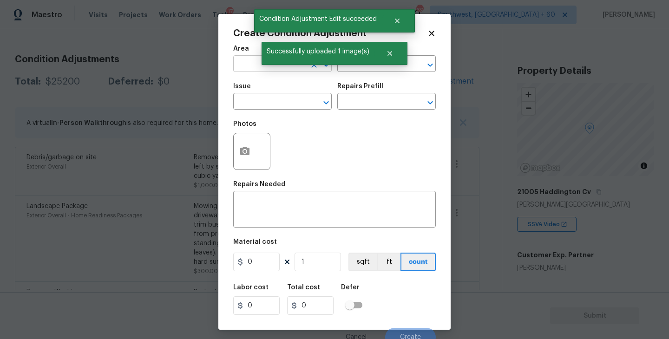
click at [256, 64] on input "text" at bounding box center [269, 65] width 73 height 14
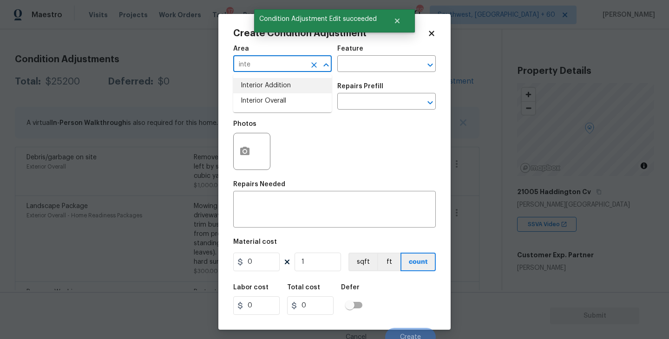
click at [266, 92] on li "Interior Addition" at bounding box center [282, 85] width 99 height 15
type input "Interior Addition"
click at [317, 64] on icon "Clear" at bounding box center [314, 64] width 9 height 9
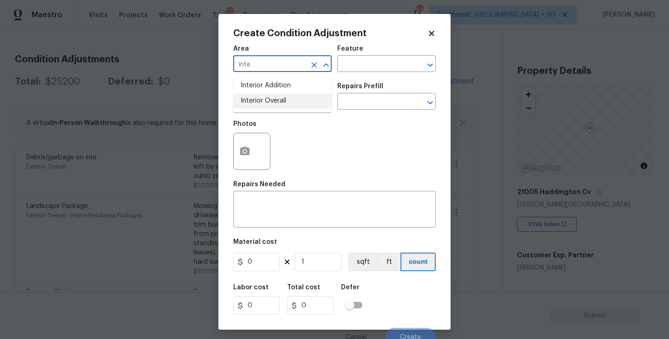
click at [283, 106] on li "Interior Overall" at bounding box center [282, 100] width 99 height 15
type input "Interior Overall"
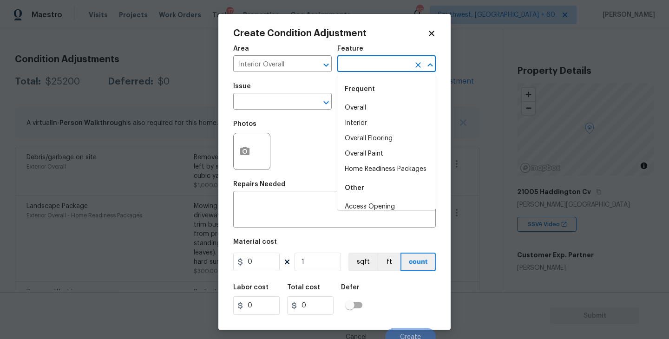
click at [370, 67] on input "text" at bounding box center [374, 65] width 73 height 14
click at [369, 151] on li "Overall Paint" at bounding box center [387, 153] width 99 height 15
type input "Overall Paint"
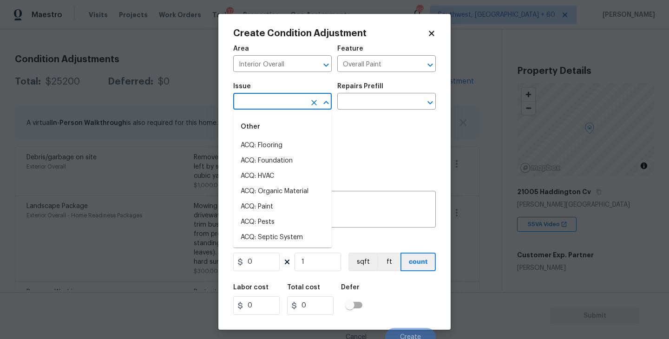
click at [289, 107] on input "text" at bounding box center [269, 102] width 73 height 14
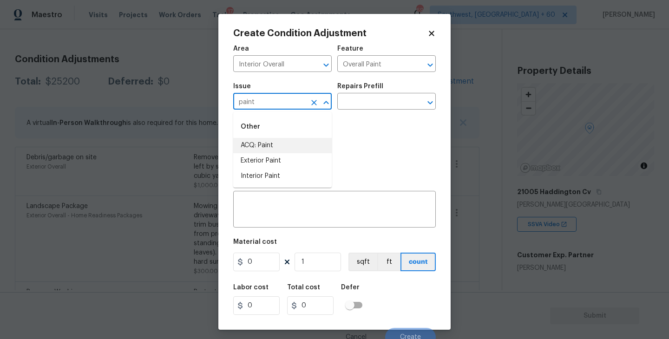
click at [286, 139] on li "ACQ: Paint" at bounding box center [282, 145] width 99 height 15
type input "ACQ: Paint"
click at [392, 96] on input "text" at bounding box center [374, 102] width 73 height 14
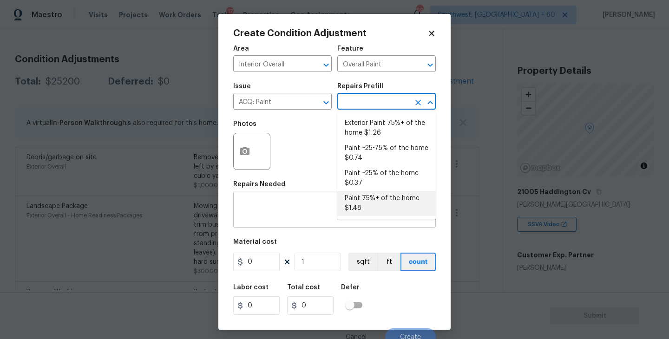
click at [365, 209] on li "Paint 75%+ of the home $1.48" at bounding box center [387, 203] width 99 height 25
type input "Acquisition"
type textarea "Acquisition Scope: 75%+ of the home will likely require interior paint"
type input "1.48"
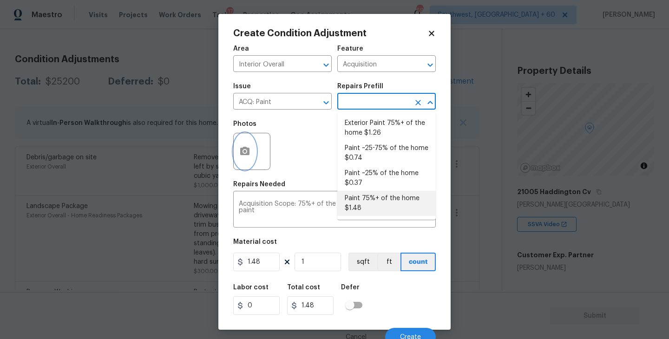
click at [251, 155] on button "button" at bounding box center [245, 151] width 22 height 36
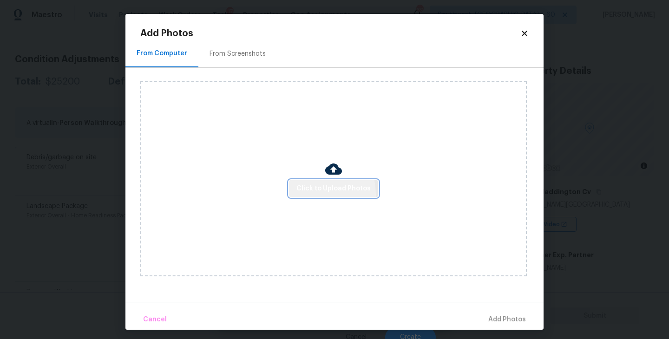
click at [308, 195] on button "Click to Upload Photos" at bounding box center [333, 188] width 89 height 17
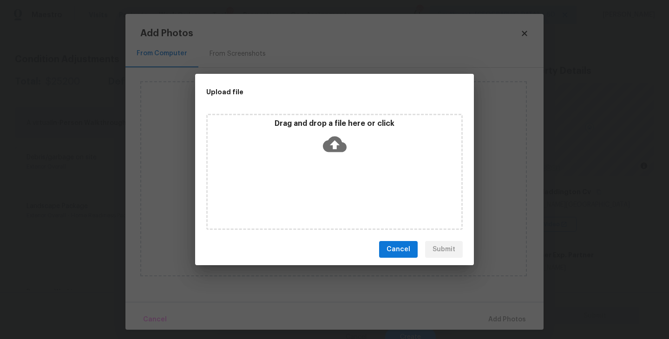
click at [320, 177] on div "Drag and drop a file here or click" at bounding box center [334, 172] width 257 height 116
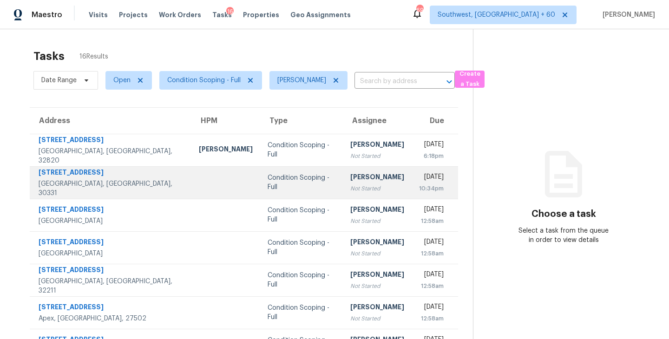
click at [343, 180] on td "[PERSON_NAME] Not Started" at bounding box center [377, 182] width 69 height 33
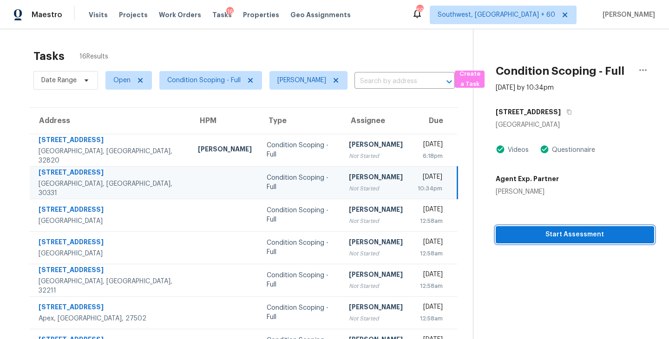
click at [531, 239] on span "Start Assessment" at bounding box center [575, 235] width 144 height 12
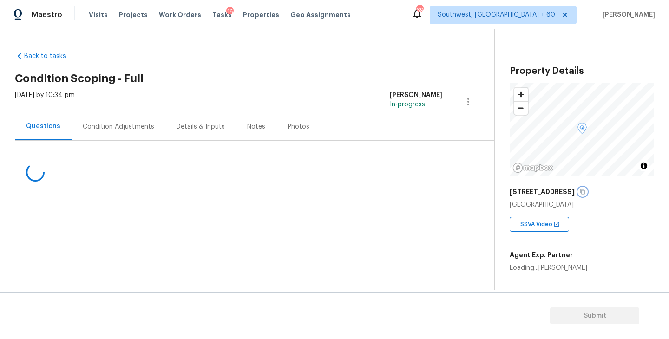
click at [583, 192] on icon "button" at bounding box center [583, 192] width 6 height 6
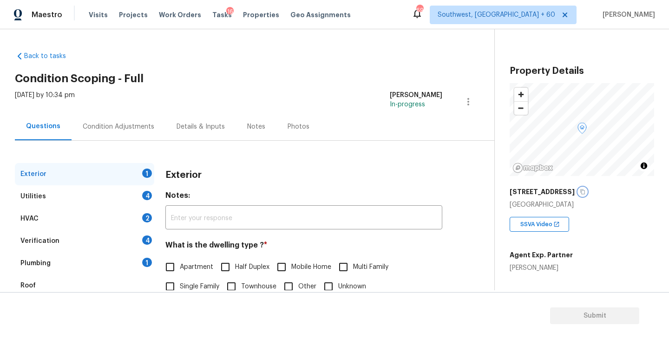
scroll to position [88, 0]
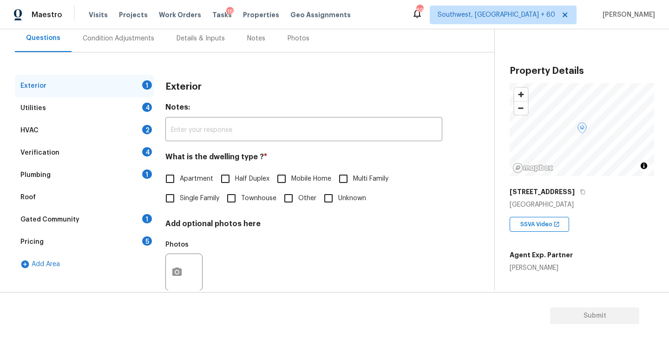
click at [196, 199] on span "Single Family" at bounding box center [200, 199] width 40 height 10
click at [180, 199] on input "Single Family" at bounding box center [170, 199] width 20 height 20
checkbox input "true"
click at [117, 108] on div "Utilities 4" at bounding box center [84, 108] width 139 height 22
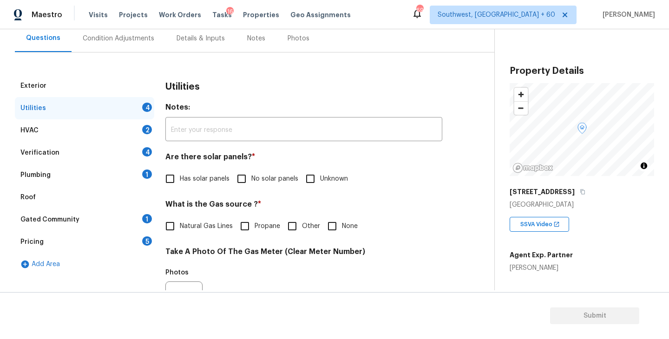
click at [247, 186] on input "No solar panels" at bounding box center [242, 179] width 20 height 20
checkbox input "true"
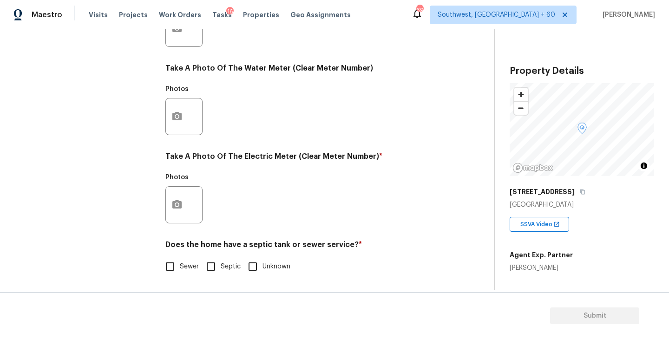
click at [185, 257] on label "Sewer" at bounding box center [179, 267] width 39 height 20
click at [180, 257] on input "Sewer" at bounding box center [170, 267] width 20 height 20
checkbox input "true"
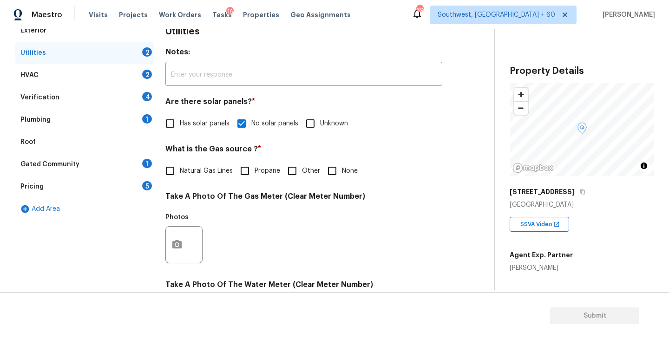
click at [109, 132] on div "Roof" at bounding box center [84, 142] width 139 height 22
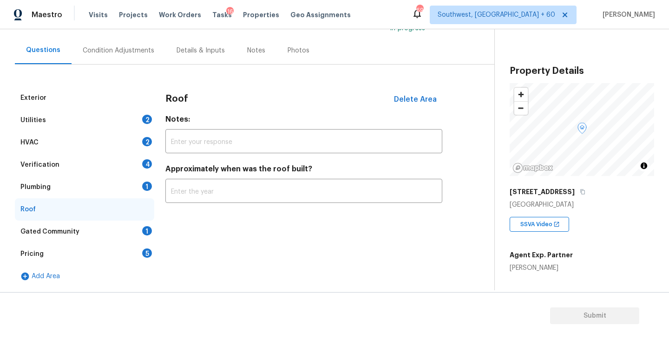
click at [96, 183] on div "Plumbing 1" at bounding box center [84, 187] width 139 height 22
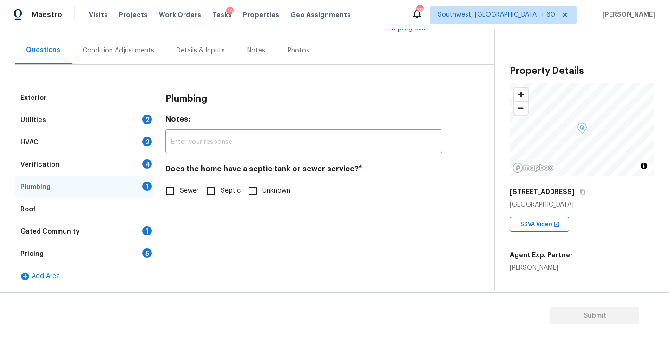
click at [180, 192] on span "Sewer" at bounding box center [189, 191] width 19 height 10
click at [180, 192] on input "Sewer" at bounding box center [170, 191] width 20 height 20
checkbox input "true"
click at [124, 243] on div "Gated Community 1" at bounding box center [84, 232] width 139 height 22
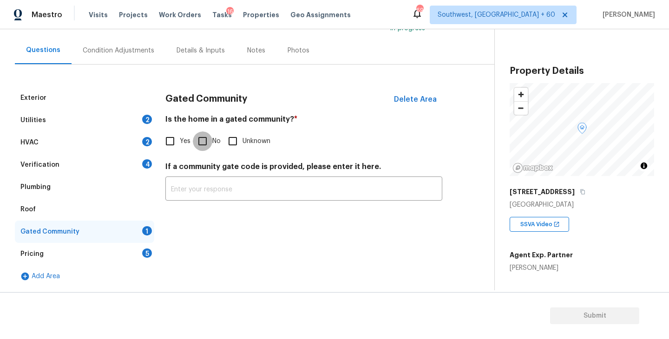
click at [203, 134] on input "No" at bounding box center [203, 142] width 20 height 20
checkbox input "true"
click at [135, 49] on div "Condition Adjustments" at bounding box center [119, 50] width 72 height 9
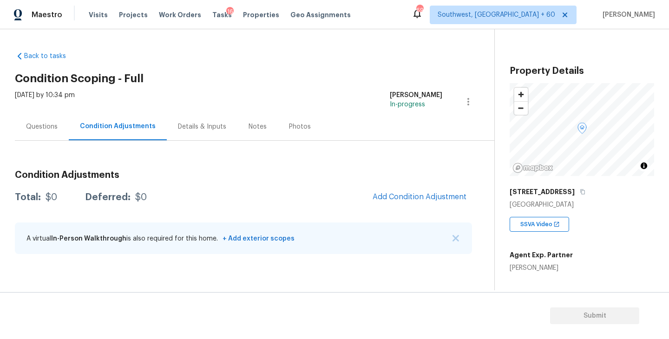
click at [339, 60] on div "Back to tasks Condition Scoping - Full [DATE] by 10:34 pm [PERSON_NAME] In-prog…" at bounding box center [255, 154] width 480 height 221
click at [53, 136] on div "Questions" at bounding box center [42, 126] width 54 height 27
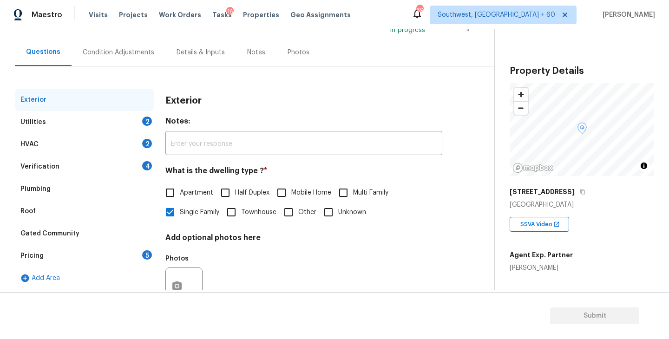
scroll to position [103, 0]
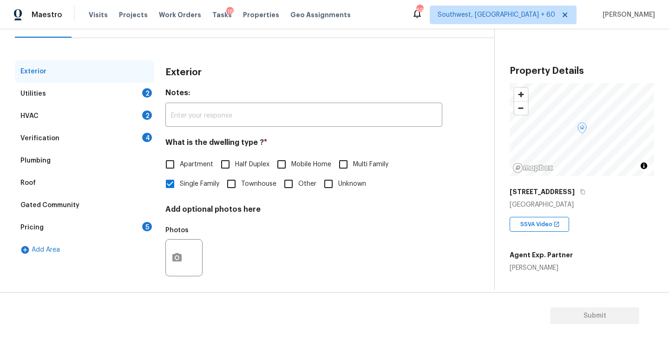
click at [61, 232] on div "Pricing 5" at bounding box center [84, 228] width 139 height 22
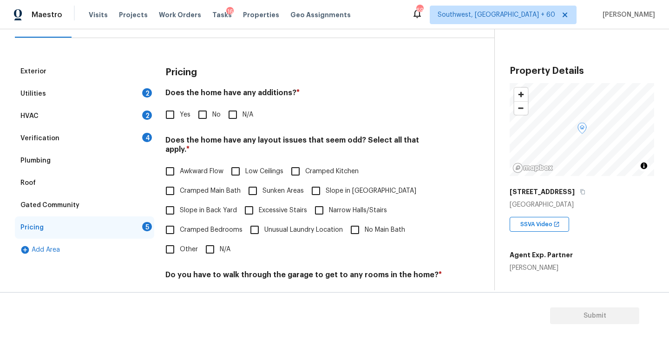
click at [169, 128] on div "Pricing Does the home have any additions? * Yes No N/A Does the home have any l…" at bounding box center [304, 236] width 277 height 352
click at [179, 119] on input "Yes" at bounding box center [170, 115] width 20 height 20
checkbox input "true"
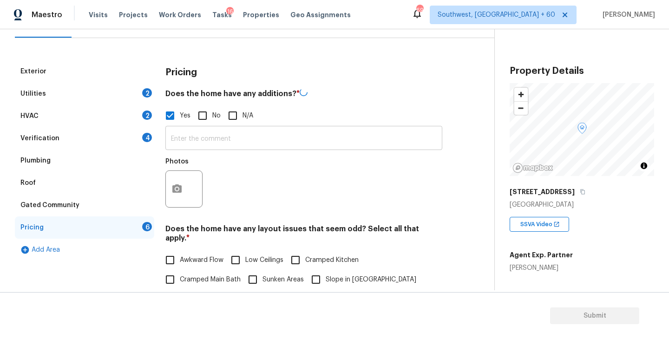
click at [200, 141] on input "text" at bounding box center [304, 139] width 277 height 22
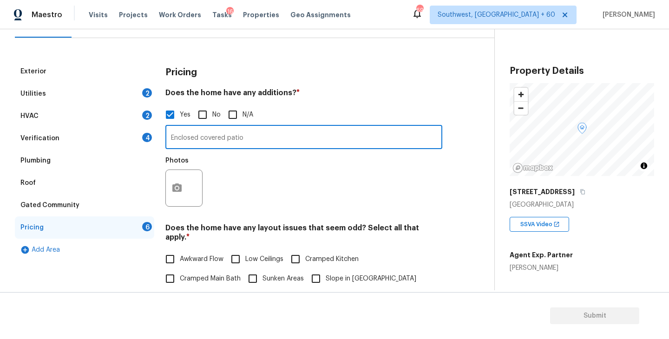
type input "Enclosed covered patio"
click at [180, 196] on button "button" at bounding box center [177, 188] width 22 height 36
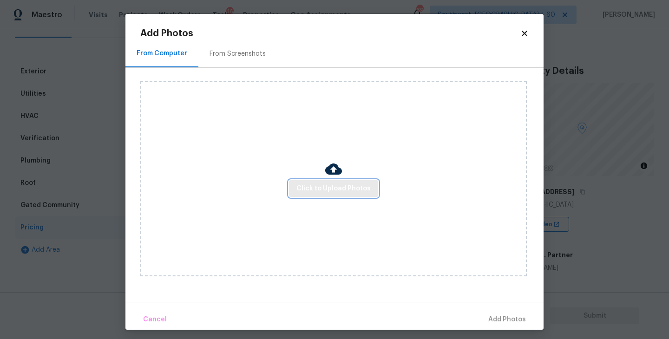
click at [298, 192] on button "Click to Upload Photos" at bounding box center [333, 188] width 89 height 17
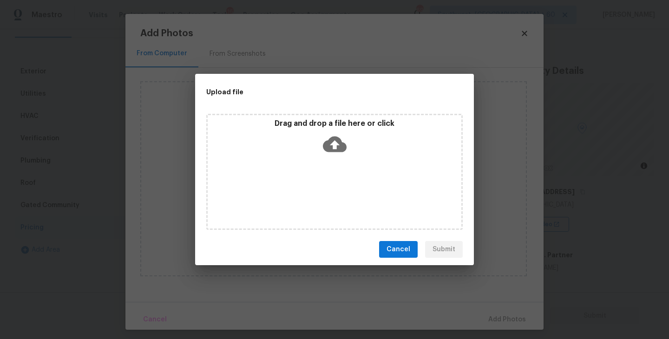
click at [330, 151] on icon at bounding box center [335, 145] width 24 height 16
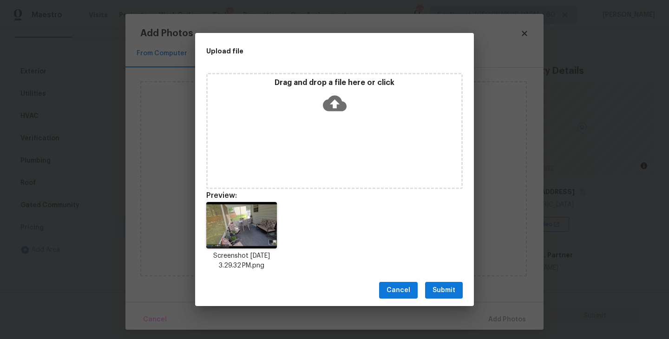
click at [457, 293] on button "Submit" at bounding box center [444, 290] width 38 height 17
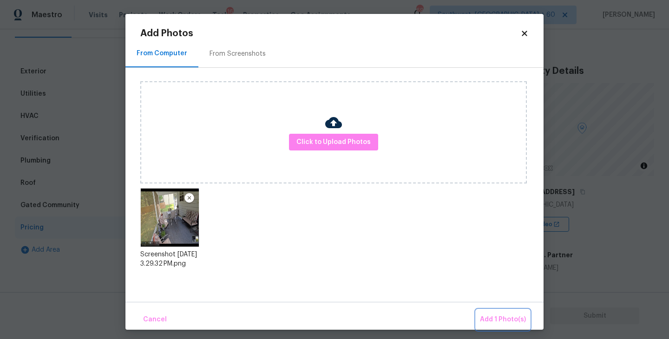
click at [490, 322] on span "Add 1 Photo(s)" at bounding box center [503, 320] width 46 height 12
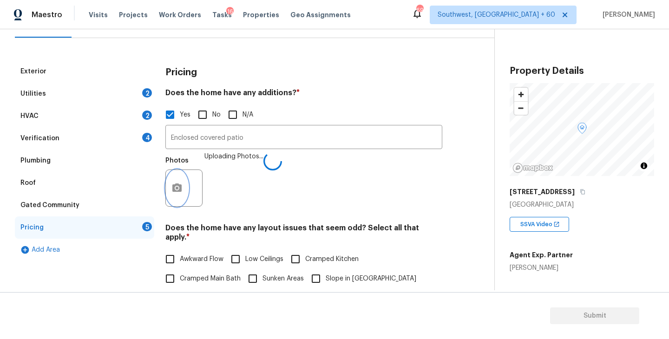
scroll to position [165, 0]
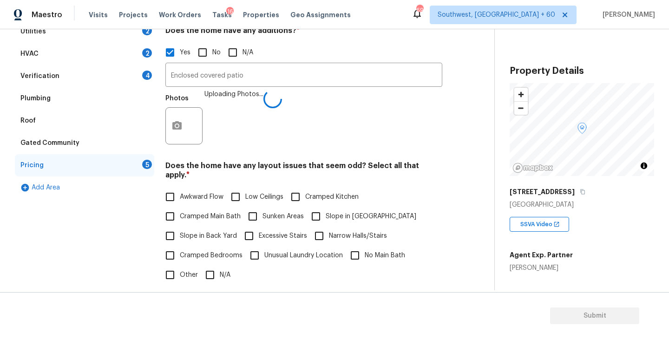
click at [322, 213] on input "Slope in [GEOGRAPHIC_DATA]" at bounding box center [316, 217] width 20 height 20
checkbox input "true"
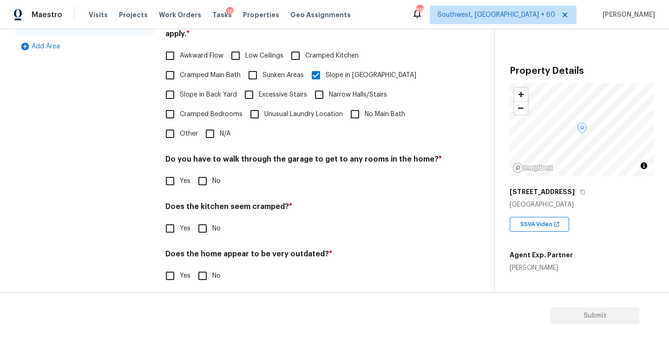
click at [208, 176] on input "No" at bounding box center [203, 182] width 20 height 20
checkbox input "true"
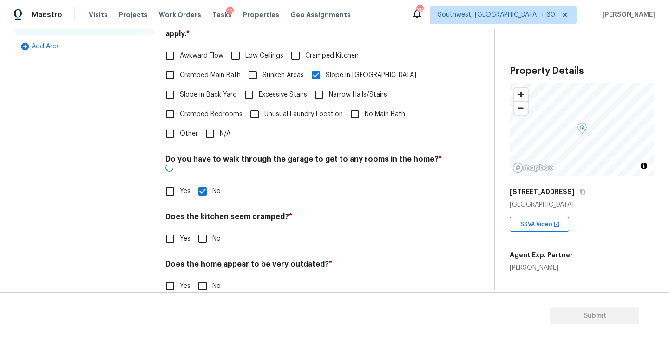
click at [208, 230] on input "No" at bounding box center [203, 239] width 20 height 20
checkbox input "true"
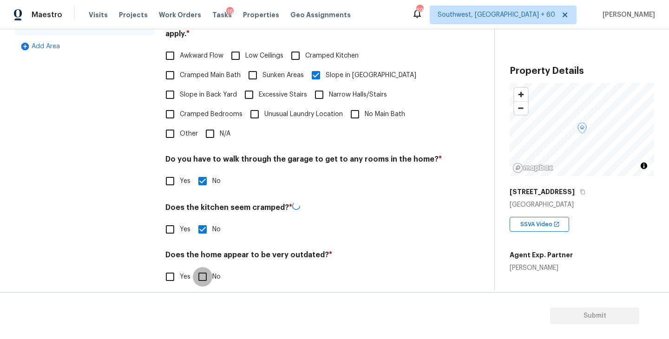
click at [206, 276] on input "No" at bounding box center [203, 277] width 20 height 20
checkbox input "true"
click at [385, 203] on h4 "Does the kitchen seem cramped? *" at bounding box center [304, 208] width 277 height 13
click at [401, 219] on div "Yes No" at bounding box center [304, 229] width 277 height 20
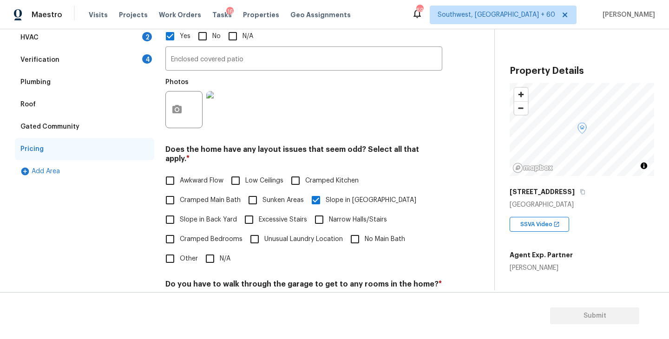
scroll to position [0, 0]
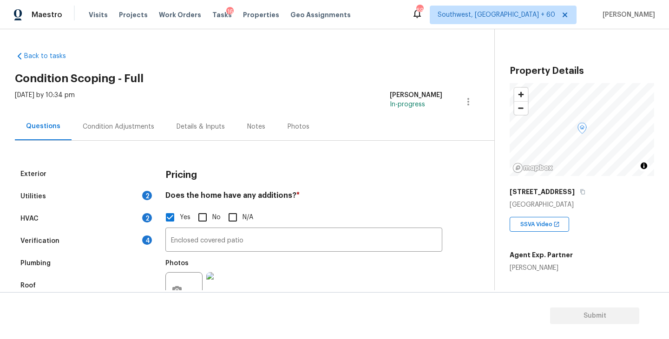
click at [137, 126] on div "Condition Adjustments" at bounding box center [119, 126] width 72 height 9
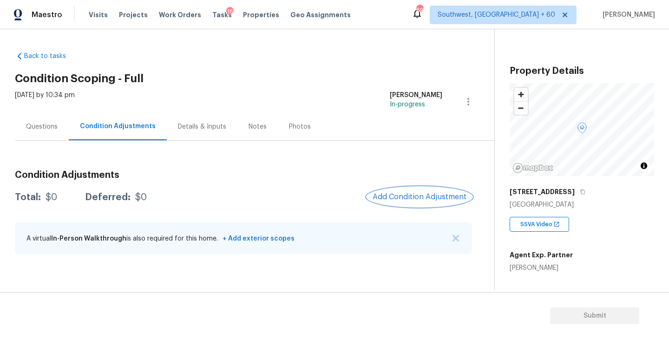
click at [409, 190] on button "Add Condition Adjustment" at bounding box center [419, 197] width 105 height 20
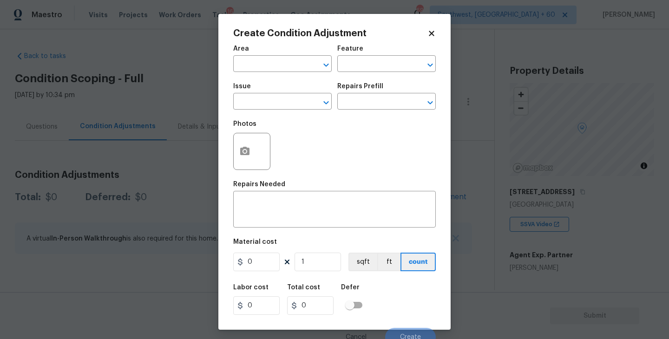
click at [276, 47] on div "Area" at bounding box center [282, 52] width 99 height 12
click at [268, 60] on input "text" at bounding box center [269, 65] width 73 height 14
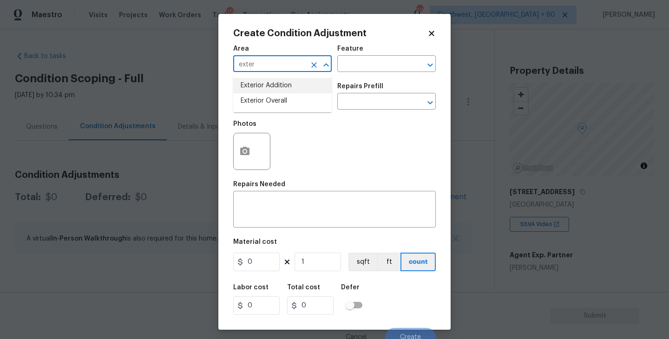
click at [270, 99] on li "Exterior Overall" at bounding box center [282, 100] width 99 height 15
type input "Exterior Overall"
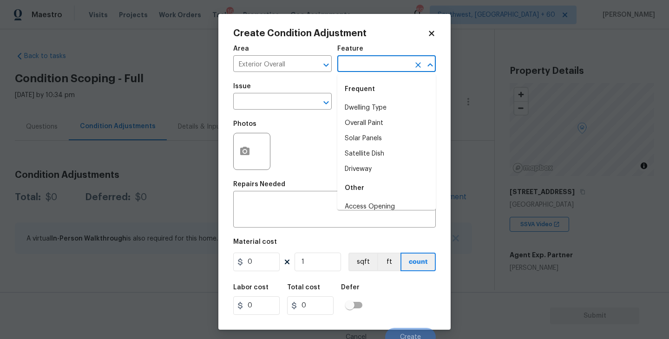
click at [355, 68] on input "text" at bounding box center [374, 65] width 73 height 14
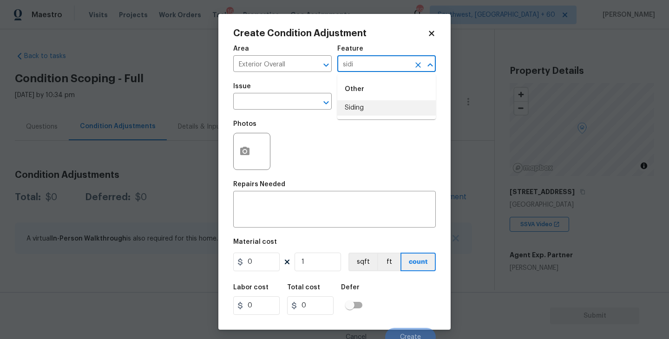
click at [360, 109] on li "Siding" at bounding box center [387, 107] width 99 height 15
type input "Siding"
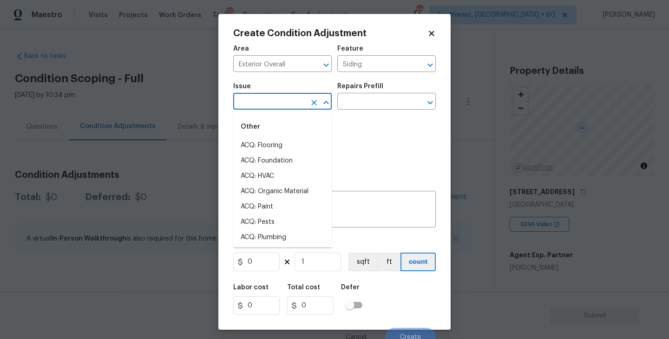
click at [299, 104] on input "text" at bounding box center [269, 102] width 73 height 14
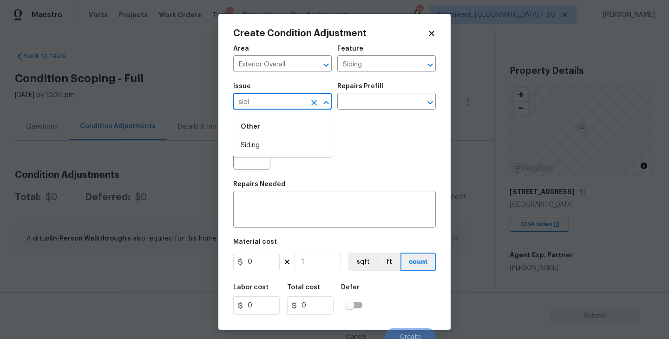
click at [287, 142] on li "Siding" at bounding box center [282, 145] width 99 height 15
type input "Siding"
click at [281, 204] on textarea at bounding box center [335, 211] width 192 height 20
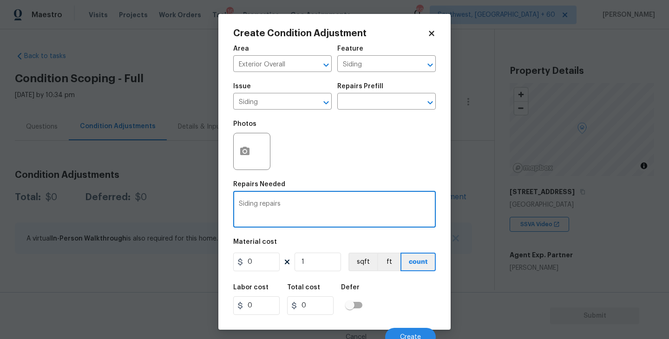
type textarea "Siding repairs"
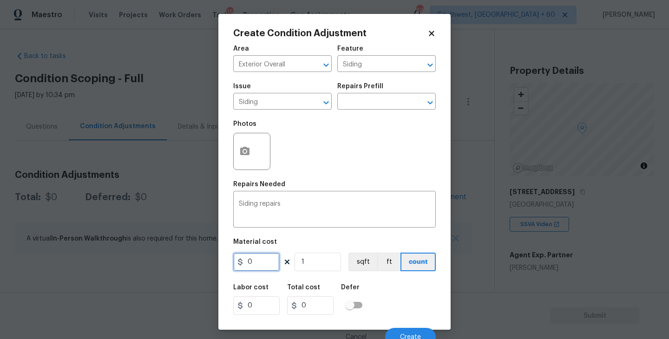
drag, startPoint x: 265, startPoint y: 258, endPoint x: 205, endPoint y: 265, distance: 59.5
click at [205, 265] on div "Create Condition Adjustment Area Exterior Overall ​ Feature Siding ​ Issue Sidi…" at bounding box center [334, 169] width 669 height 339
type input "1000"
click at [245, 150] on circle "button" at bounding box center [245, 151] width 3 height 3
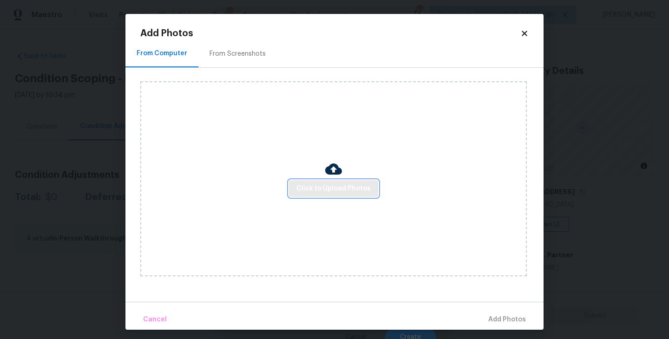
click at [335, 186] on span "Click to Upload Photos" at bounding box center [334, 189] width 74 height 12
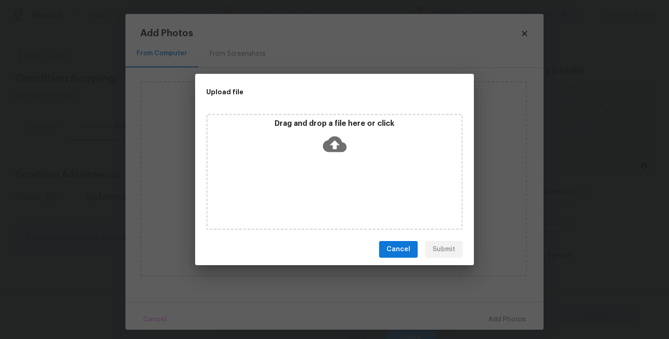
click at [335, 171] on div "Drag and drop a file here or click" at bounding box center [334, 172] width 257 height 116
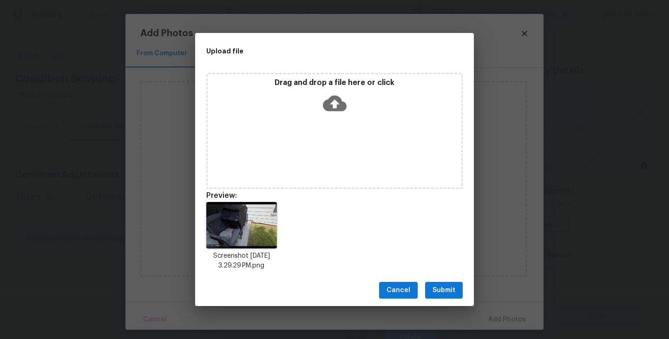
click at [442, 283] on button "Submit" at bounding box center [444, 290] width 38 height 17
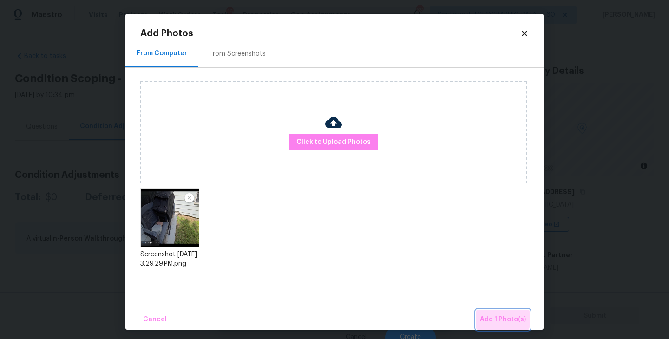
click at [490, 313] on button "Add 1 Photo(s)" at bounding box center [503, 320] width 53 height 20
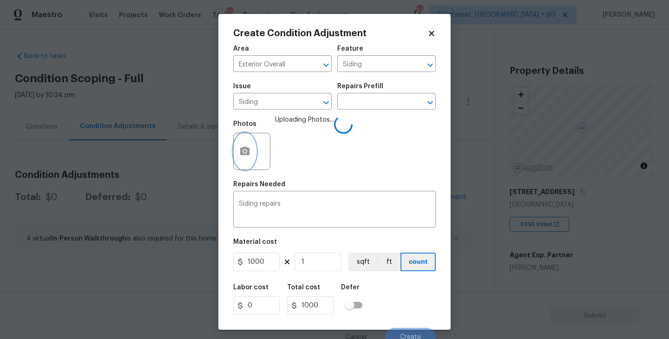
scroll to position [8, 0]
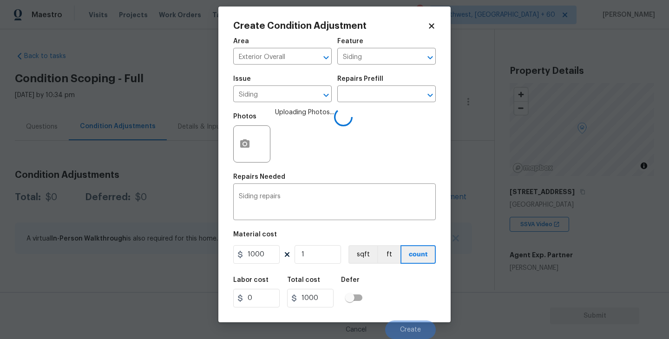
click at [401, 283] on div "Labor cost 0 Total cost 1000 Defer" at bounding box center [334, 293] width 203 height 42
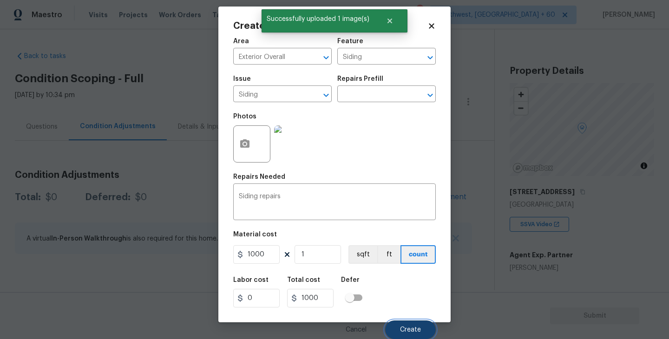
click at [404, 327] on span "Create" at bounding box center [410, 330] width 21 height 7
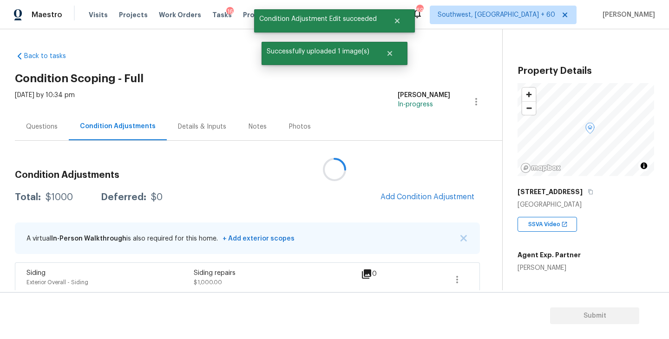
scroll to position [0, 0]
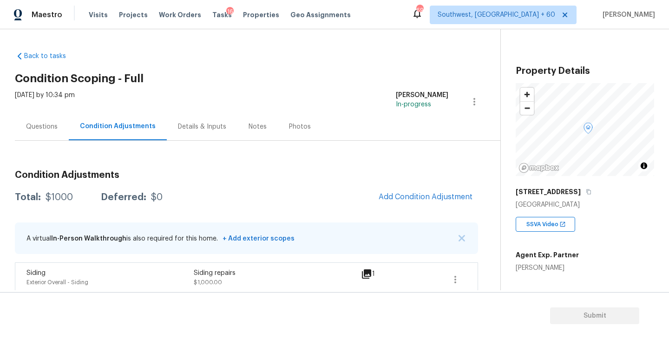
click at [337, 194] on div "Total: $1000 Deferred: $0 Add Condition Adjustment" at bounding box center [247, 197] width 464 height 20
click at [398, 193] on span "Add Condition Adjustment" at bounding box center [426, 197] width 94 height 8
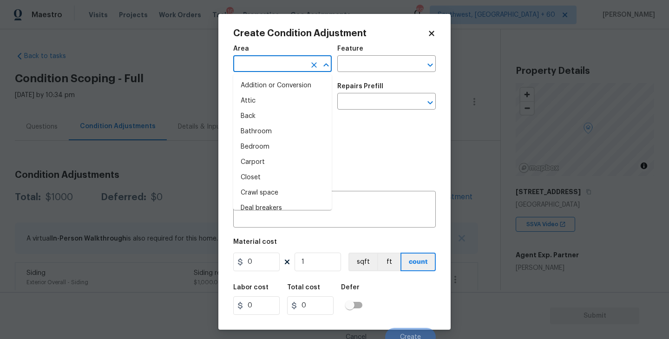
click at [272, 63] on input "text" at bounding box center [269, 65] width 73 height 14
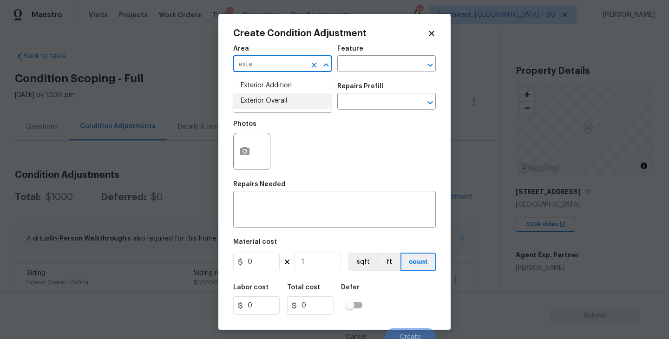
click at [279, 96] on li "Exterior Overall" at bounding box center [282, 100] width 99 height 15
type input "Exterior Overall"
click at [354, 72] on input "text" at bounding box center [374, 65] width 73 height 14
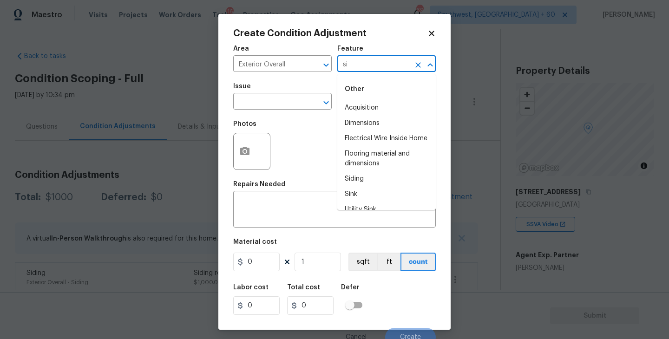
type input "s"
click at [605, 257] on body "Maestro Visits Projects Work Orders Tasks 16 Properties Geo Assignments 697 Sou…" at bounding box center [334, 169] width 669 height 339
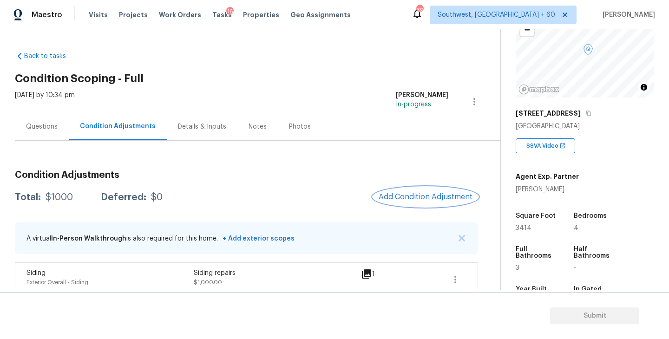
scroll to position [220, 0]
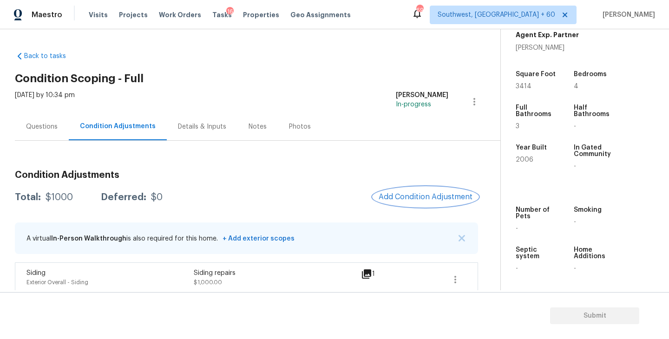
click at [444, 197] on span "Add Condition Adjustment" at bounding box center [426, 197] width 94 height 8
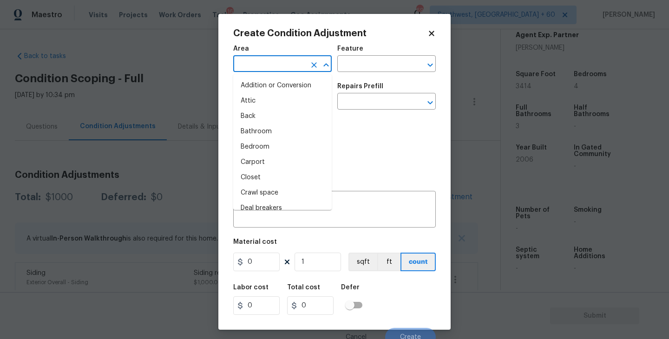
click at [279, 65] on input "text" at bounding box center [269, 65] width 73 height 14
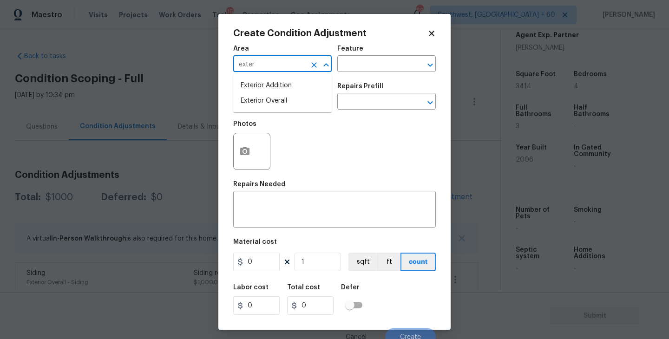
click at [285, 109] on ul "Exterior Addition Exterior Overall" at bounding box center [282, 93] width 99 height 38
click at [295, 101] on li "Exterior Overall" at bounding box center [282, 100] width 99 height 15
type input "Exterior Overall"
click at [351, 75] on div "Area Exterior Overall ​ Feature ​" at bounding box center [334, 59] width 203 height 38
click at [364, 66] on input "text" at bounding box center [374, 65] width 73 height 14
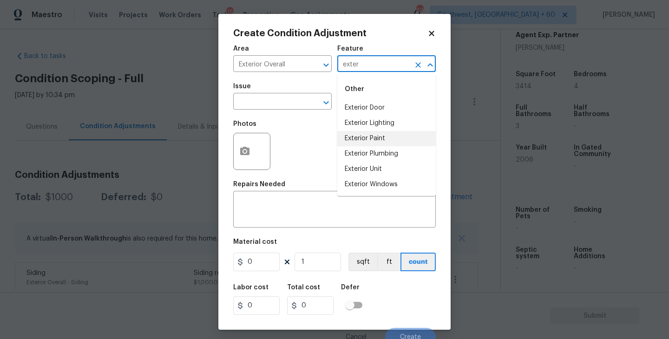
click at [362, 135] on li "Exterior Paint" at bounding box center [387, 138] width 99 height 15
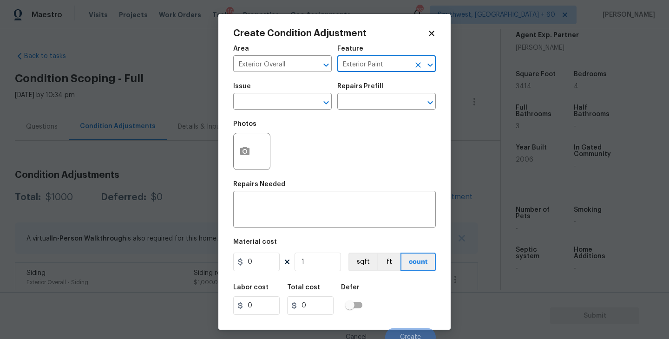
type input "Exterior Paint"
click at [301, 115] on span "Issue ​" at bounding box center [282, 97] width 99 height 38
click at [285, 111] on span "Issue ​" at bounding box center [282, 97] width 99 height 38
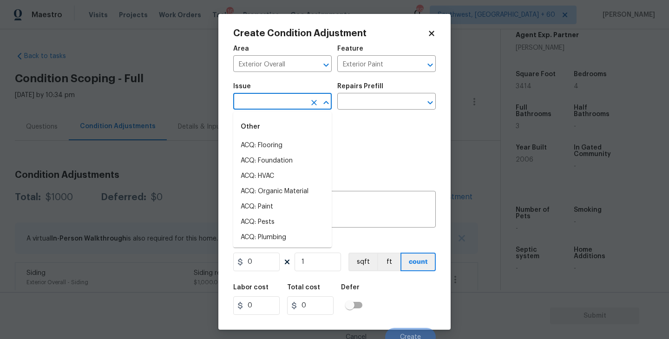
click at [281, 109] on input "text" at bounding box center [269, 102] width 73 height 14
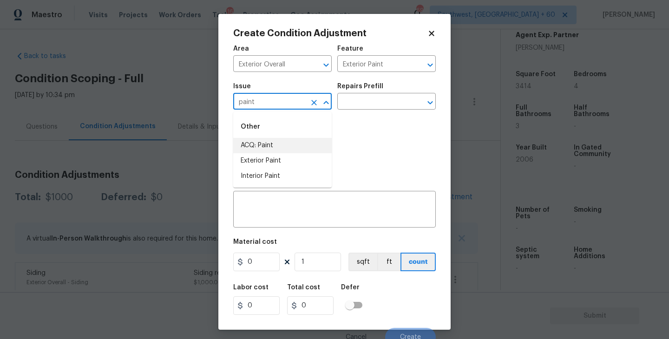
click at [278, 151] on li "ACQ: Paint" at bounding box center [282, 145] width 99 height 15
type input "ACQ: Paint"
click at [377, 96] on input "text" at bounding box center [374, 102] width 73 height 14
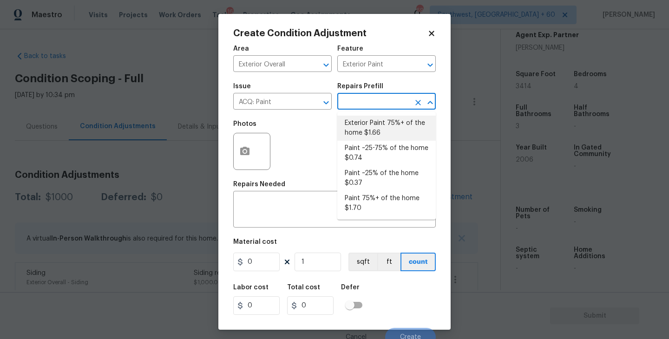
click at [383, 131] on li "Exterior Paint 75%+ of the home $1.66" at bounding box center [387, 128] width 99 height 25
type input "Acquisition"
type textarea "Acquisition Scope: 75%+ of the home exterior will likely require paint"
type input "1.66"
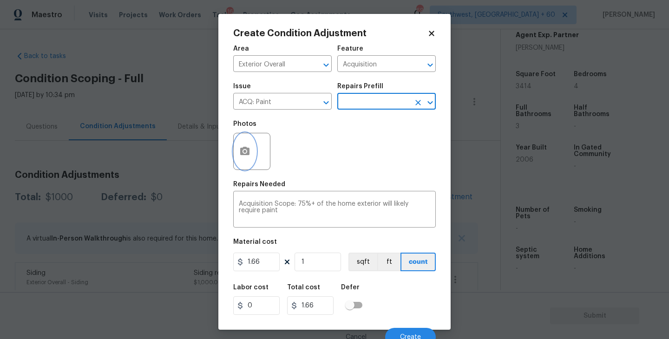
click at [247, 167] on button "button" at bounding box center [245, 151] width 22 height 36
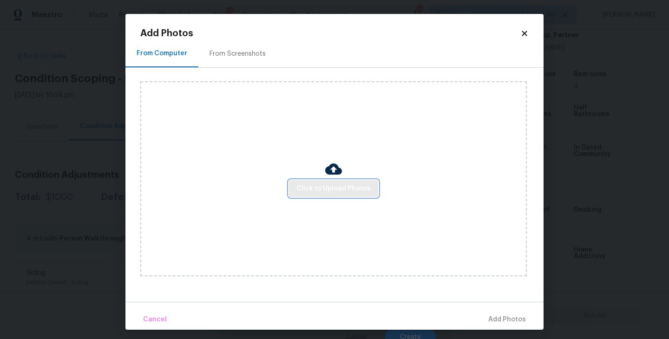
click at [327, 192] on span "Click to Upload Photos" at bounding box center [334, 189] width 74 height 12
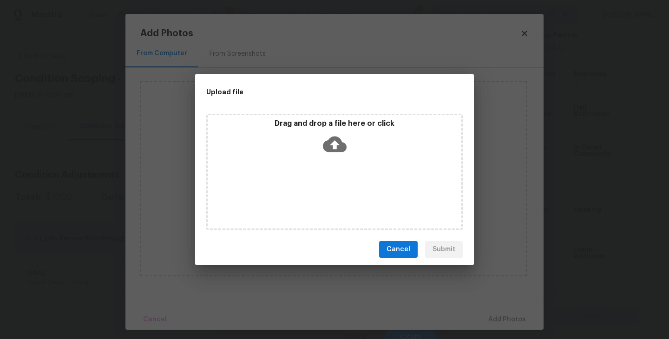
click at [337, 169] on div "Drag and drop a file here or click" at bounding box center [334, 172] width 257 height 116
